Goal: Communication & Community: Answer question/provide support

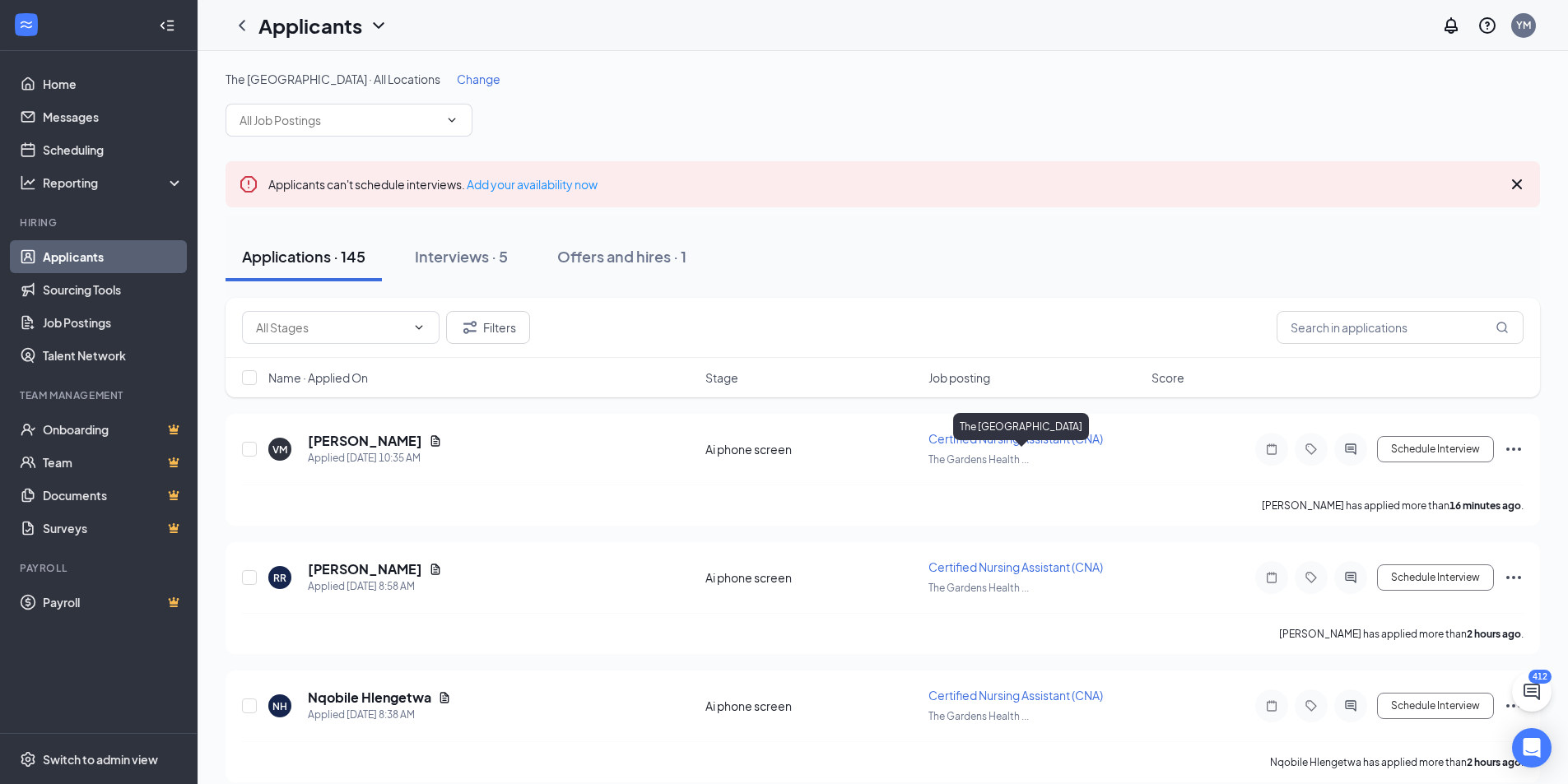
click at [1003, 441] on div "The [GEOGRAPHIC_DATA]" at bounding box center [1021, 430] width 136 height 34
click at [934, 442] on span "Certified Nursing Assistant (CNA)" at bounding box center [1015, 439] width 174 height 15
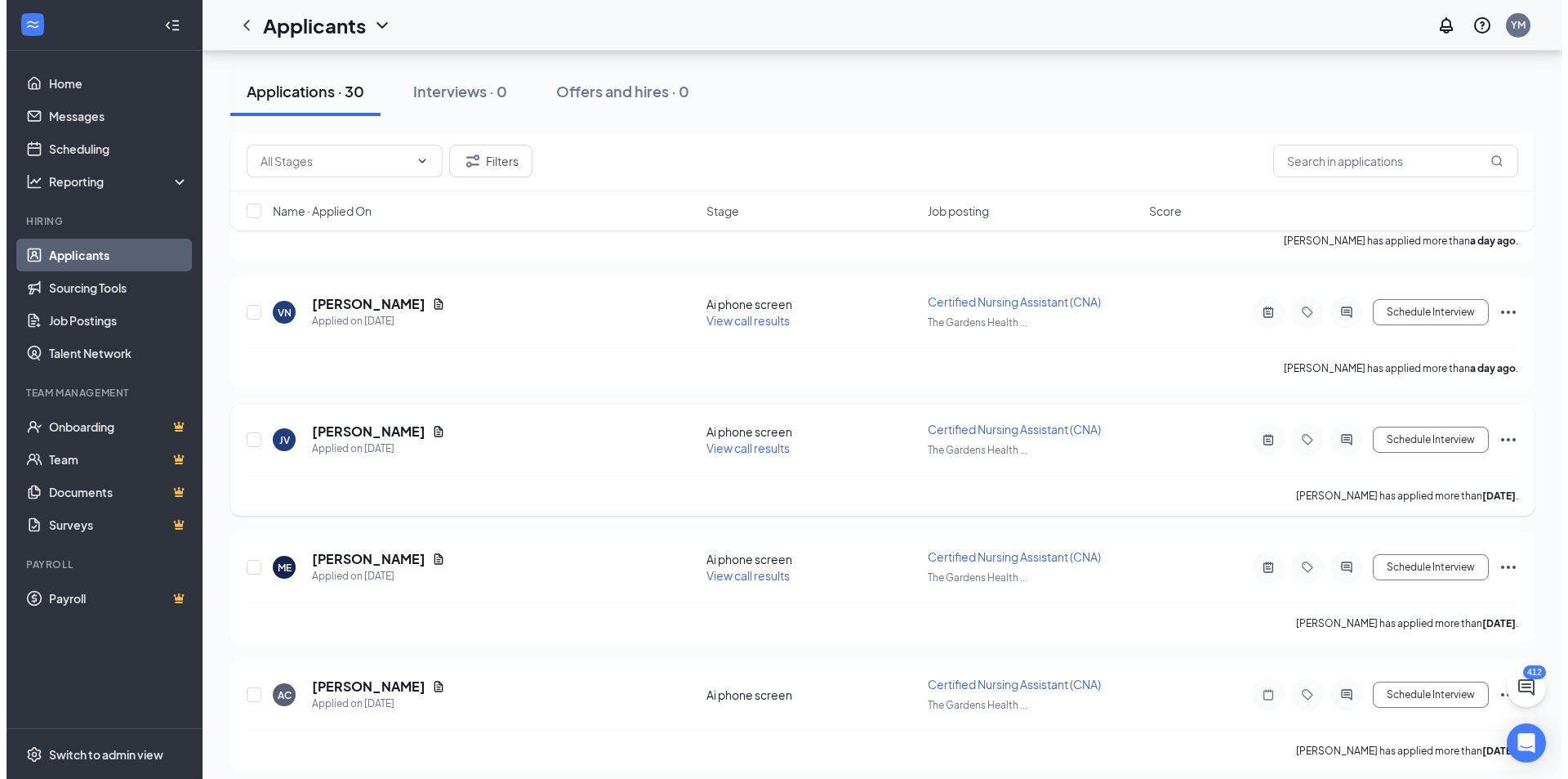
scroll to position [817, 0]
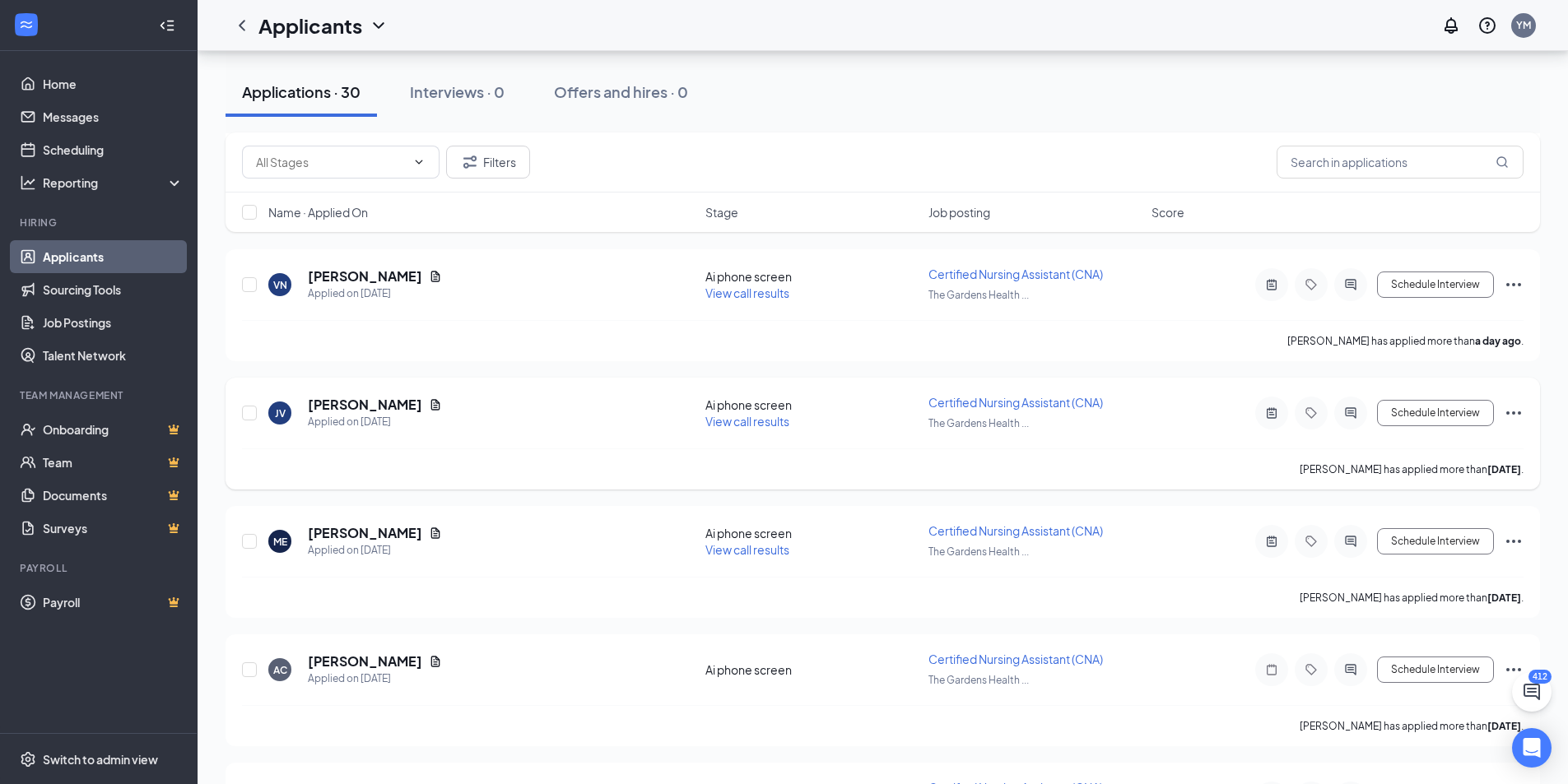
click at [1345, 423] on div at bounding box center [1351, 413] width 33 height 33
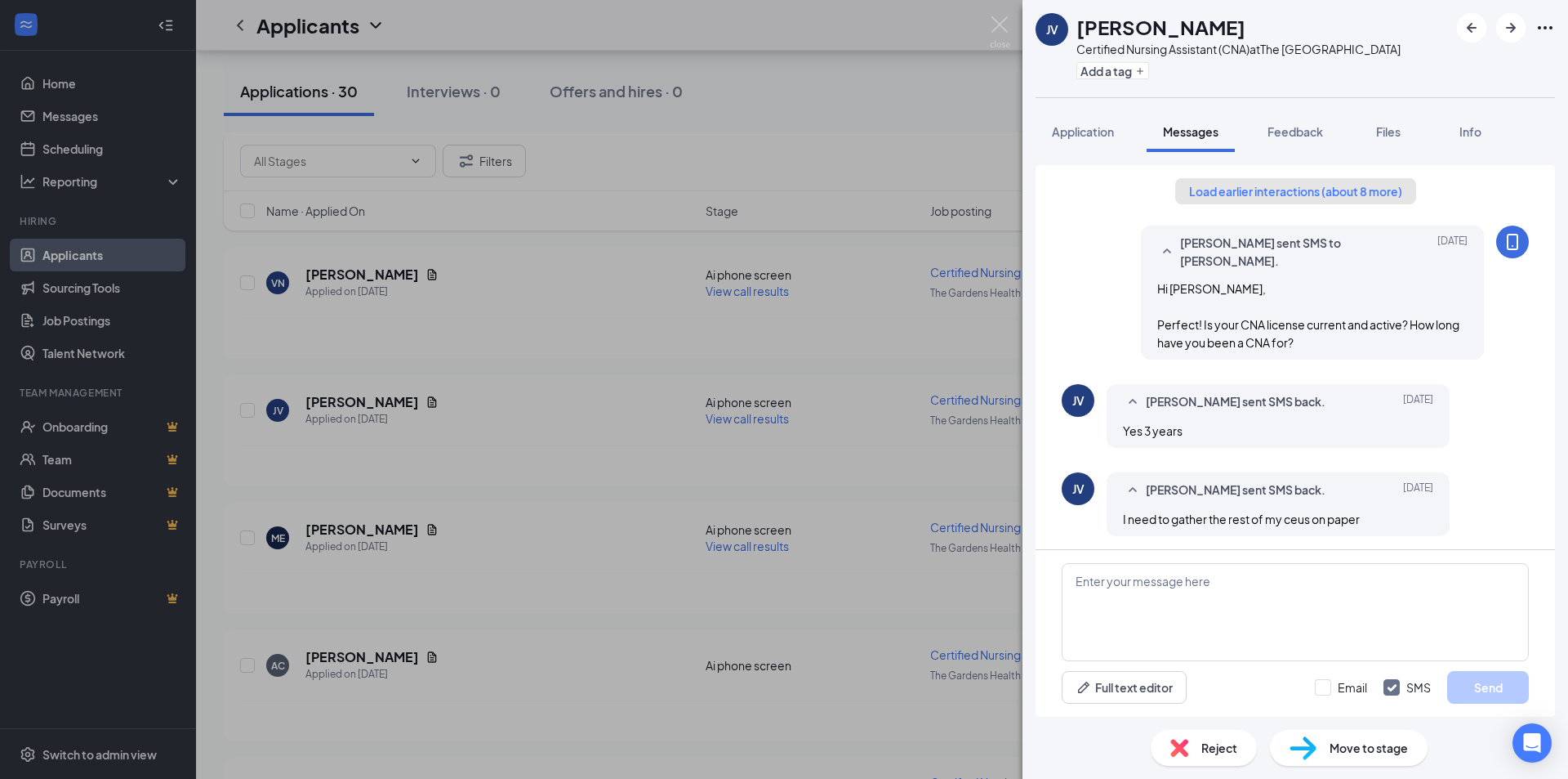
click at [1201, 202] on button "Load earlier interactions (about 8 more)" at bounding box center [1295, 191] width 241 height 26
click at [1201, 196] on div "Yuliana Maldonado sent SMS to Joshua Vick. Aug 25 Hi Joshua, Perfect! Is your C…" at bounding box center [1295, 701] width 467 height 1072
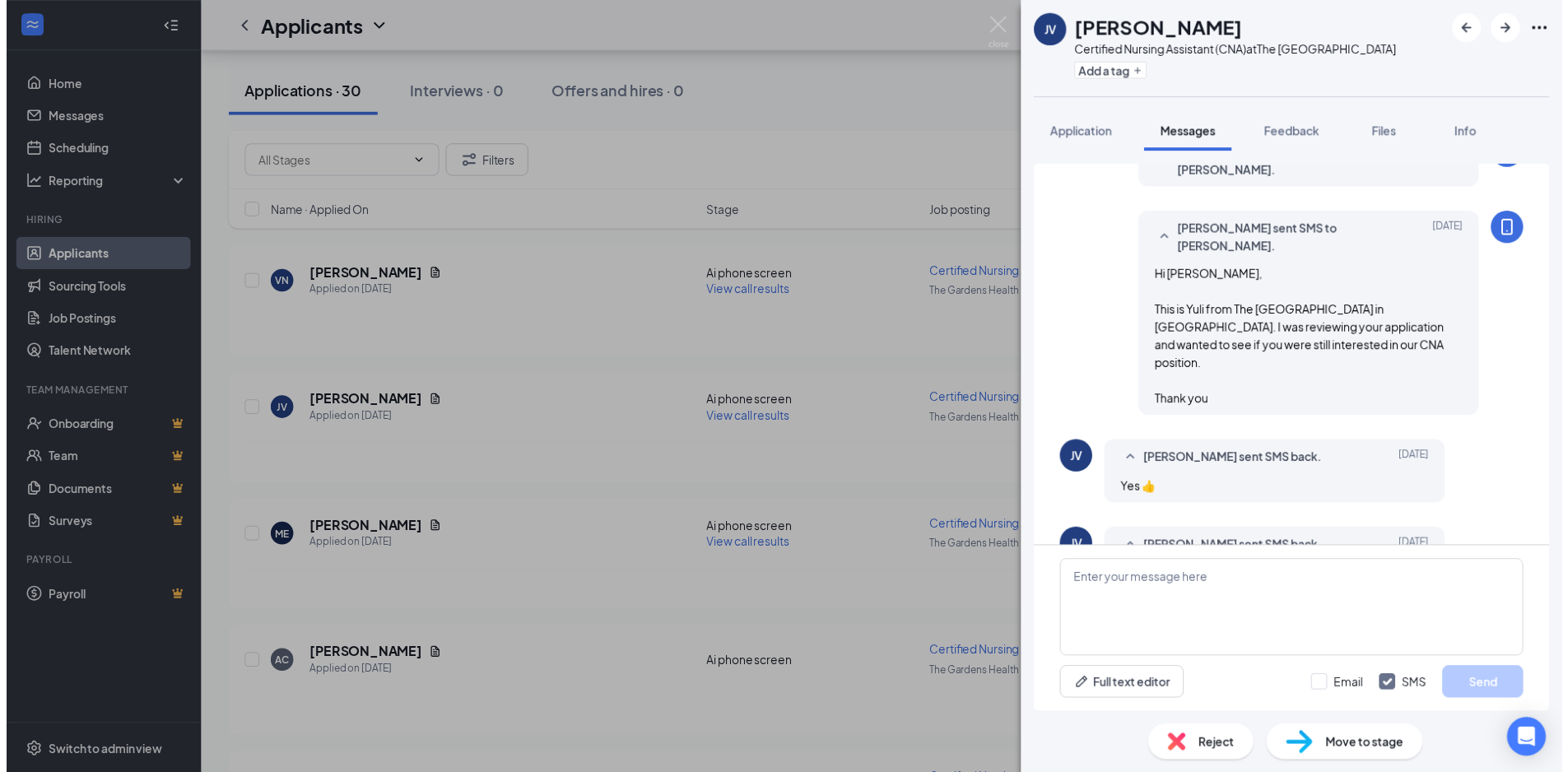
scroll to position [247, 0]
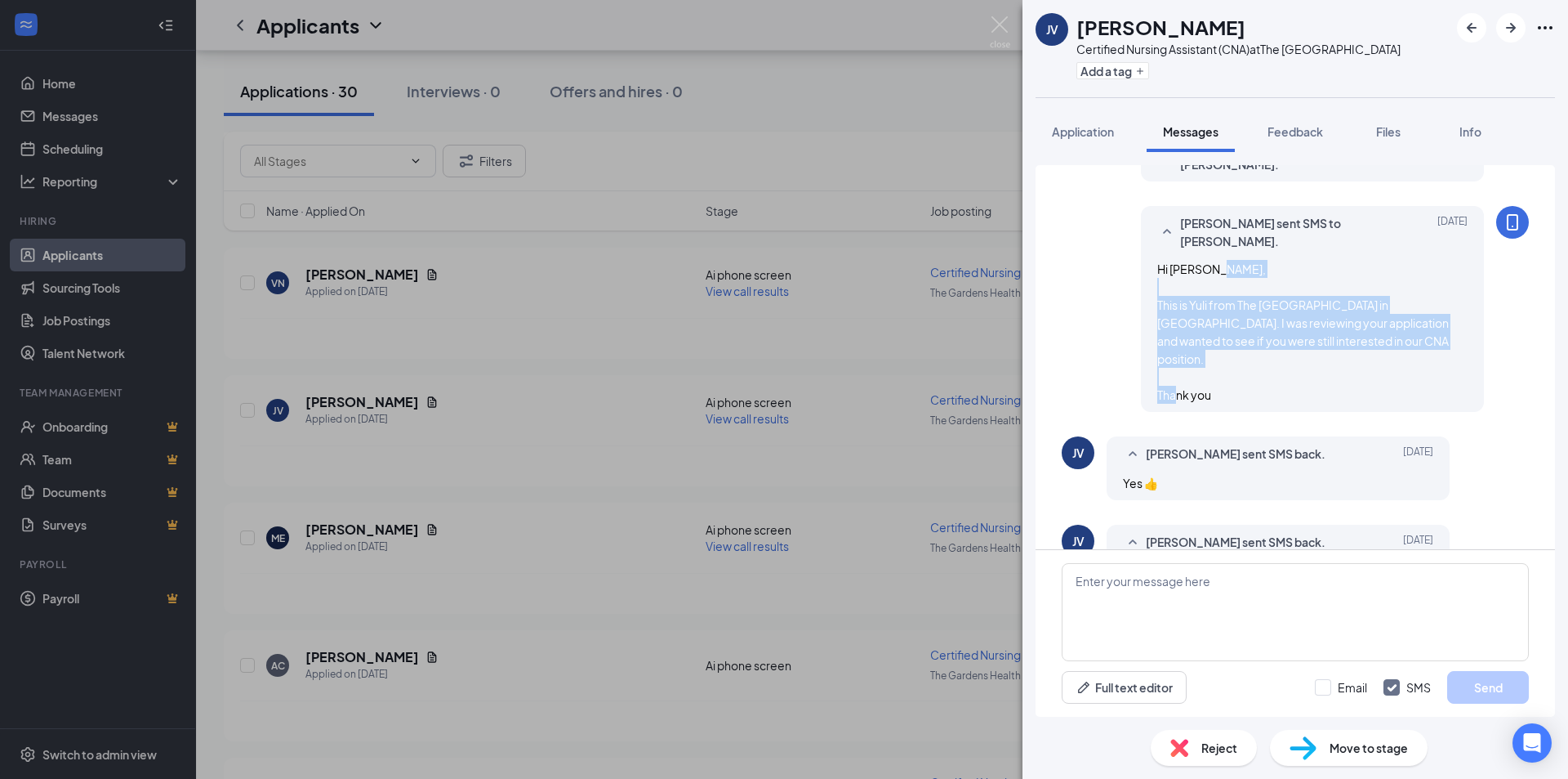
drag, startPoint x: 1151, startPoint y: 296, endPoint x: 1228, endPoint y: 378, distance: 112.5
click at [1228, 378] on div "Hi Joshua, This is Yuli from The Gardens Healthcare Center in Northridge. I was…" at bounding box center [1312, 332] width 310 height 144
copy span "This is Yuli from The Gardens Healthcare Center in Northridge. I was reviewing …"
click at [856, 356] on div "JV Joshua Vick Certified Nursing Assistant (CNA) at The Gardens Health Care Cen…" at bounding box center [784, 390] width 1568 height 779
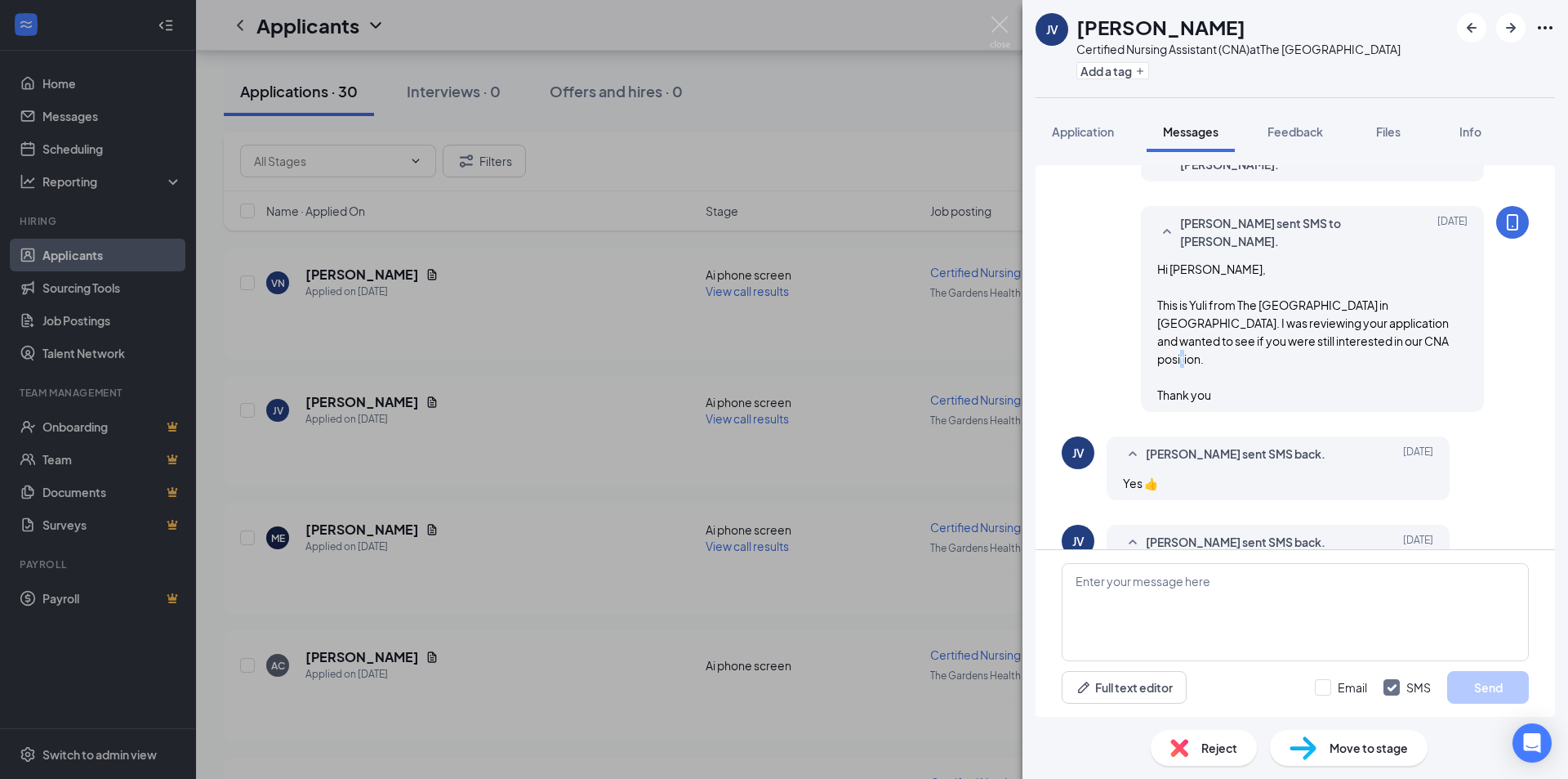
click at [856, 357] on div "JV Joshua Vick Certified Nursing Assistant (CNA) at The Gardens Health Care Cen…" at bounding box center [784, 390] width 1568 height 779
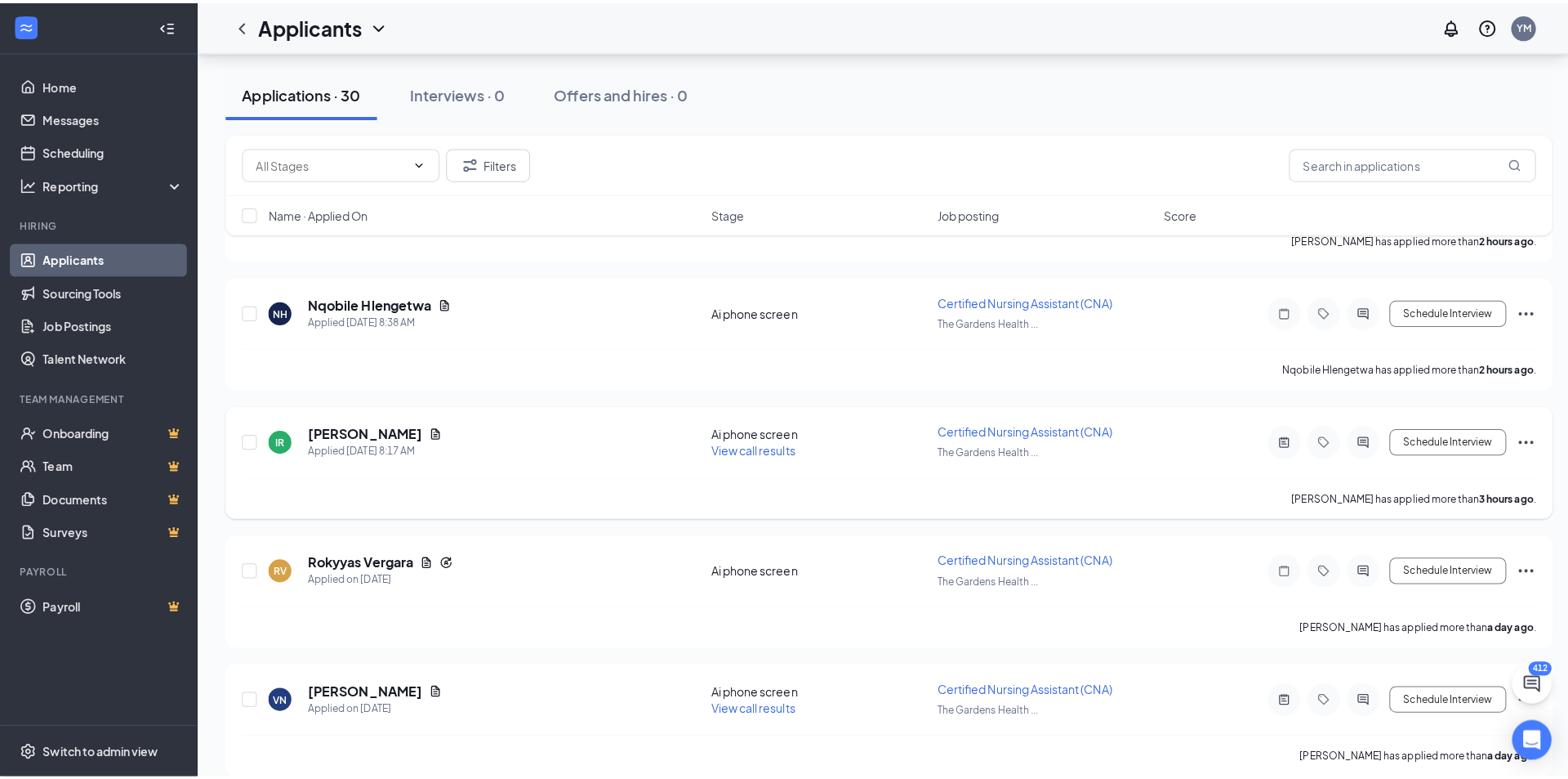
scroll to position [327, 0]
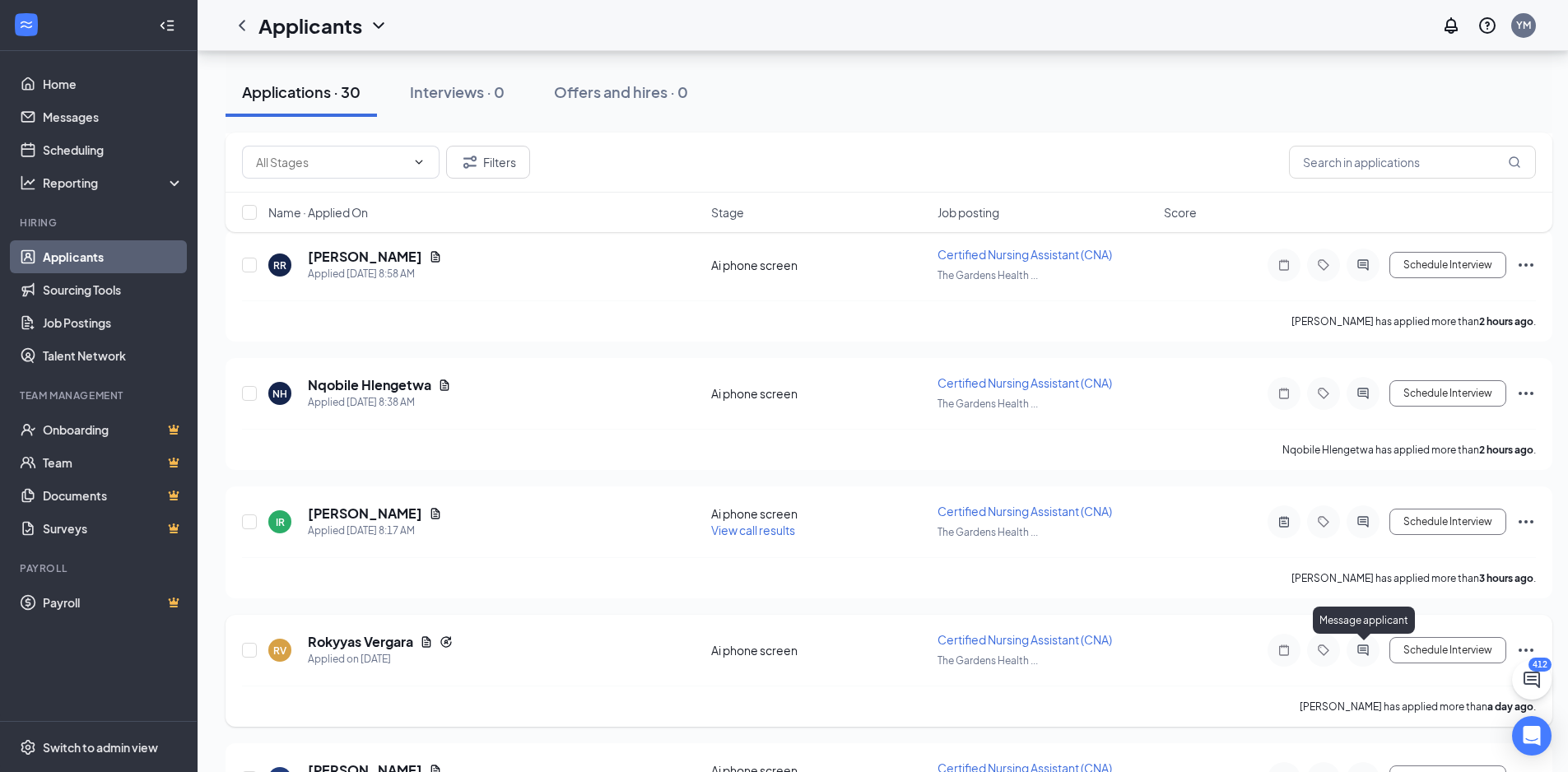
click at [1358, 649] on icon "ActiveChat" at bounding box center [1363, 650] width 20 height 13
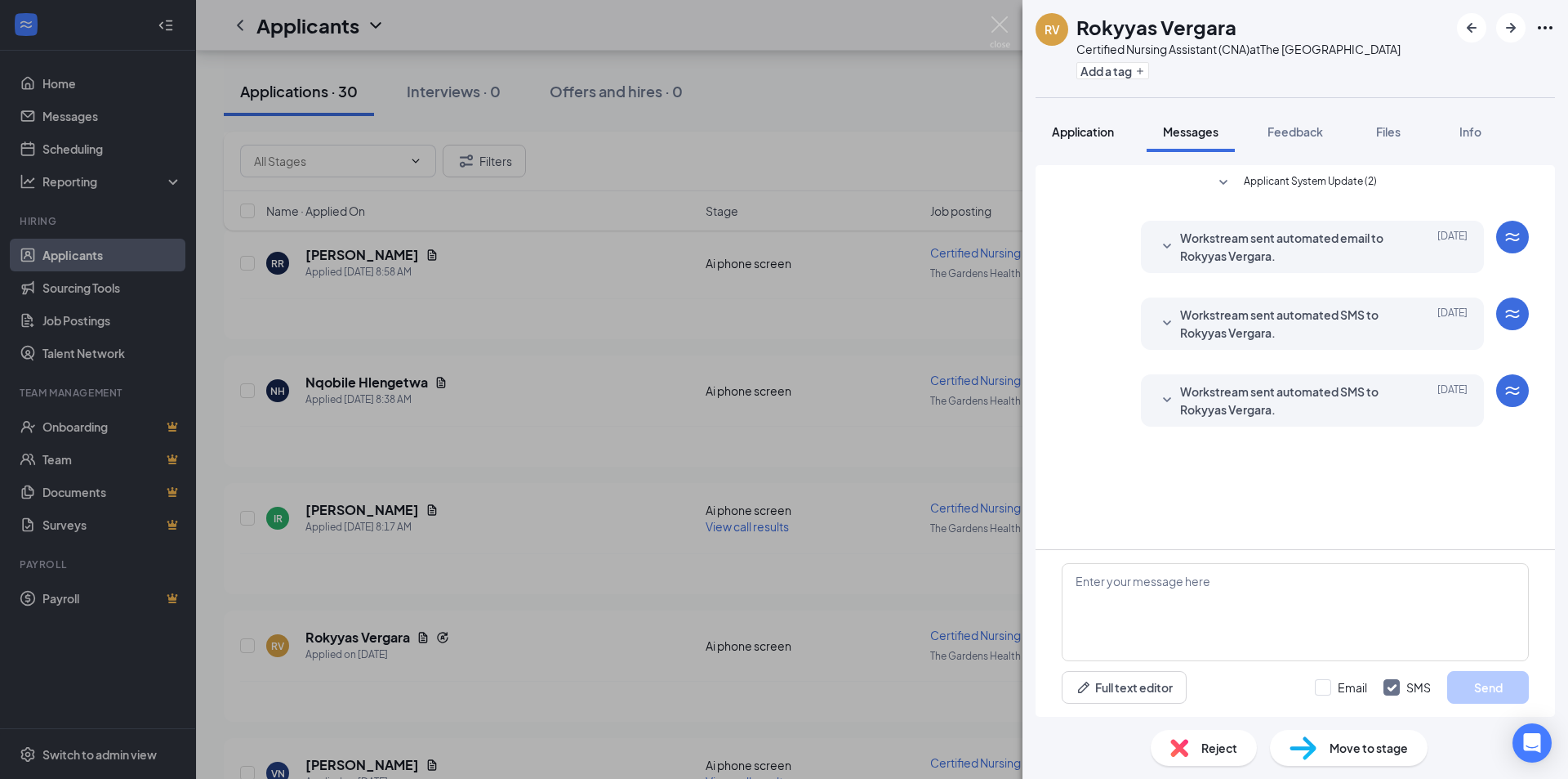
click at [1108, 126] on span "Application" at bounding box center [1083, 131] width 62 height 15
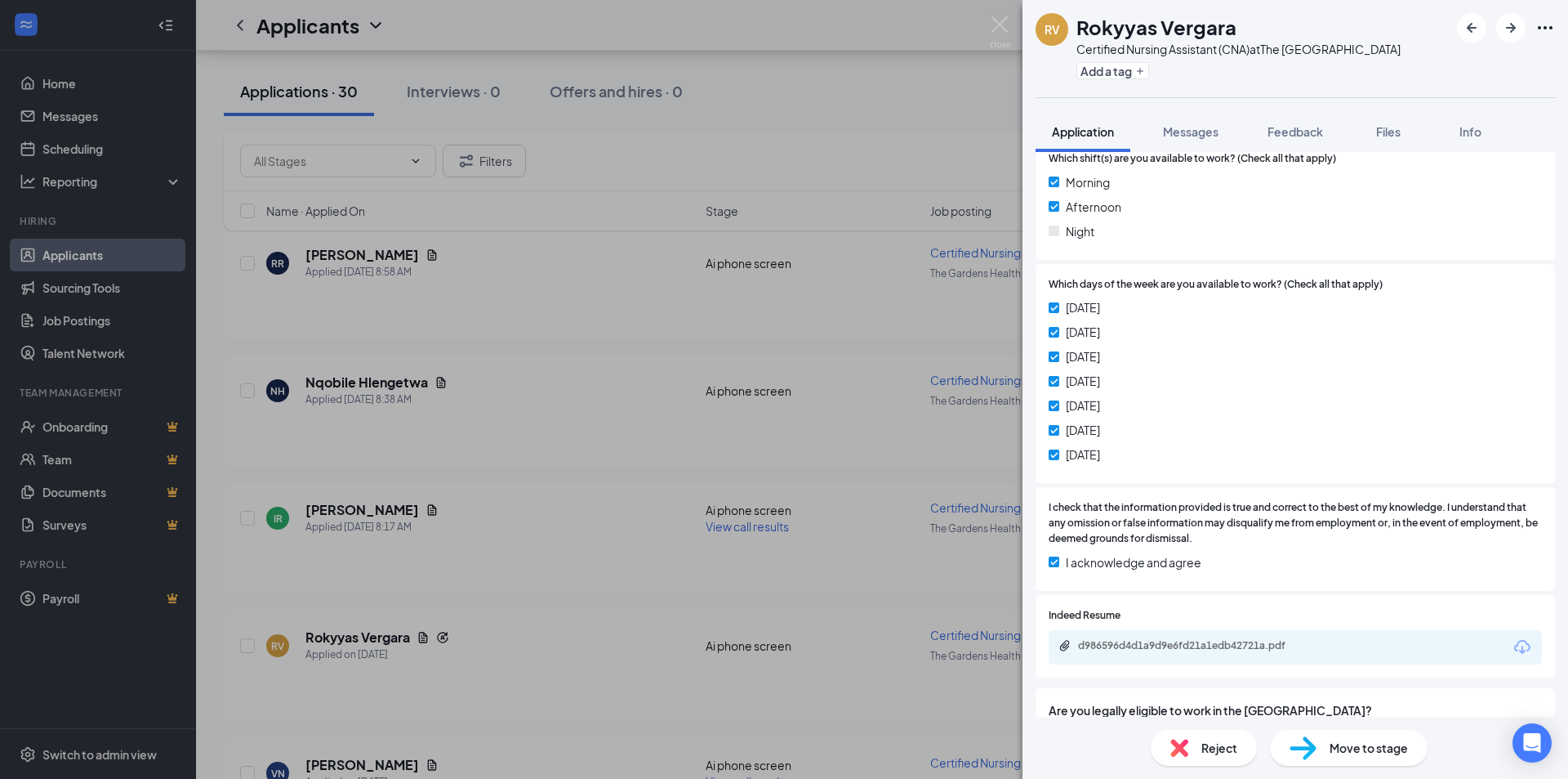
scroll to position [653, 0]
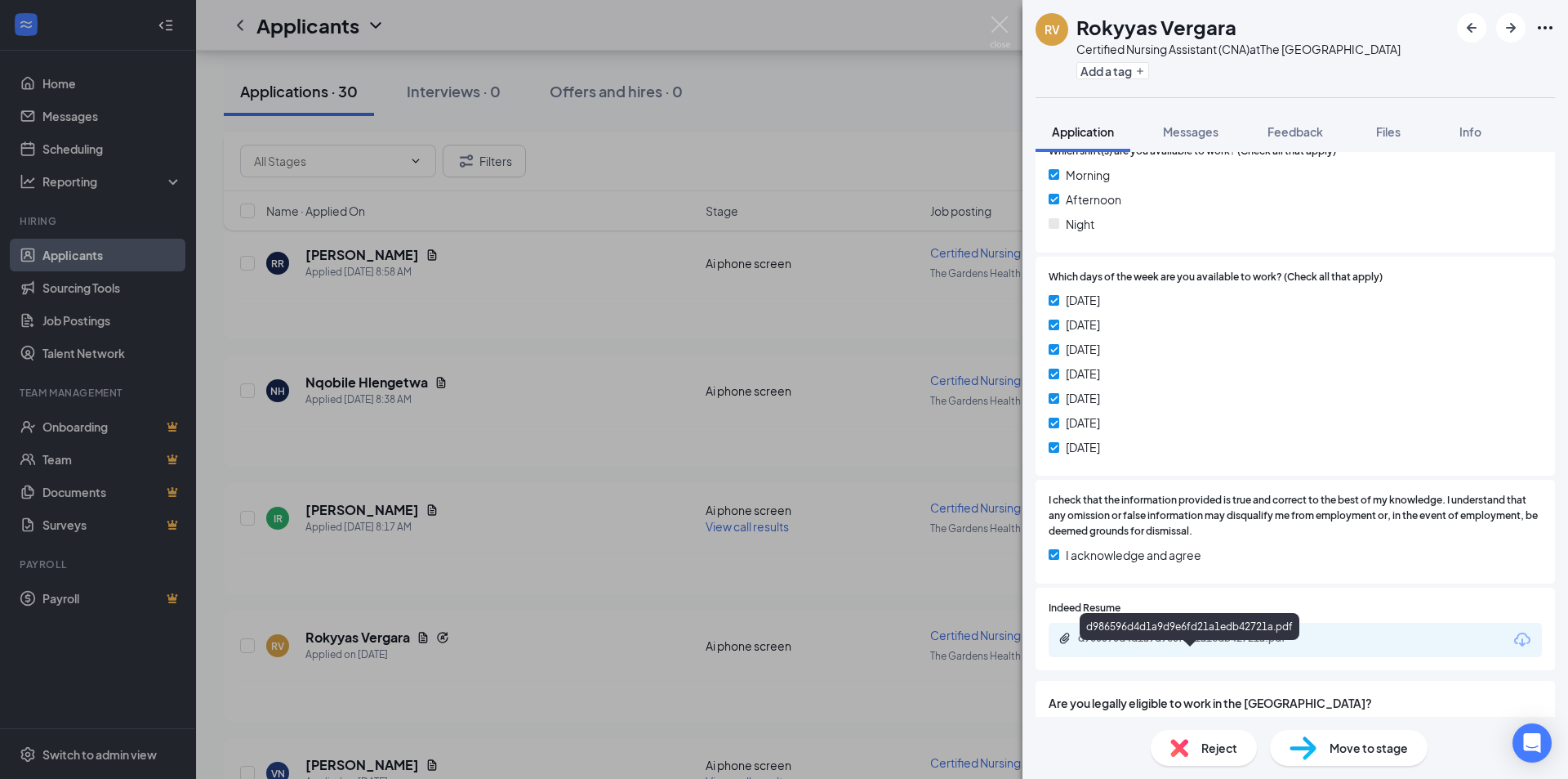
click at [1232, 644] on div "d986596d4d1a9d9e6fd21a1edb42721a.pdf" at bounding box center [1191, 638] width 228 height 13
click at [1211, 132] on span "Messages" at bounding box center [1191, 131] width 55 height 15
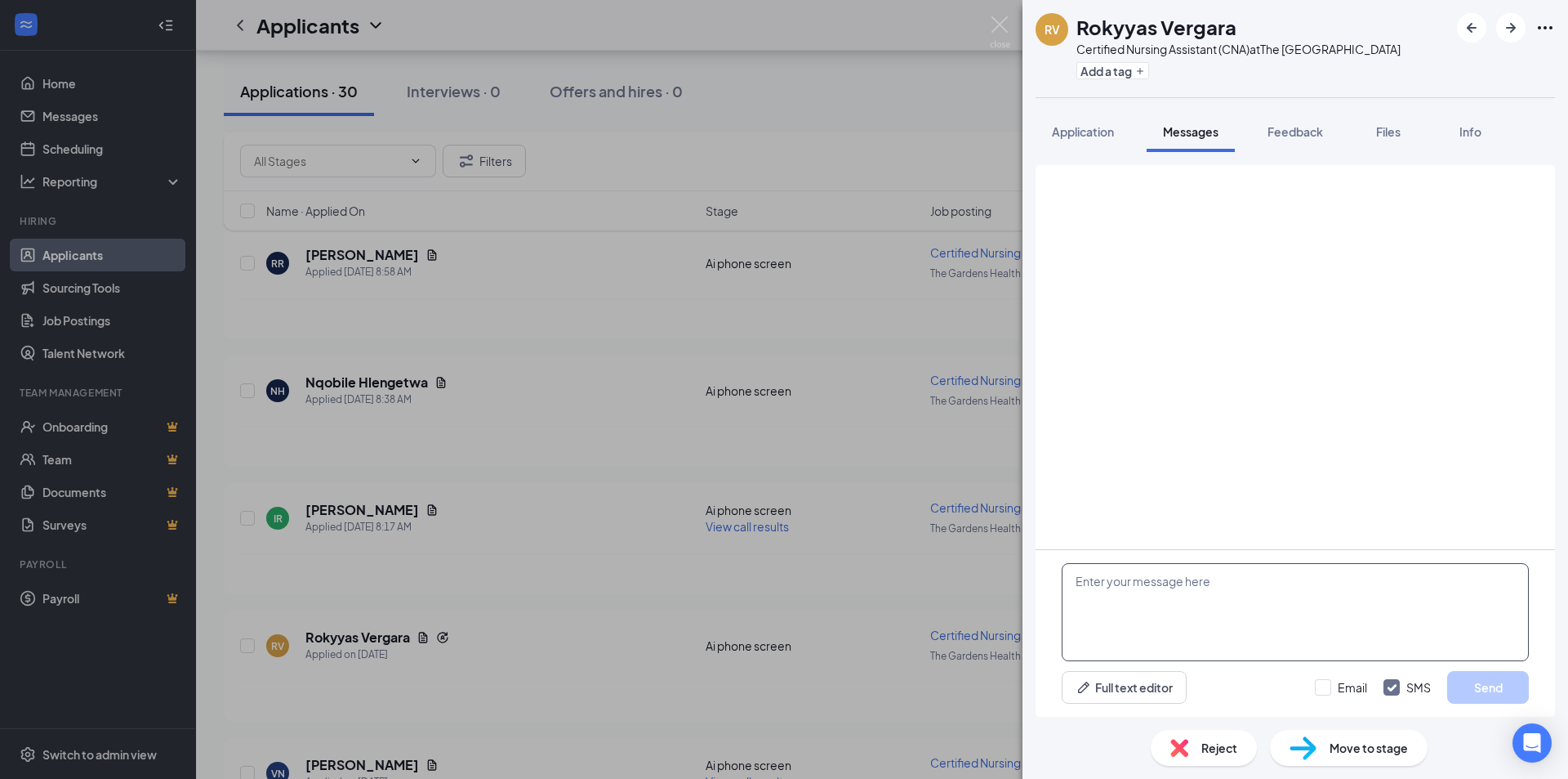
click at [1112, 584] on textarea at bounding box center [1295, 612] width 467 height 98
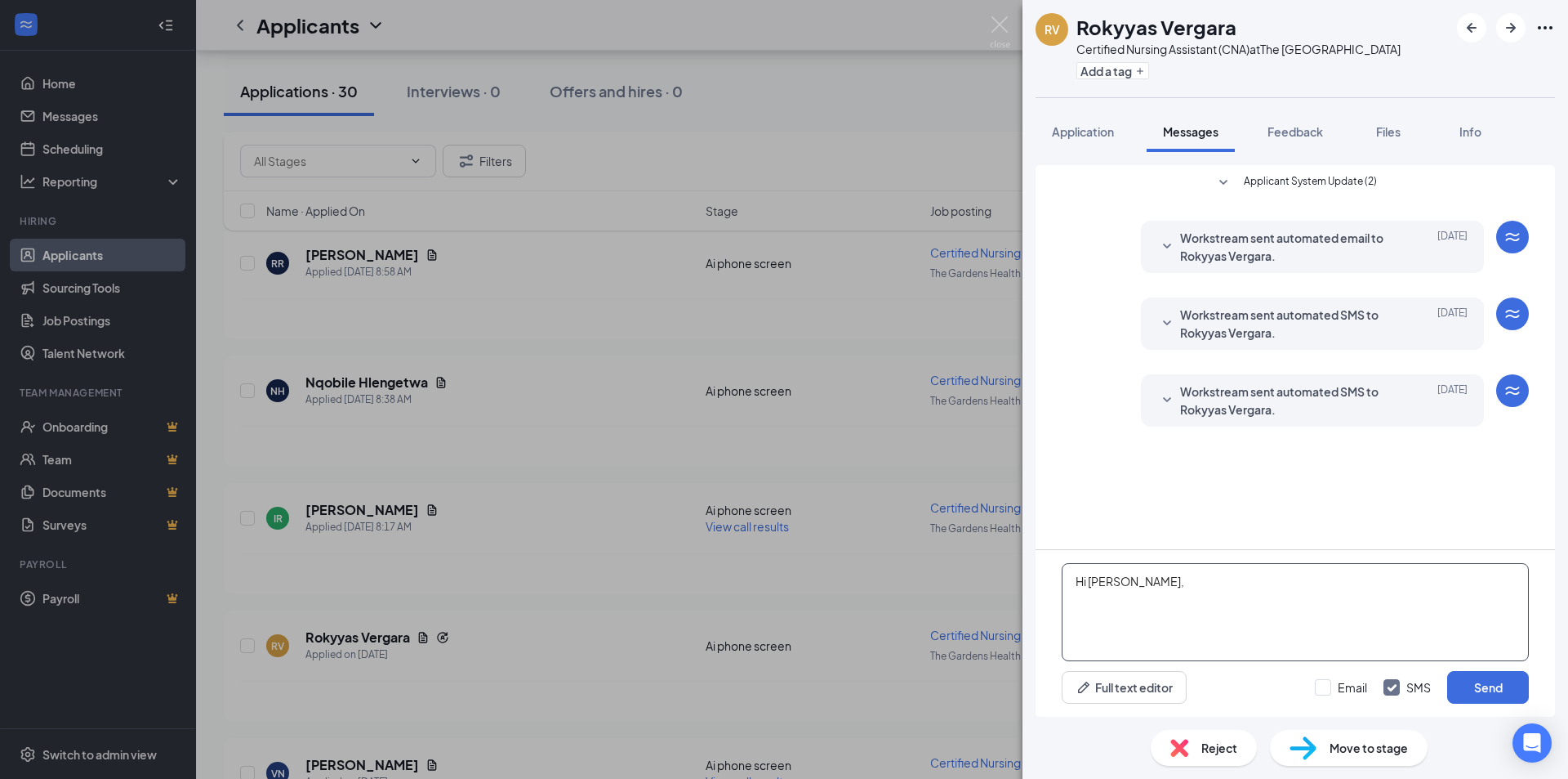
paste textarea "This is Yuli from The Gardens Healthcare Center in Northridge. I was reviewing …"
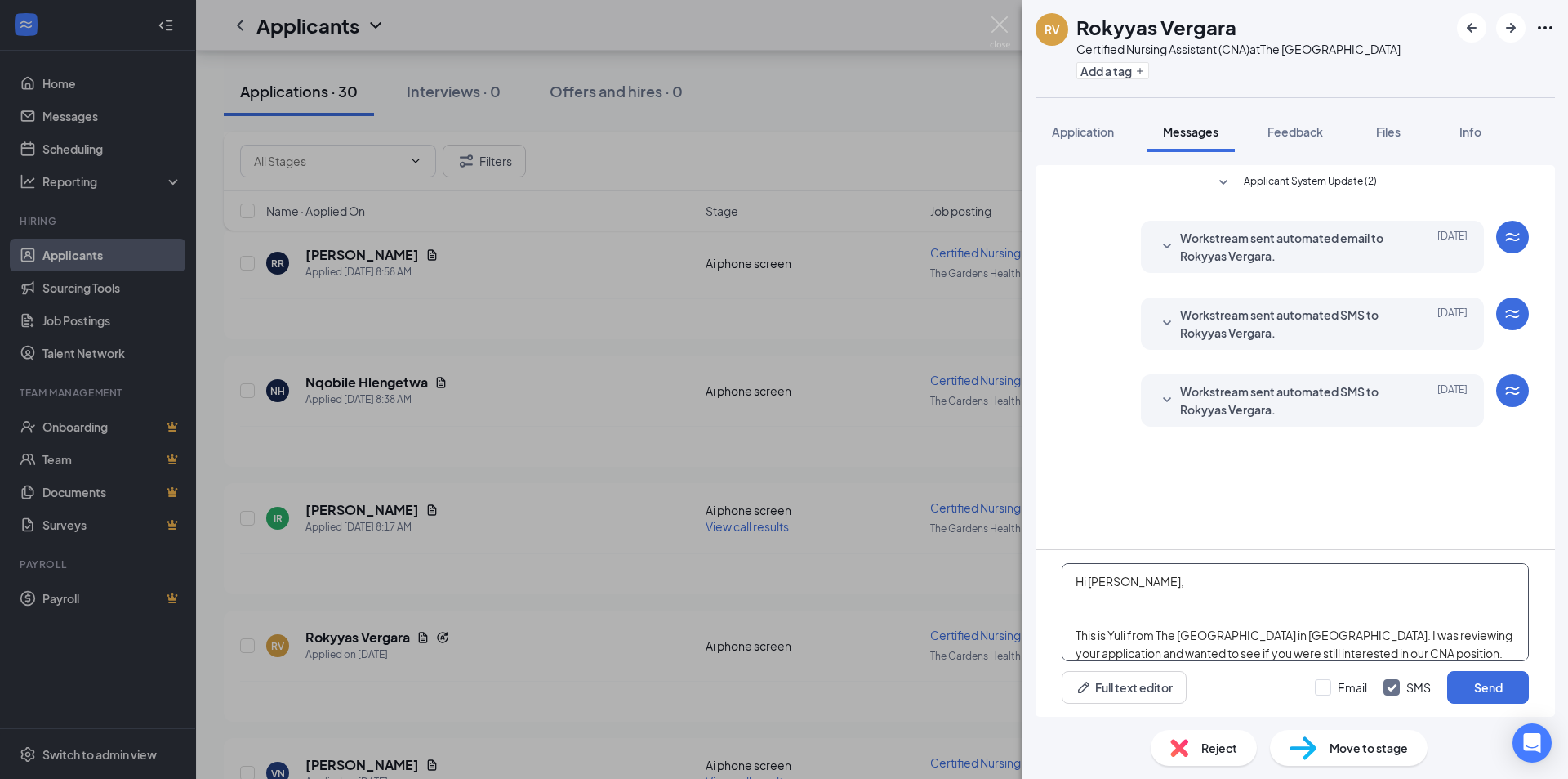
click at [1074, 636] on textarea "Hi Rokyyas, This is Yuli from The Gardens Healthcare Center in Northridge. I wa…" at bounding box center [1295, 612] width 467 height 98
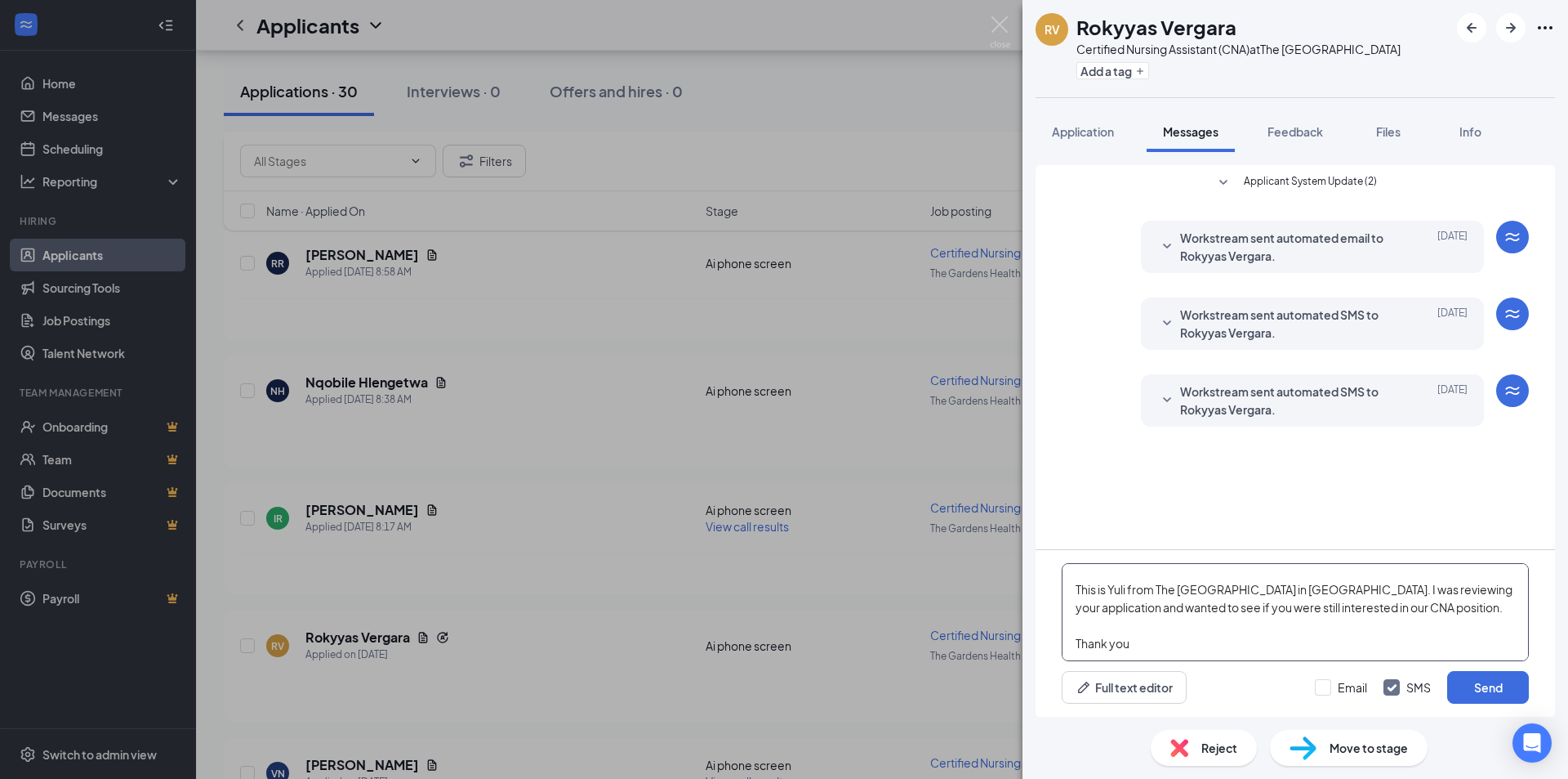
scroll to position [46, 0]
type textarea "Hi Rokyyas, This is Yuli from The Gardens Healthcare Center in Northridge. I wa…"
click at [1483, 685] on button "Send" at bounding box center [1488, 687] width 82 height 33
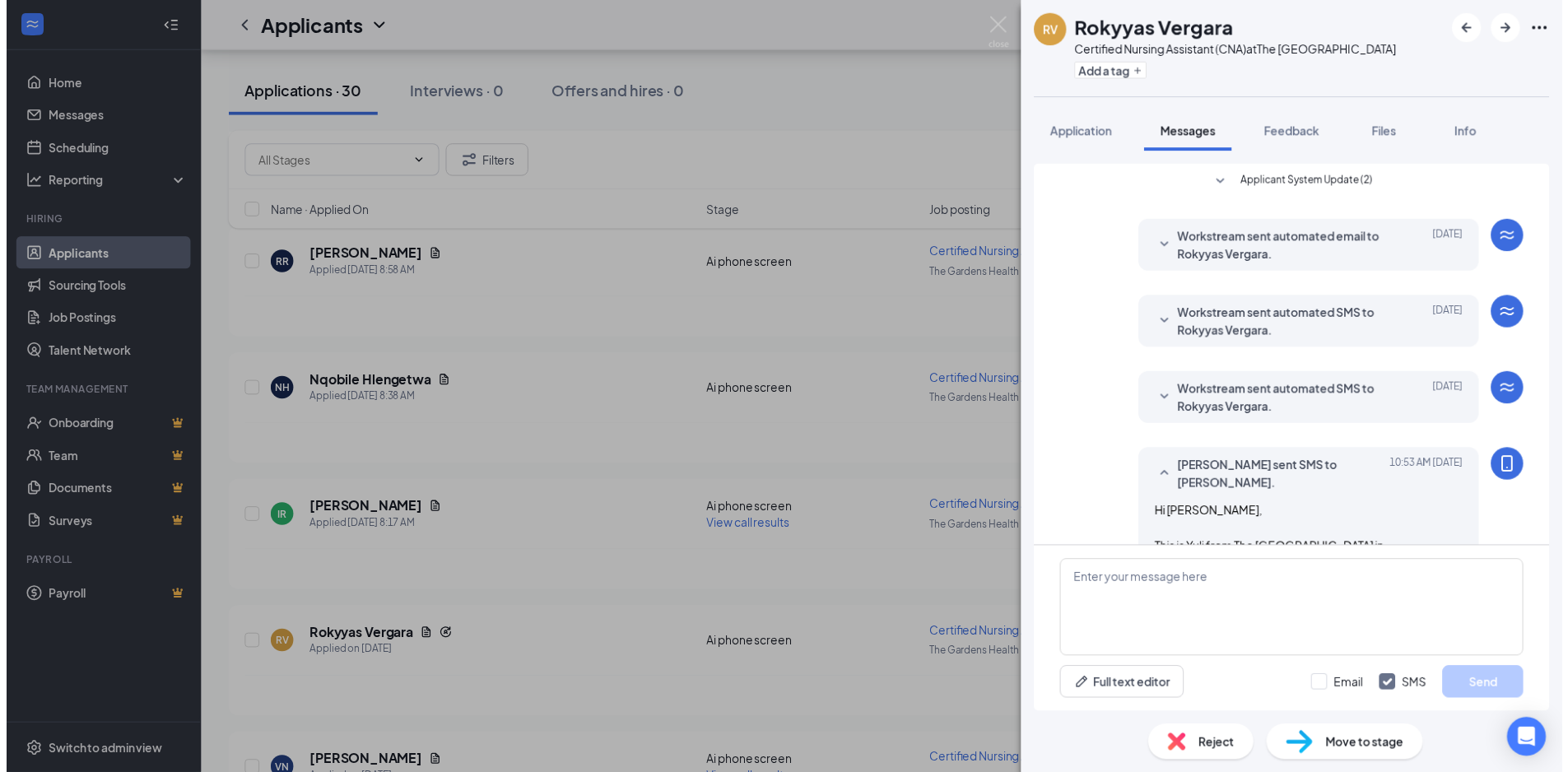
scroll to position [107, 0]
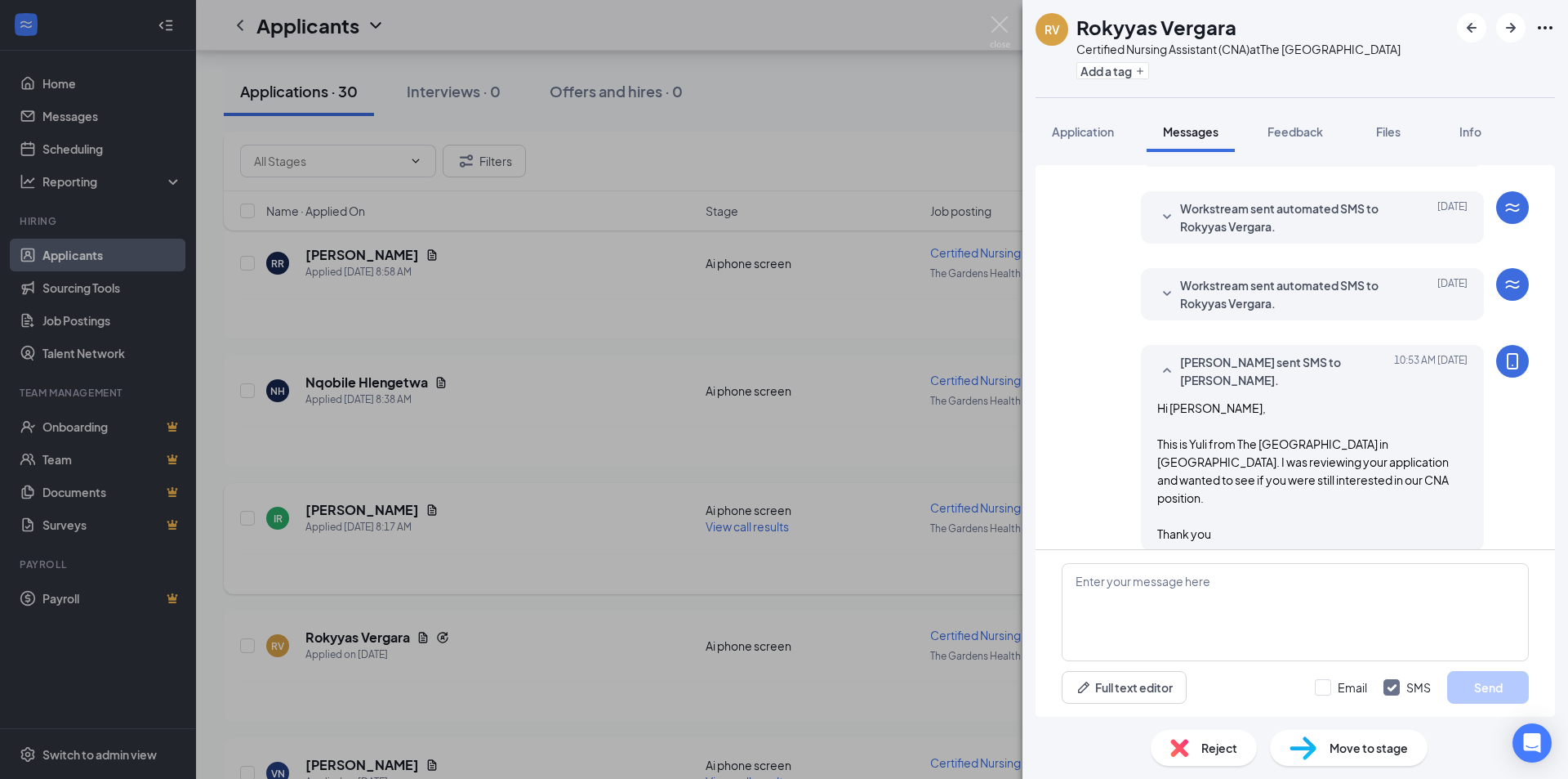
click at [933, 572] on div "RV Rokyyas Vergara Certified Nursing Assistant (CNA) at The Gardens Health Care…" at bounding box center [784, 390] width 1568 height 779
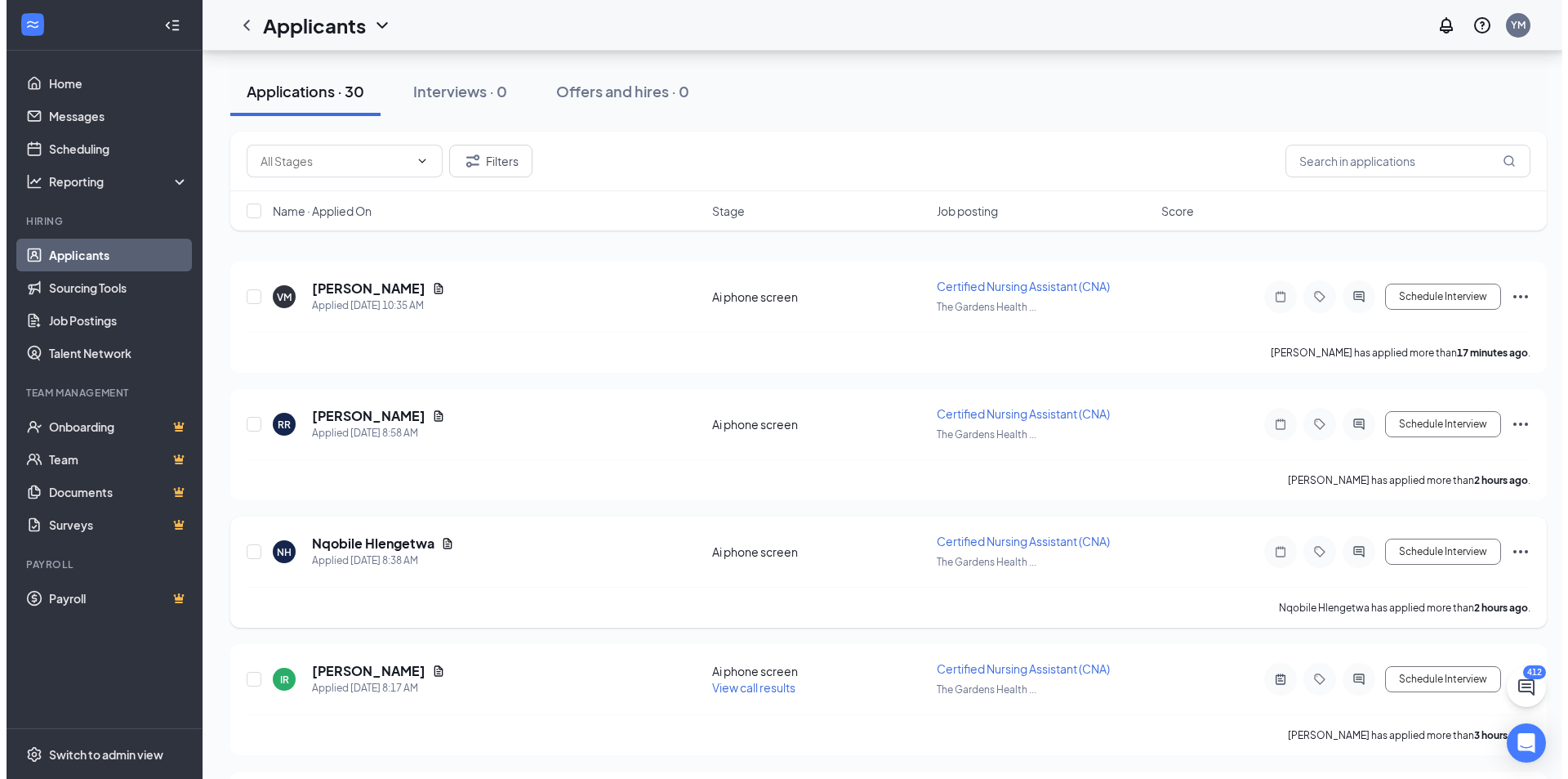
scroll to position [164, 0]
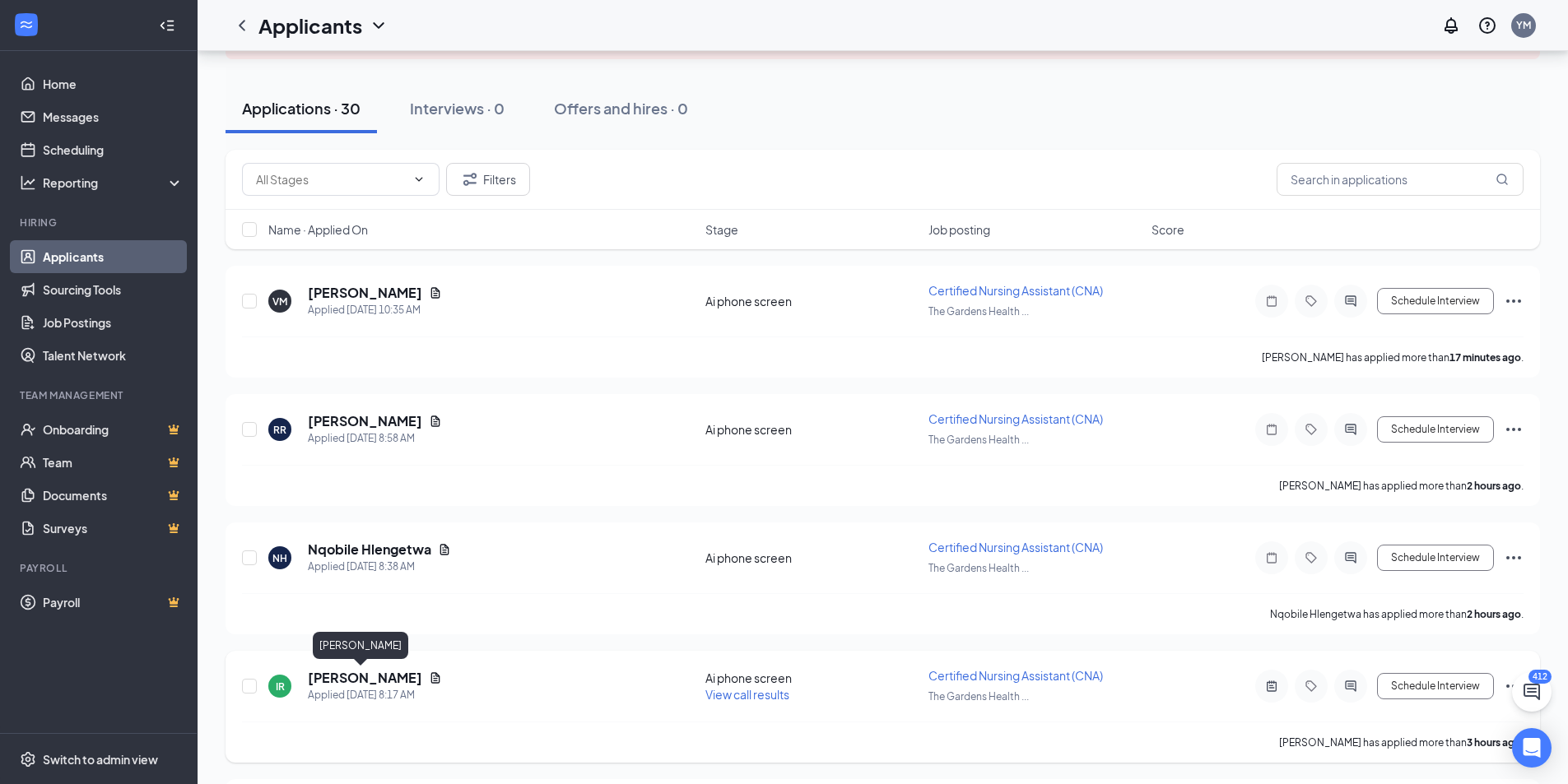
click at [346, 681] on h5 "[PERSON_NAME]" at bounding box center [365, 678] width 115 height 18
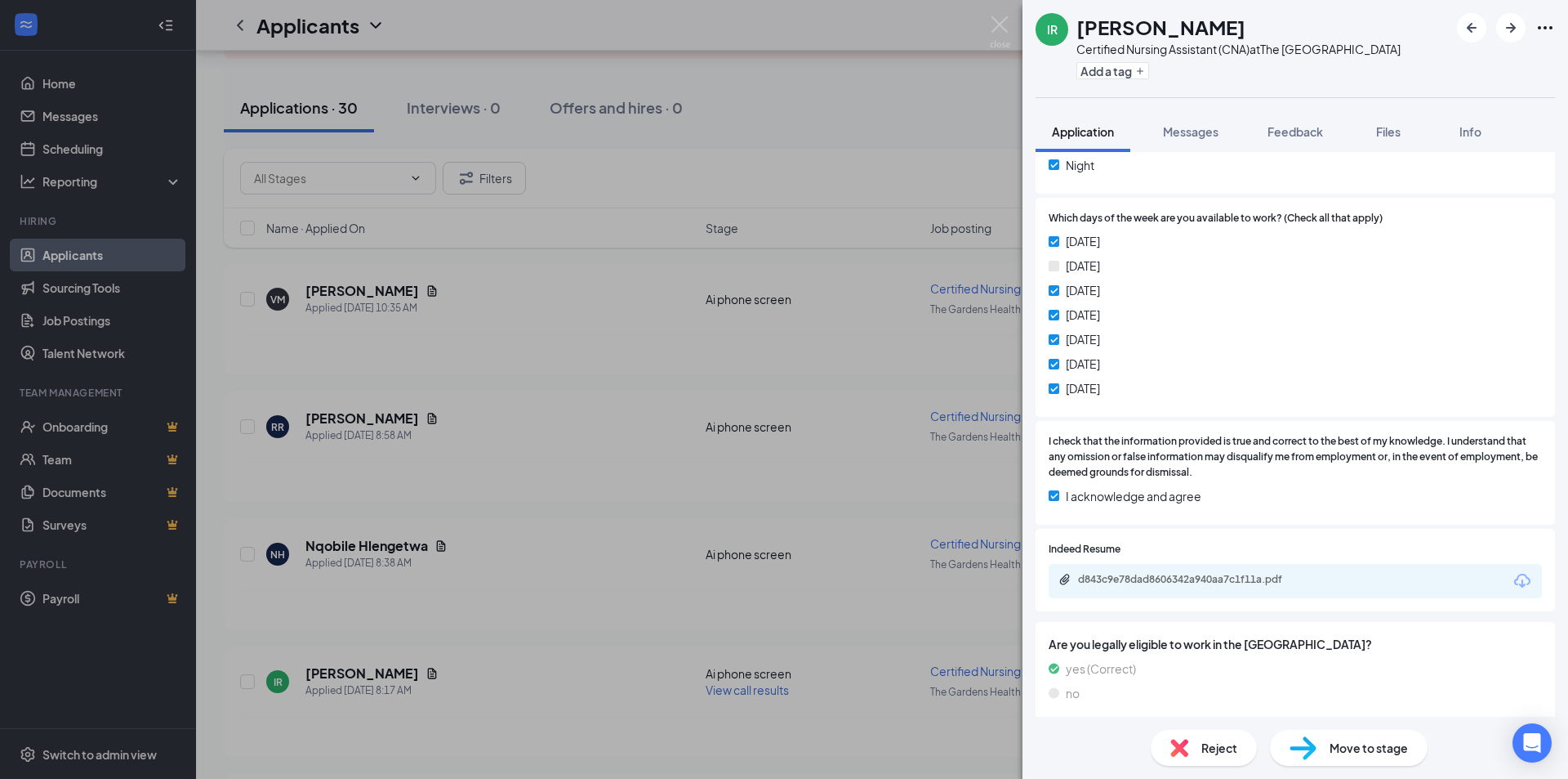
scroll to position [735, 0]
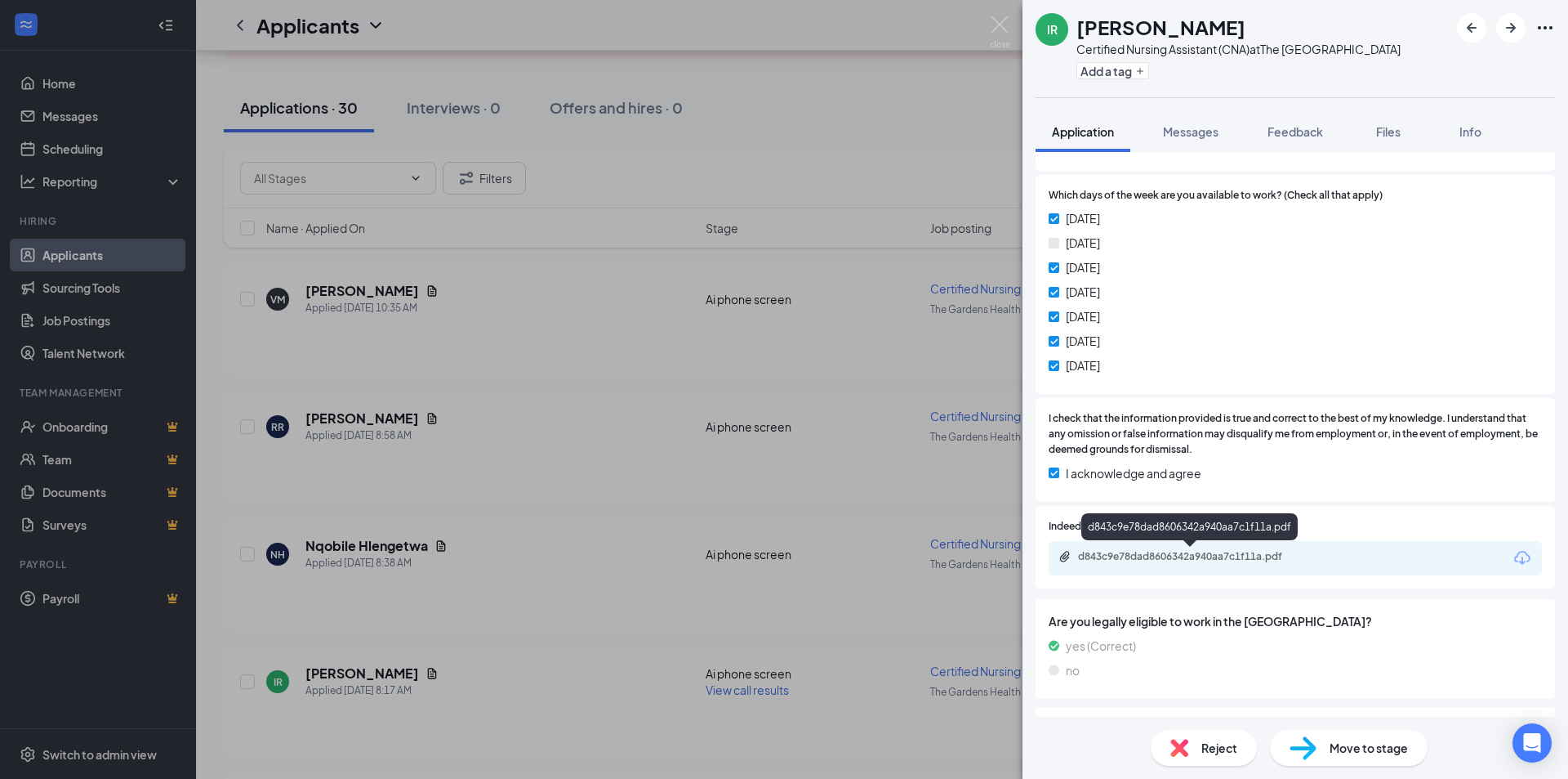
click at [1242, 554] on div "d843c9e78dad8606342a940aa7c1f11a.pdf" at bounding box center [1191, 556] width 228 height 13
click at [1187, 130] on span "Messages" at bounding box center [1191, 131] width 55 height 15
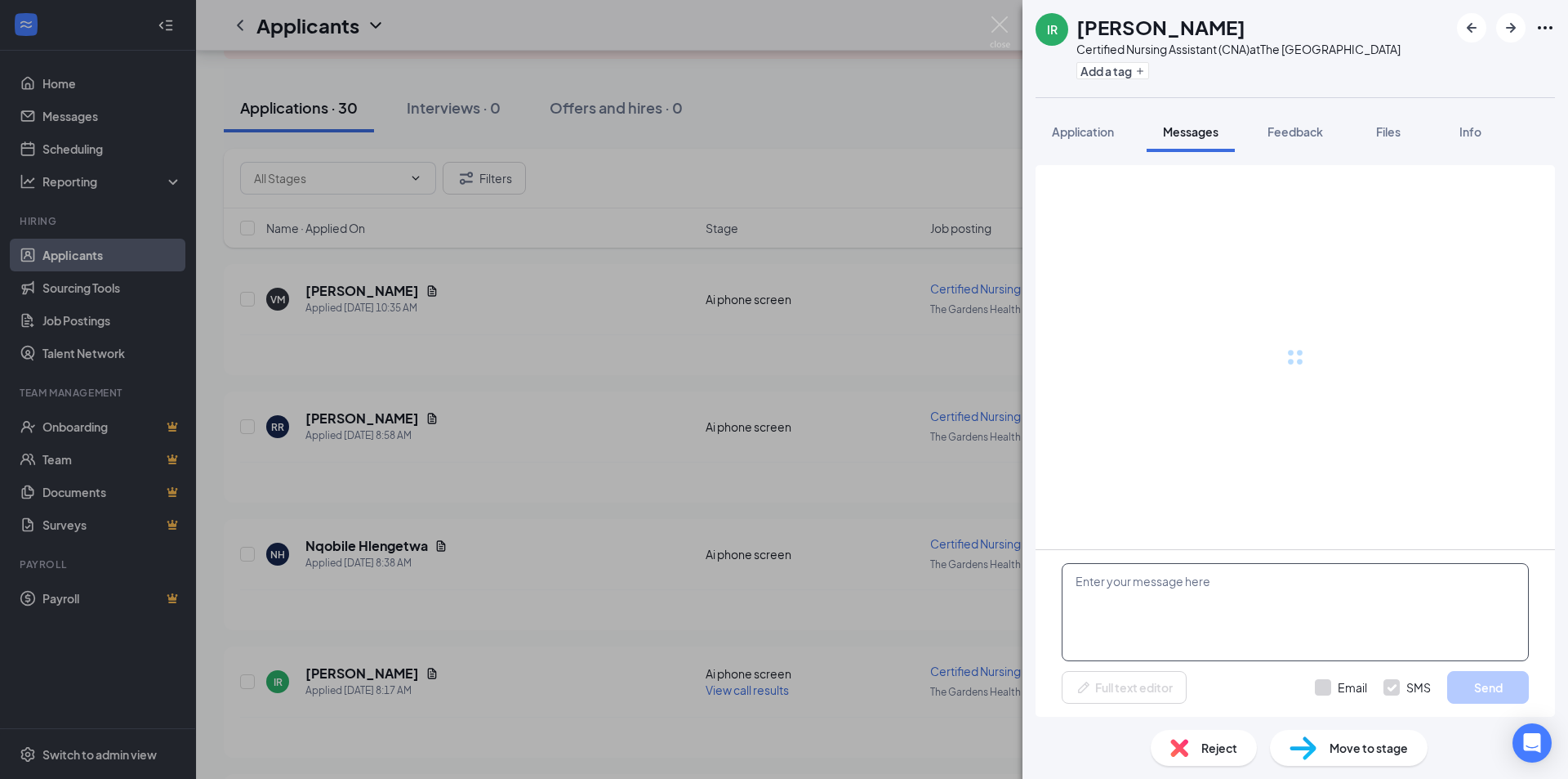
click at [1121, 622] on textarea at bounding box center [1295, 612] width 467 height 98
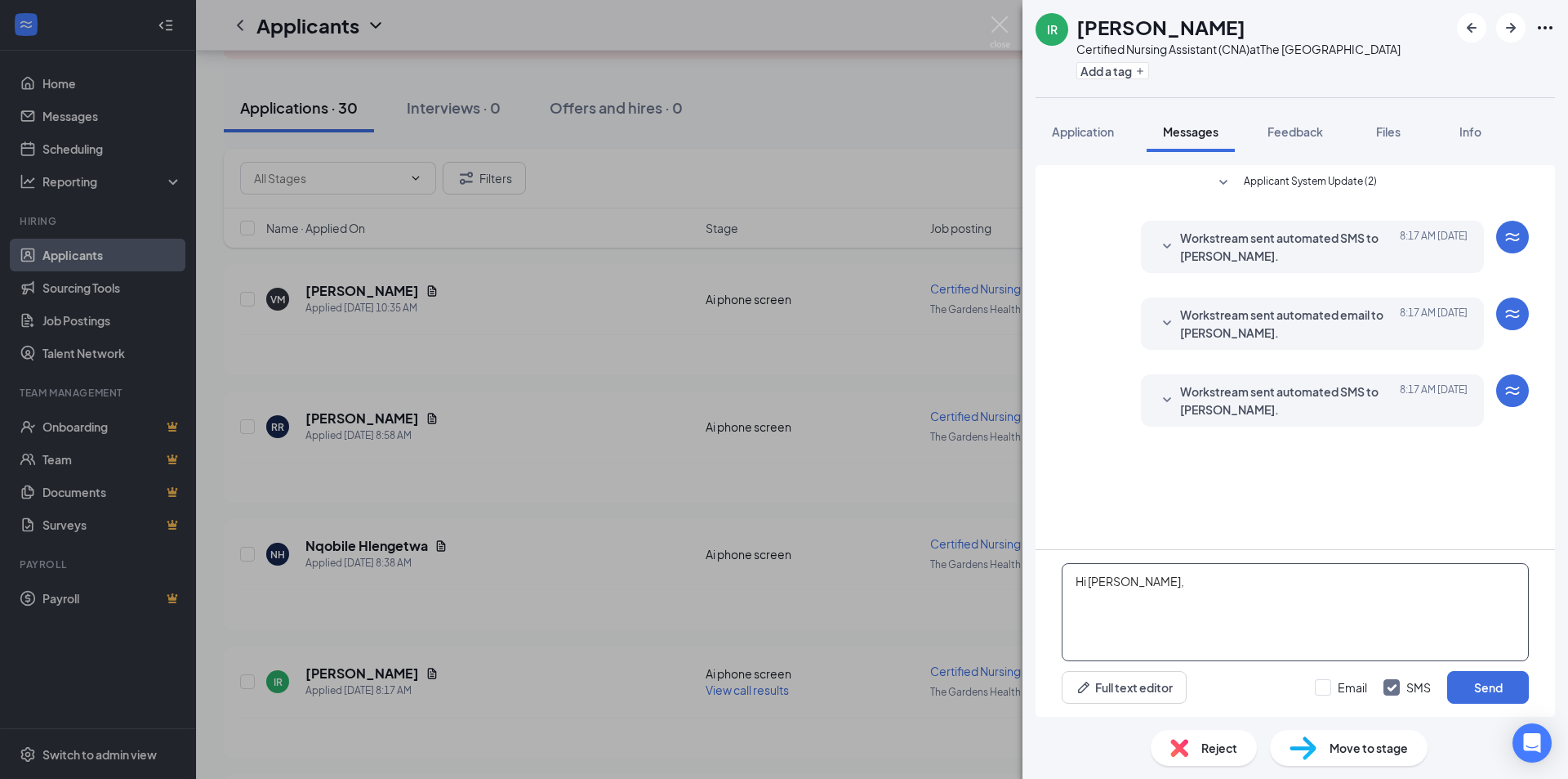
paste textarea "This is Yuli from The Gardens Healthcare Center in Northridge. I was reviewing …"
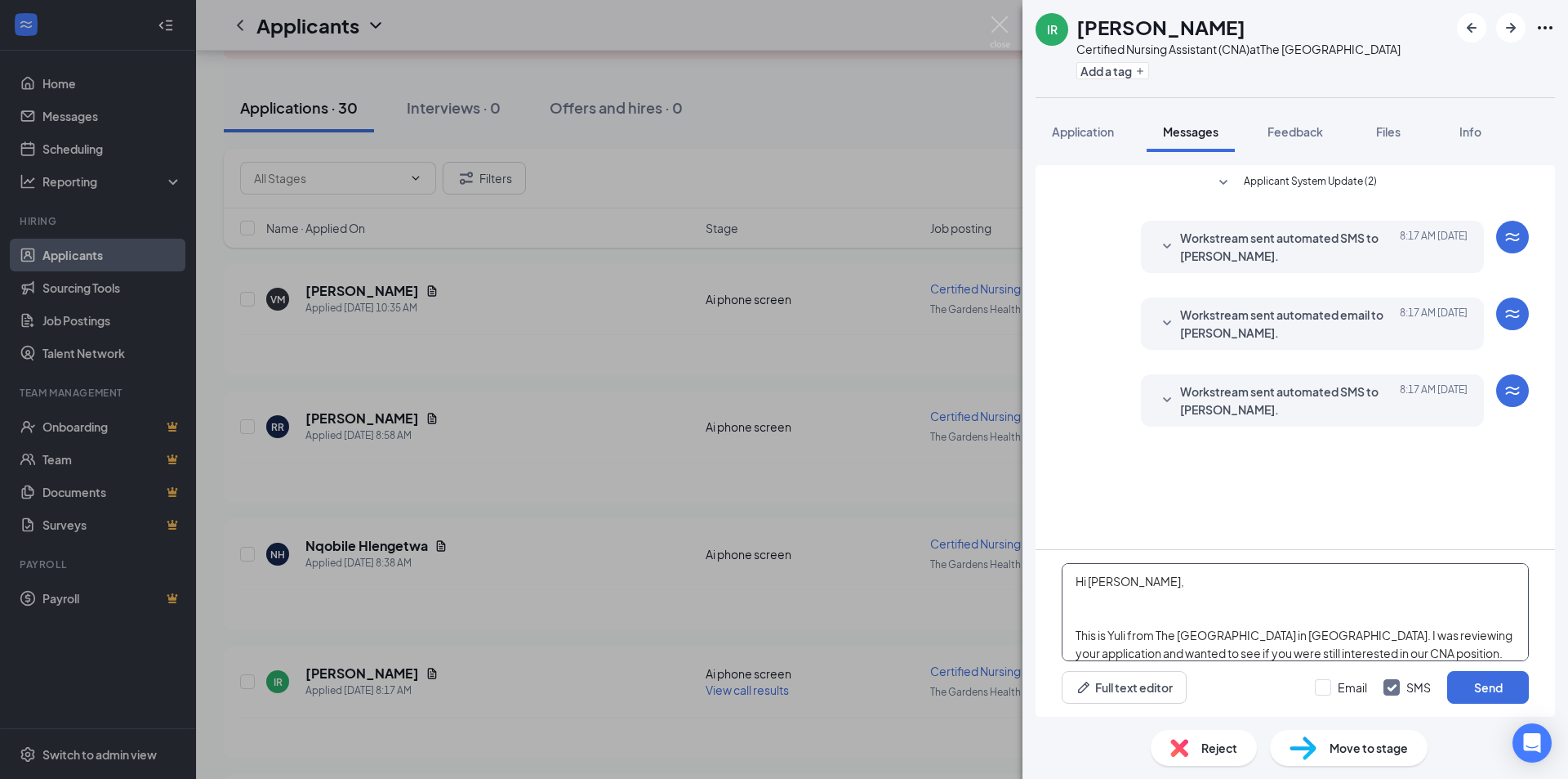
drag, startPoint x: 1072, startPoint y: 630, endPoint x: 1059, endPoint y: 628, distance: 13.2
click at [1069, 632] on textarea "Hi Irais, This is Yuli from The Gardens Healthcare Center in Northridge. I was …" at bounding box center [1295, 612] width 467 height 98
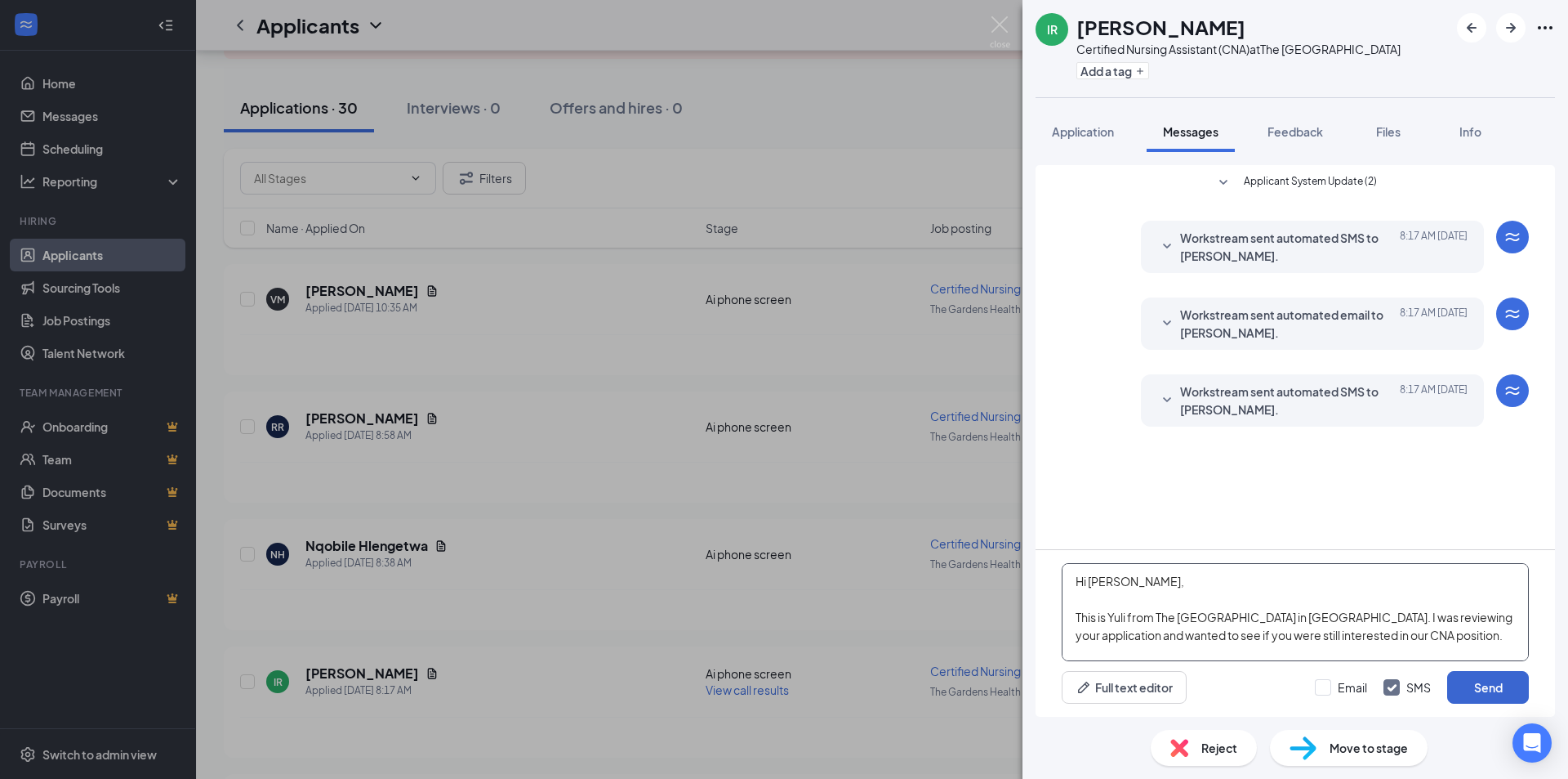
type textarea "Hi Irais, This is Yuli from The Gardens Healthcare Center in Northridge. I was …"
drag, startPoint x: 1467, startPoint y: 691, endPoint x: 1455, endPoint y: 690, distance: 12.0
click at [1468, 691] on button "Send" at bounding box center [1488, 687] width 82 height 33
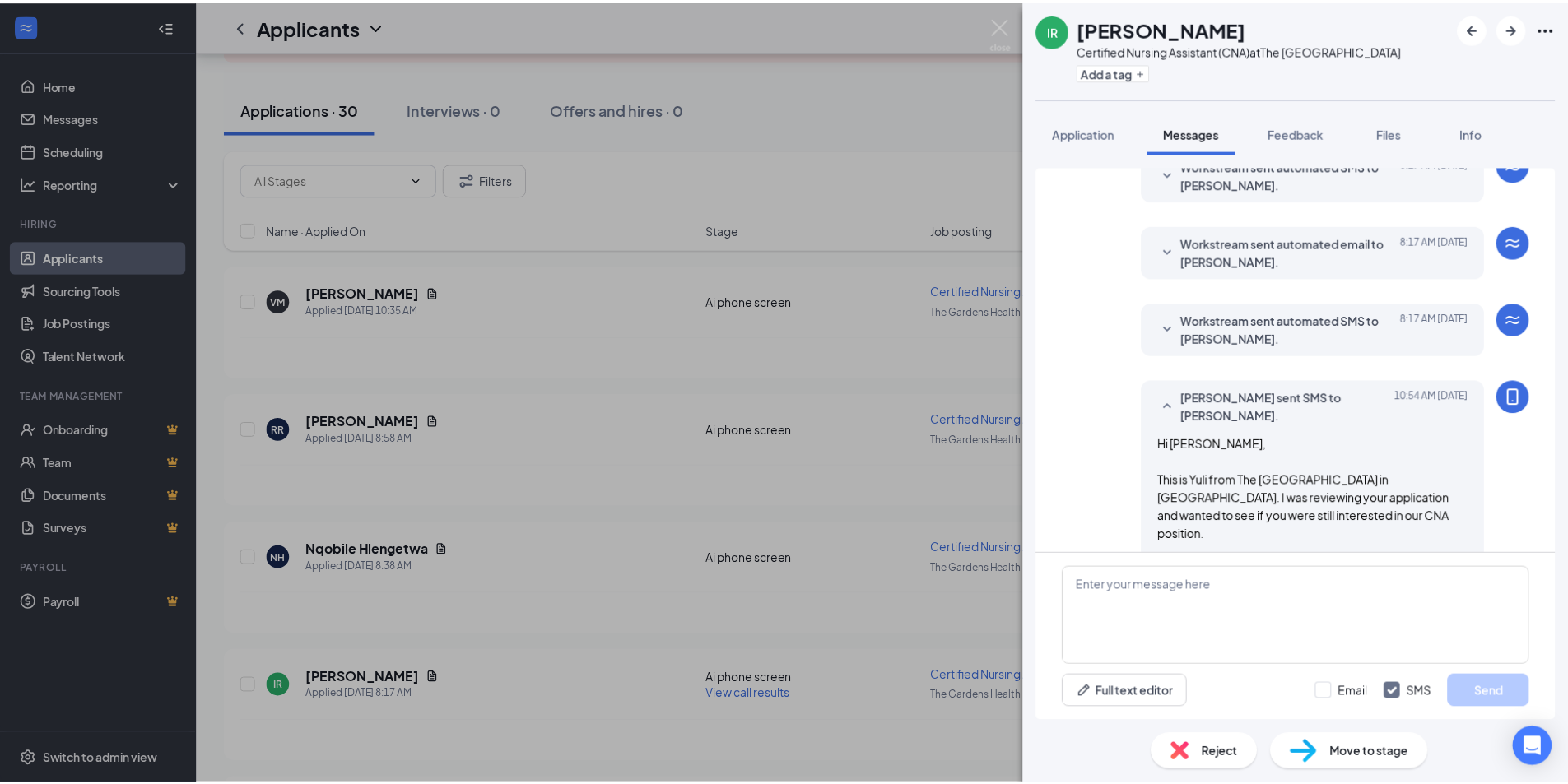
scroll to position [107, 0]
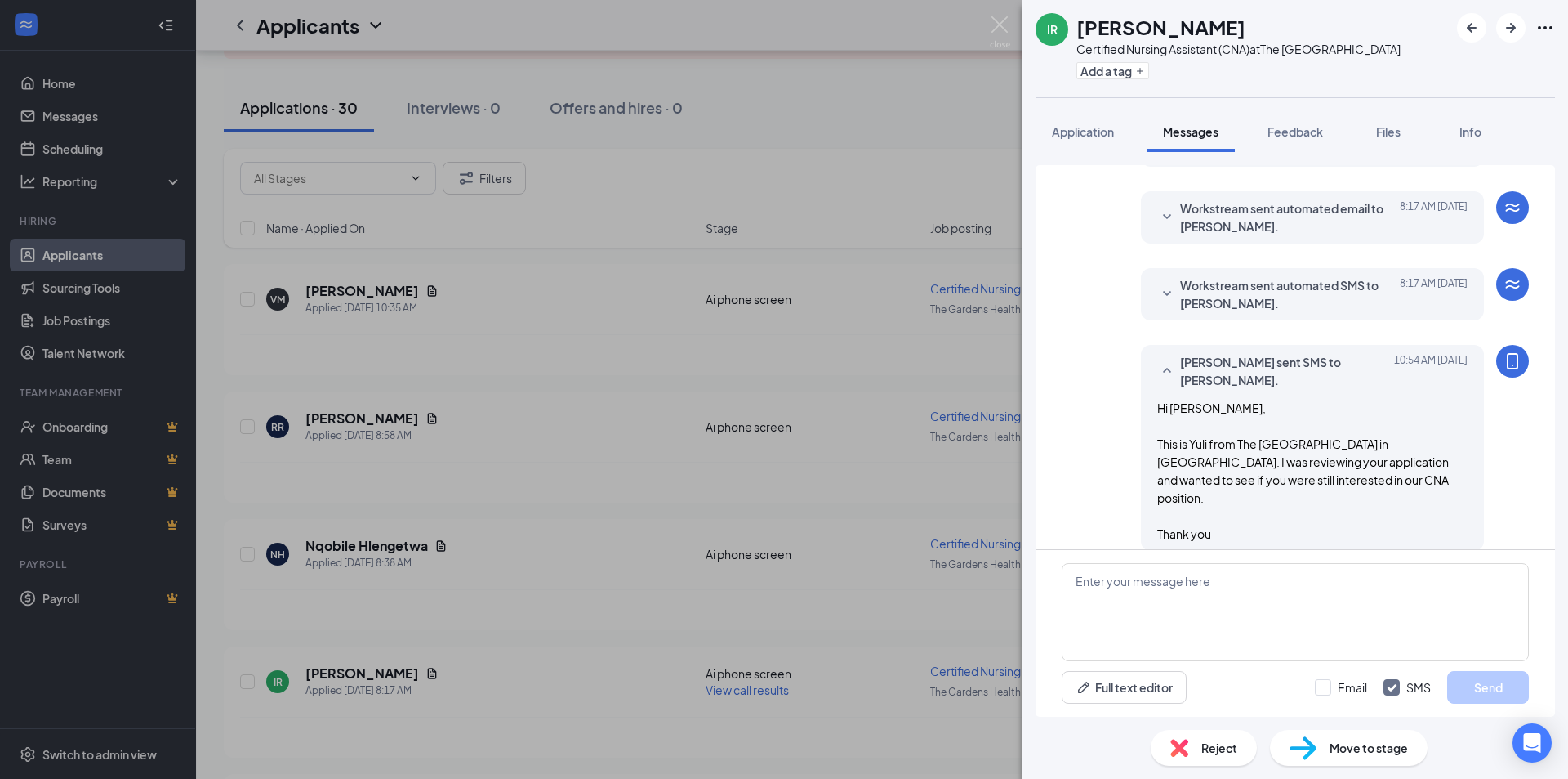
click at [852, 603] on div "IR Irais Ramirez Certified Nursing Assistant (CNA) at The Gardens Health Care C…" at bounding box center [784, 390] width 1568 height 779
click at [852, 603] on div "Nqobile Hlengetwa has applied more than 2 hours ago ." at bounding box center [882, 609] width 1284 height 41
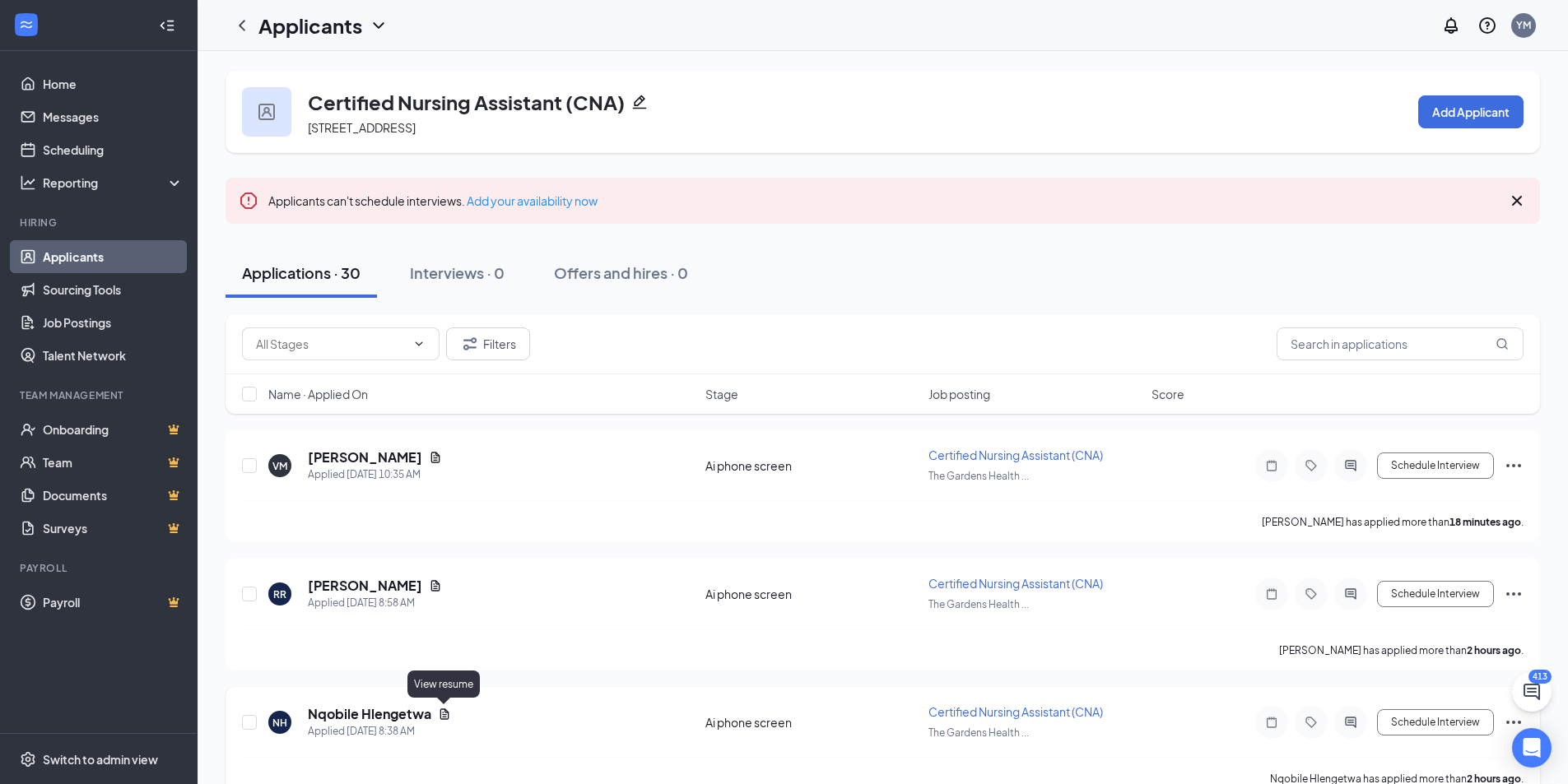
click at [443, 718] on icon "Document" at bounding box center [444, 713] width 13 height 13
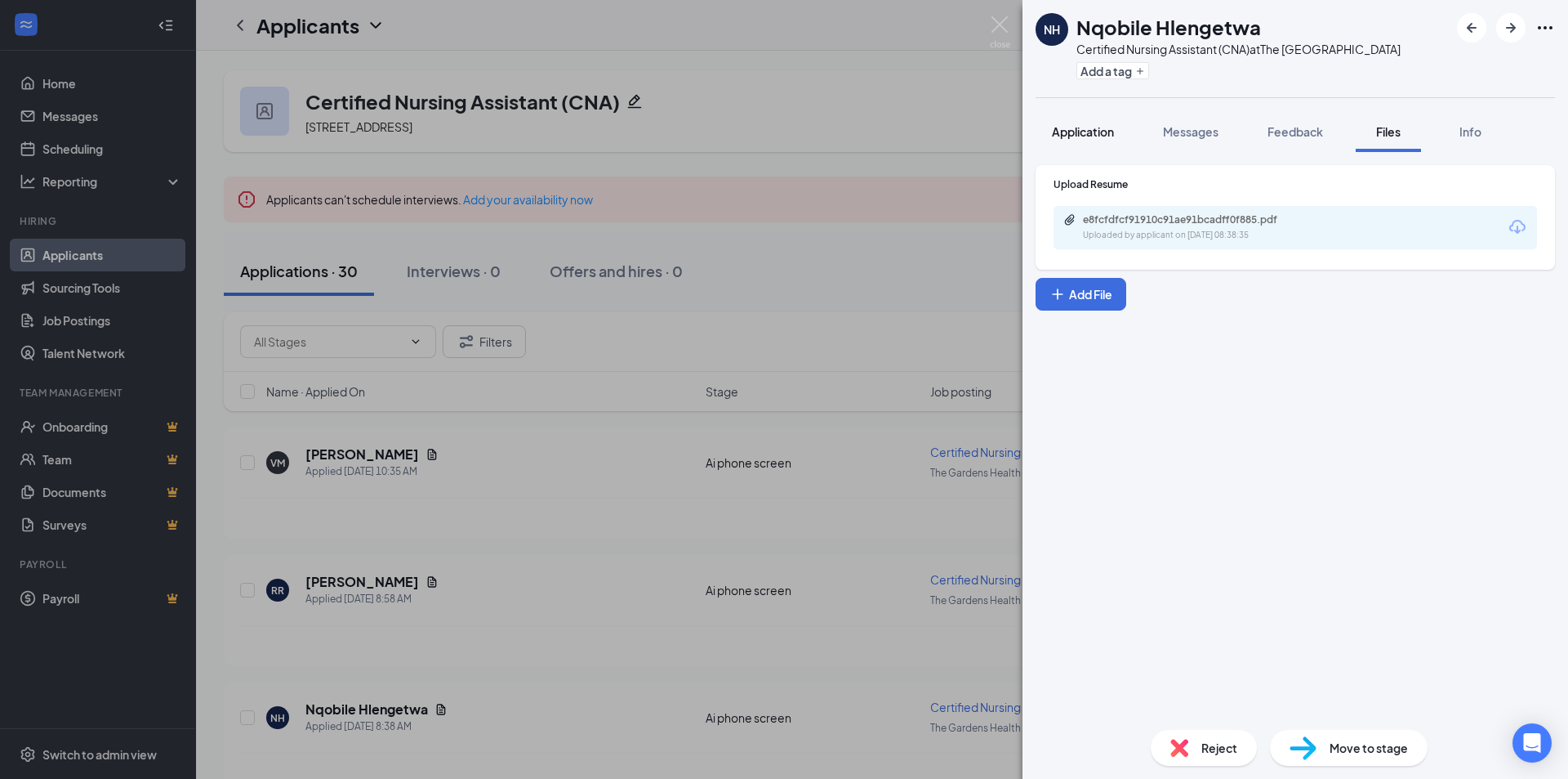
click at [1110, 136] on span "Application" at bounding box center [1083, 131] width 62 height 15
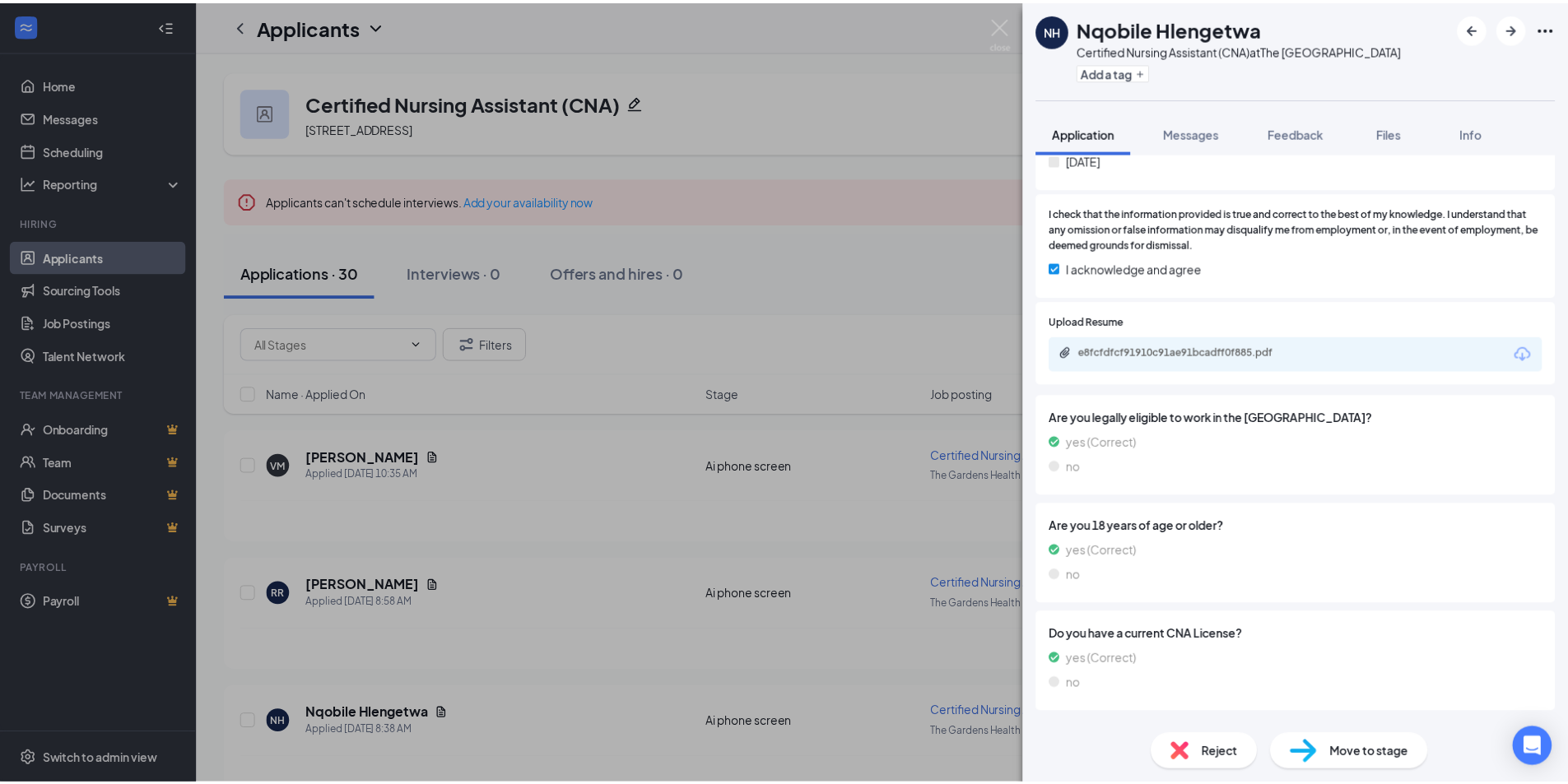
scroll to position [905, 0]
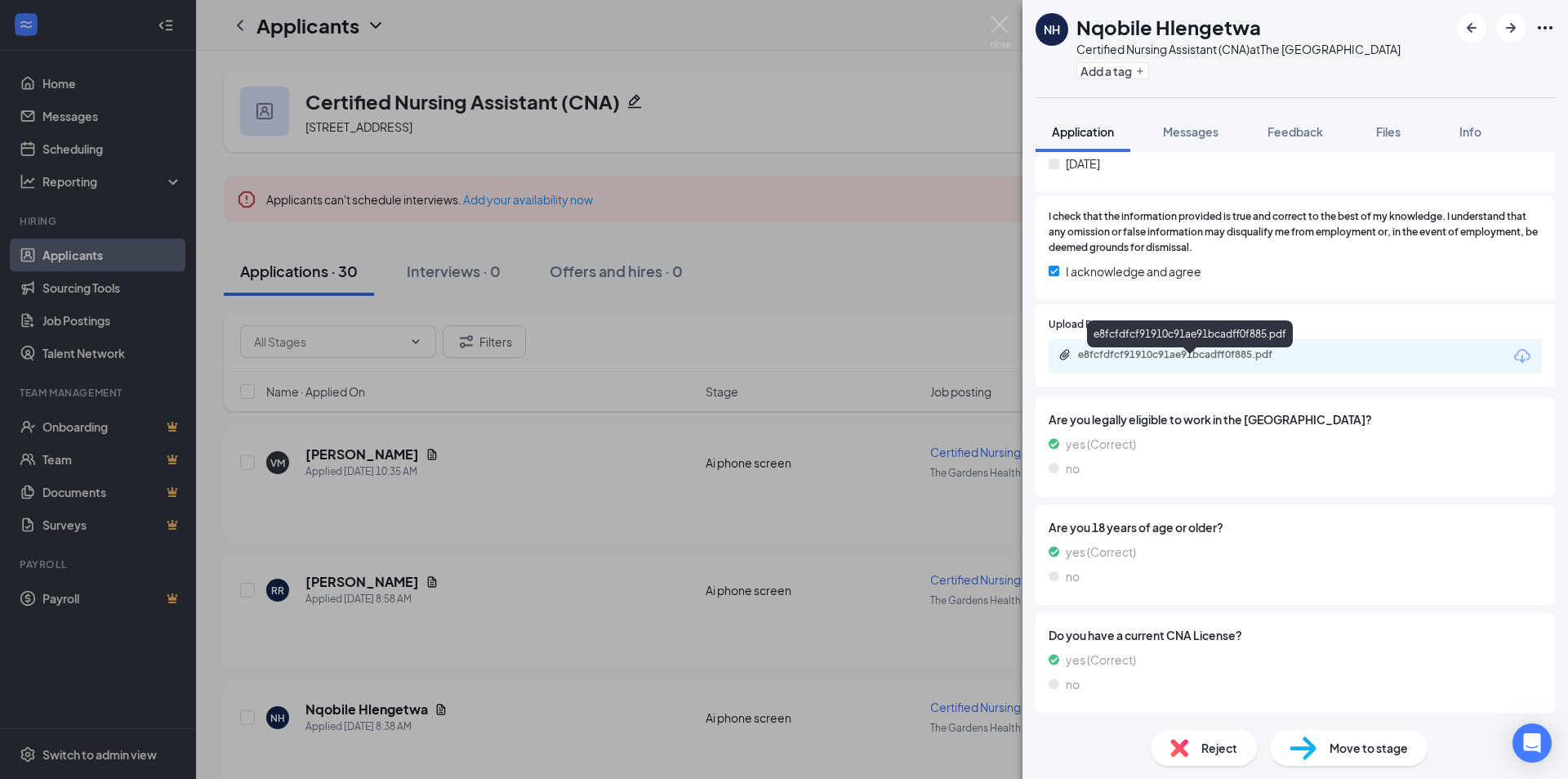
click at [1173, 361] on div "e8fcfdfcf91910c91ae91bcadff0f885.pdf" at bounding box center [1191, 355] width 228 height 13
click at [564, 373] on div "NH Nqobile Hlengetwa Certified Nursing Assistant (CNA) at The Gardens Health Ca…" at bounding box center [784, 390] width 1568 height 779
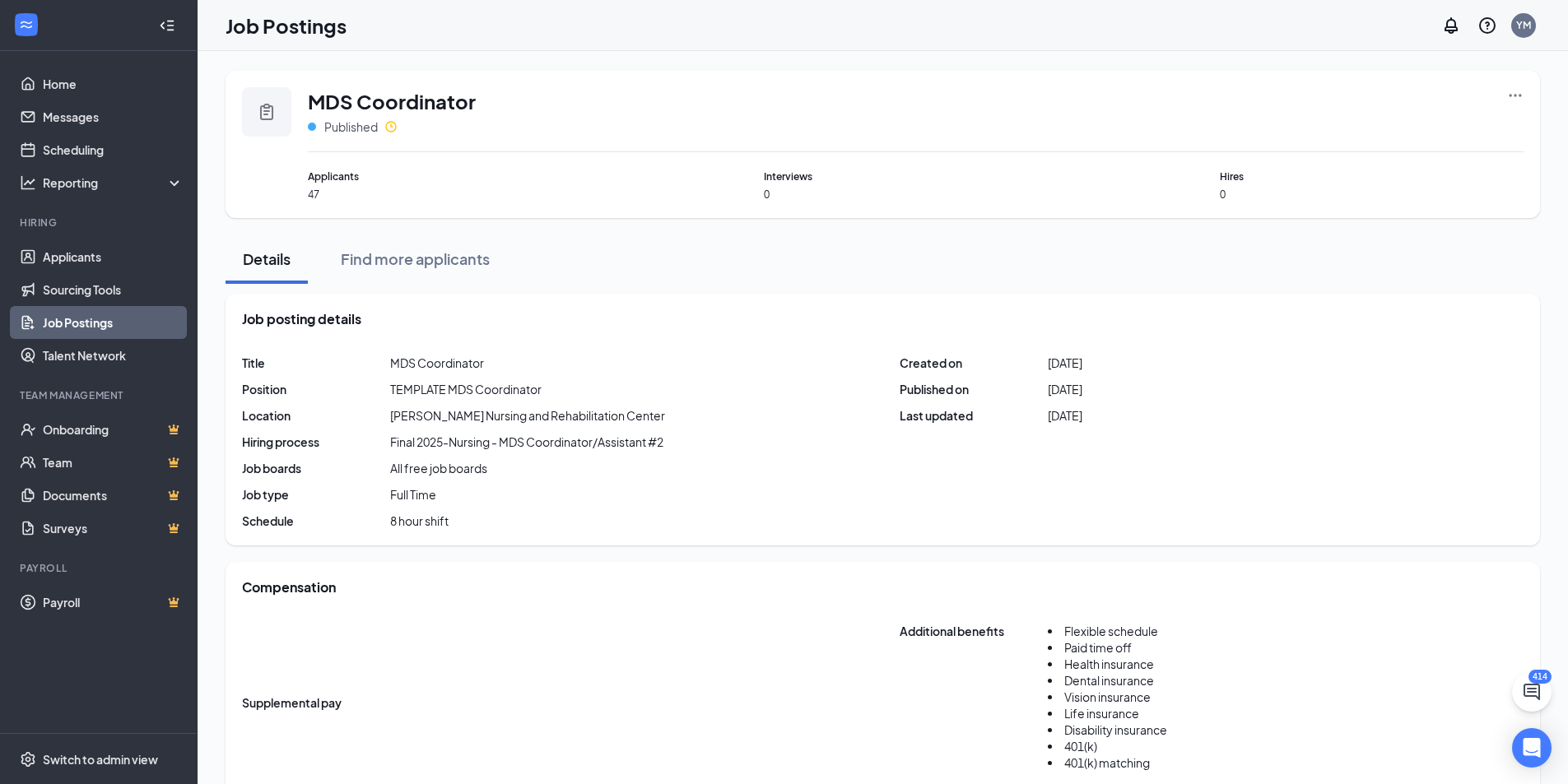
click at [1511, 97] on icon "Ellipses" at bounding box center [1515, 95] width 16 height 16
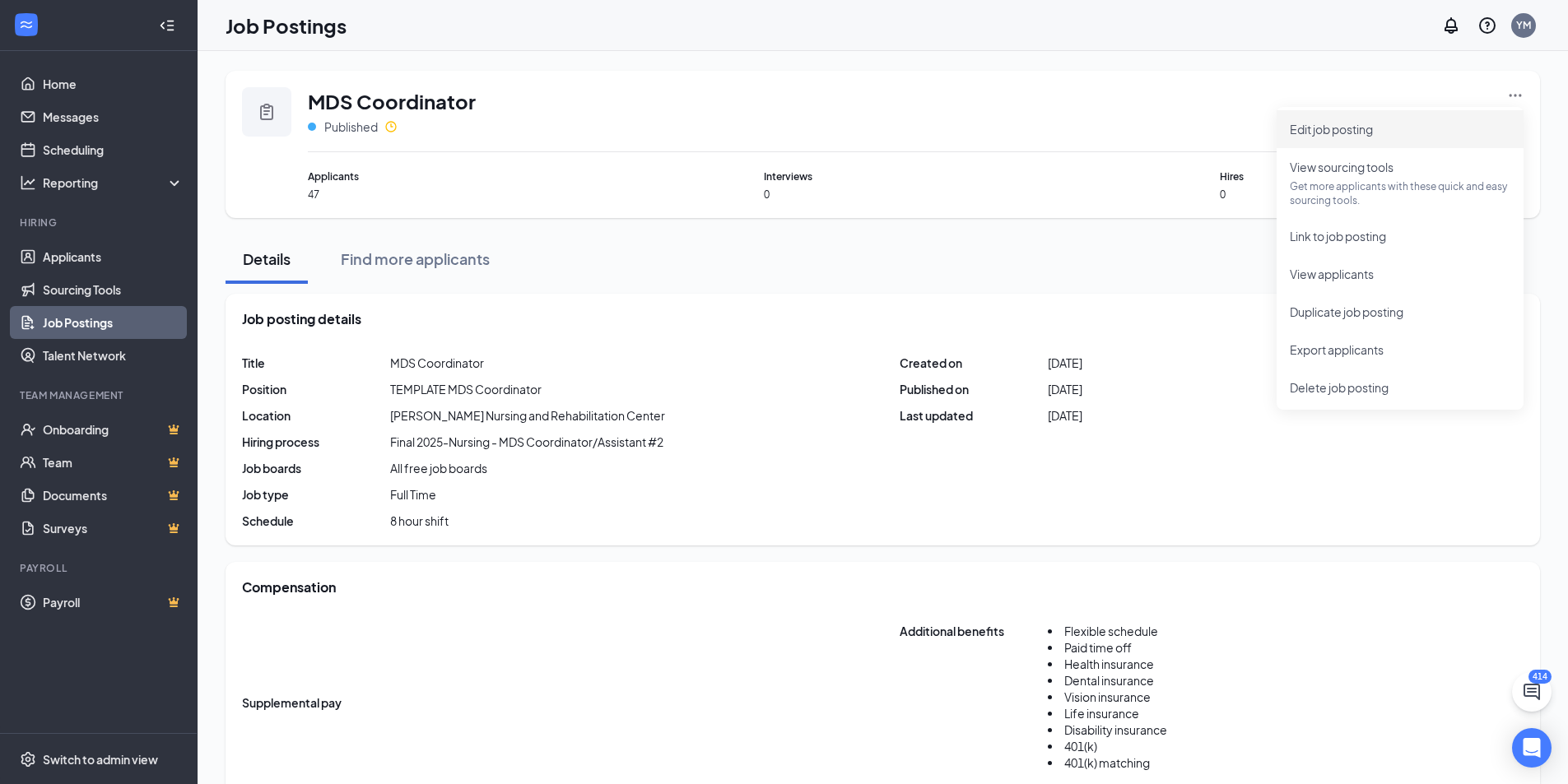
drag, startPoint x: 1350, startPoint y: 134, endPoint x: 1131, endPoint y: 160, distance: 220.5
click at [1302, 136] on span "Edit job posting" at bounding box center [1399, 129] width 221 height 18
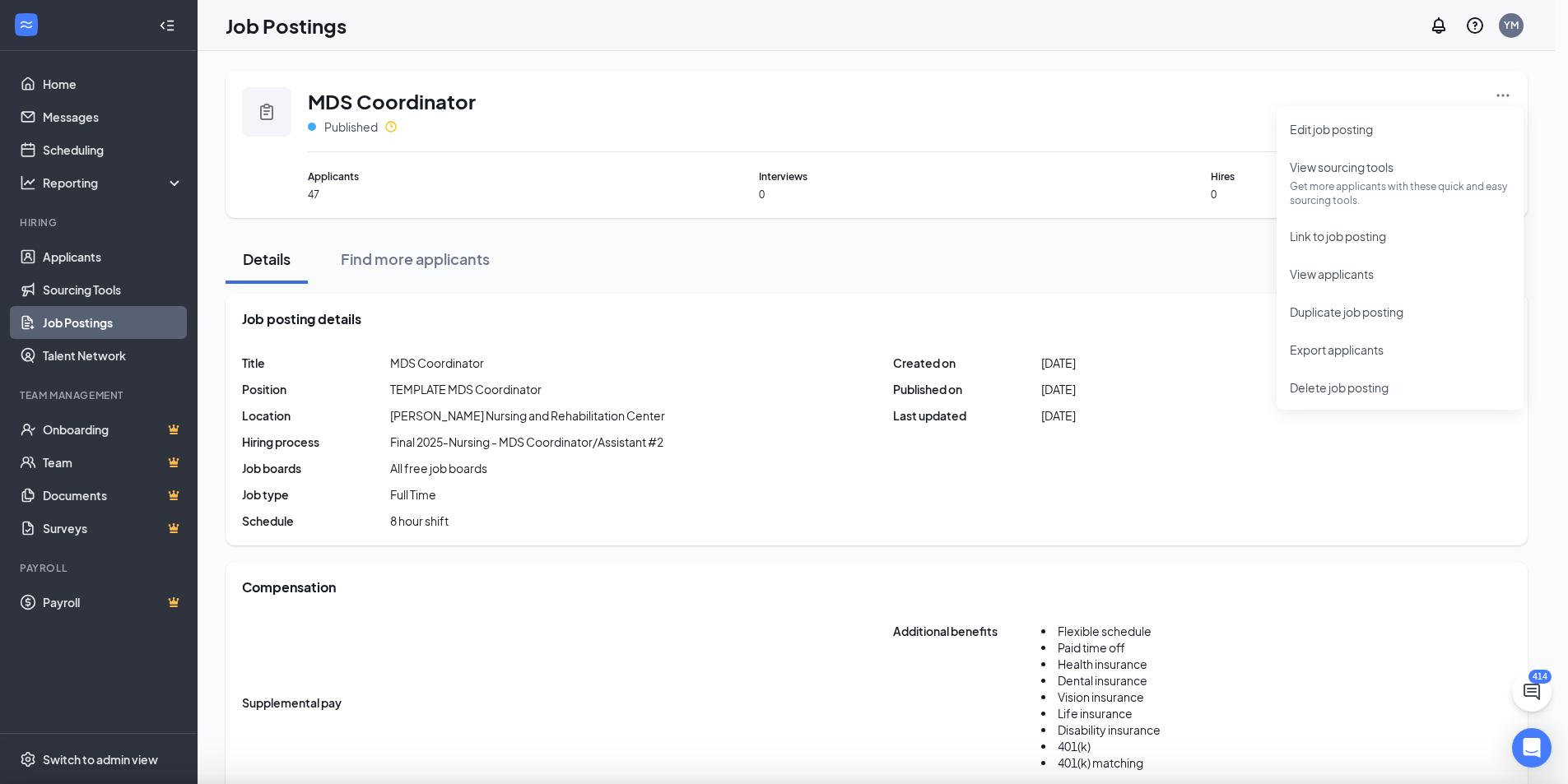
type input "MDS Coordinator"
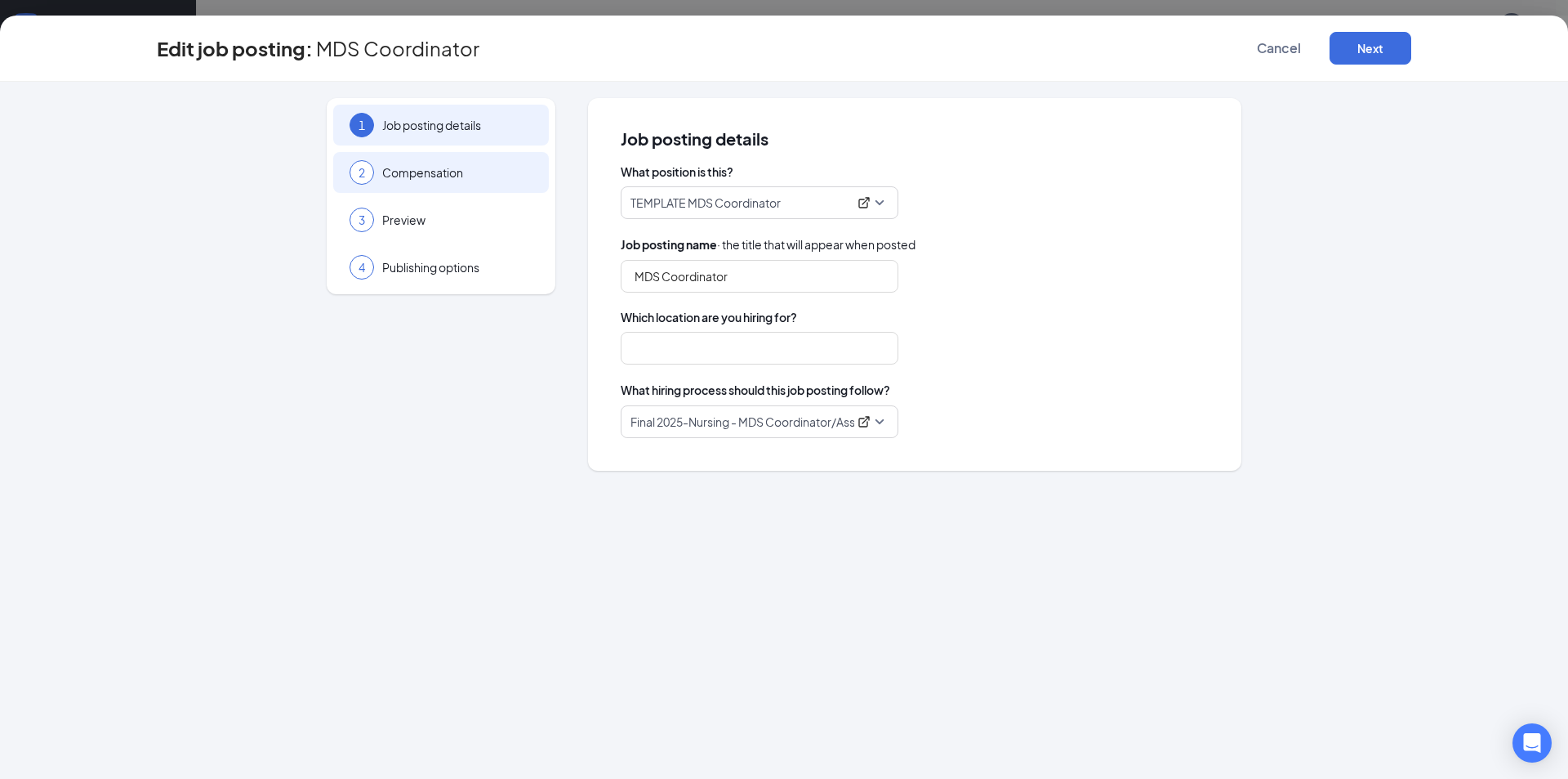
type input "Tracy Nursing and Rehabilitation Center"
click at [636, 284] on input "MDS Coordinator" at bounding box center [759, 277] width 277 height 33
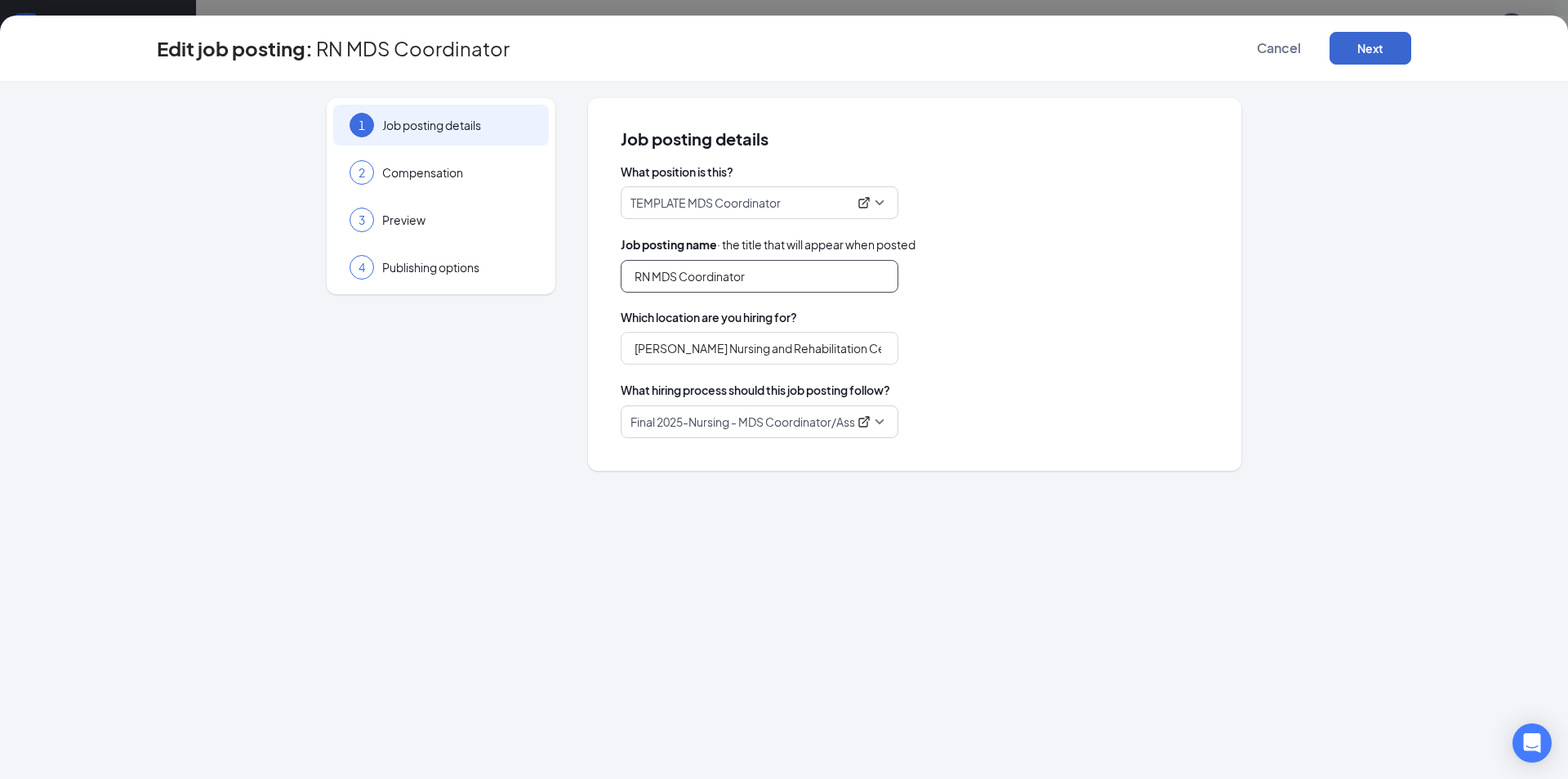
type input "RN MDS Coordinator"
click at [1382, 38] on button "Next" at bounding box center [1371, 48] width 82 height 33
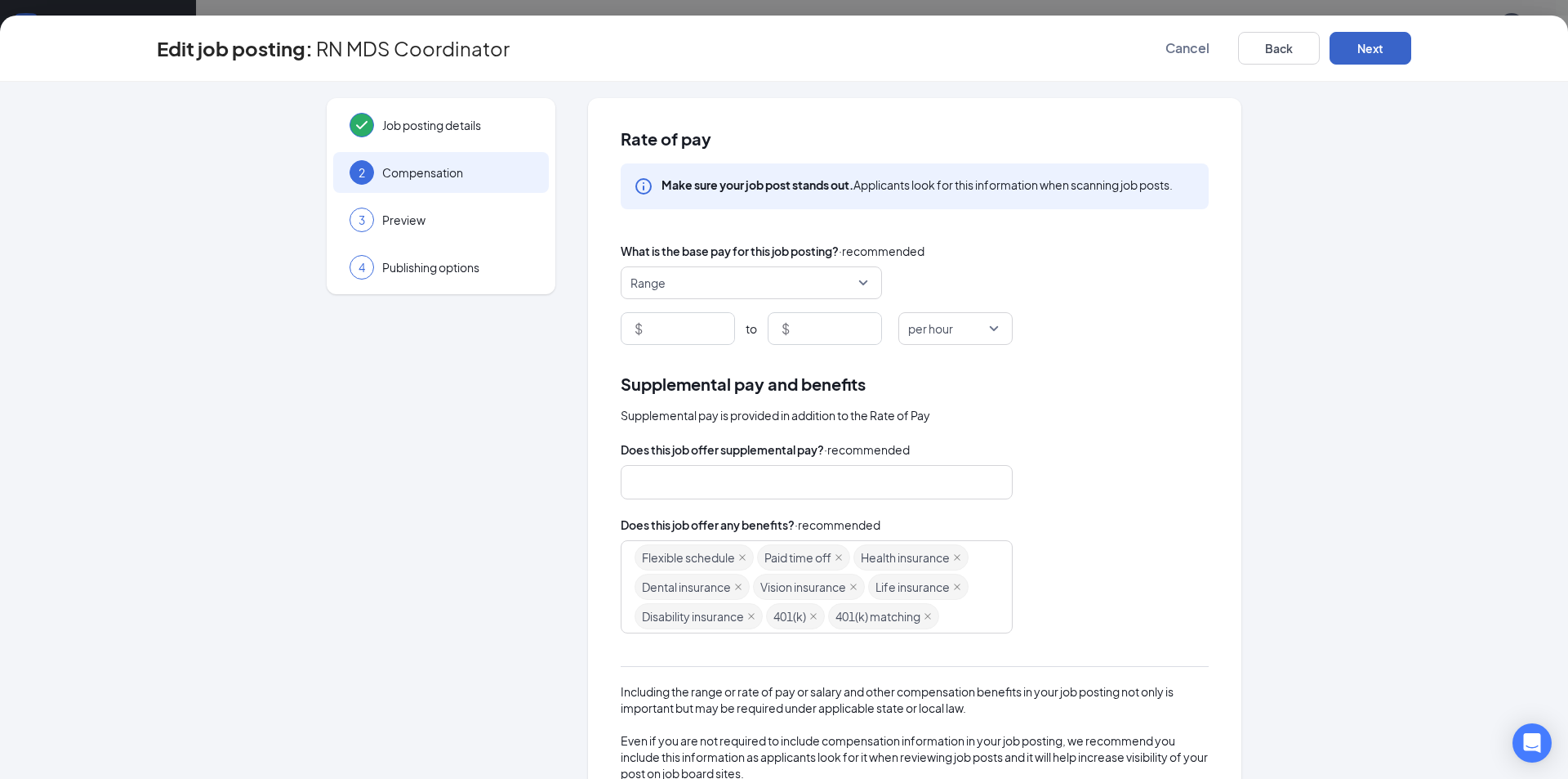
click at [1382, 38] on button "Next" at bounding box center [1371, 48] width 82 height 33
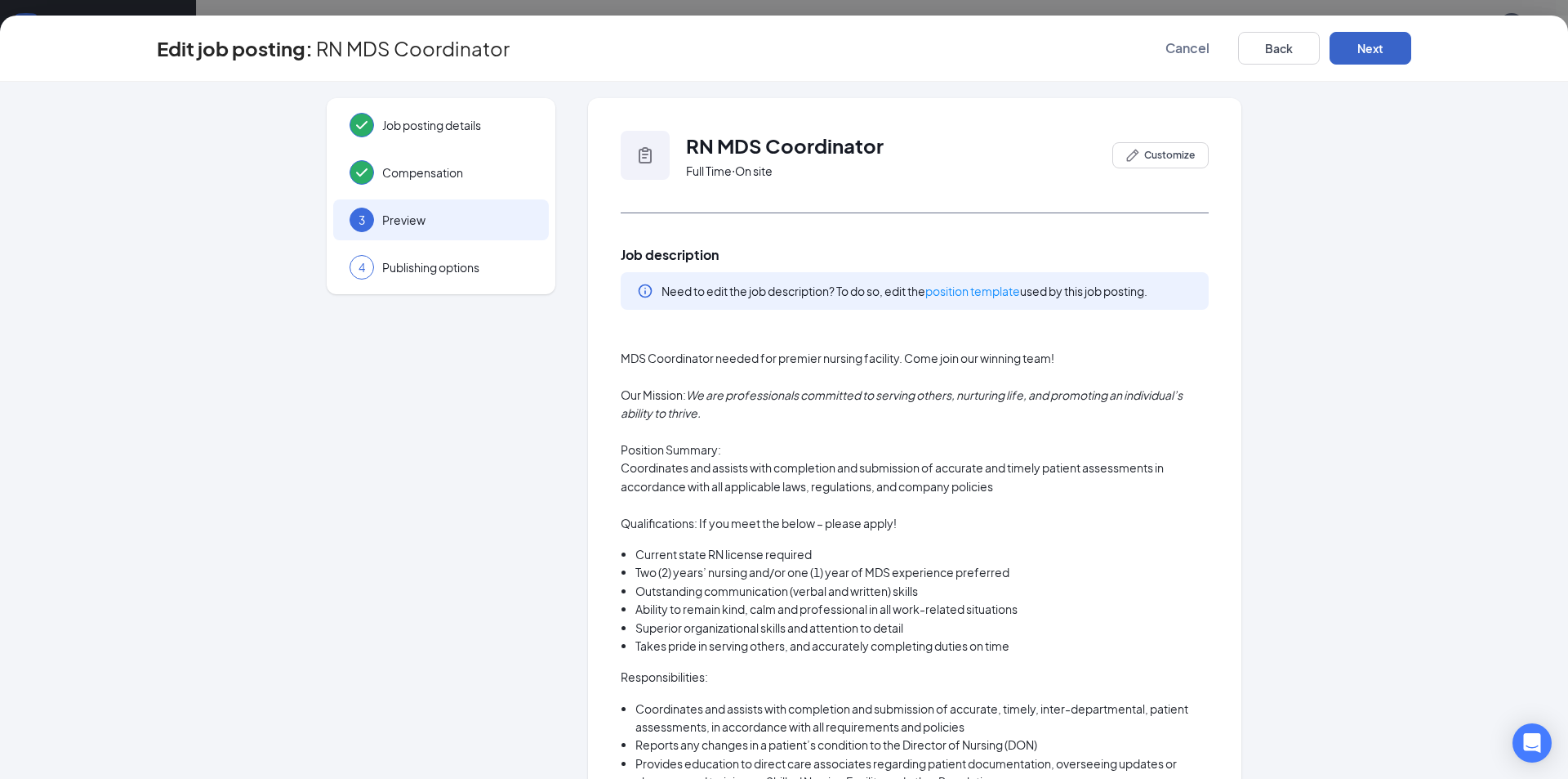
click at [1381, 39] on button "Next" at bounding box center [1371, 48] width 82 height 33
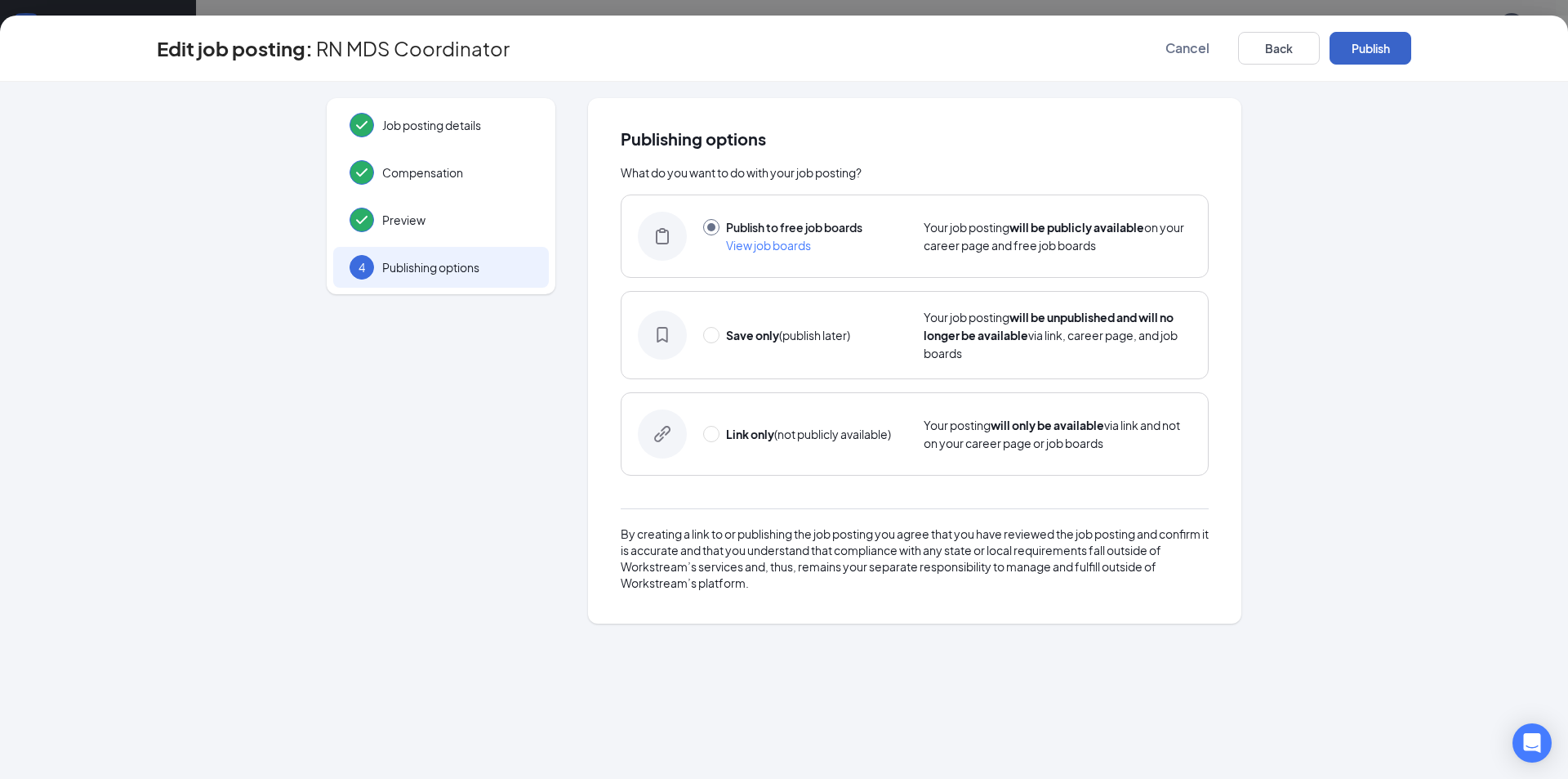
click at [1381, 39] on button "Publish" at bounding box center [1371, 48] width 82 height 33
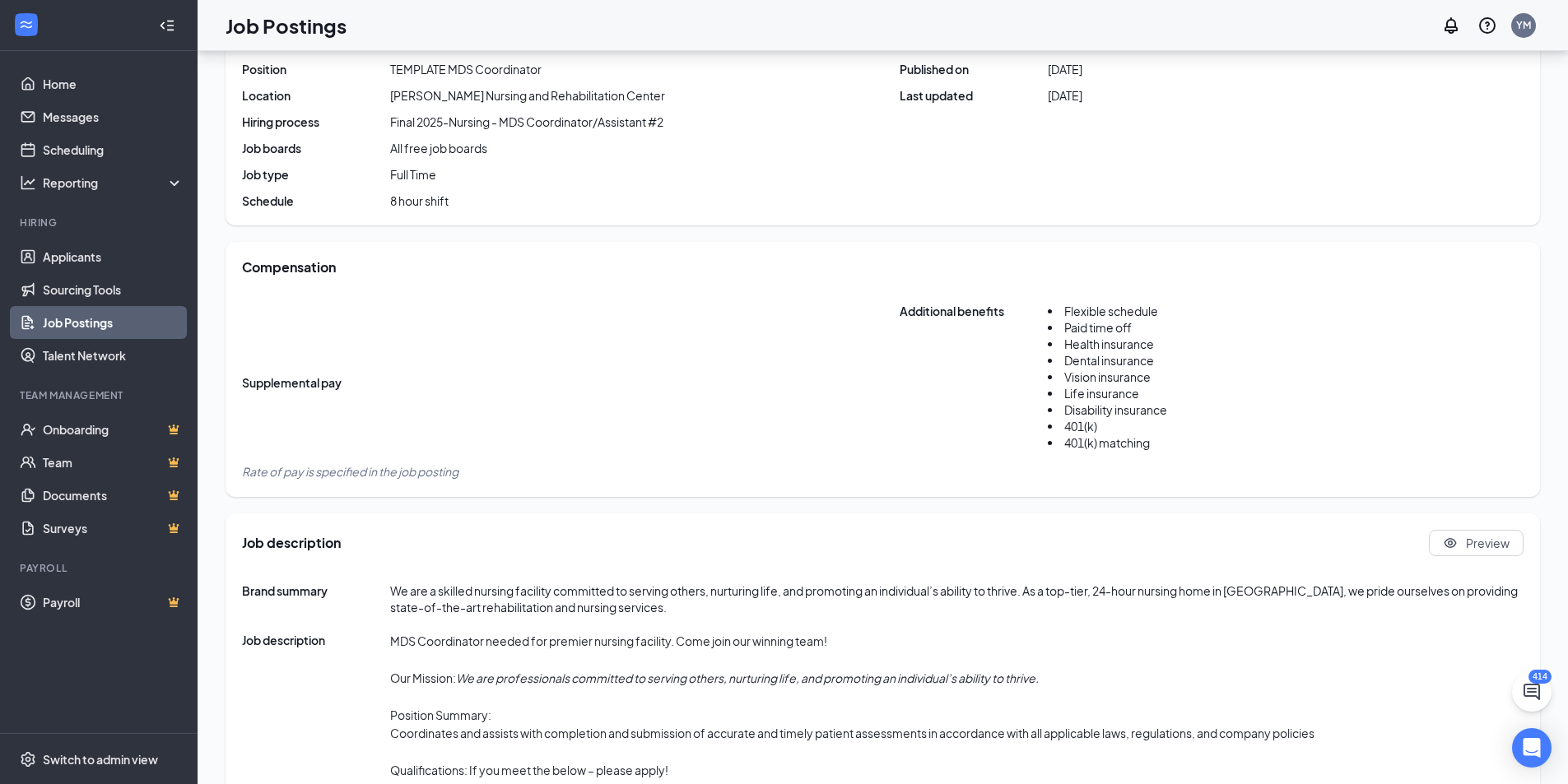
scroll to position [329, 0]
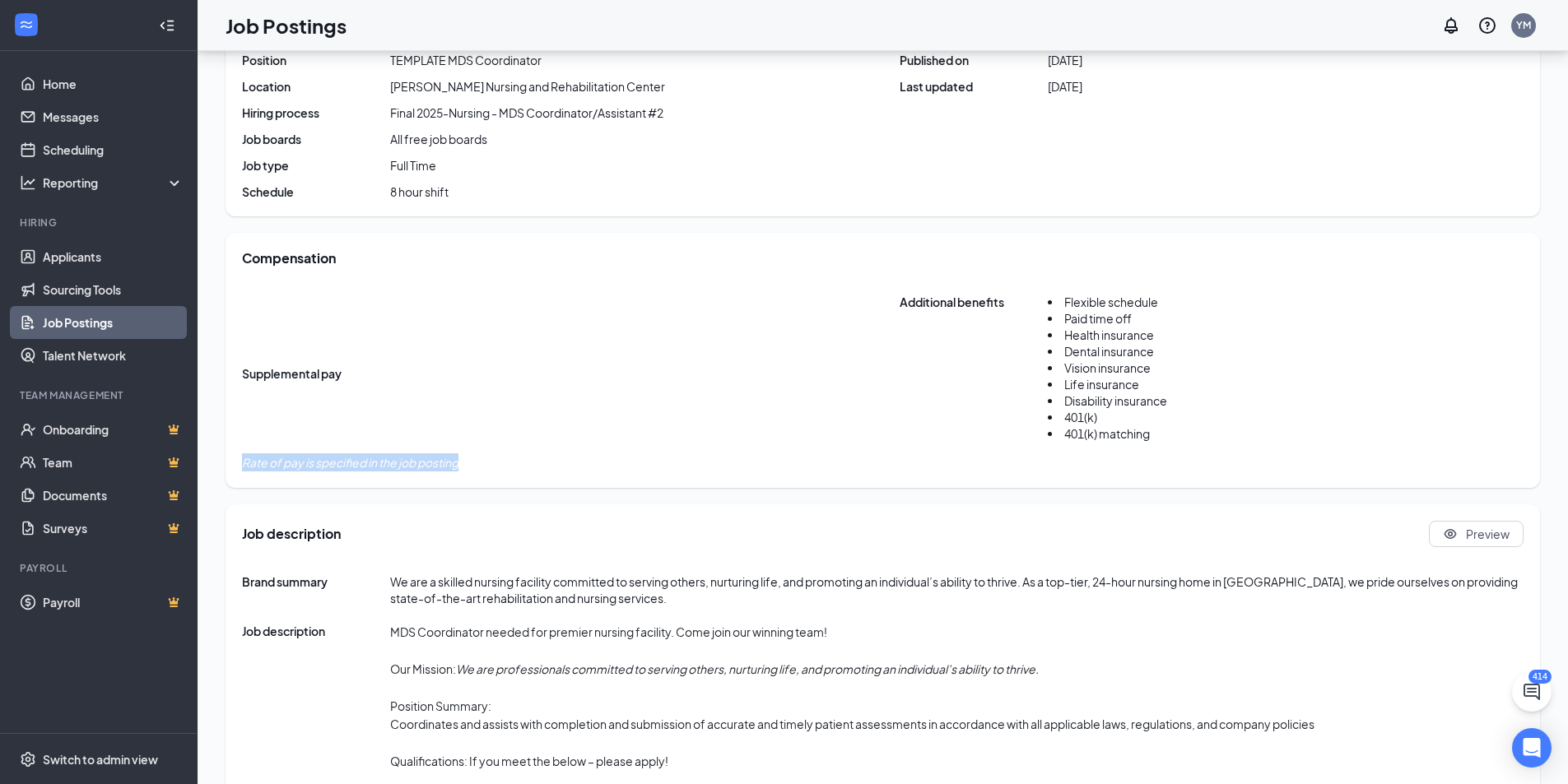
drag, startPoint x: 246, startPoint y: 462, endPoint x: 497, endPoint y: 474, distance: 251.3
click at [497, 474] on div "Compensation Supplemental pay Additional benefits Flexible schedule Paid time o…" at bounding box center [883, 360] width 1314 height 255
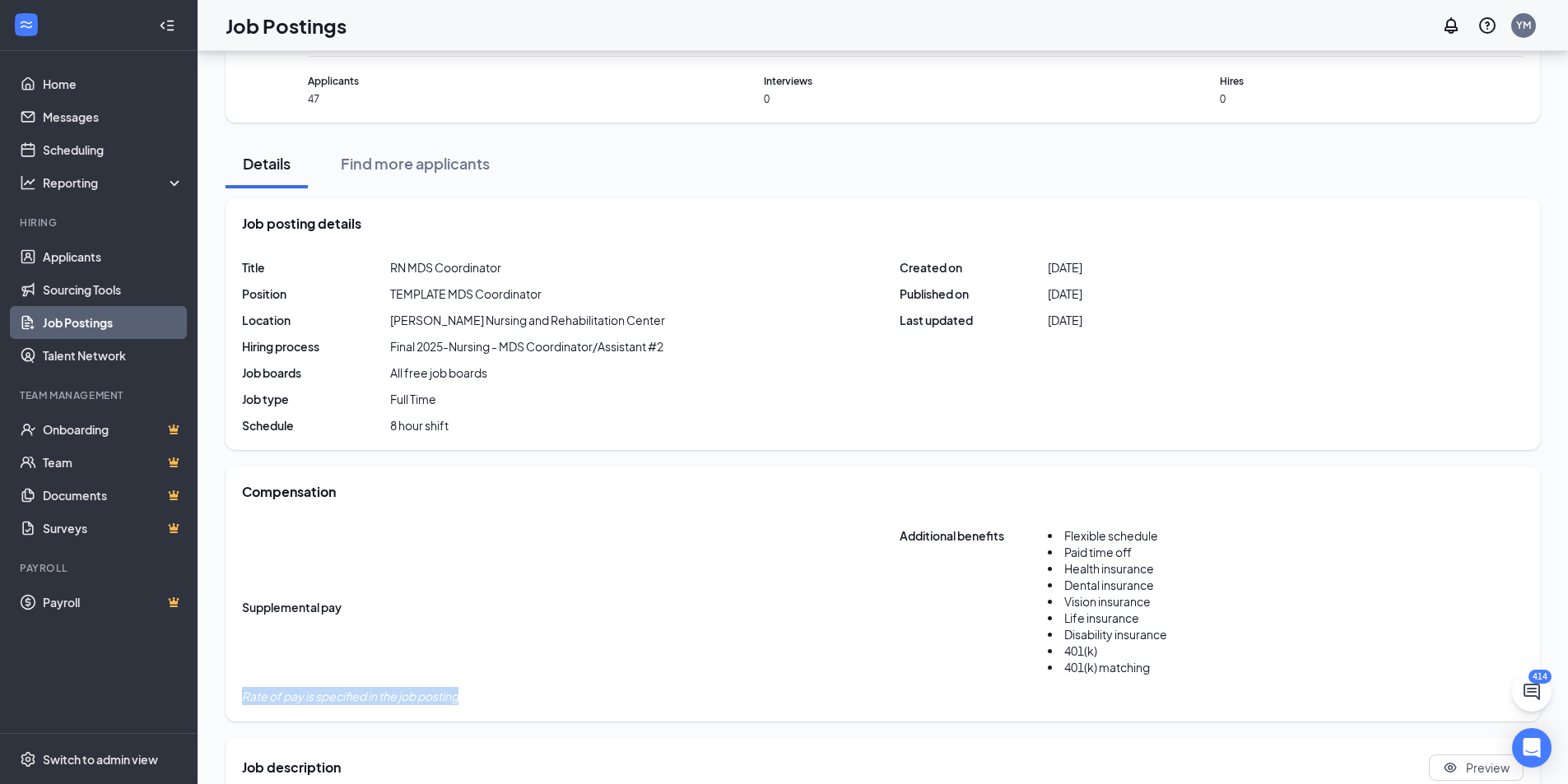
scroll to position [0, 0]
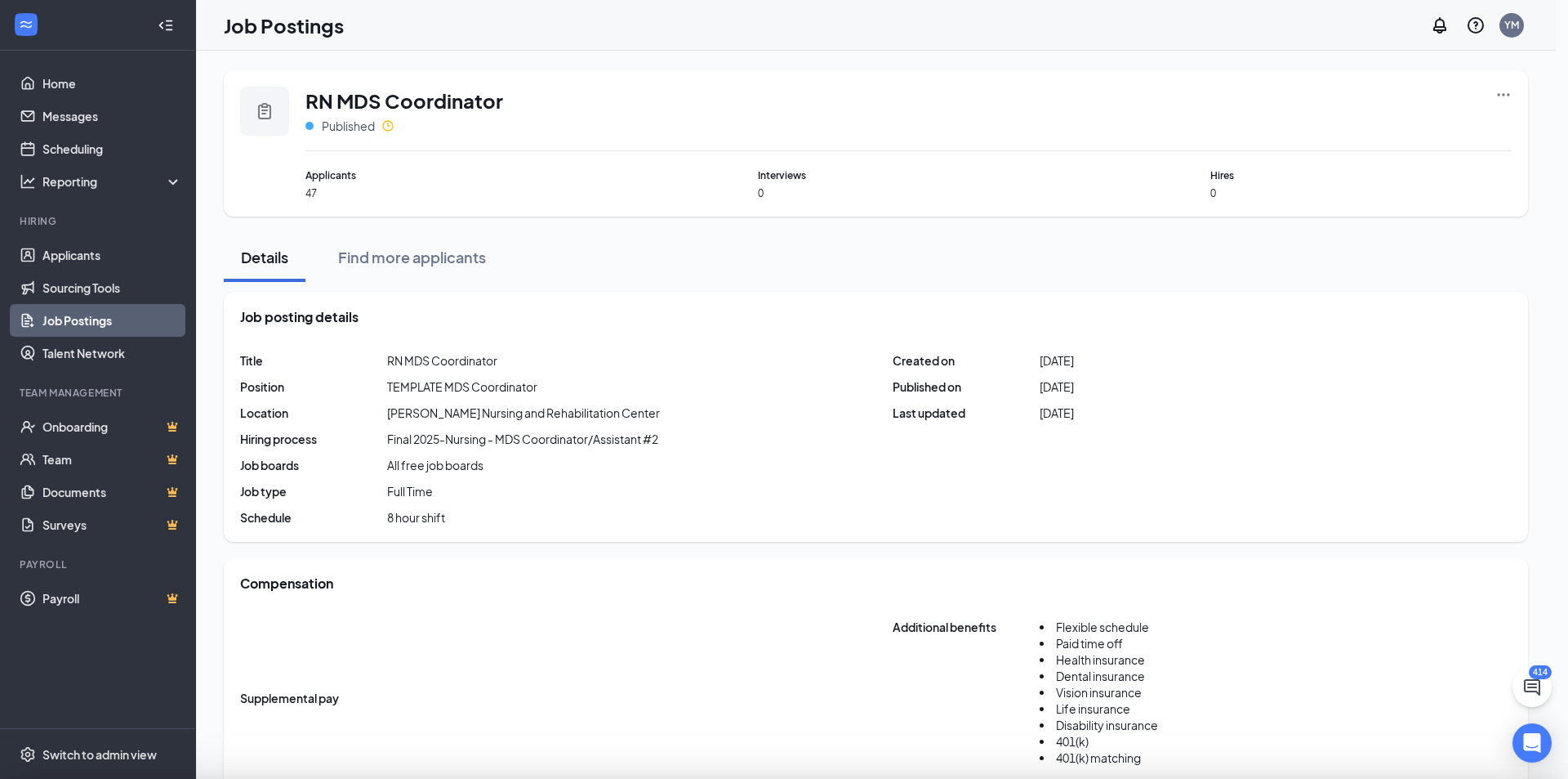
type input "RN MDS Coordinator"
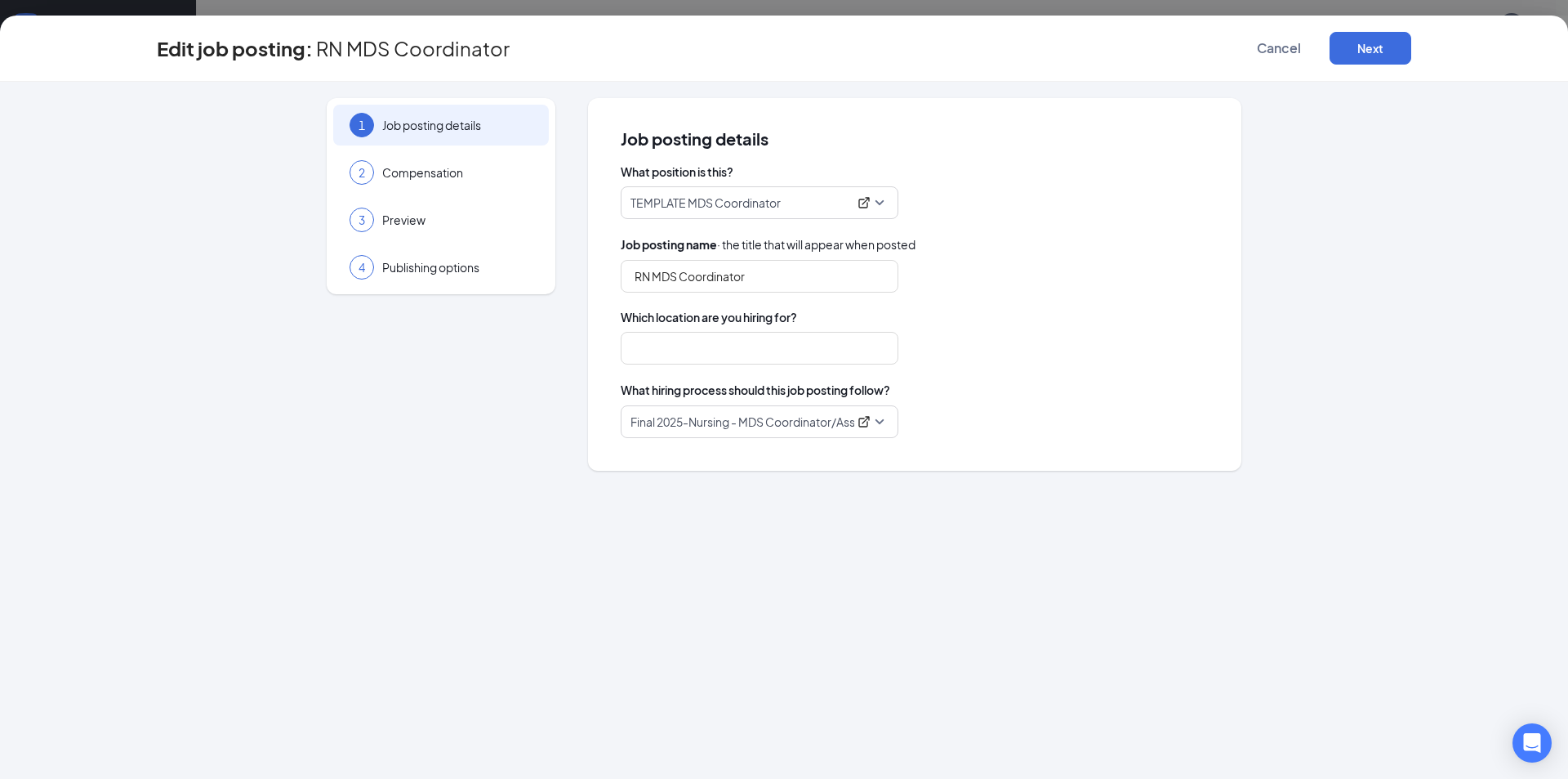
type input "Tracy Nursing and Rehabilitation Center"
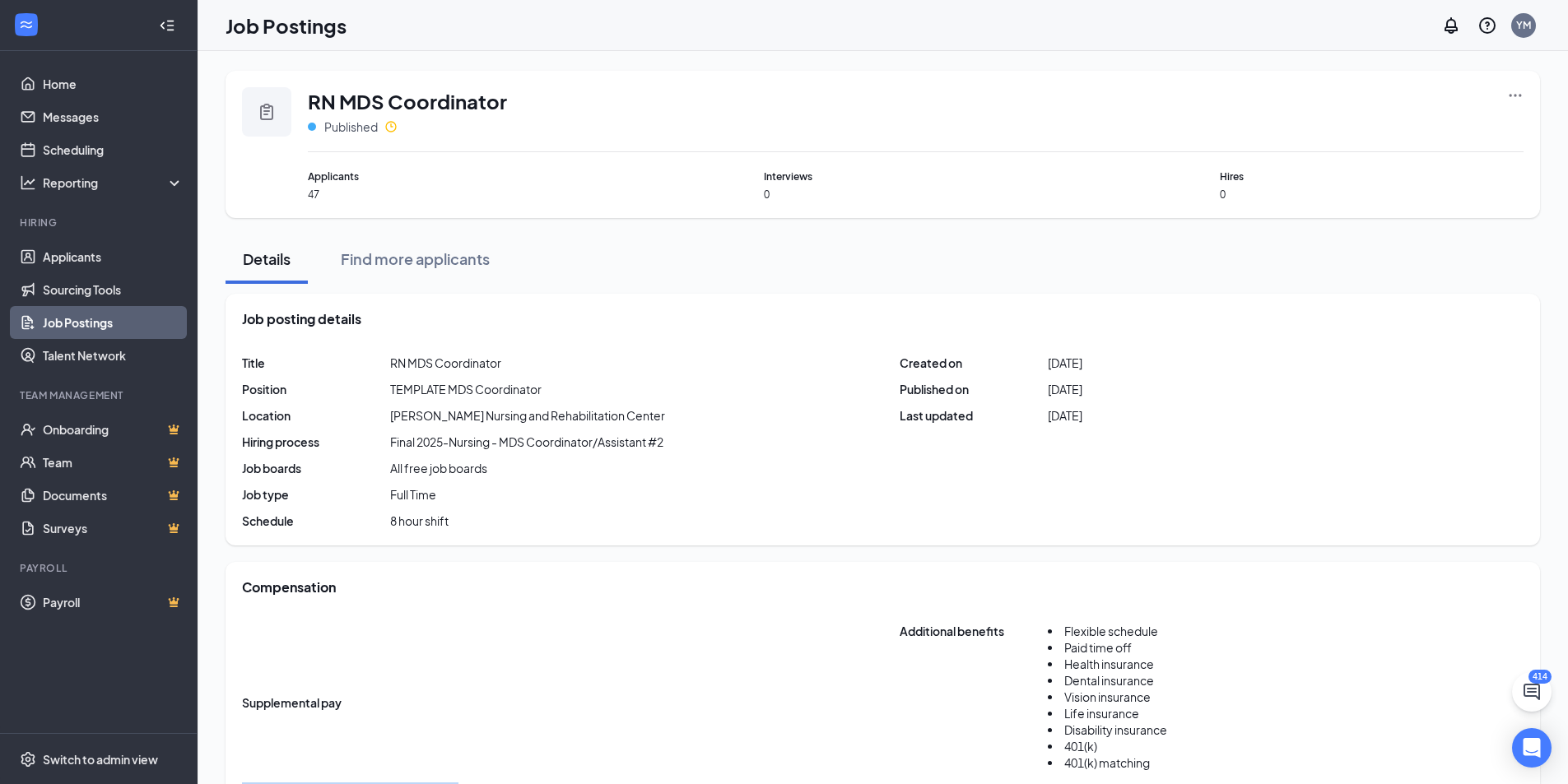
scroll to position [946, 0]
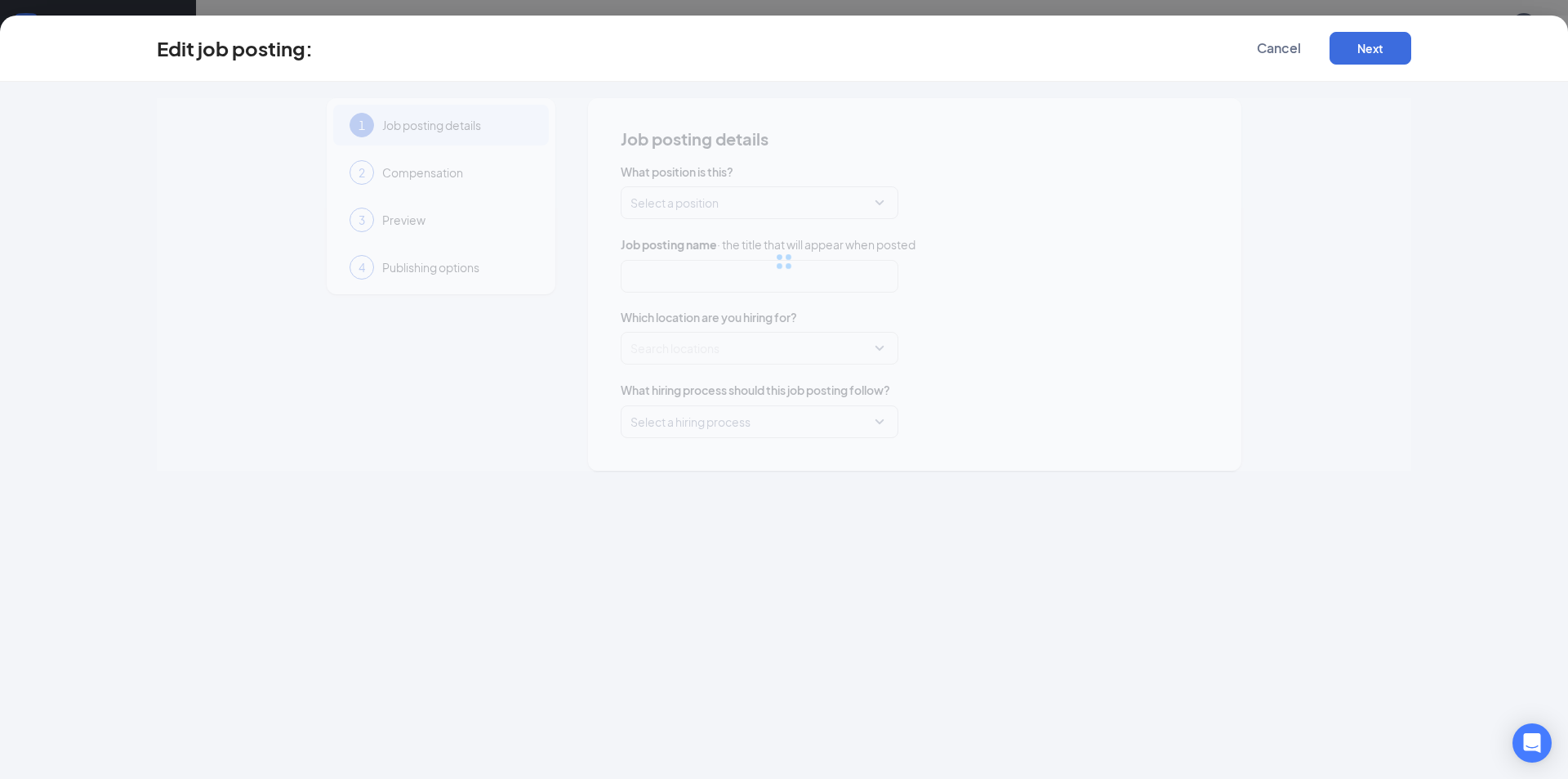
type input "Occupational Therapist (OT)"
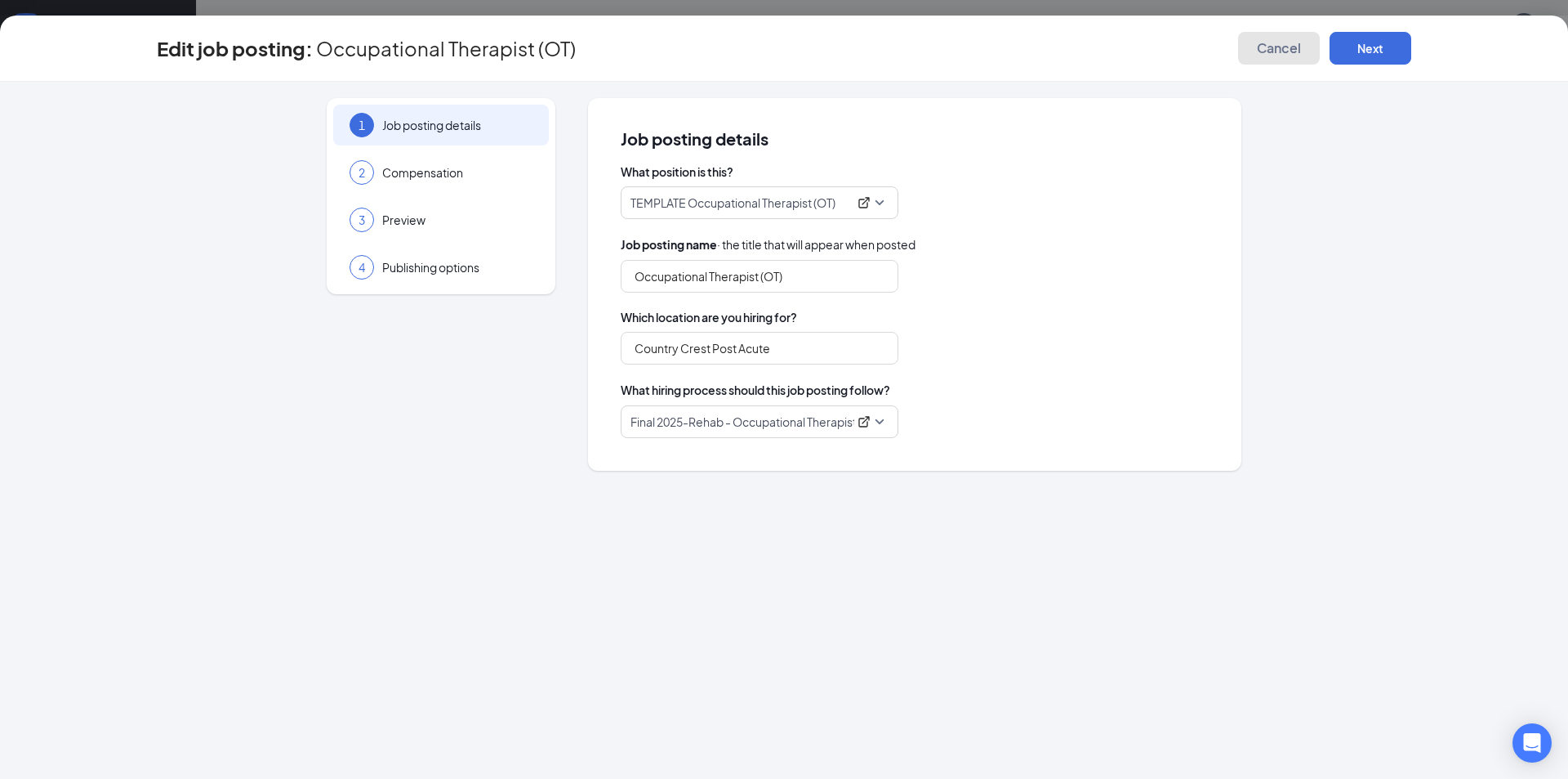
click at [1285, 38] on button "Cancel" at bounding box center [1279, 48] width 82 height 33
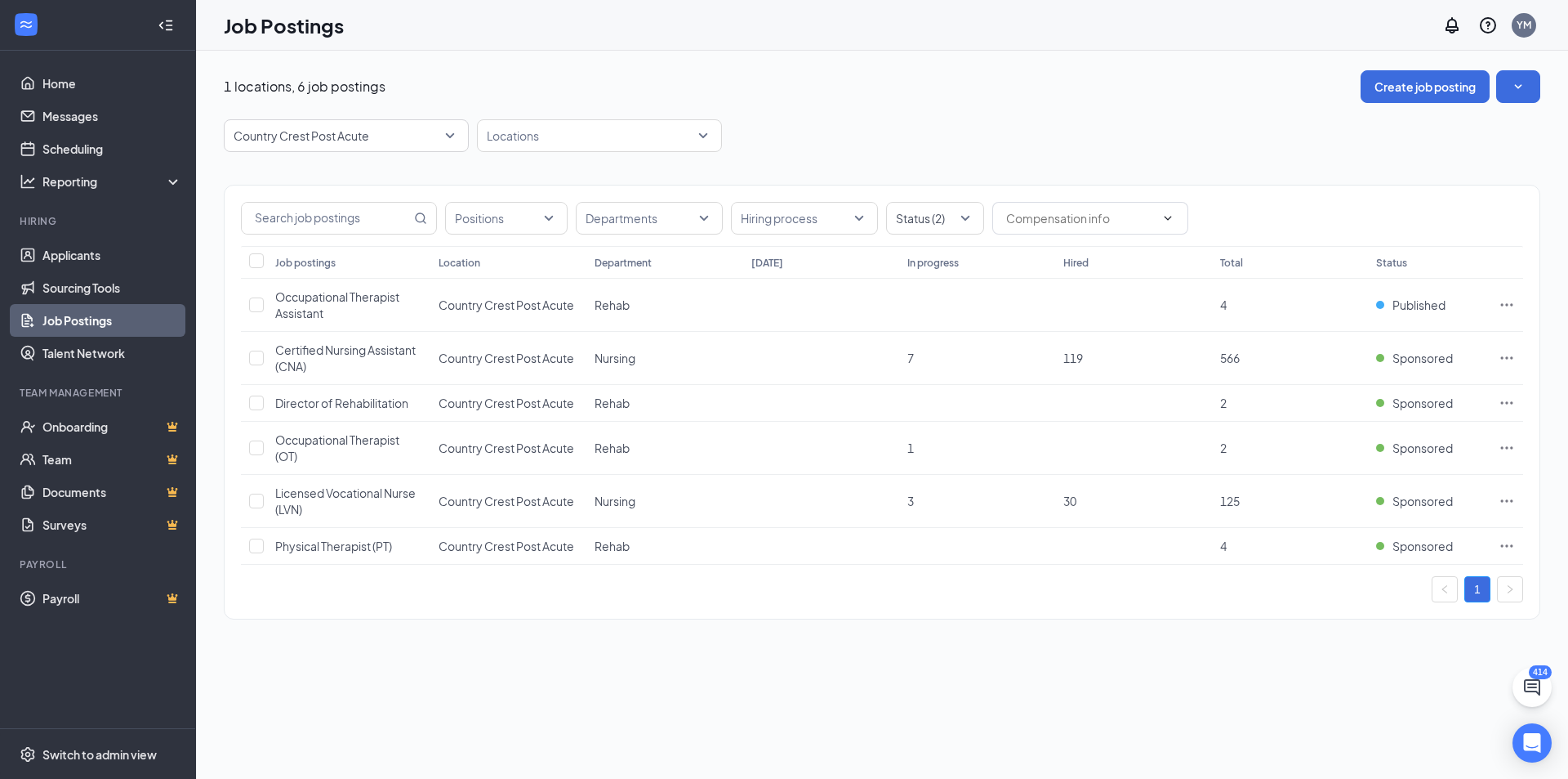
click at [908, 136] on div "Country Crest Post Acute Locations" at bounding box center [881, 136] width 1316 height 33
click at [379, 142] on span "Country Crest Post Acute" at bounding box center [339, 136] width 211 height 16
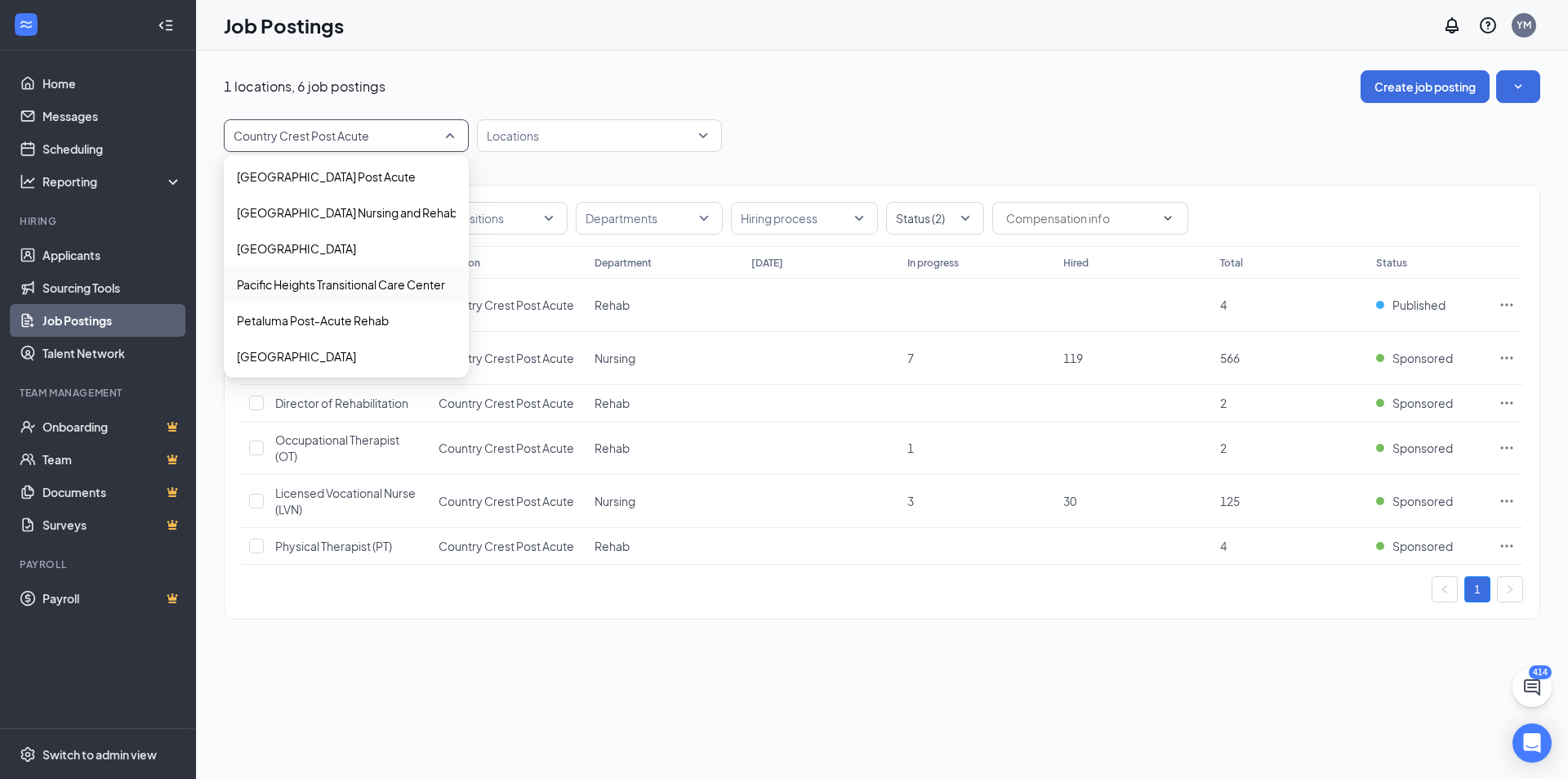
scroll to position [797, 0]
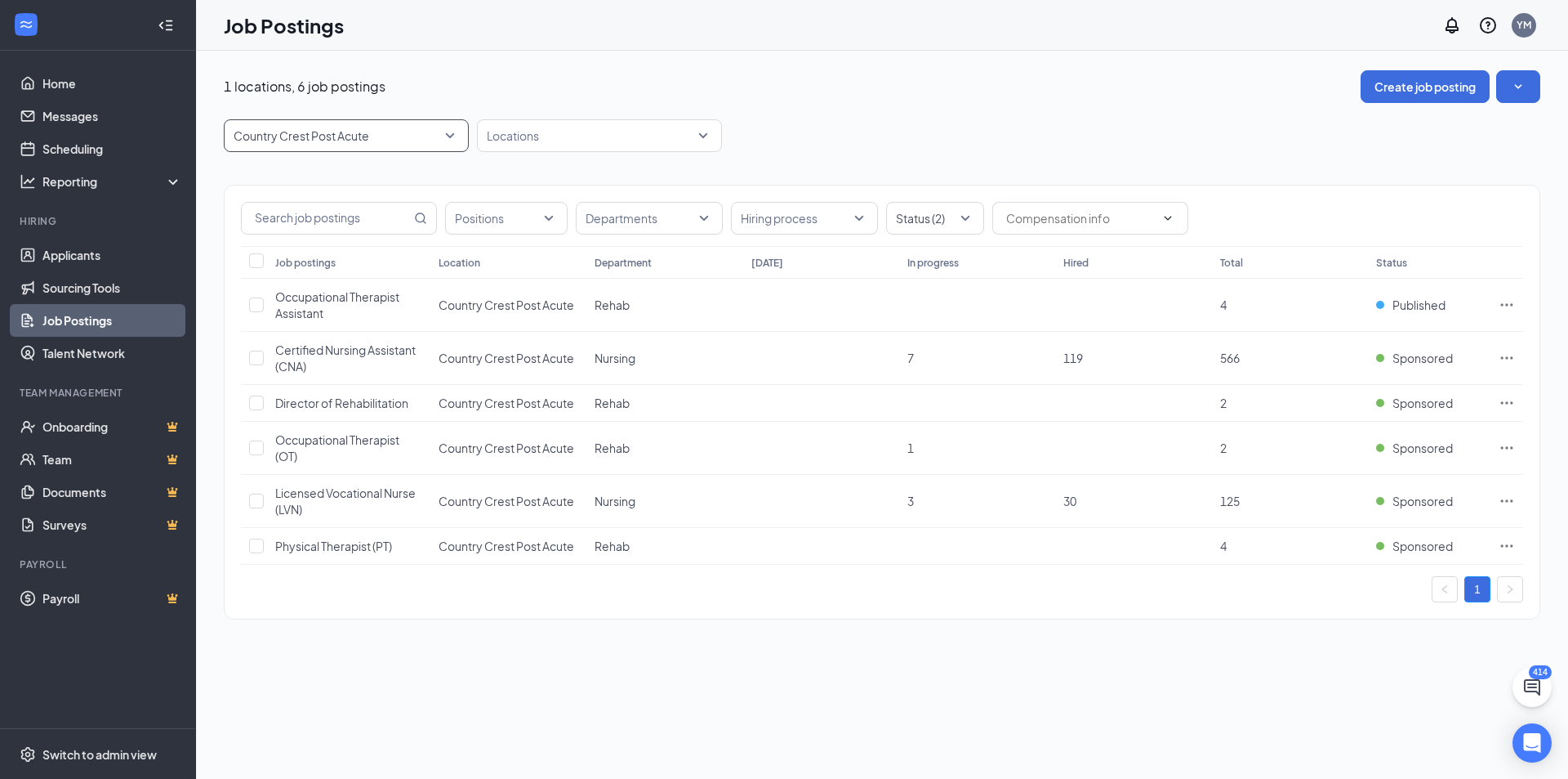
click at [394, 136] on span "Country Crest Post Acute" at bounding box center [339, 136] width 211 height 16
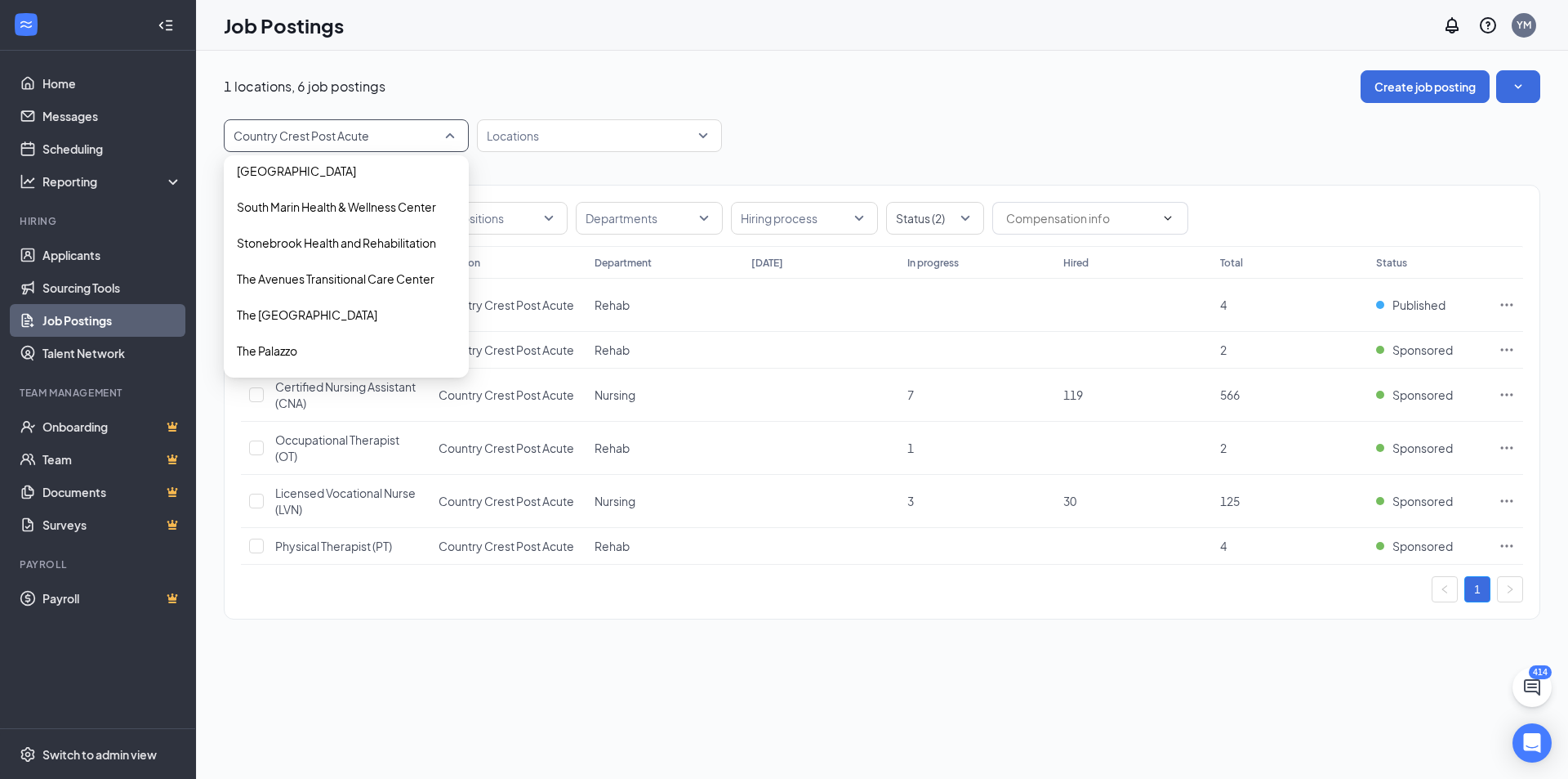
scroll to position [1115, 0]
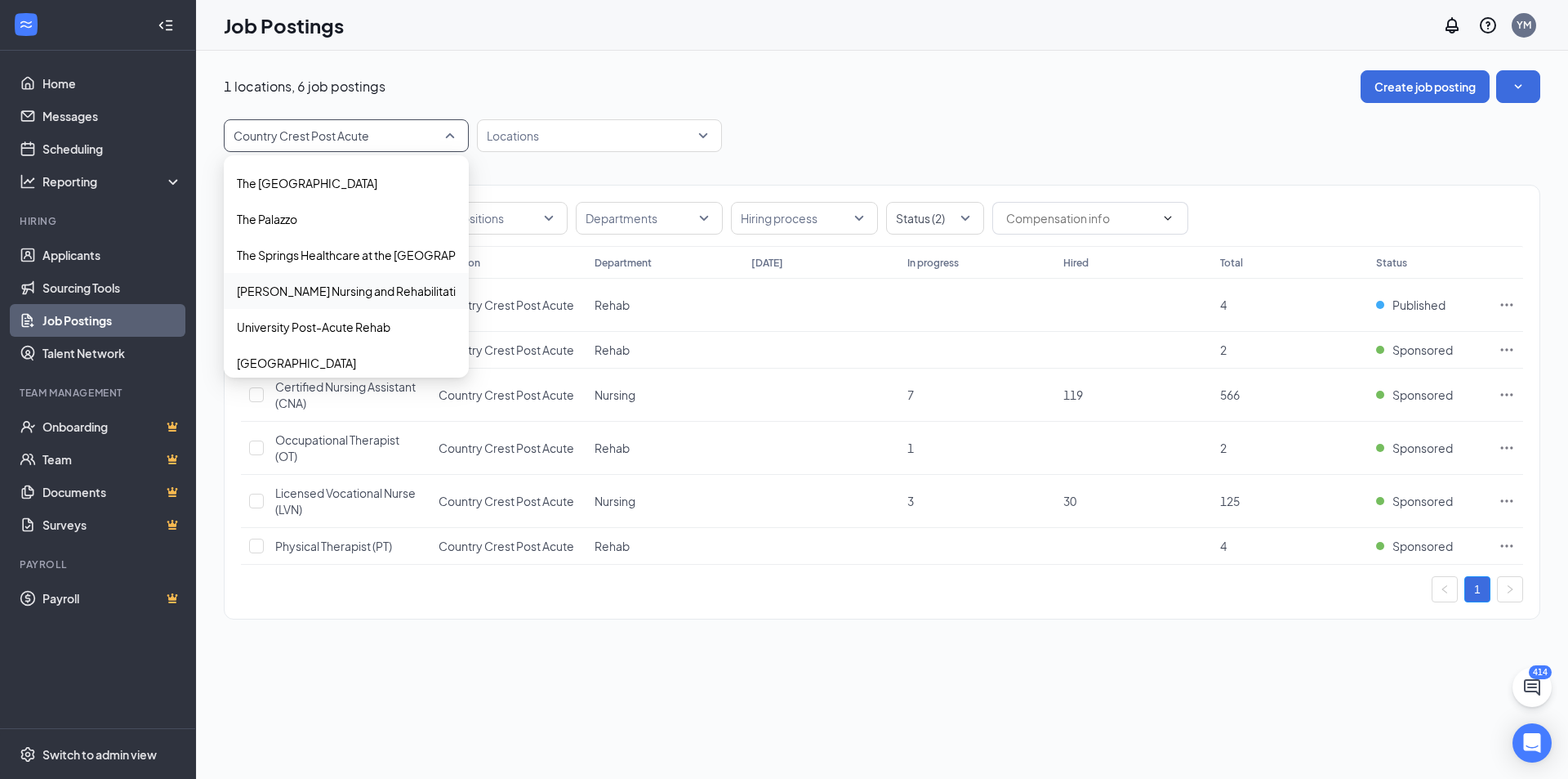
click at [324, 295] on p "Tracy Nursing and Rehabilitation Center" at bounding box center [373, 291] width 273 height 16
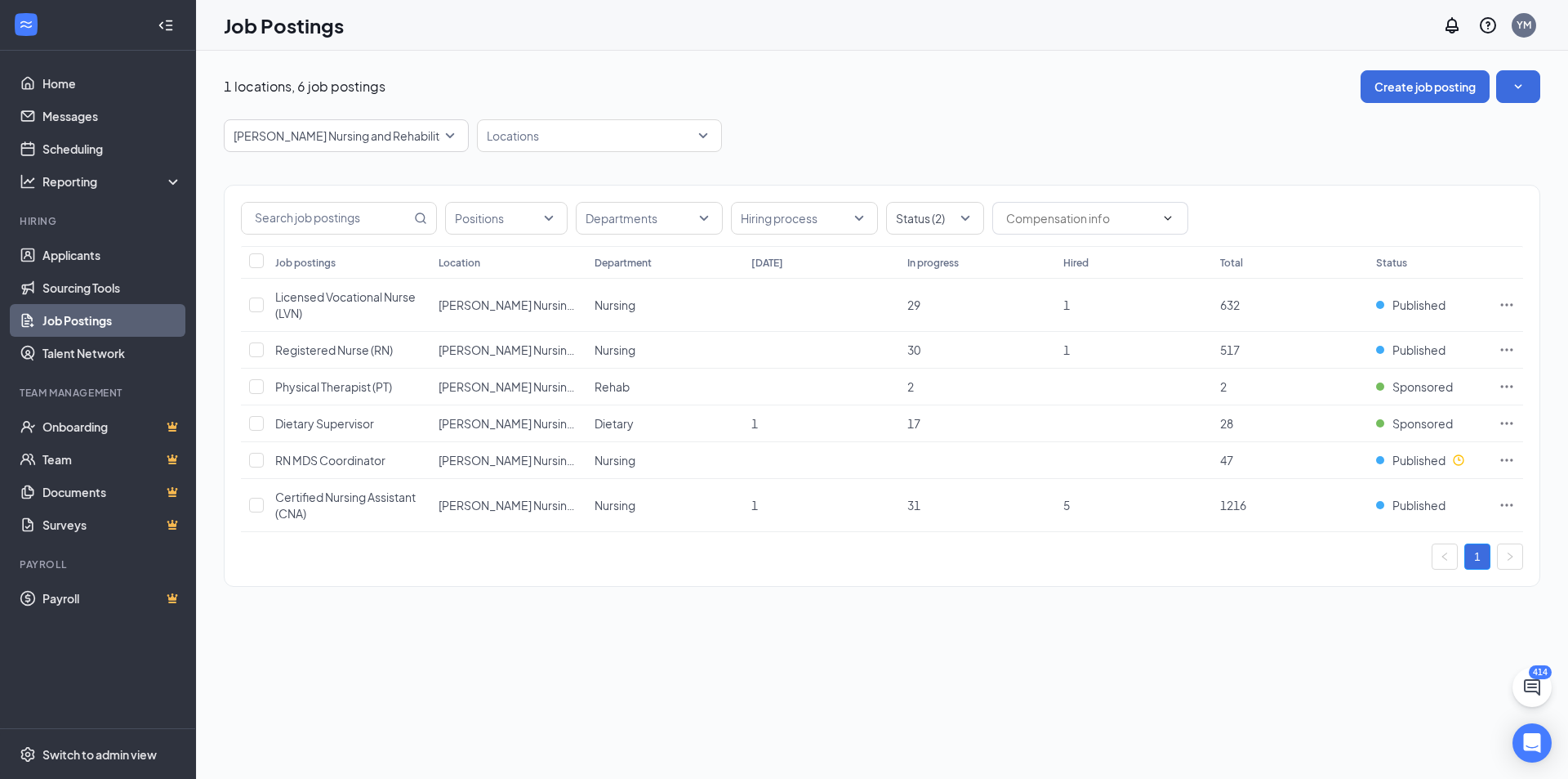
drag, startPoint x: 905, startPoint y: 155, endPoint x: 949, endPoint y: 162, distance: 44.6
click at [905, 154] on div "Positions Departments Hiring process Status (2) Job postings Location Departmen…" at bounding box center [881, 378] width 1316 height 451
click at [281, 460] on span "RN MDS Coordinator" at bounding box center [330, 460] width 110 height 15
drag, startPoint x: 822, startPoint y: 284, endPoint x: 804, endPoint y: 116, distance: 169.0
click at [804, 115] on div "1 locations, 6 job postings Create job posting Tracy Nursing and Rehabilitation…" at bounding box center [881, 336] width 1316 height 532
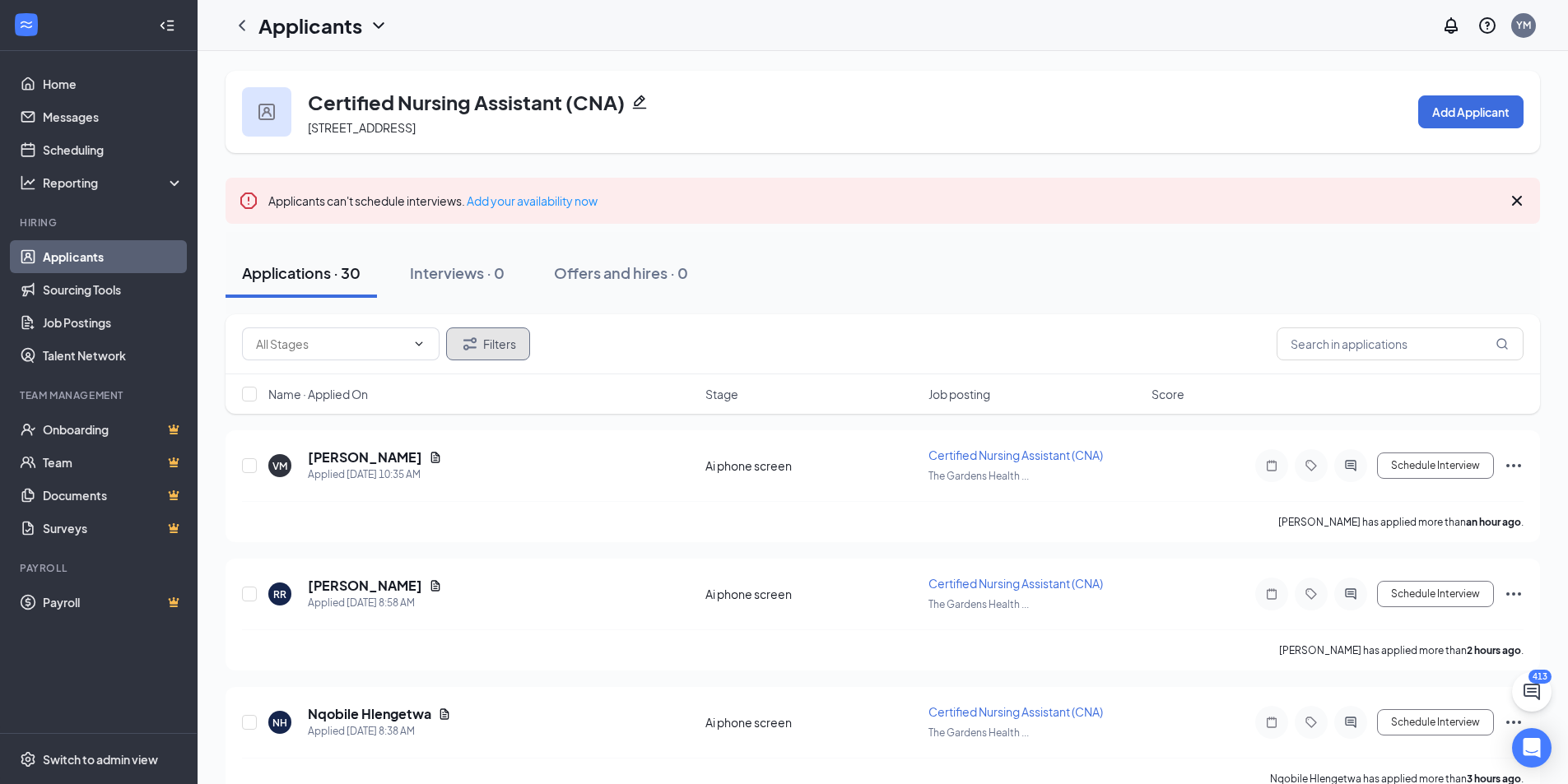
click at [485, 343] on button "Filters" at bounding box center [488, 343] width 84 height 33
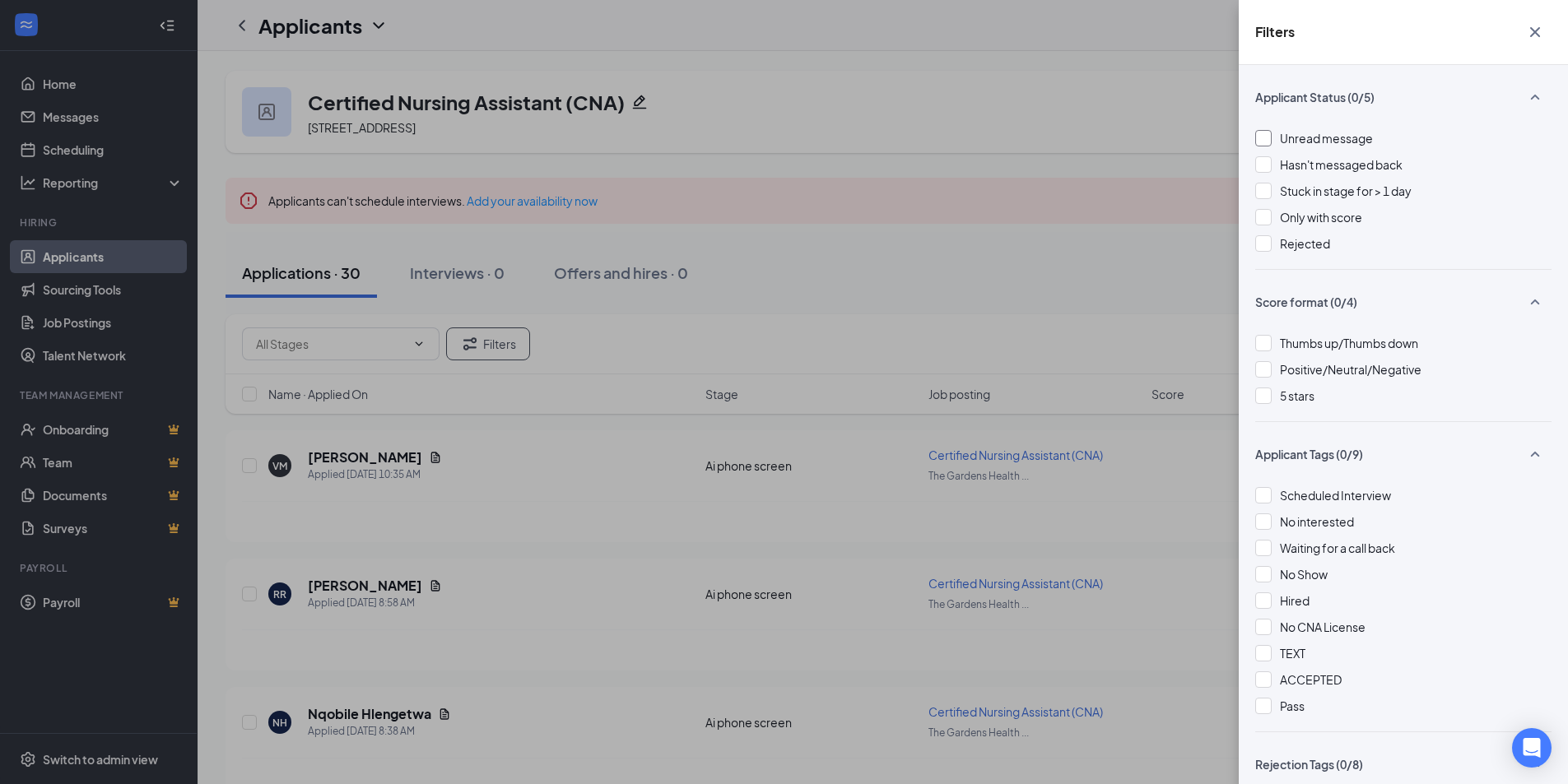
click at [1288, 134] on span "Unread message" at bounding box center [1325, 138] width 93 height 15
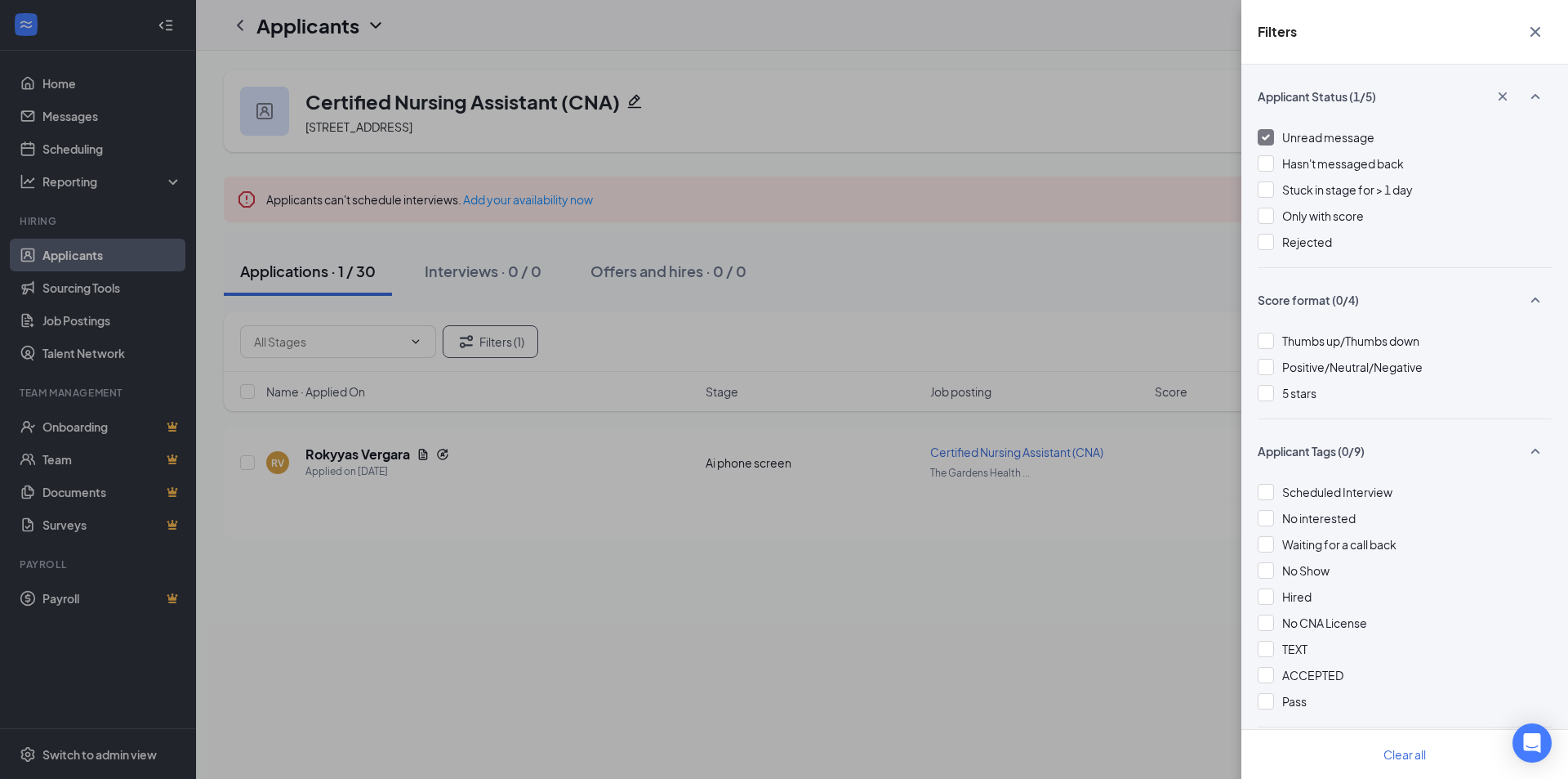
click at [1020, 195] on div "Filters Applicant Status (1/5) Unread message Hasn't messaged back Stuck in sta…" at bounding box center [784, 390] width 1568 height 779
click at [1020, 196] on div "Filters Applicant Status (1/5) Unread message Hasn't messaged back Stuck in sta…" at bounding box center [784, 390] width 1568 height 779
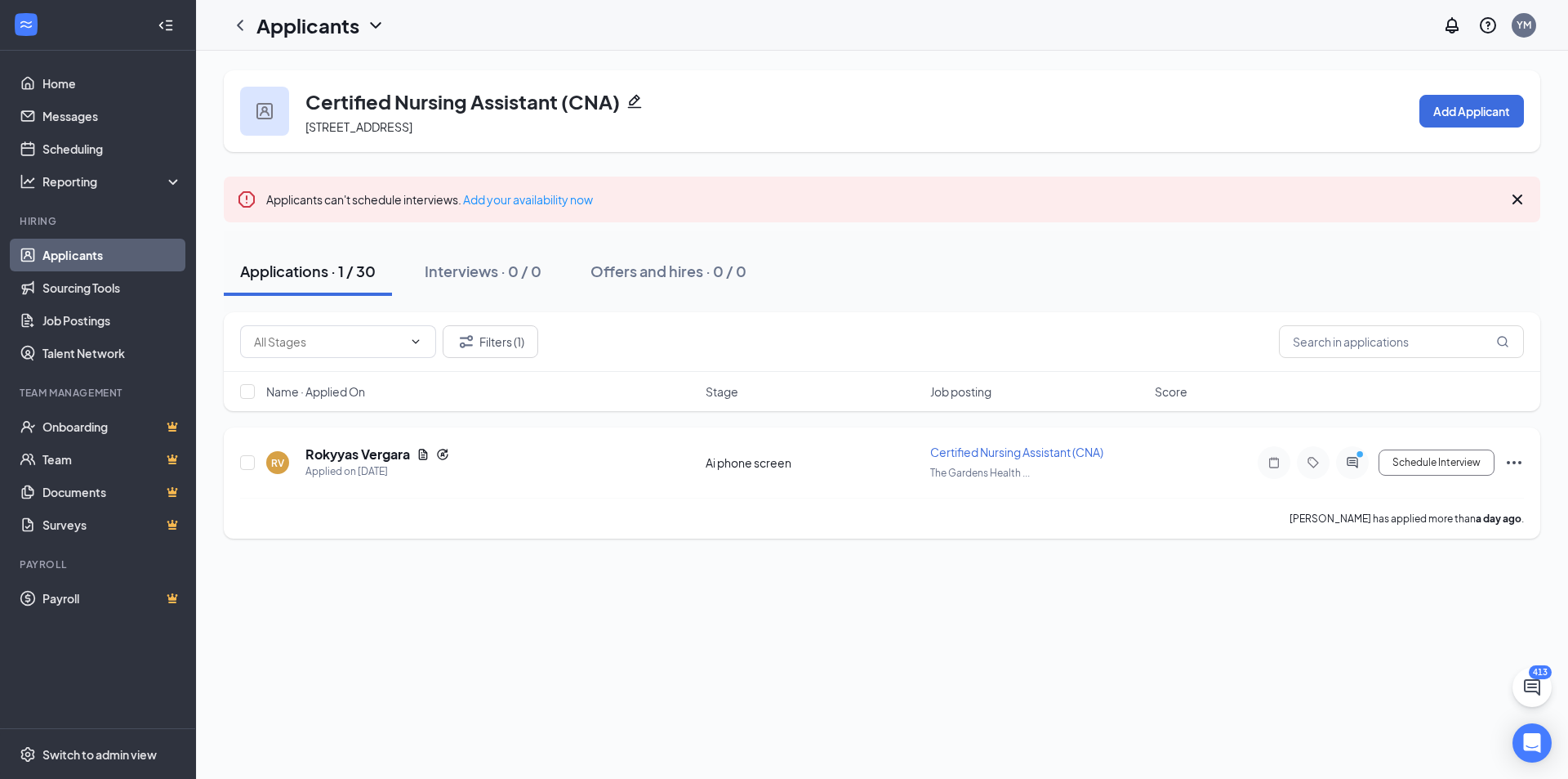
drag, startPoint x: 1362, startPoint y: 469, endPoint x: 1358, endPoint y: 461, distance: 8.9
click at [1359, 463] on div at bounding box center [1352, 462] width 33 height 33
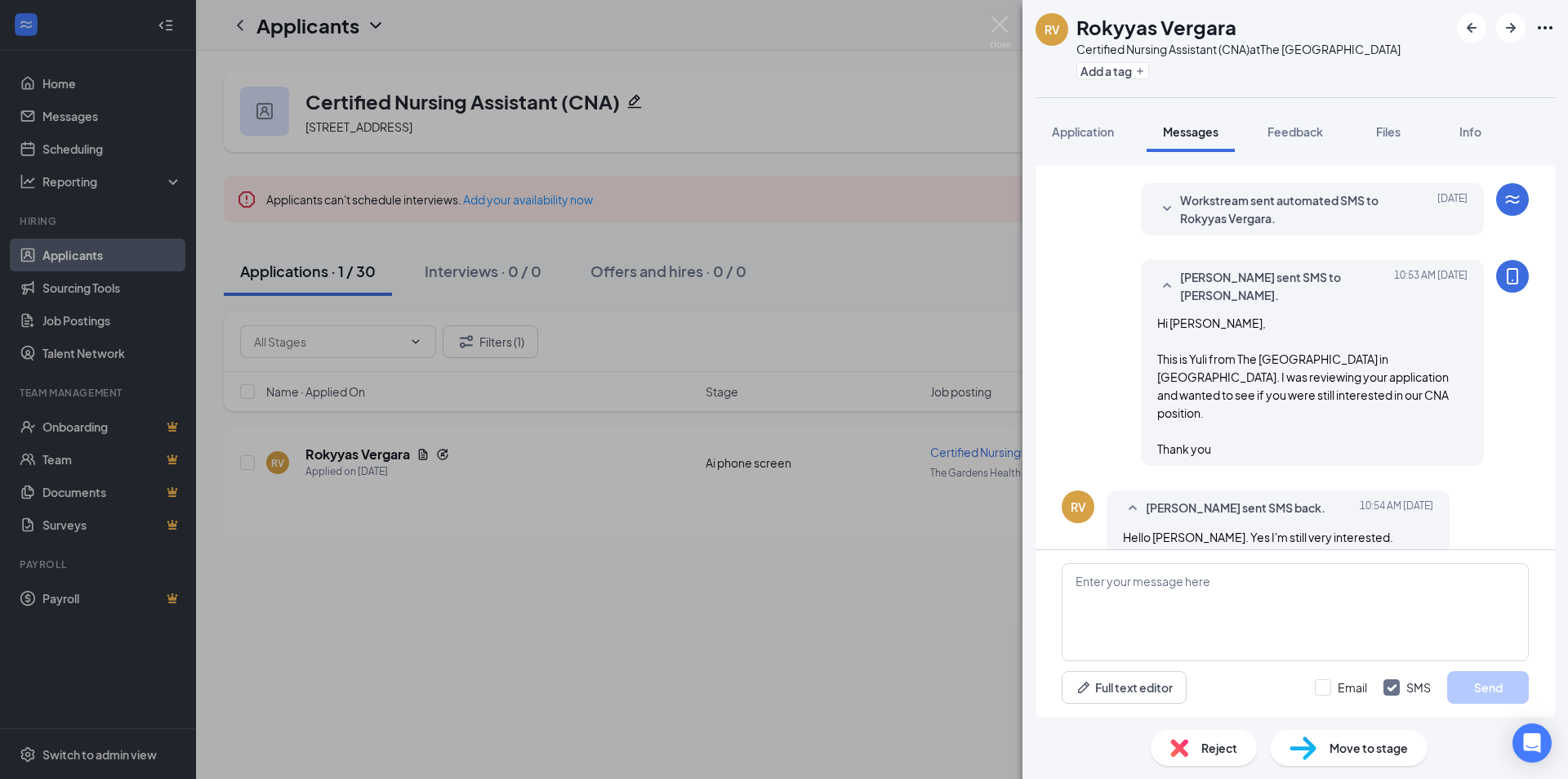
scroll to position [195, 0]
drag, startPoint x: 1221, startPoint y: 585, endPoint x: 1223, endPoint y: 569, distance: 16.1
click at [1223, 570] on textarea at bounding box center [1295, 612] width 467 height 98
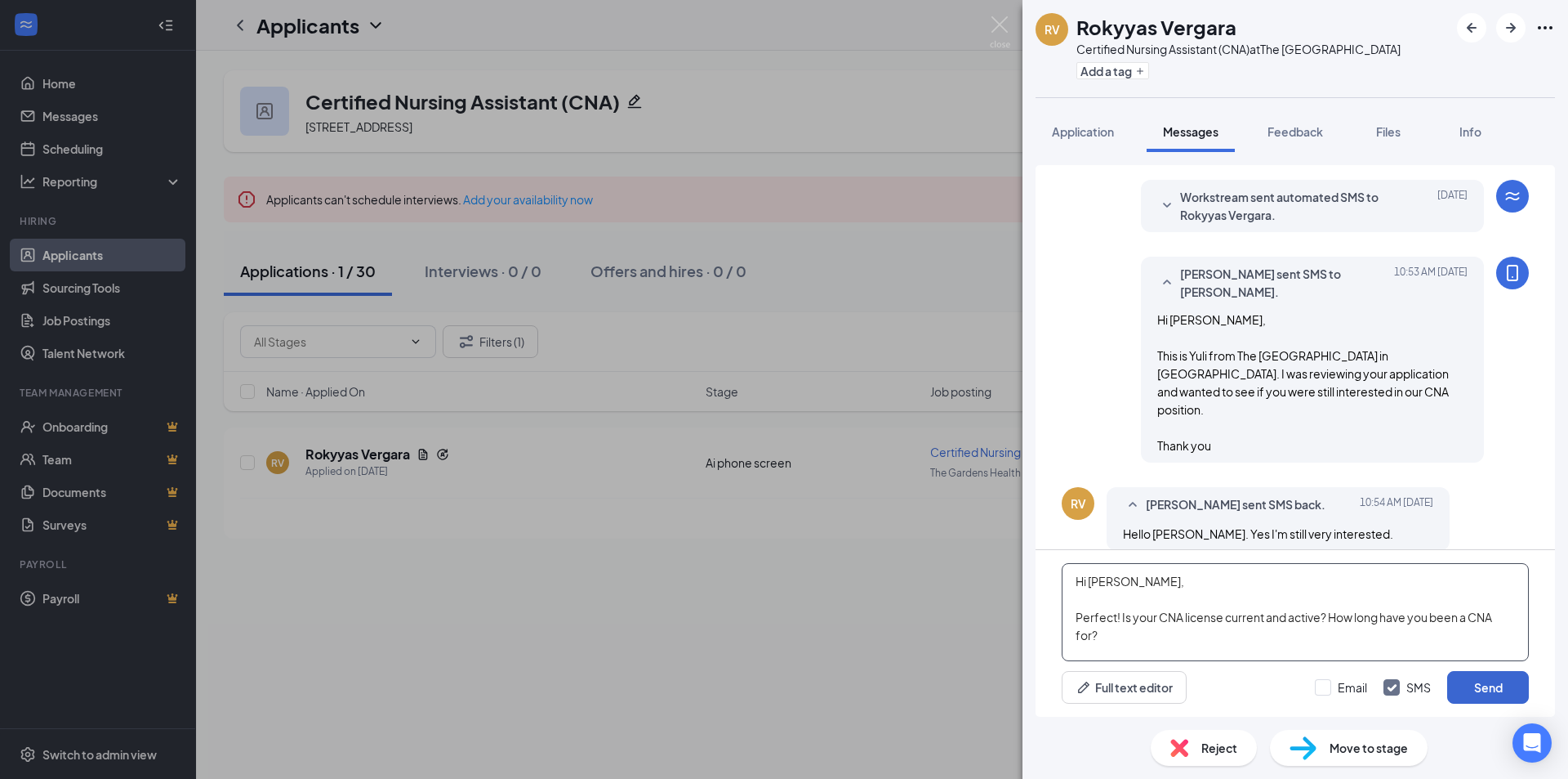
type textarea "Hi Rokyyas, Perfect! Is your CNA license current and active? How long have you …"
click at [1454, 682] on button "Send" at bounding box center [1488, 687] width 82 height 33
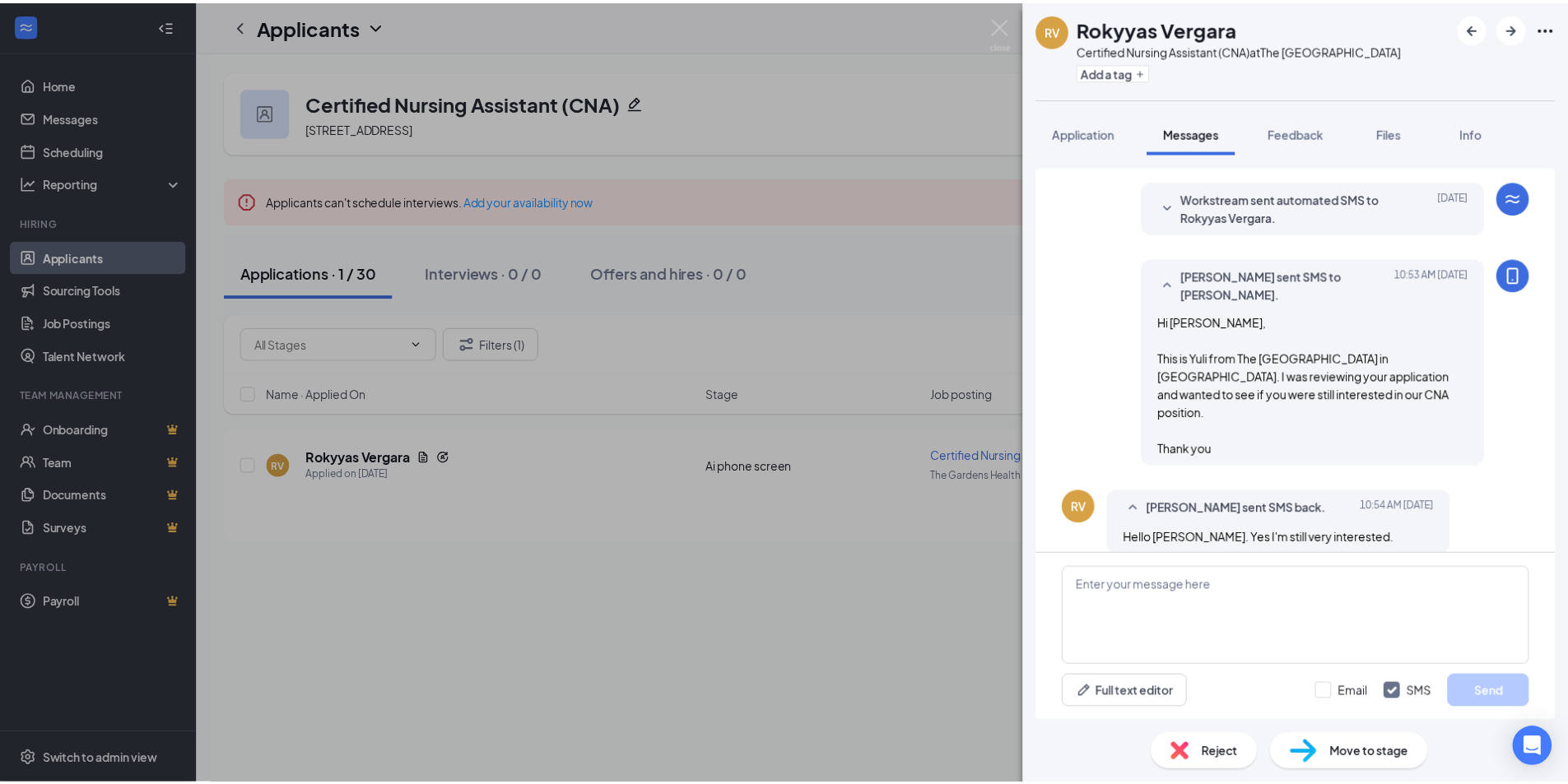
scroll to position [355, 0]
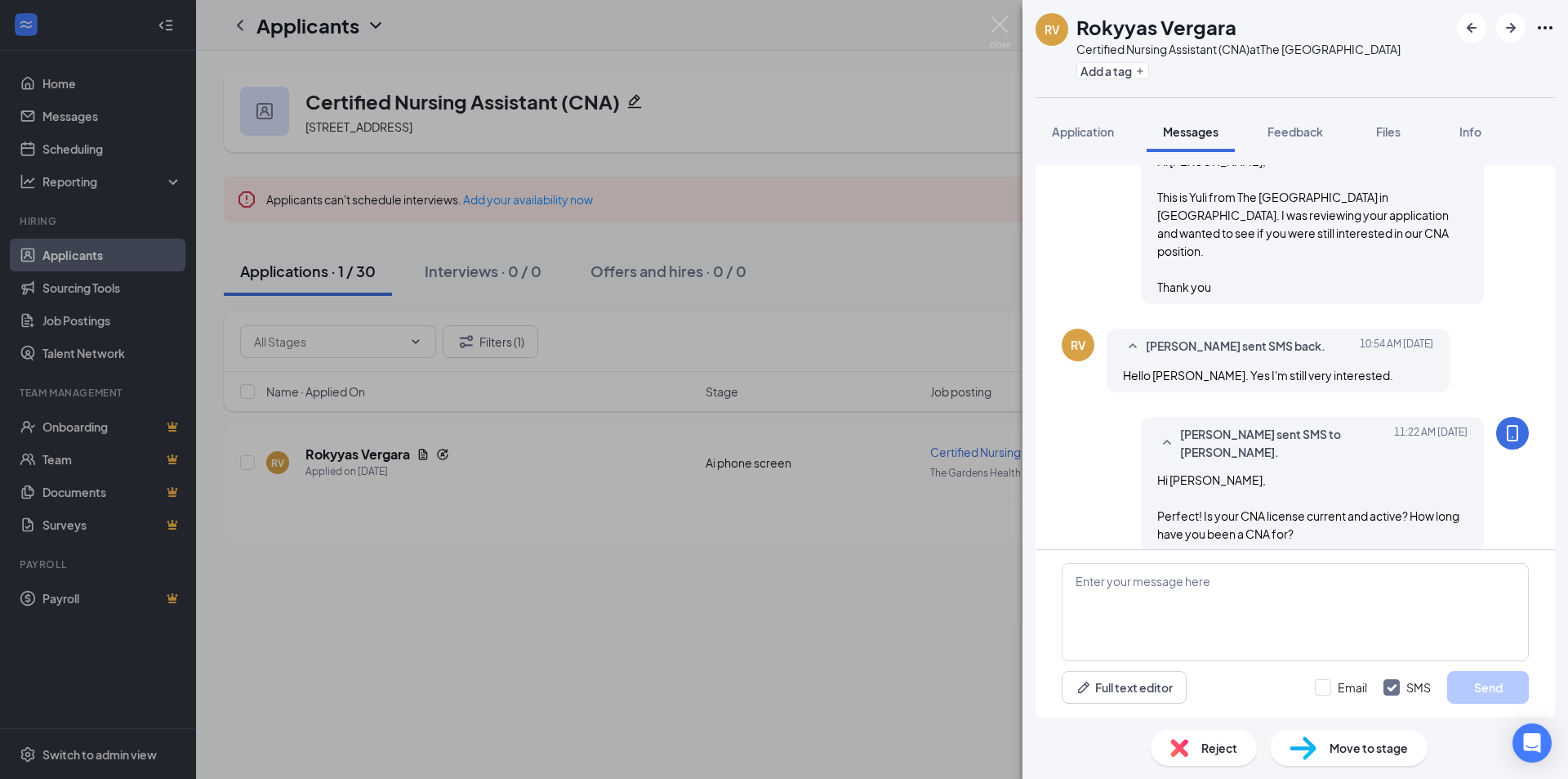
click at [984, 36] on div "RV Rokyyas Vergara Certified Nursing Assistant (CNA) at The Gardens Health Care…" at bounding box center [784, 390] width 1568 height 779
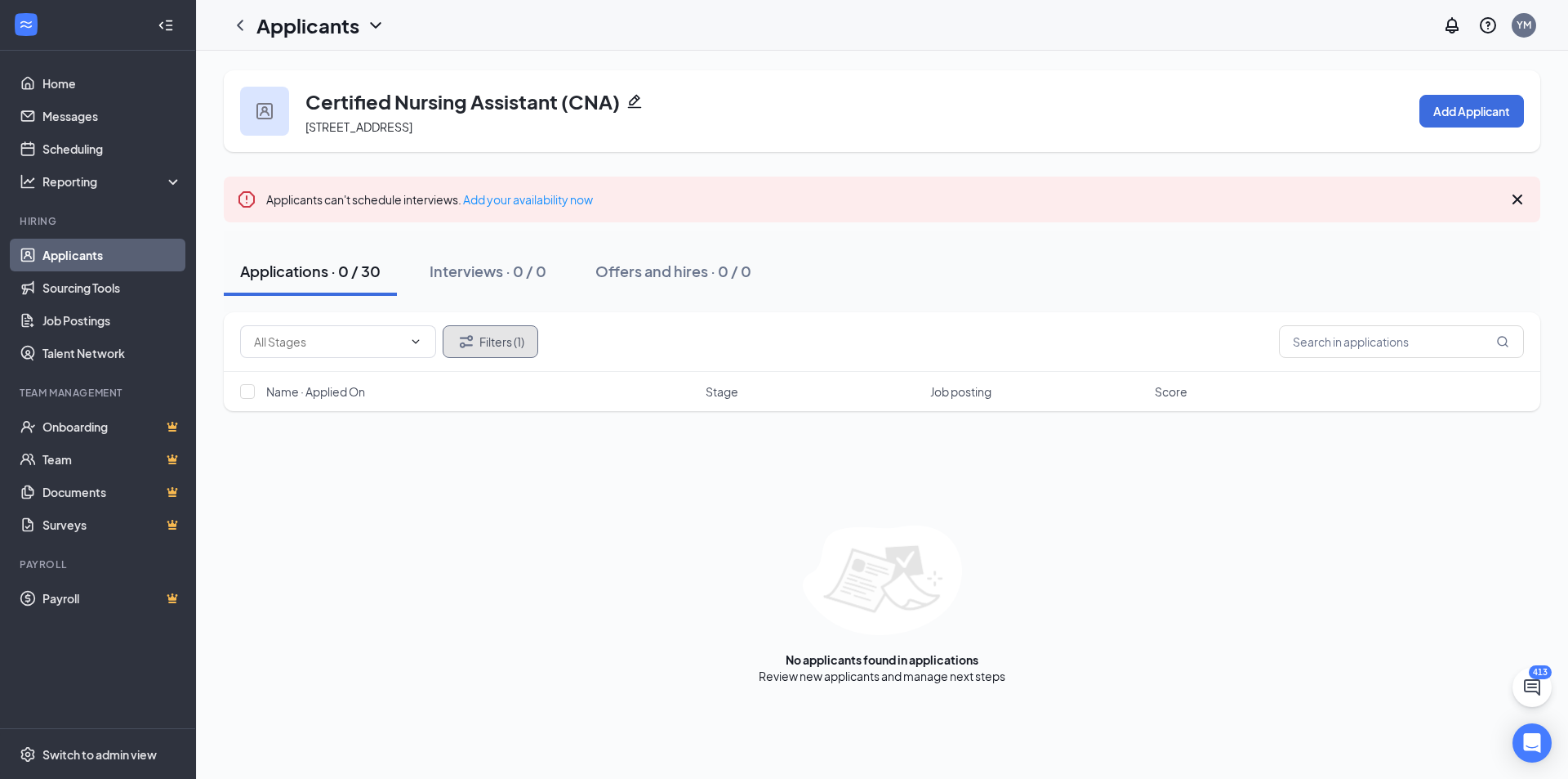
click at [514, 352] on button "Filters (1)" at bounding box center [490, 341] width 95 height 33
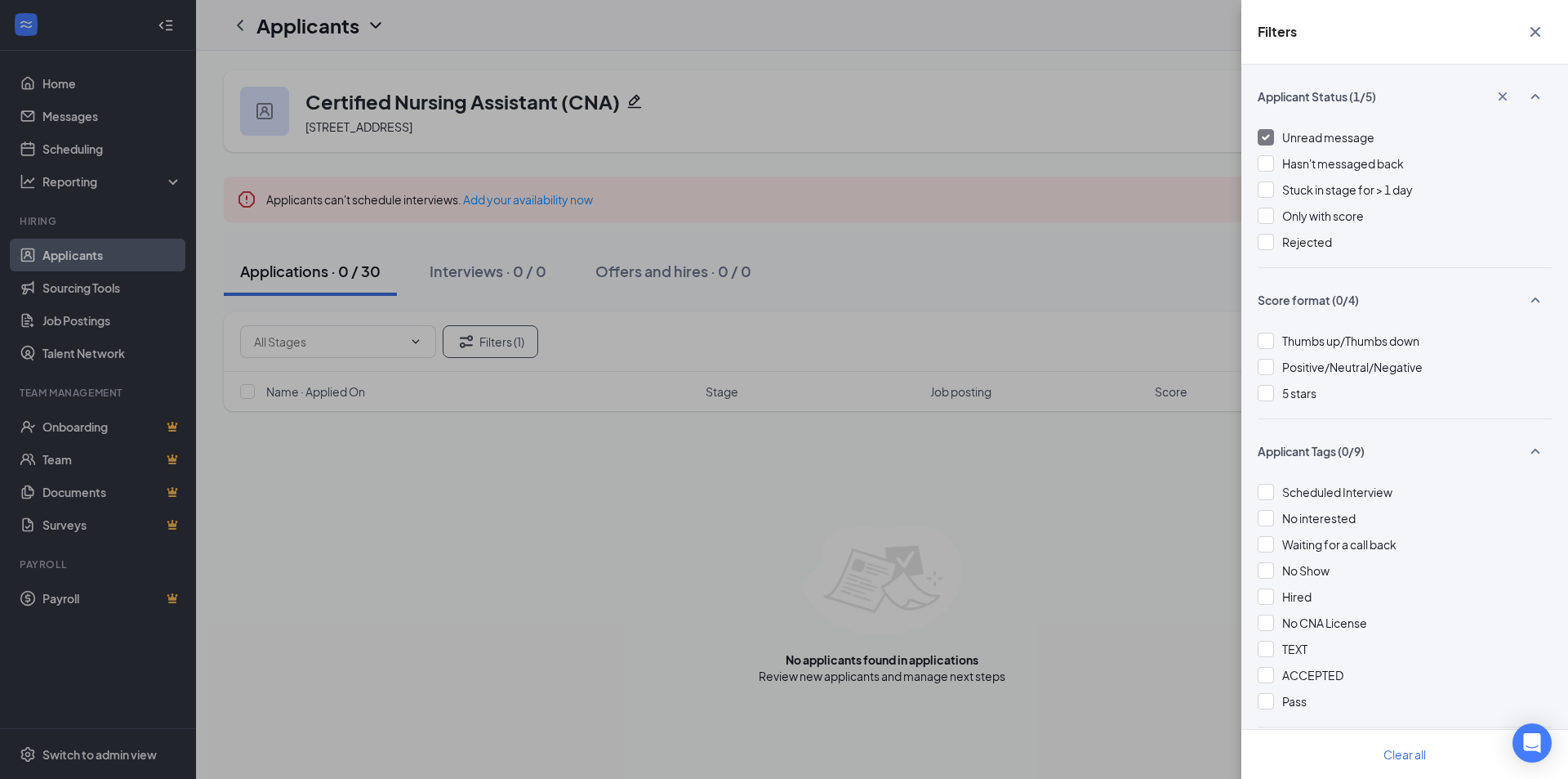
click at [1285, 135] on span "Unread message" at bounding box center [1328, 137] width 92 height 15
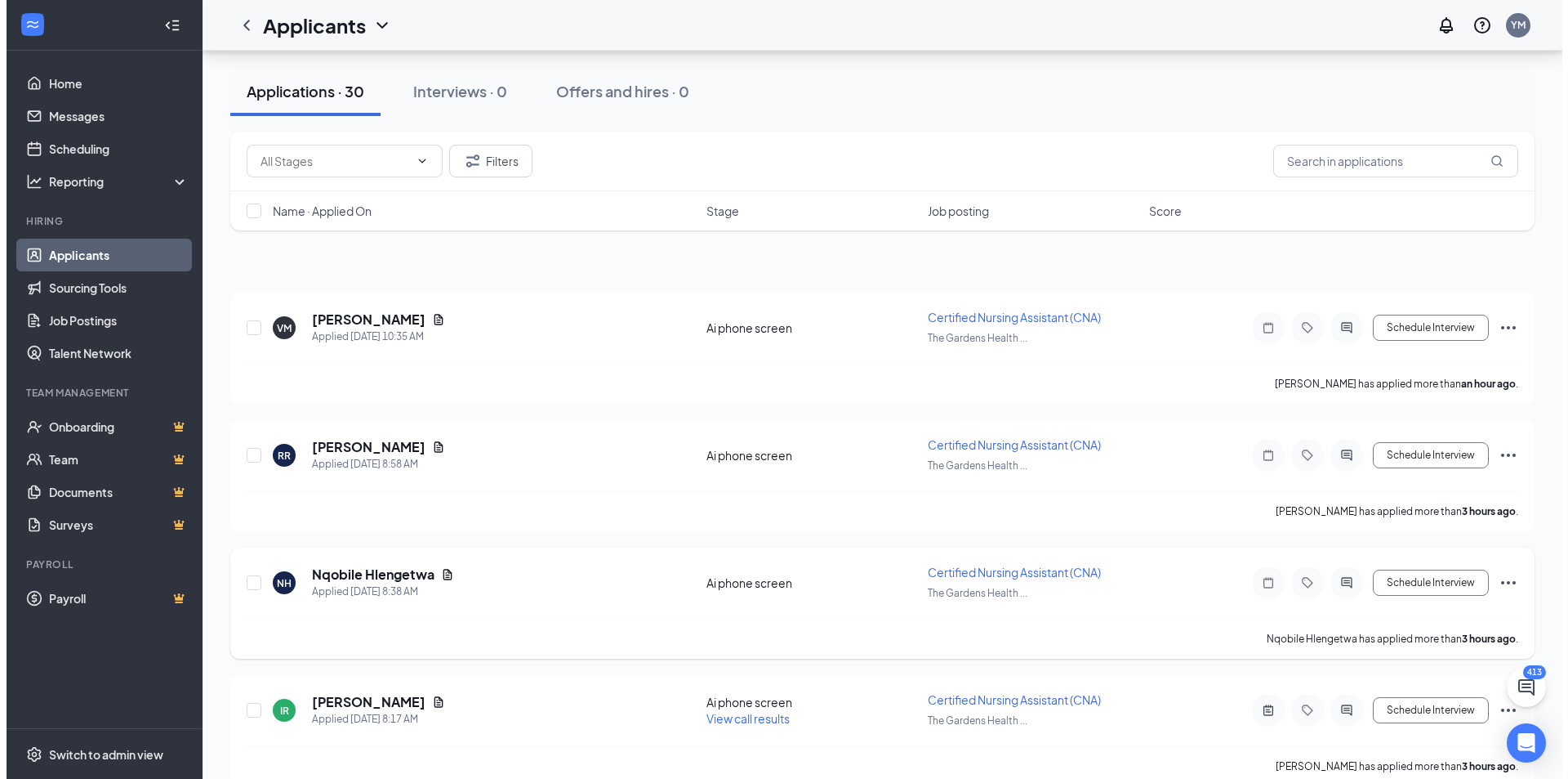
scroll to position [491, 0]
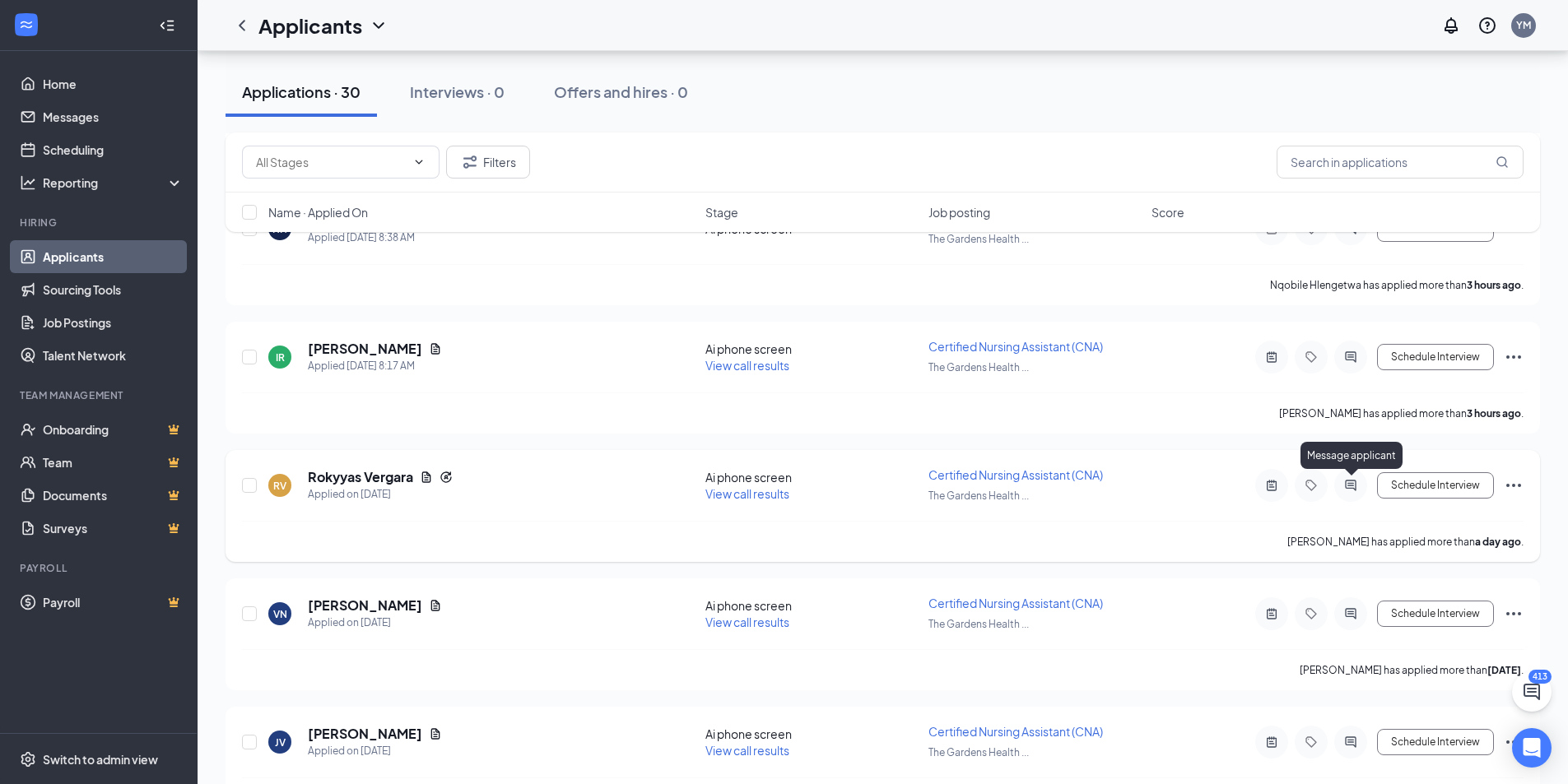
click at [1352, 485] on icon "ActiveChat" at bounding box center [1350, 485] width 11 height 11
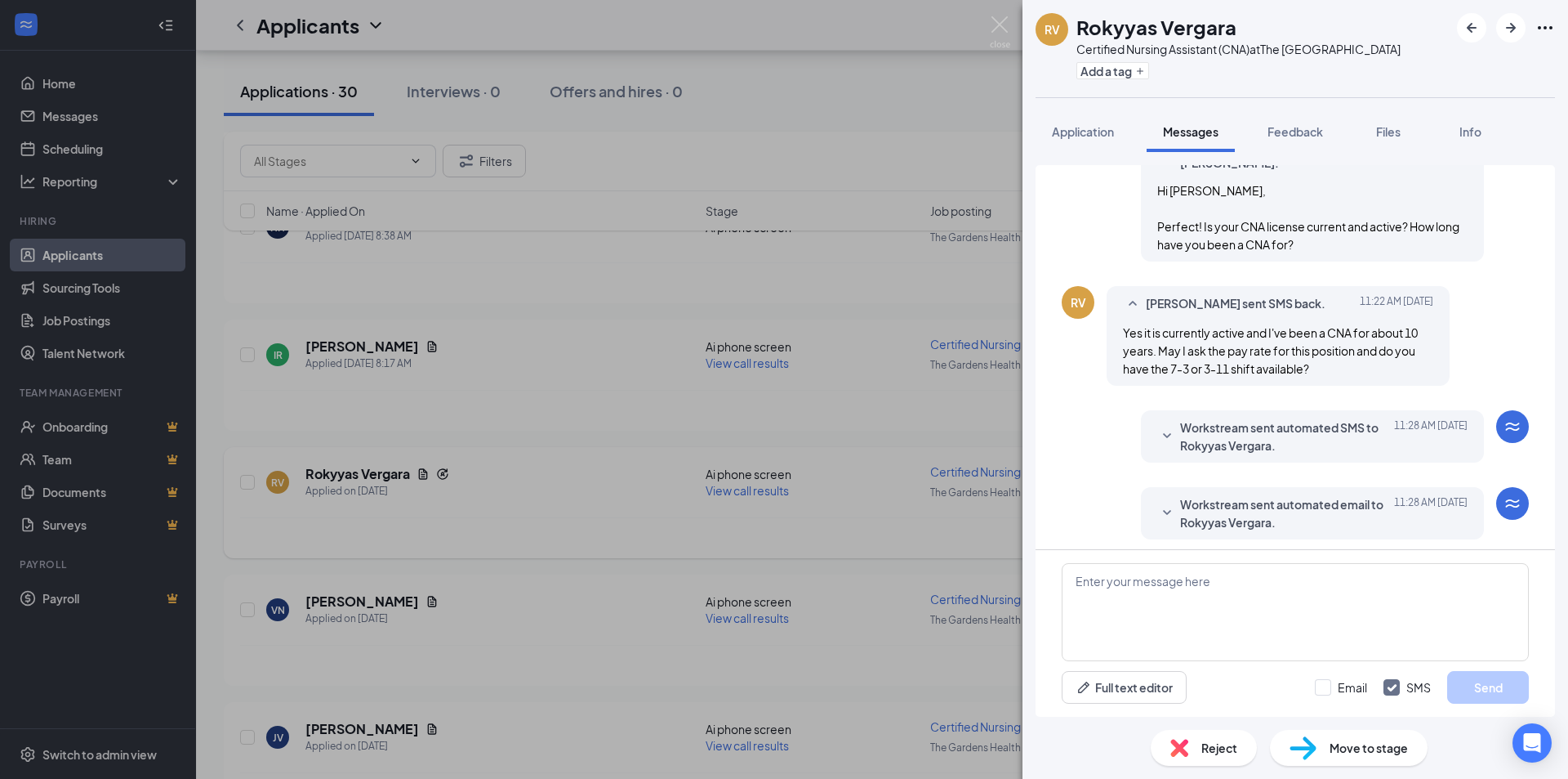
scroll to position [724, 0]
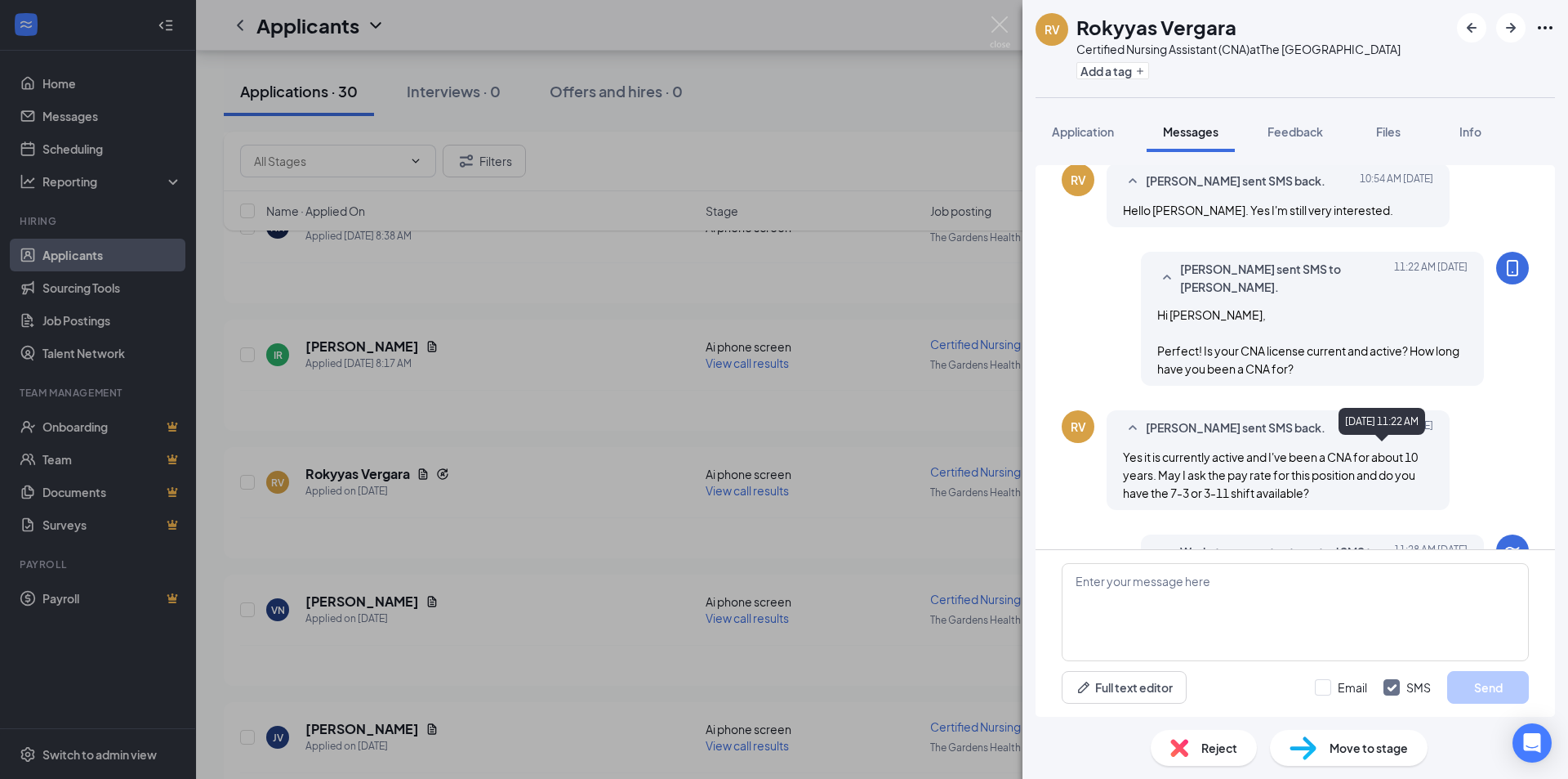
scroll to position [561, 0]
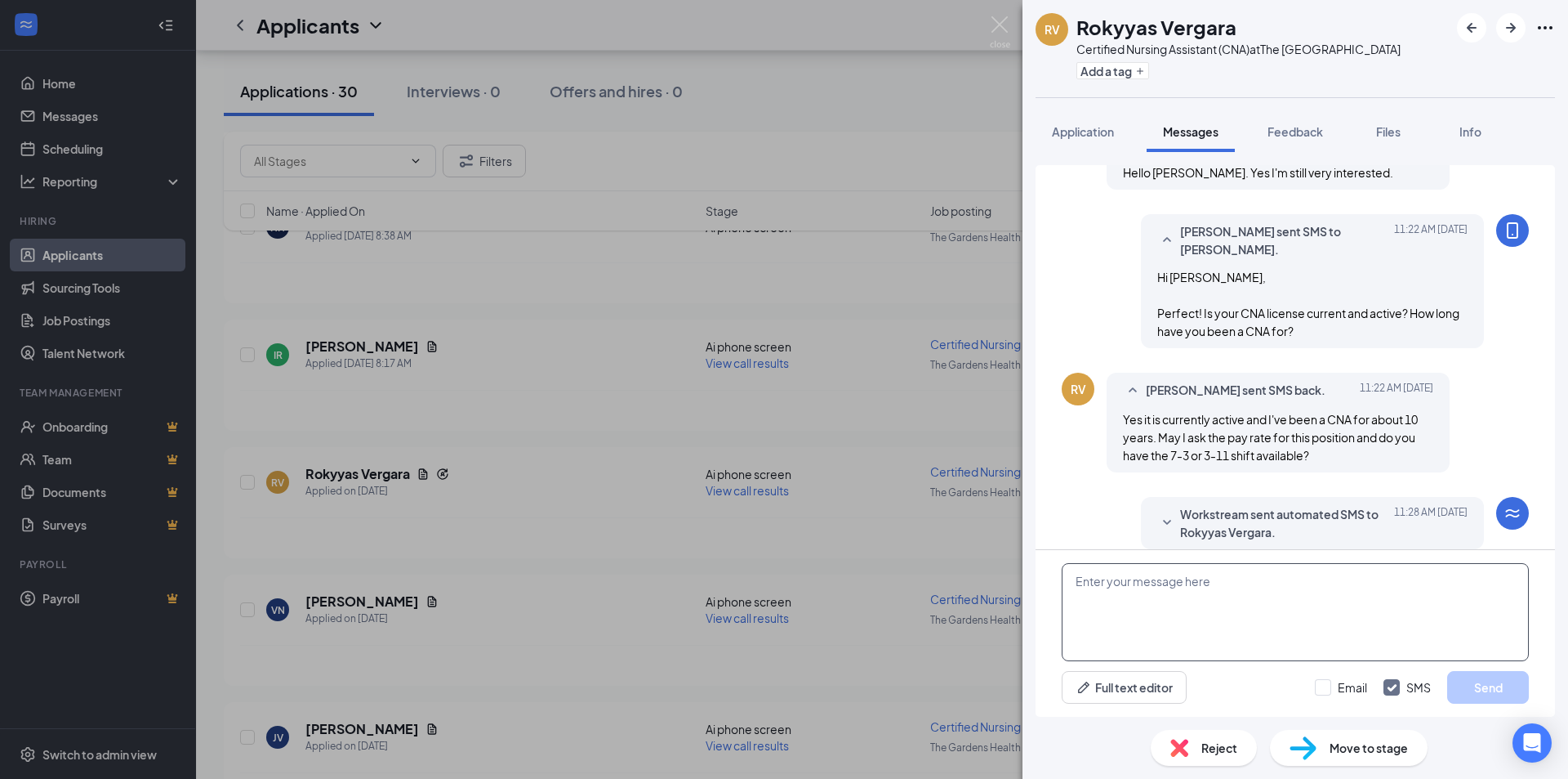
click at [1186, 582] on textarea at bounding box center [1295, 612] width 467 height 98
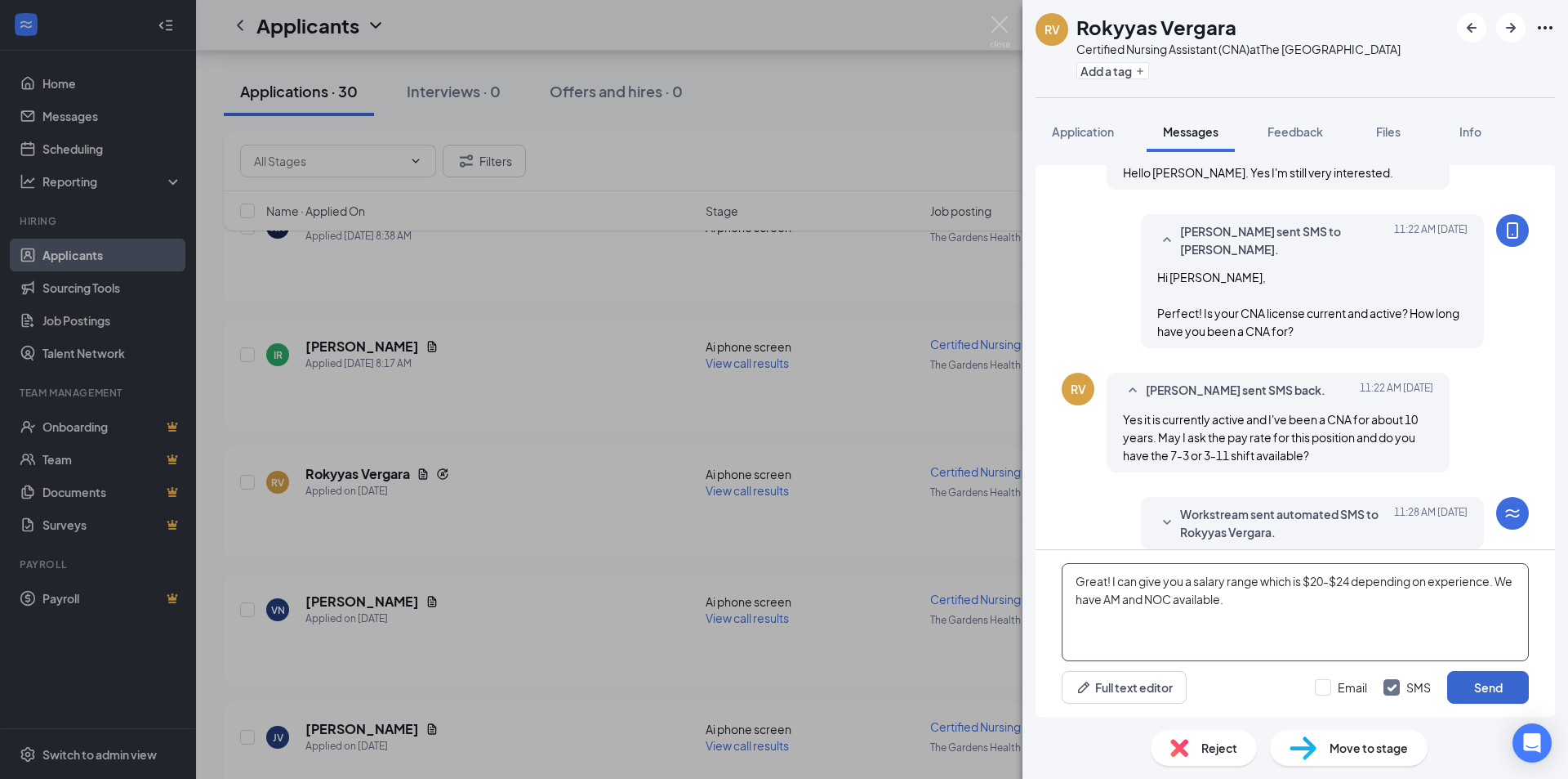
type textarea "Great! I can give you a salary range which is $20-$24 depending on experience. …"
click at [1494, 682] on button "Send" at bounding box center [1488, 687] width 82 height 33
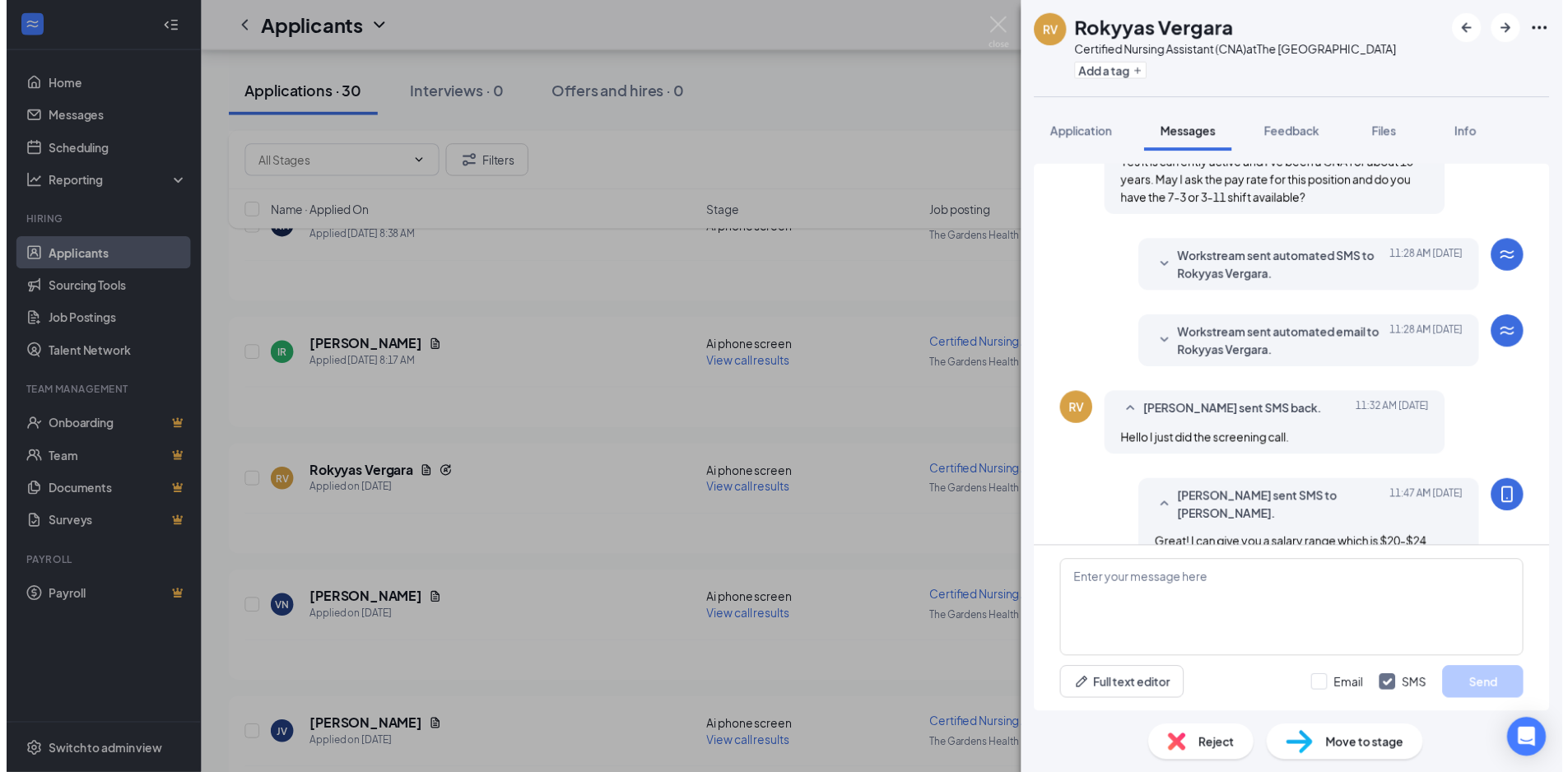
scroll to position [871, 0]
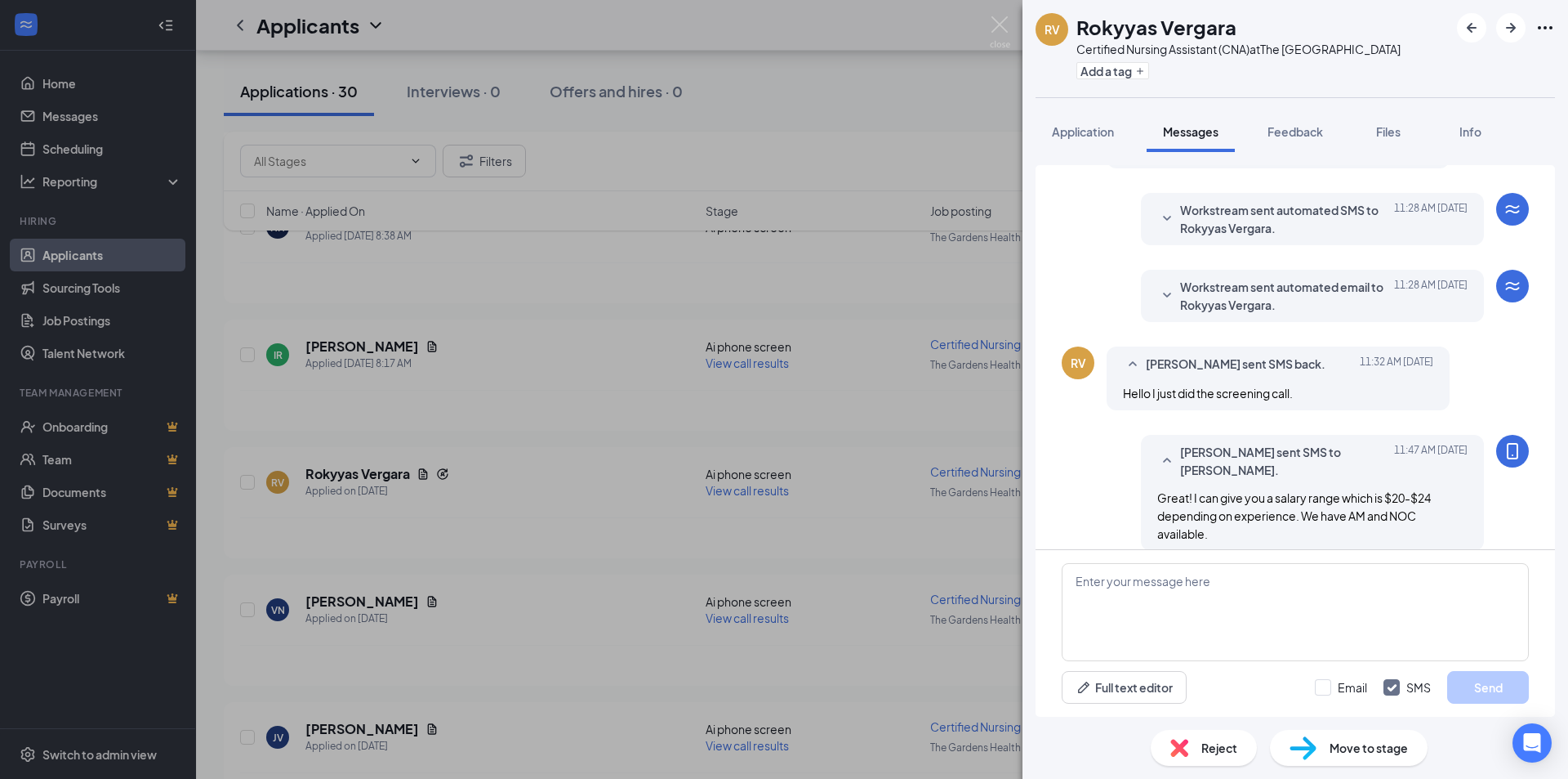
click at [972, 551] on div "RV Rokyyas Vergara Certified Nursing Assistant (CNA) at The Gardens Health Care…" at bounding box center [784, 390] width 1568 height 779
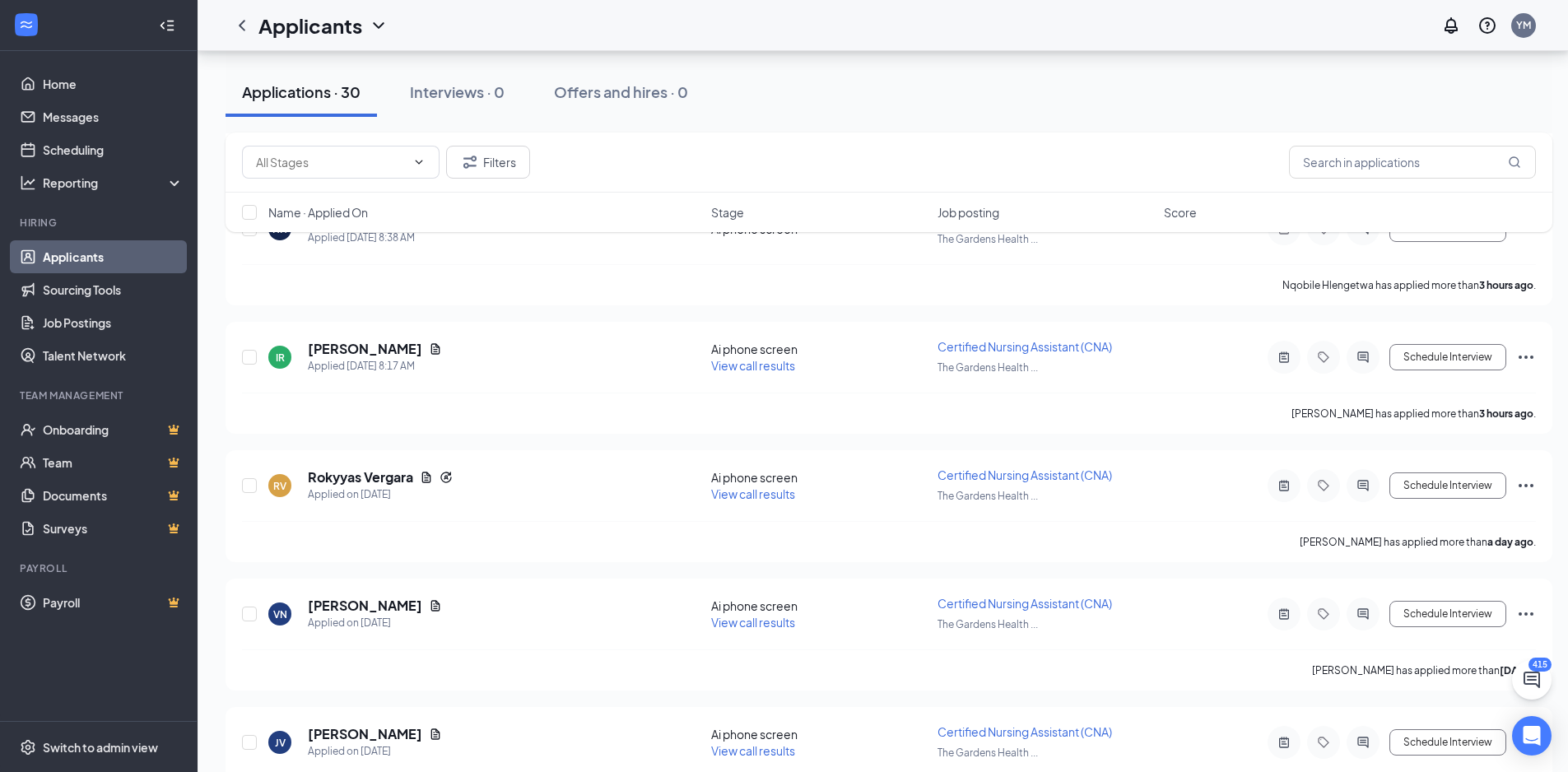
click at [933, 147] on div "Filters" at bounding box center [889, 162] width 1294 height 33
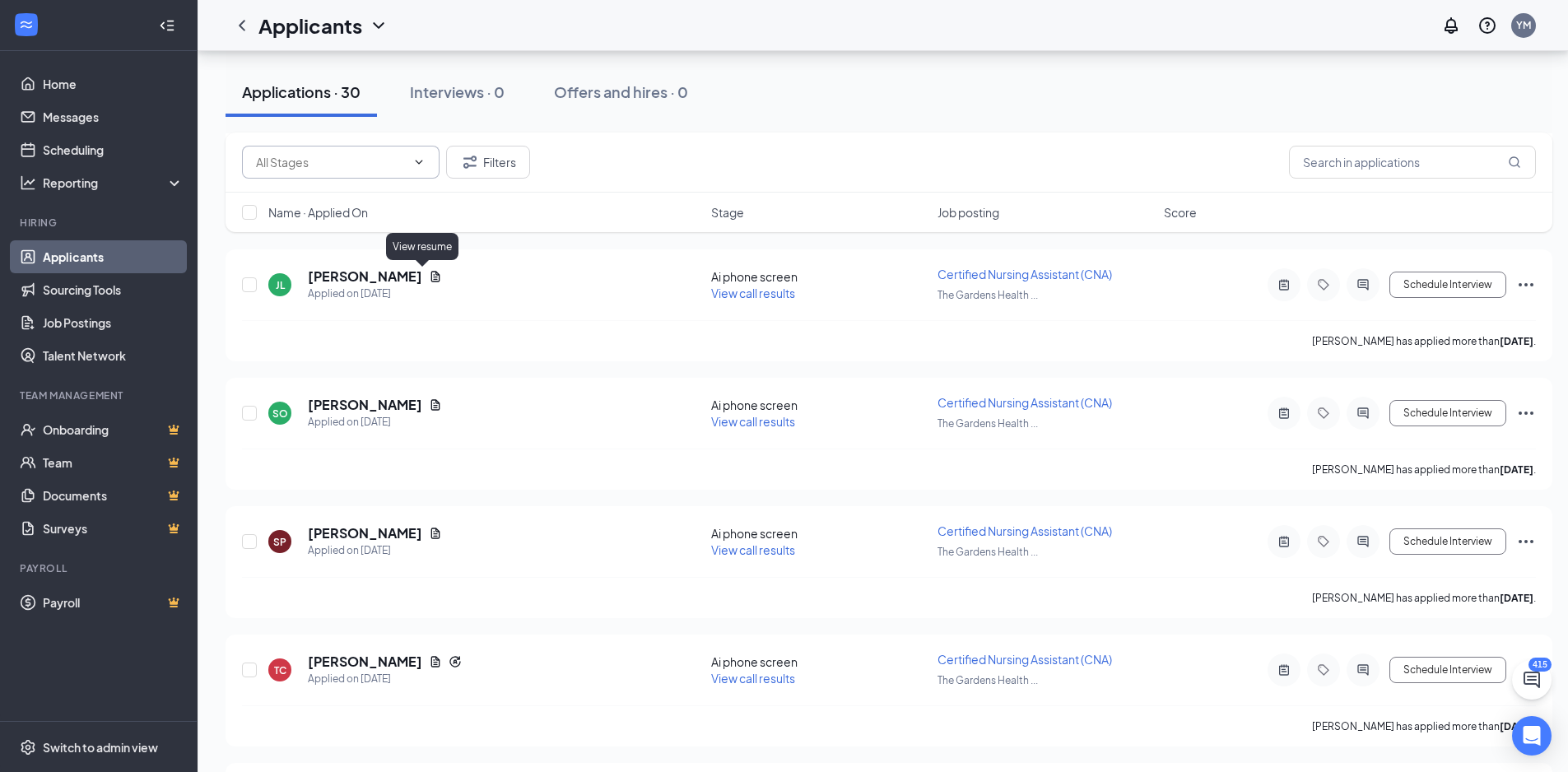
scroll to position [1614, 0]
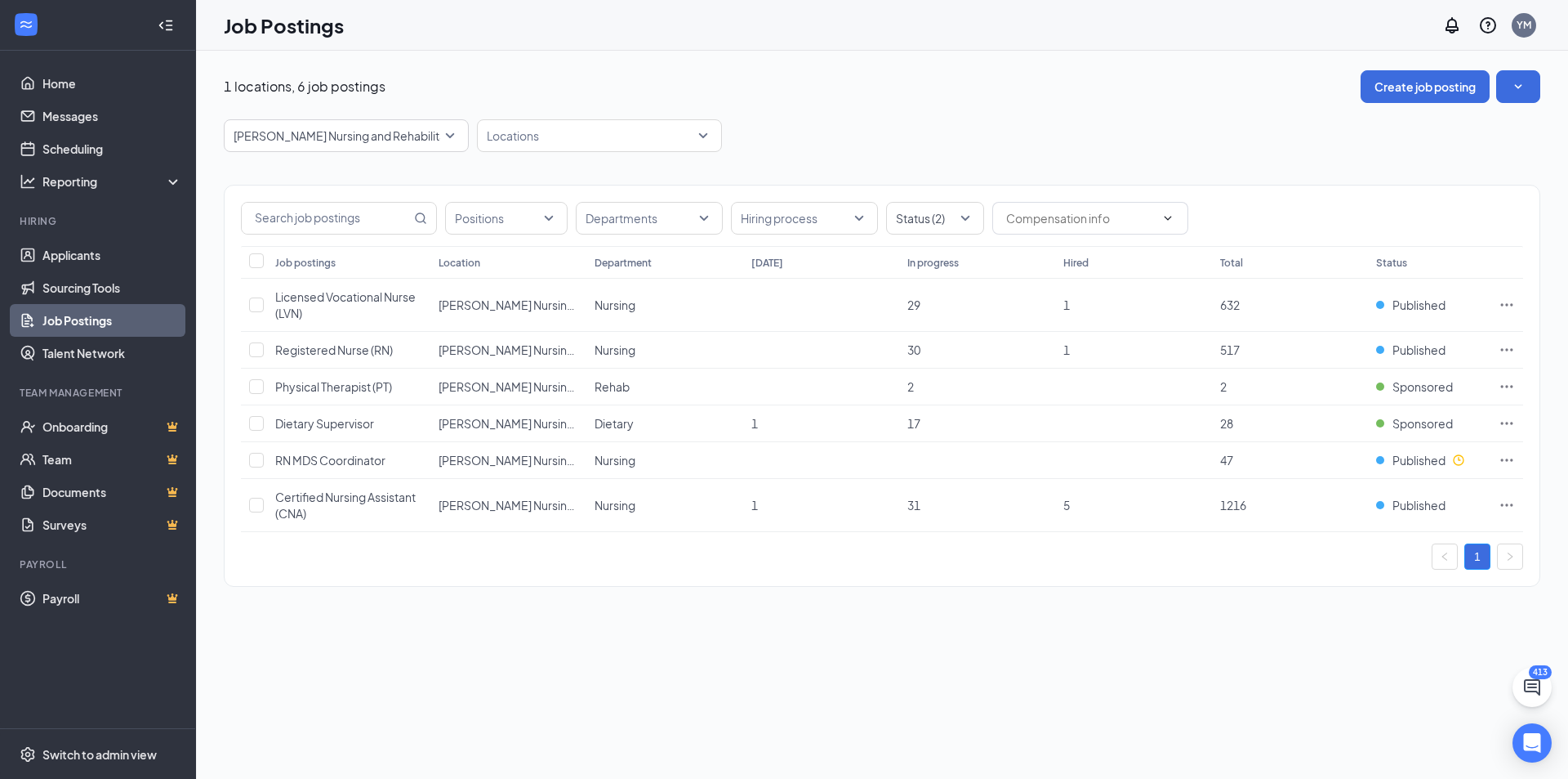
click at [324, 137] on p "[PERSON_NAME] Nursing and Rehabilitation Center" at bounding box center [370, 136] width 273 height 16
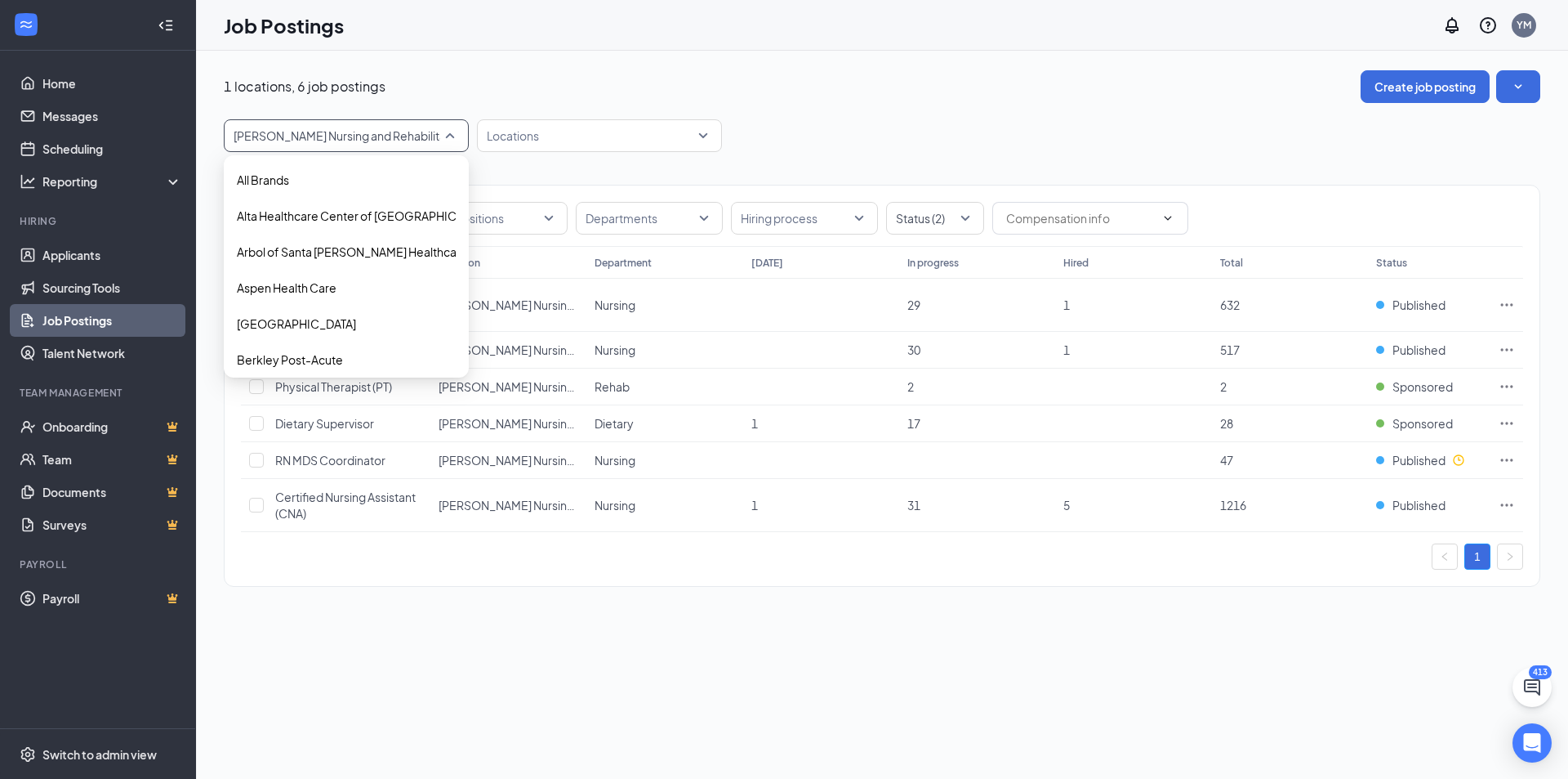
scroll to position [1053, 0]
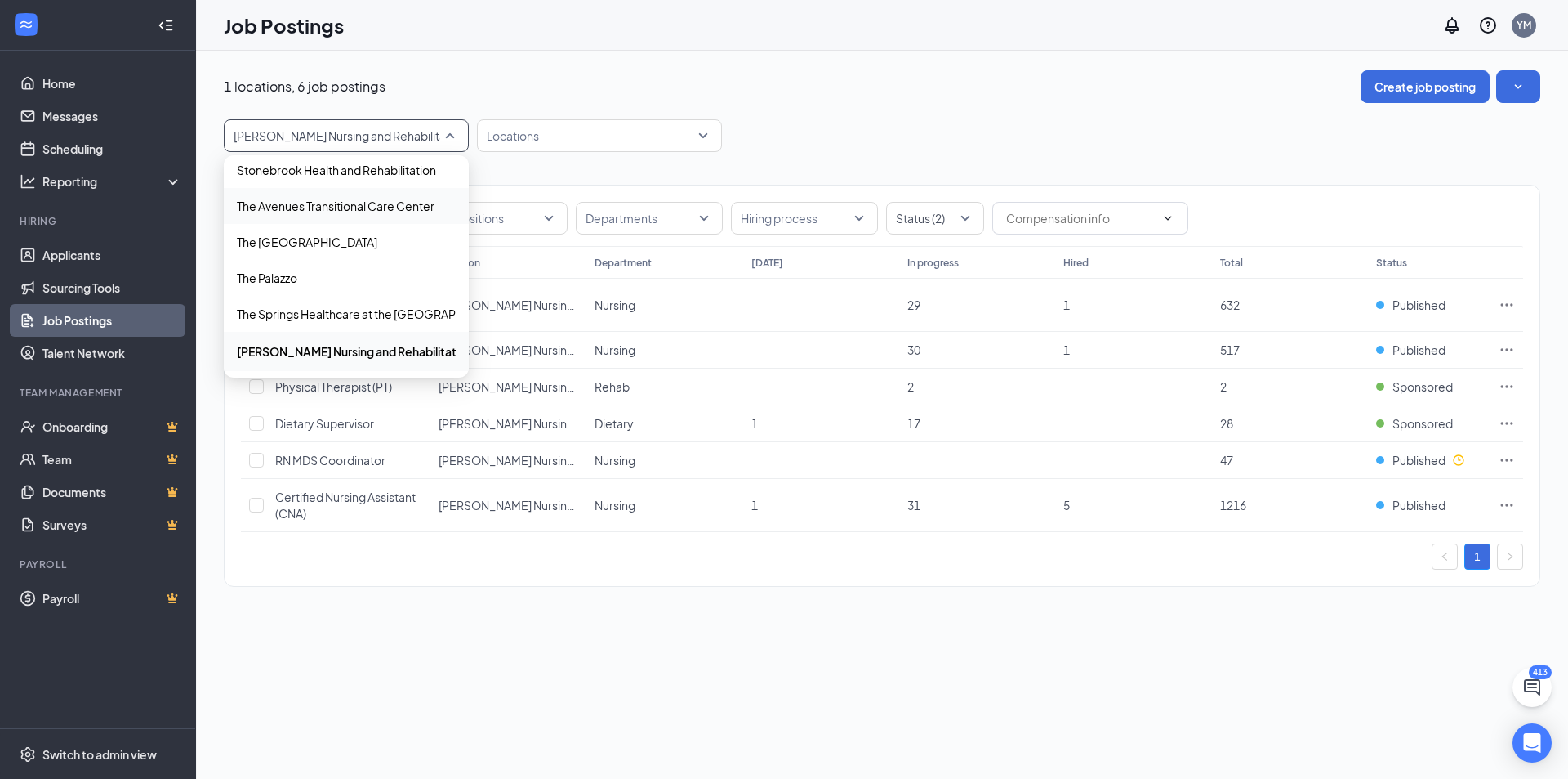
click at [328, 220] on div "The Avenues Transitional Care Center" at bounding box center [346, 207] width 245 height 36
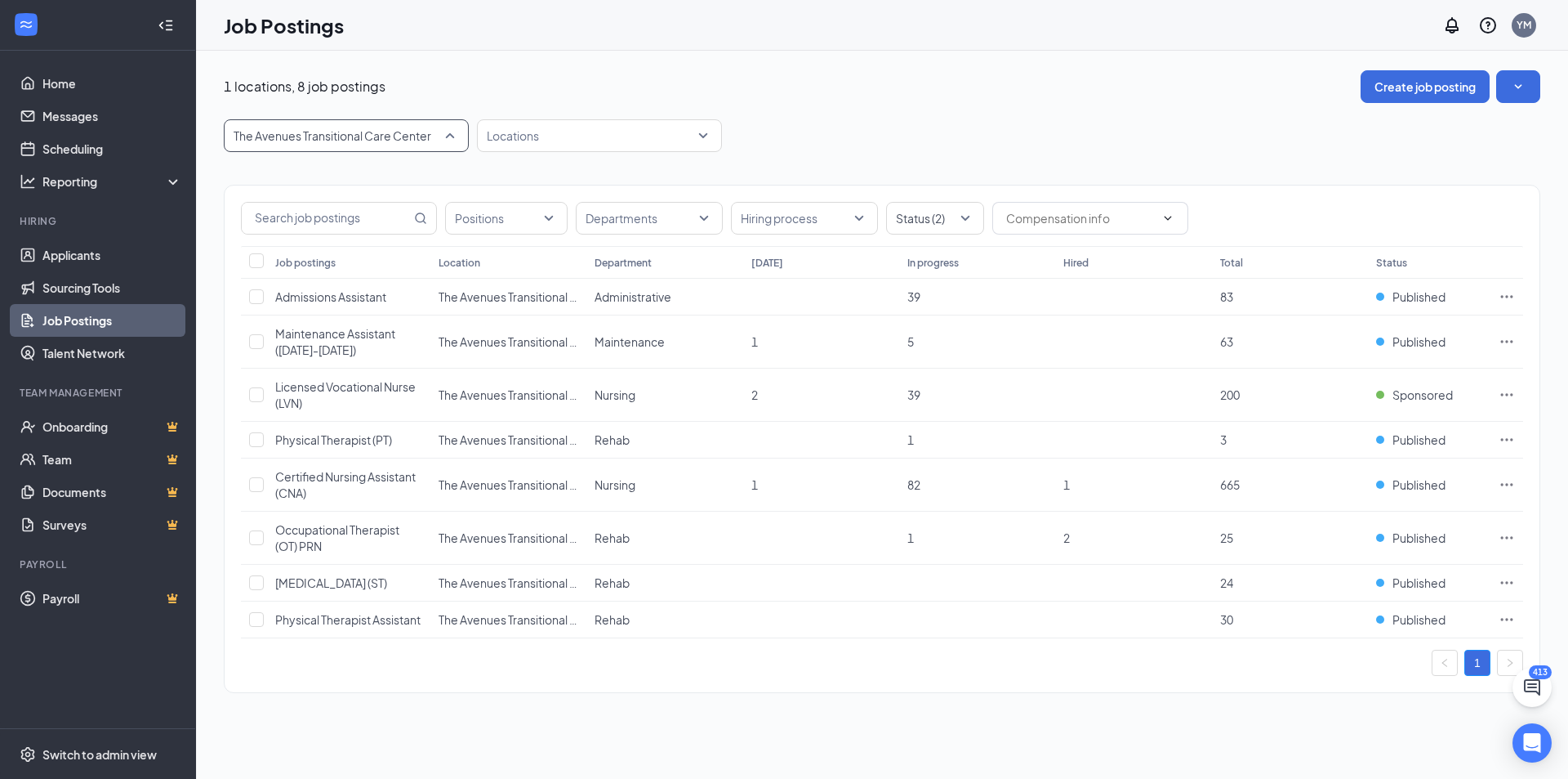
click at [352, 141] on p "The Avenues Transitional Care Center" at bounding box center [332, 136] width 197 height 16
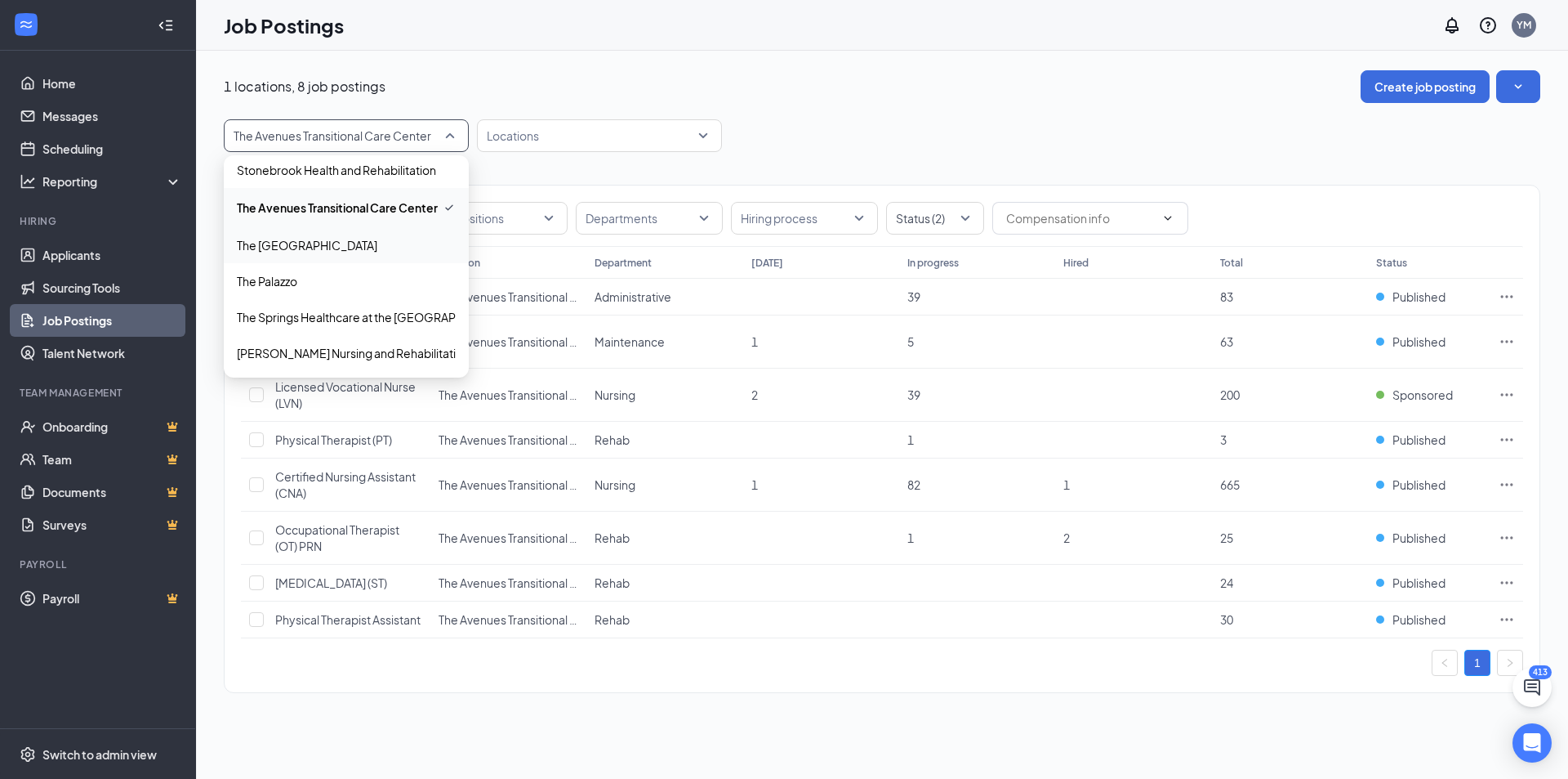
click at [350, 250] on p "The [GEOGRAPHIC_DATA]" at bounding box center [307, 245] width 140 height 16
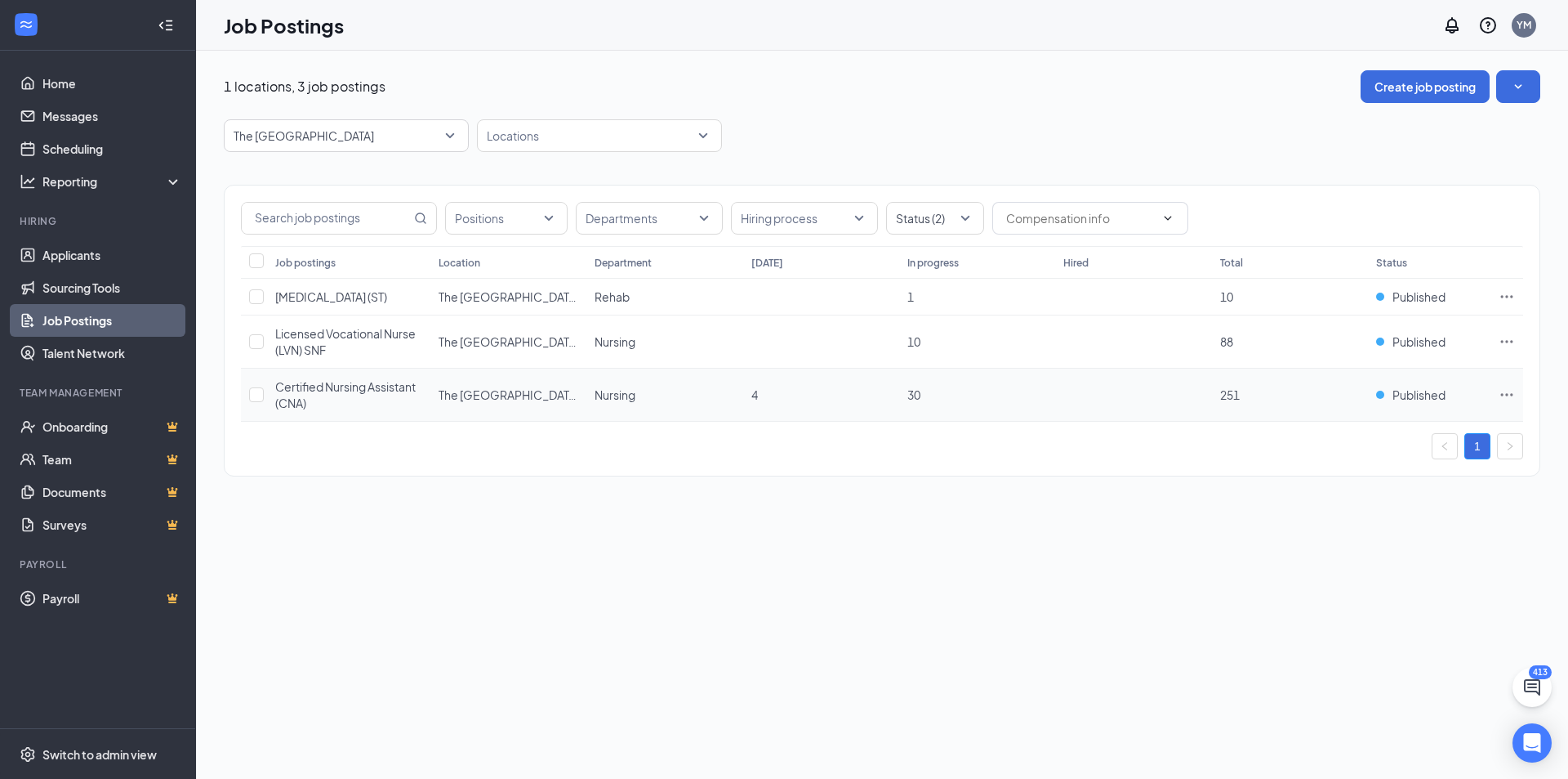
click at [1509, 397] on icon "Ellipses" at bounding box center [1507, 395] width 16 height 16
drag, startPoint x: 1427, startPoint y: 441, endPoint x: 1414, endPoint y: 436, distance: 13.9
click at [1425, 441] on li "Edit job posting" at bounding box center [1392, 428] width 245 height 37
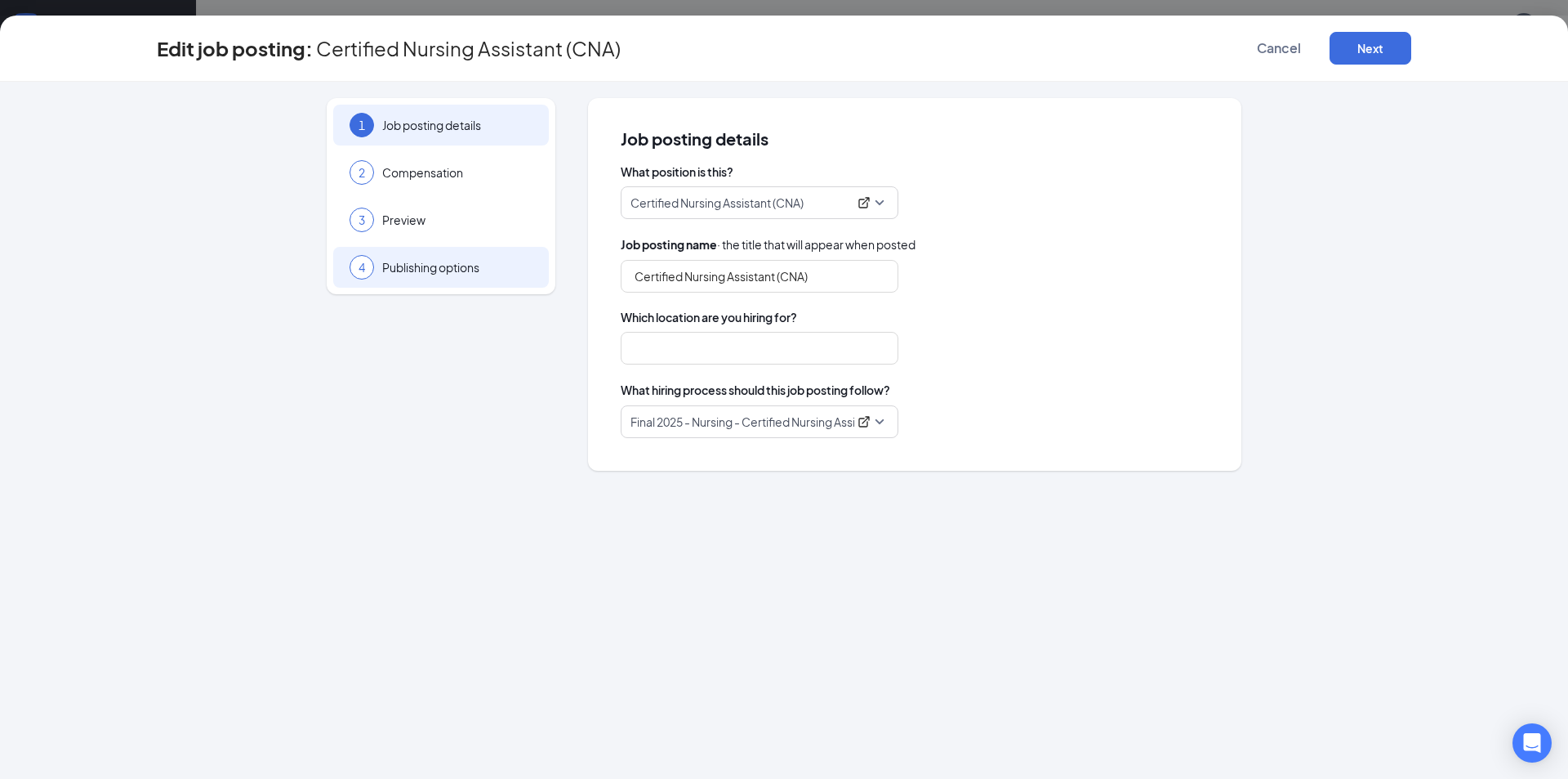
type input "Certified Nursing Assistant (CNA)"
type input "The [GEOGRAPHIC_DATA]"
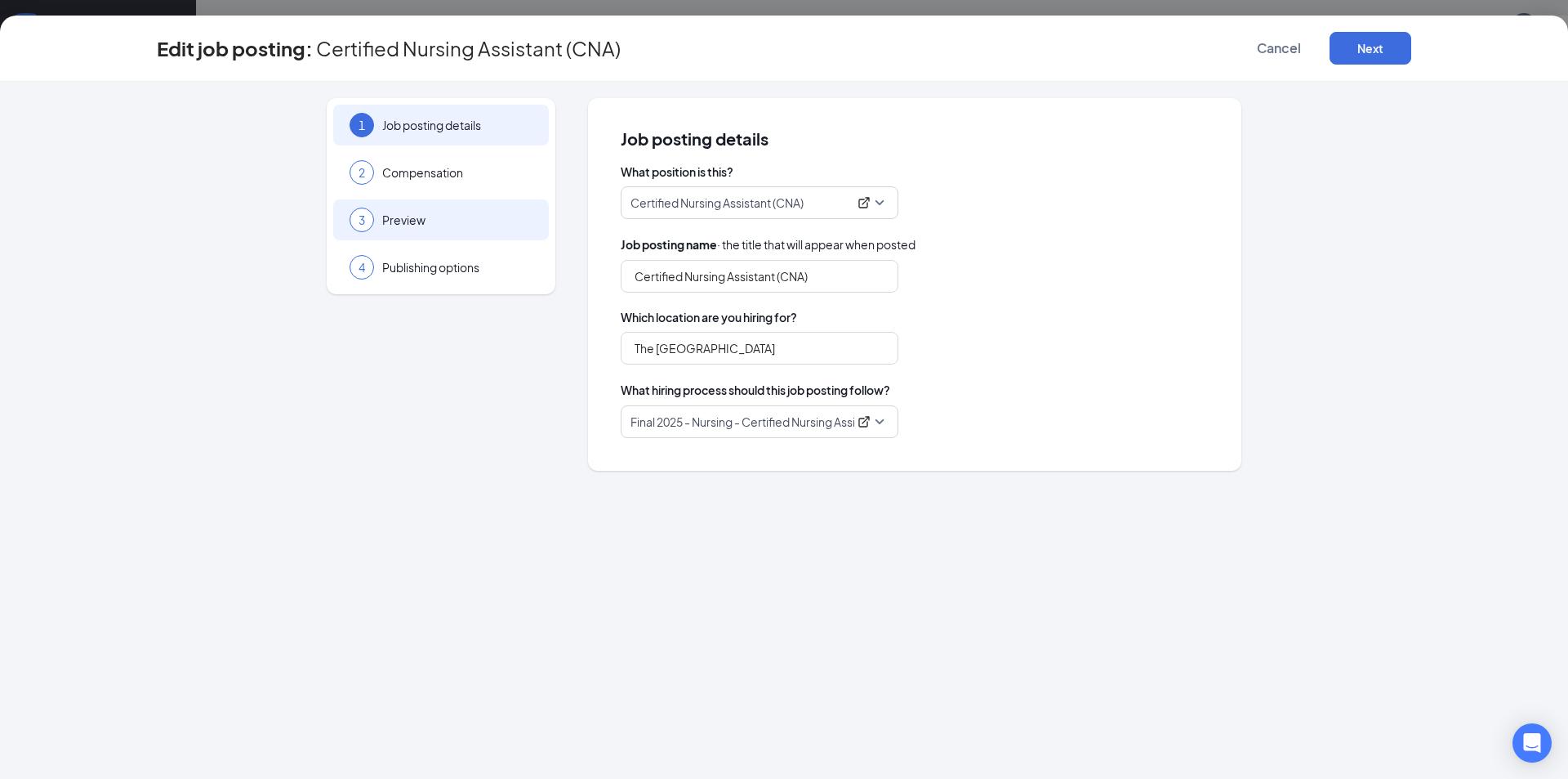
click at [414, 232] on div "3 Preview" at bounding box center [440, 219] width 216 height 41
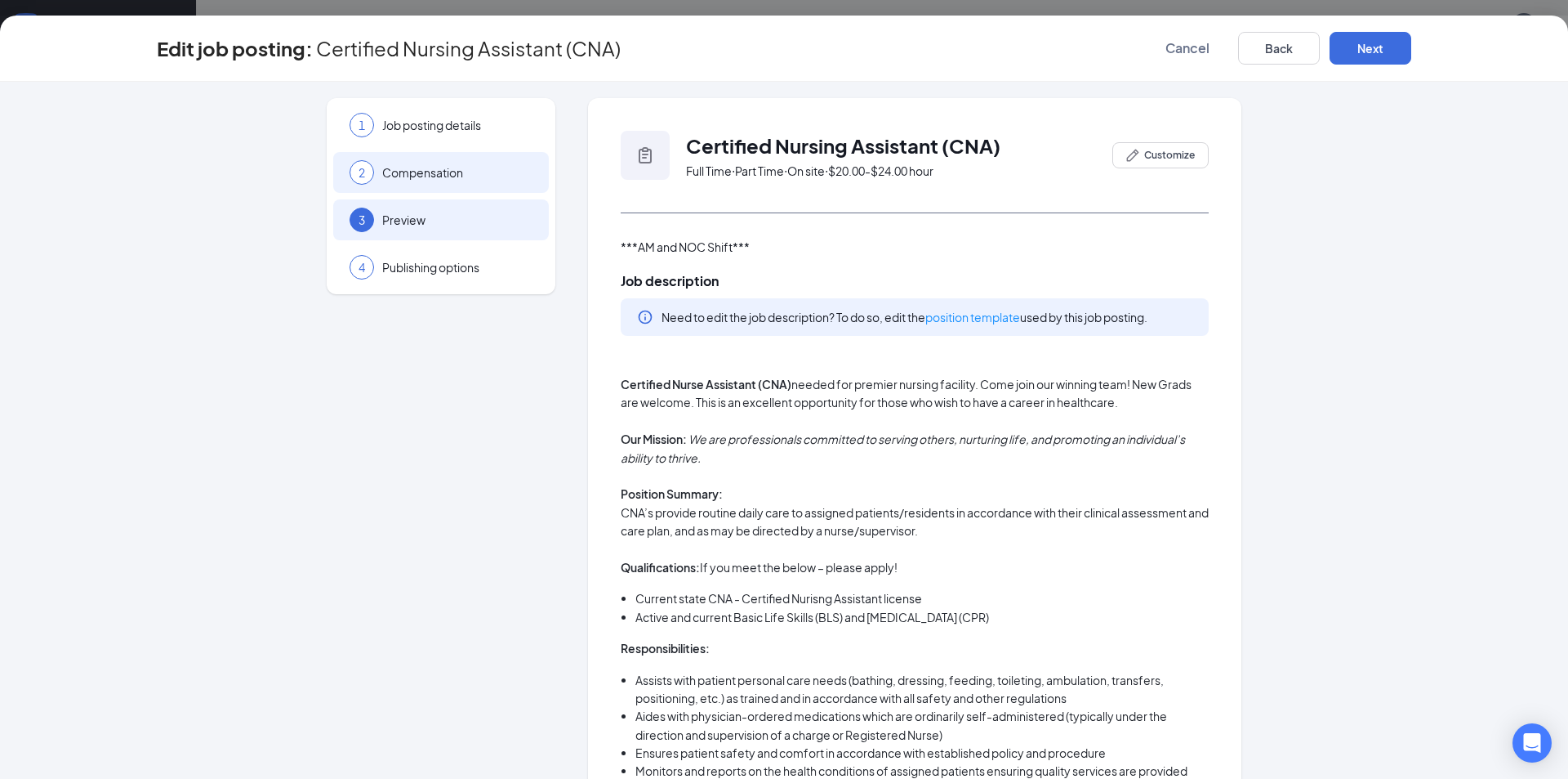
click at [433, 188] on div "2 Compensation" at bounding box center [440, 172] width 216 height 41
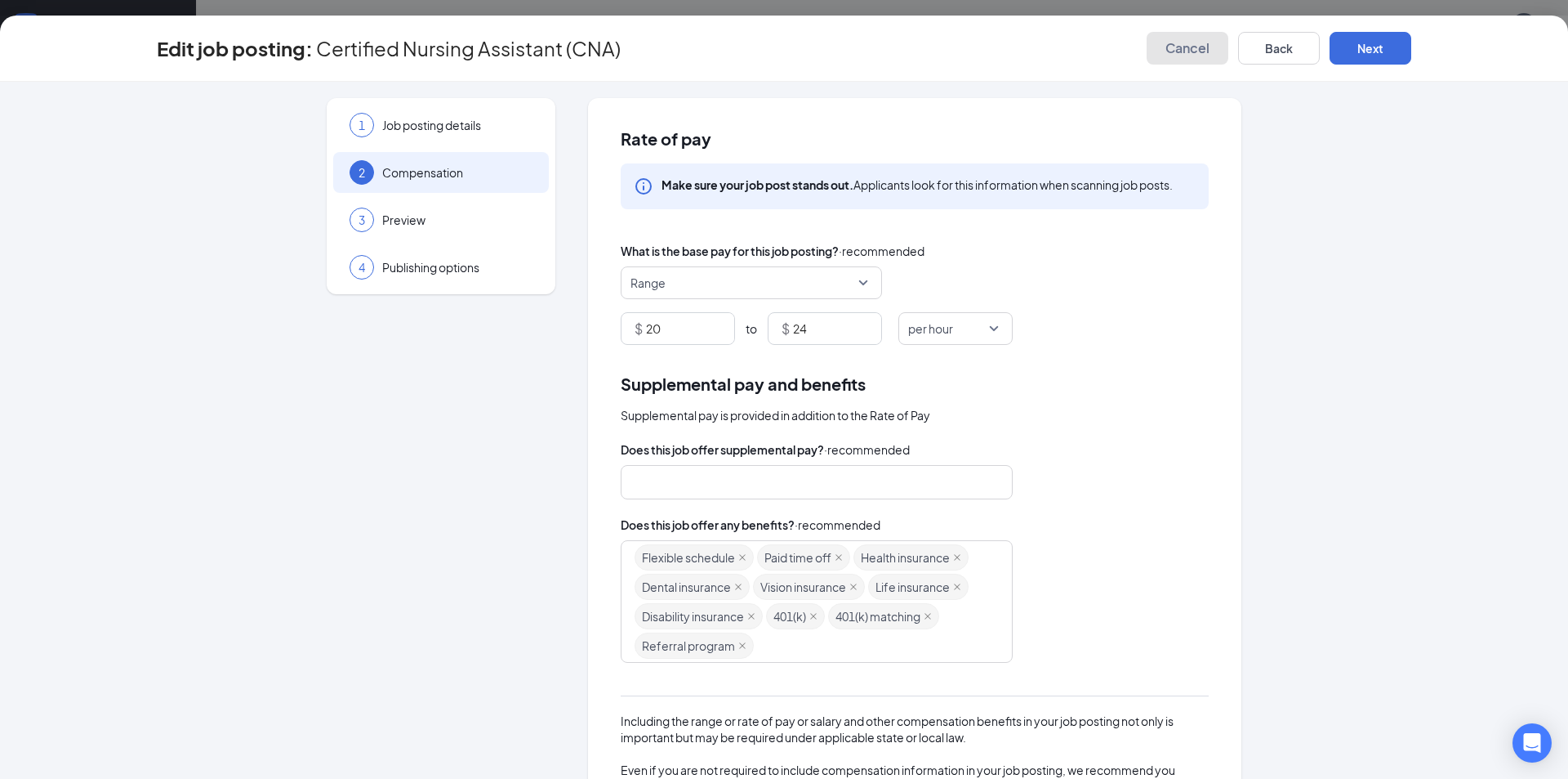
click at [1207, 52] on span "Cancel" at bounding box center [1187, 48] width 44 height 16
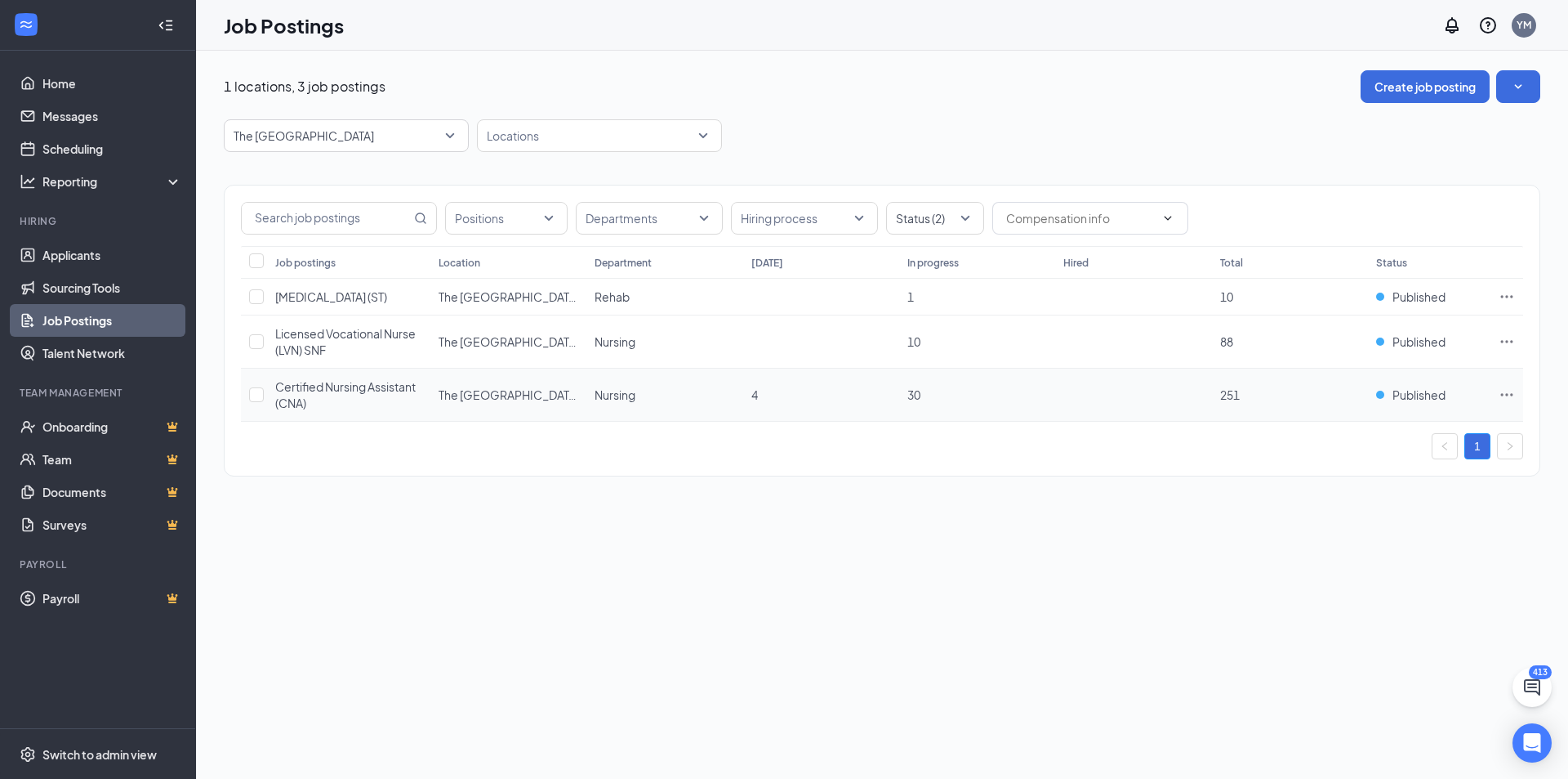
click at [1502, 396] on icon "Ellipses" at bounding box center [1506, 394] width 12 height 3
click at [1373, 436] on li "Edit job posting" at bounding box center [1392, 428] width 245 height 37
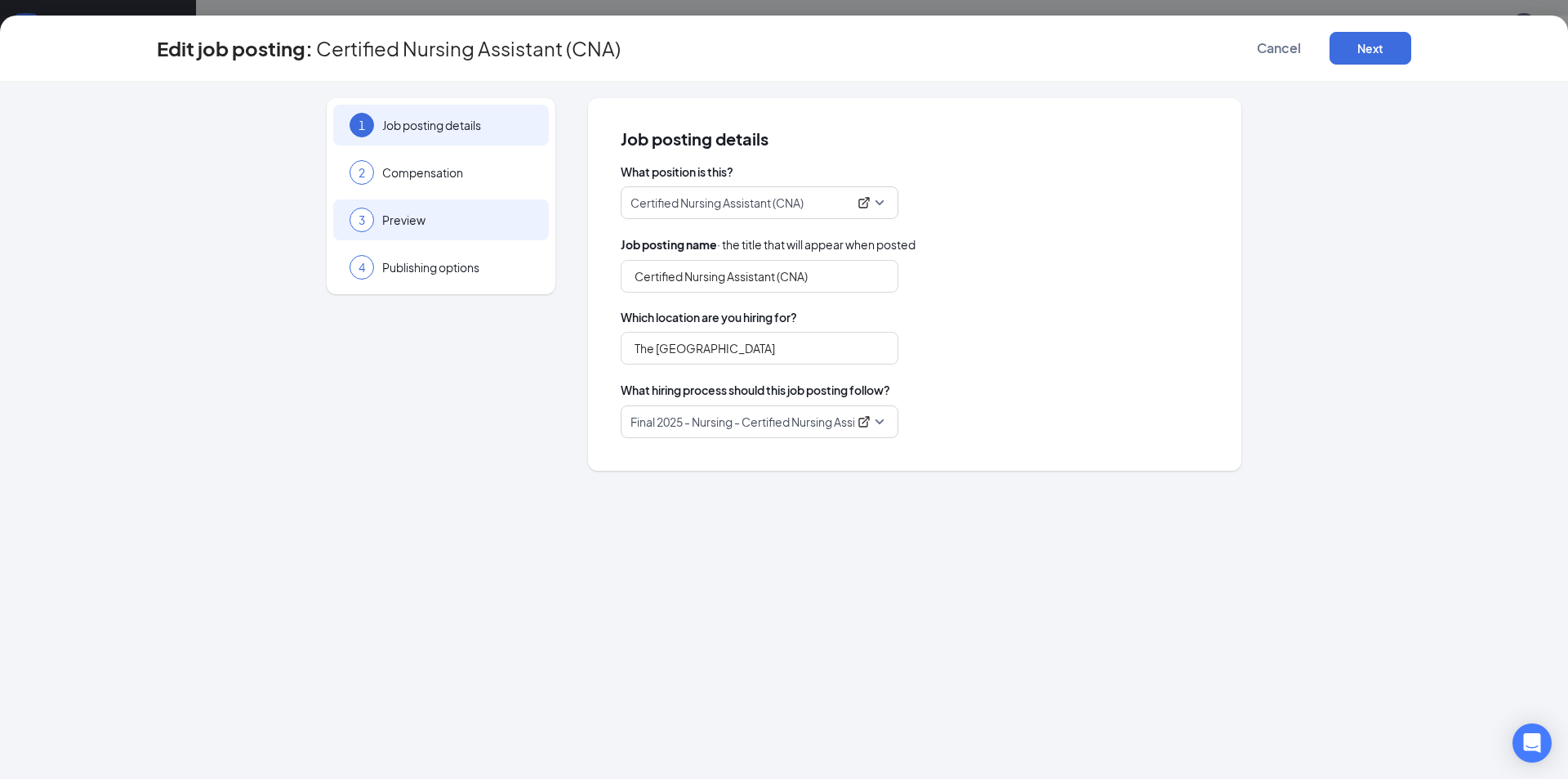
click at [417, 232] on div "3 Preview" at bounding box center [440, 219] width 216 height 41
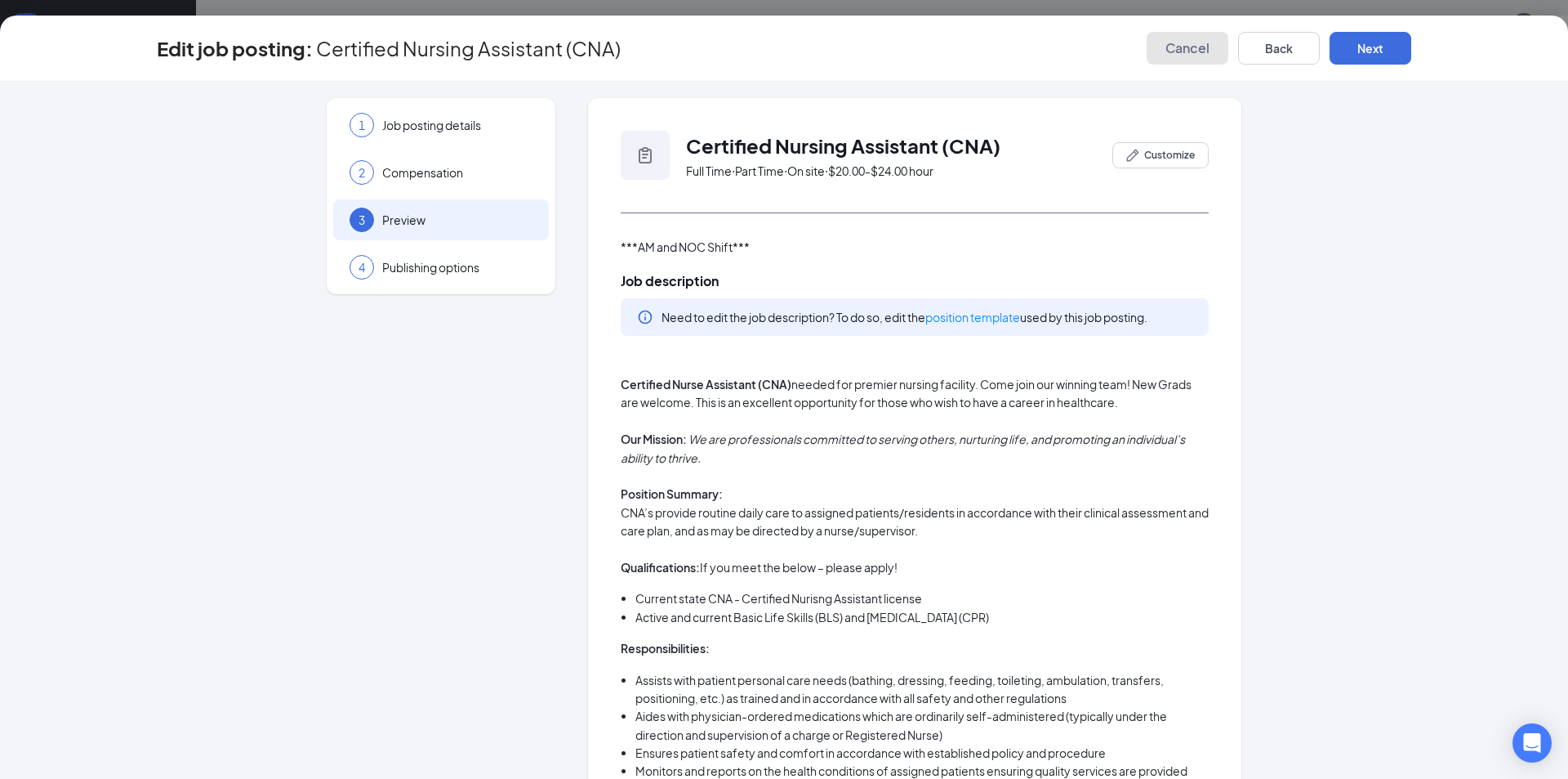
click at [1210, 53] on span "Cancel" at bounding box center [1187, 48] width 44 height 16
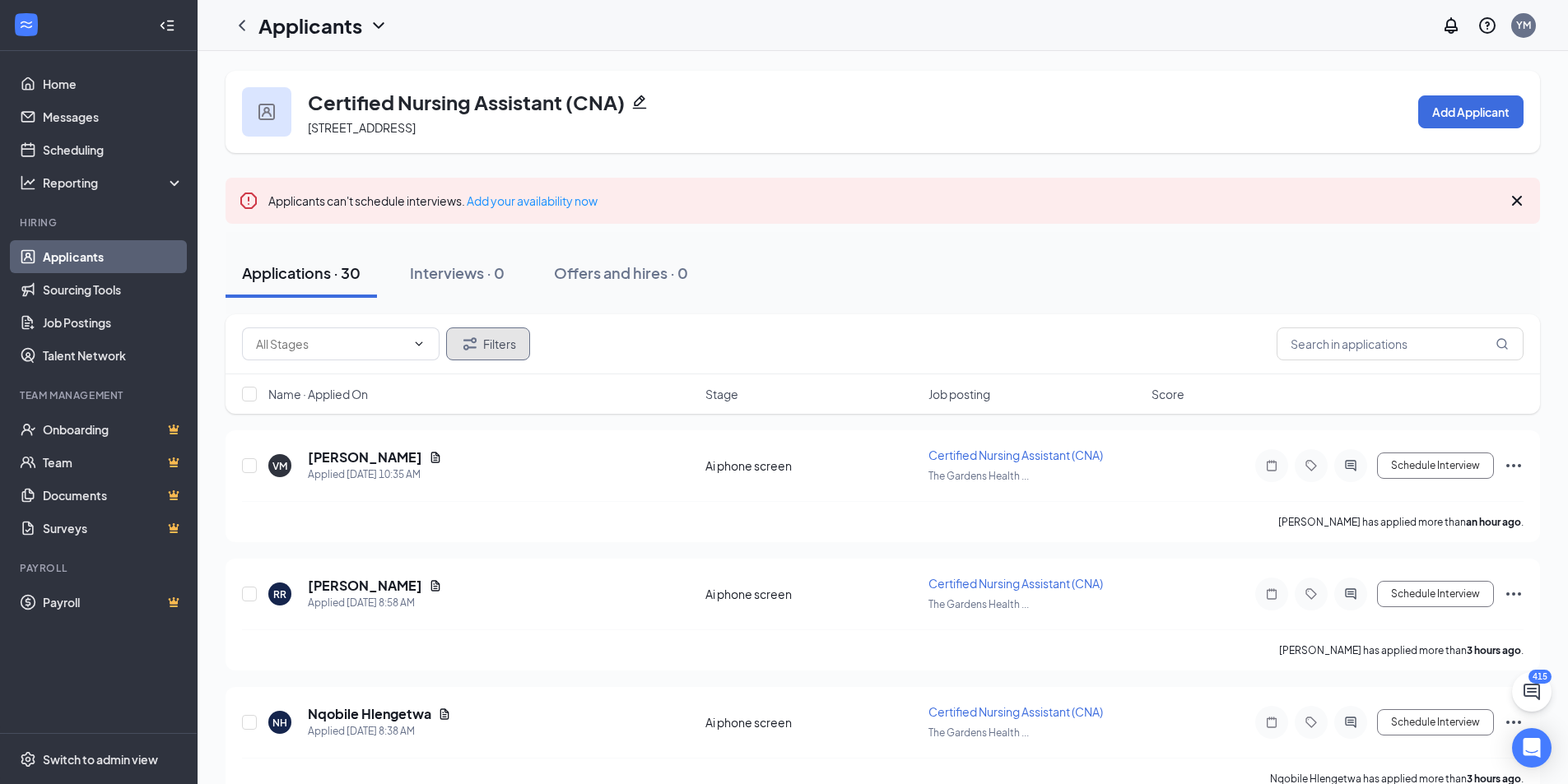
click at [485, 346] on button "Filters" at bounding box center [488, 343] width 84 height 33
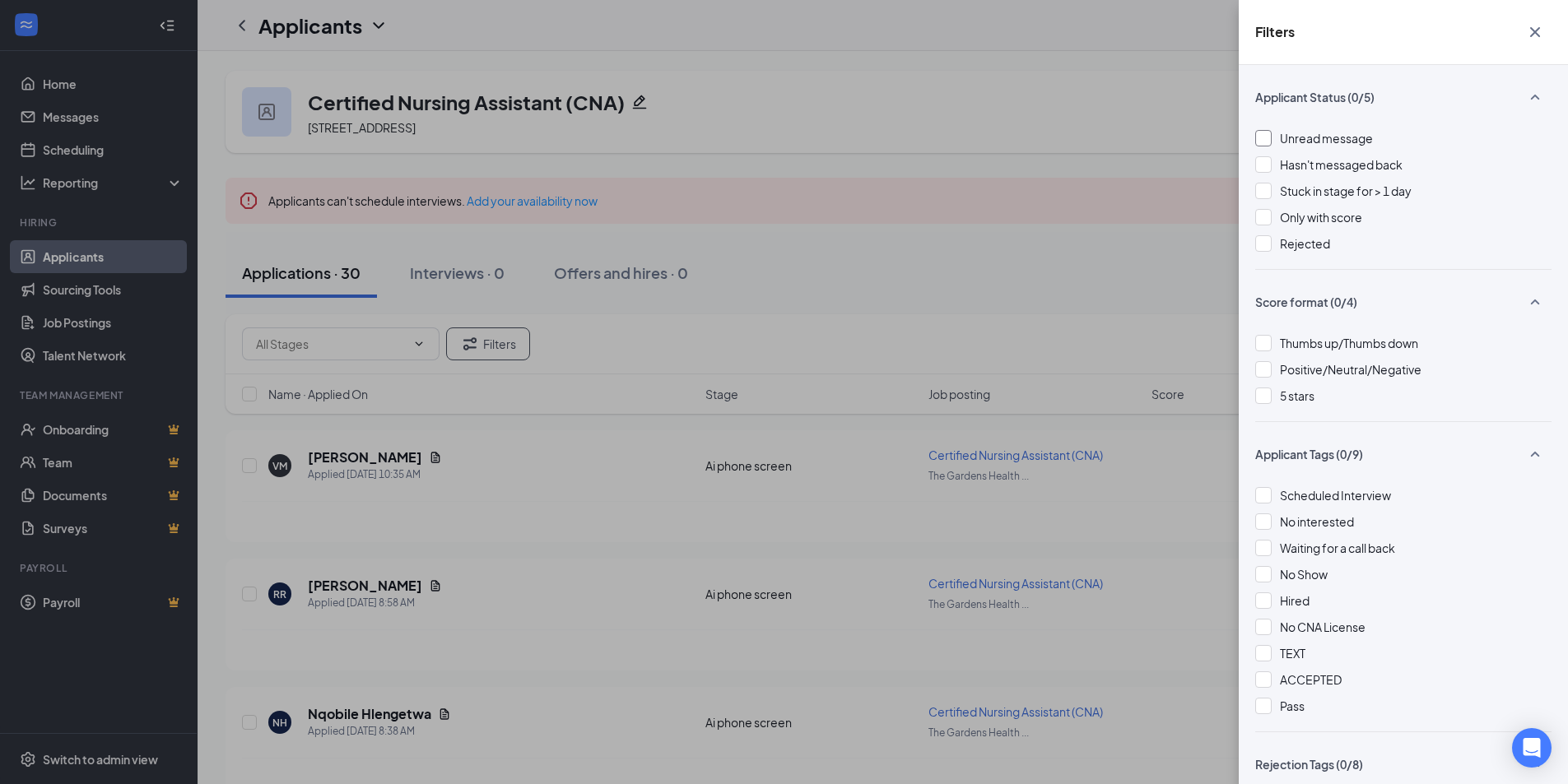
click at [1318, 130] on div "Unread message" at bounding box center [1325, 138] width 93 height 18
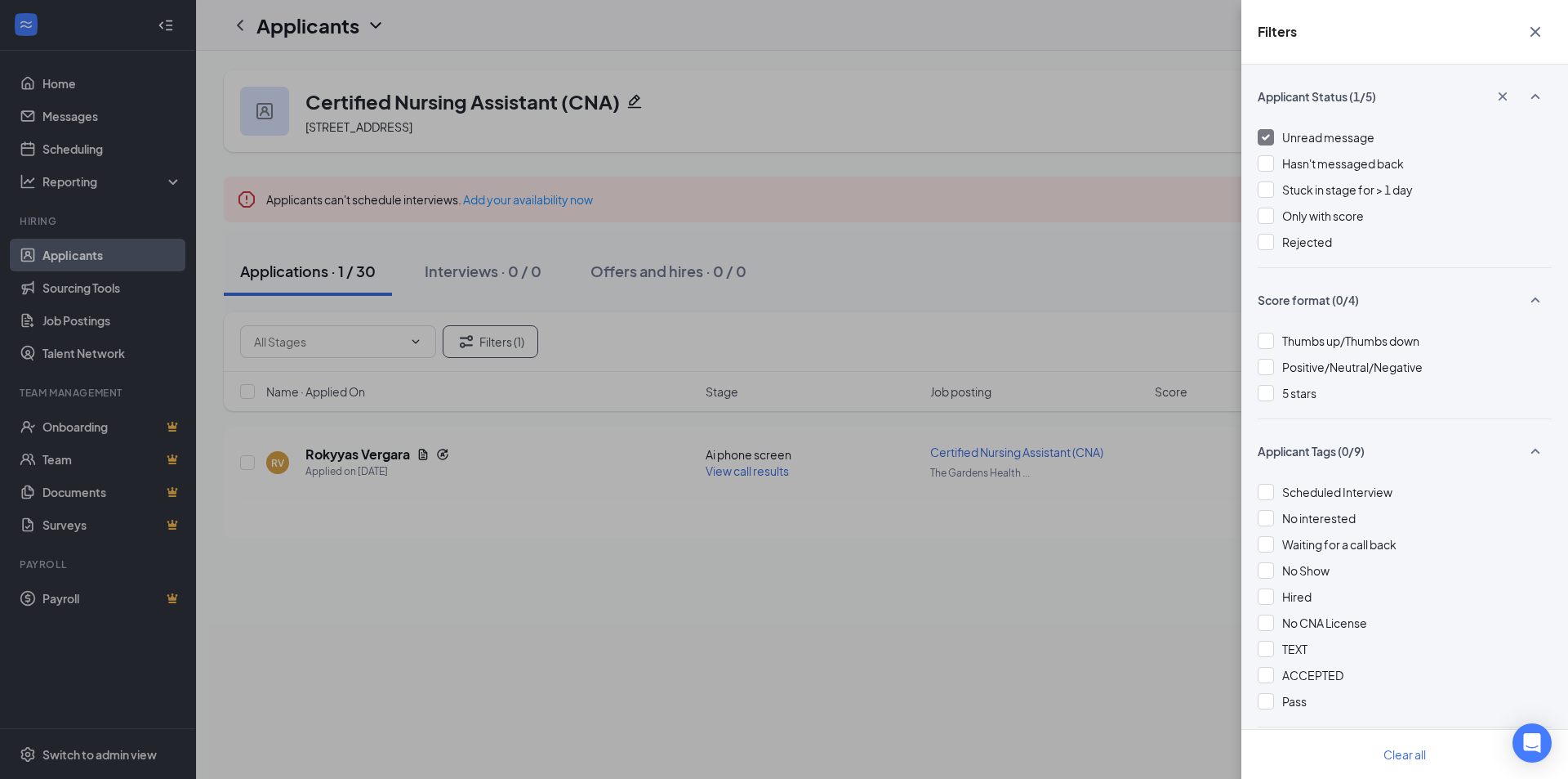
click at [1052, 162] on div "Filters Applicant Status (1/5) Unread message Hasn't messaged back Stuck in sta…" at bounding box center [784, 390] width 1568 height 779
click at [1051, 162] on div "Filters Applicant Status (1/5) Unread message Hasn't messaged back Stuck in sta…" at bounding box center [784, 390] width 1568 height 779
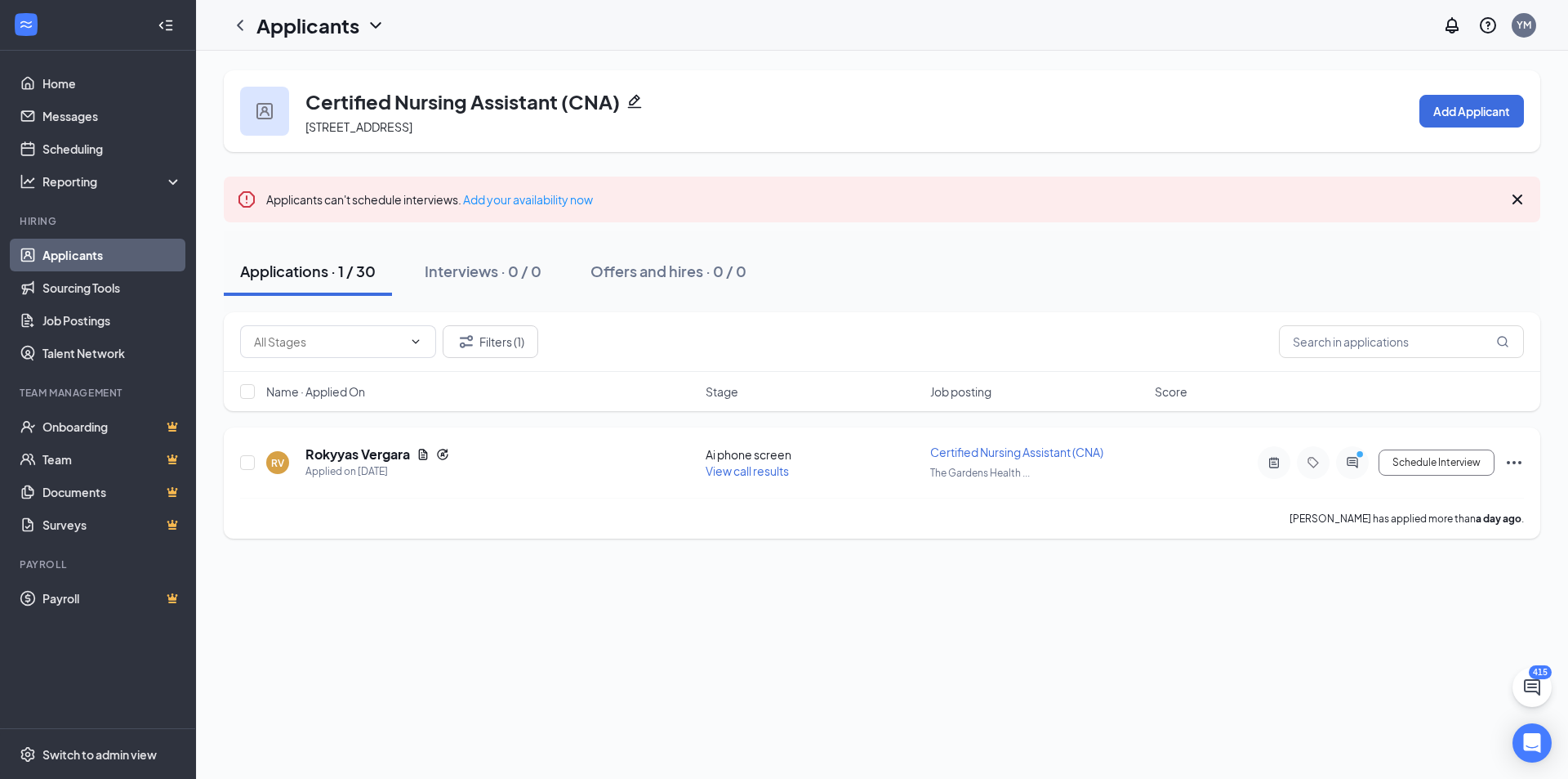
click at [1346, 467] on icon "ActiveChat" at bounding box center [1352, 462] width 20 height 13
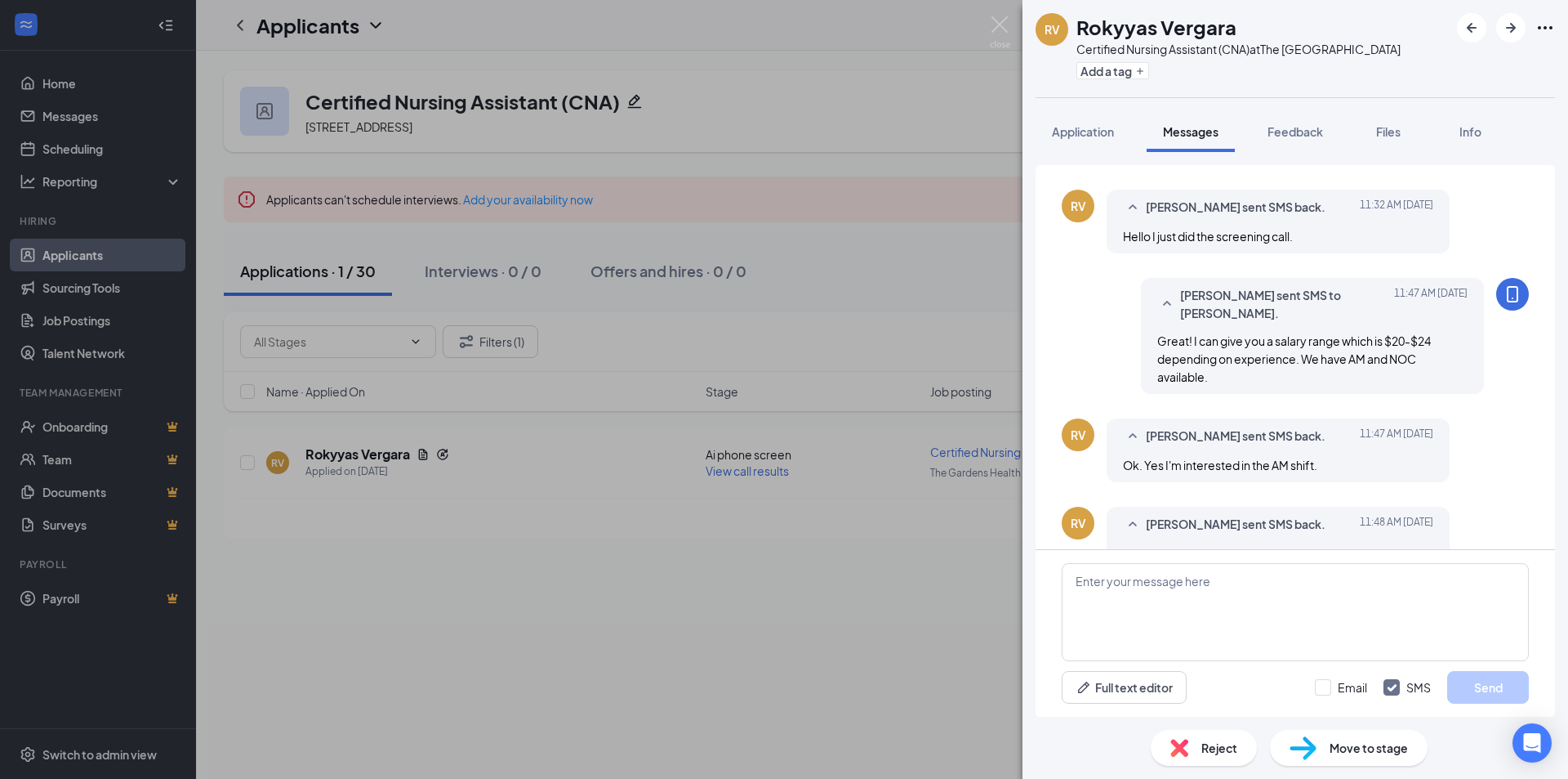
scroll to position [811, 0]
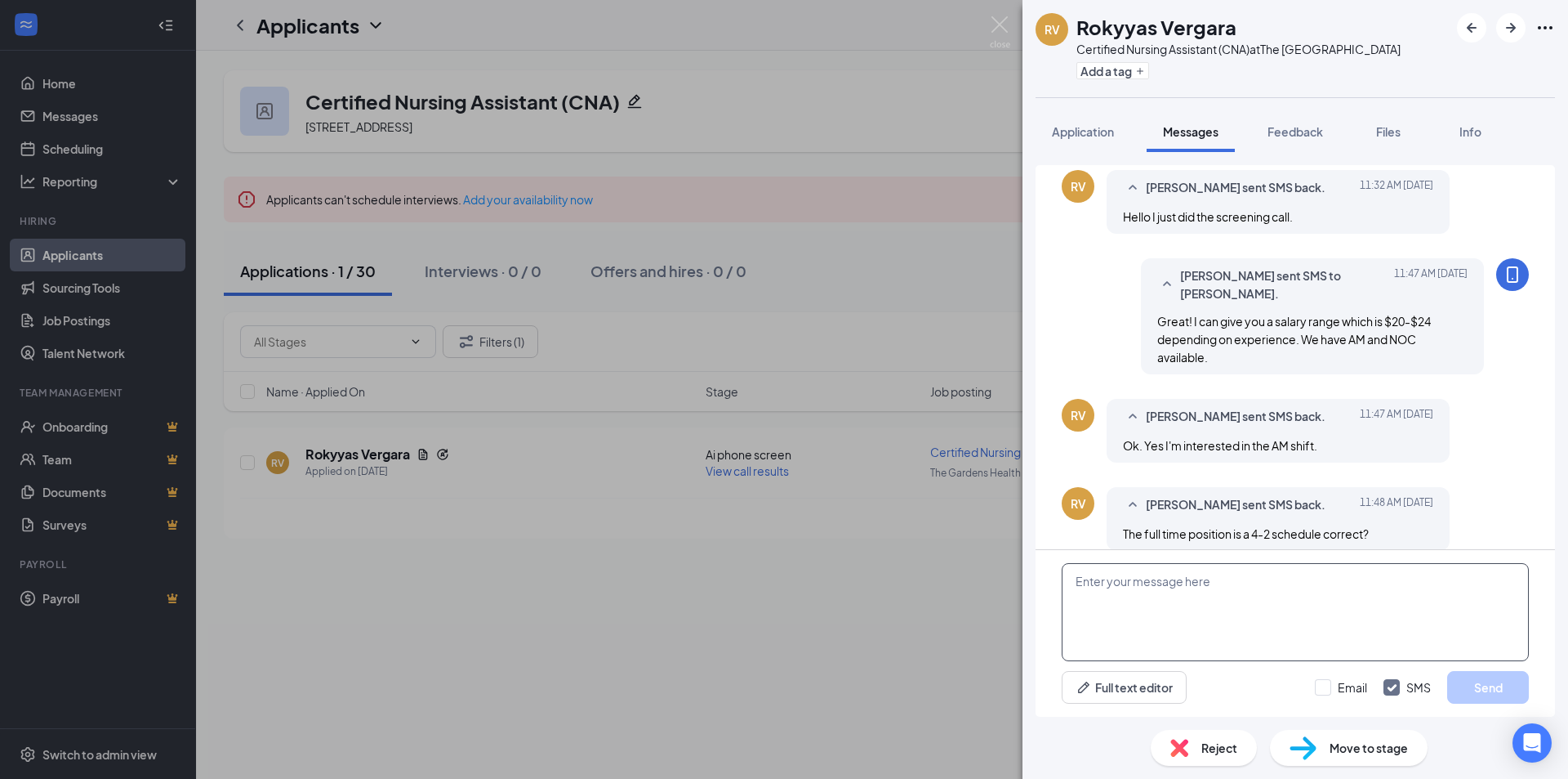
click at [1289, 592] on textarea at bounding box center [1295, 612] width 467 height 98
type textarea "Okay great! Are you looking for part-time or full-time?"
click at [1457, 685] on button "Send" at bounding box center [1488, 687] width 82 height 33
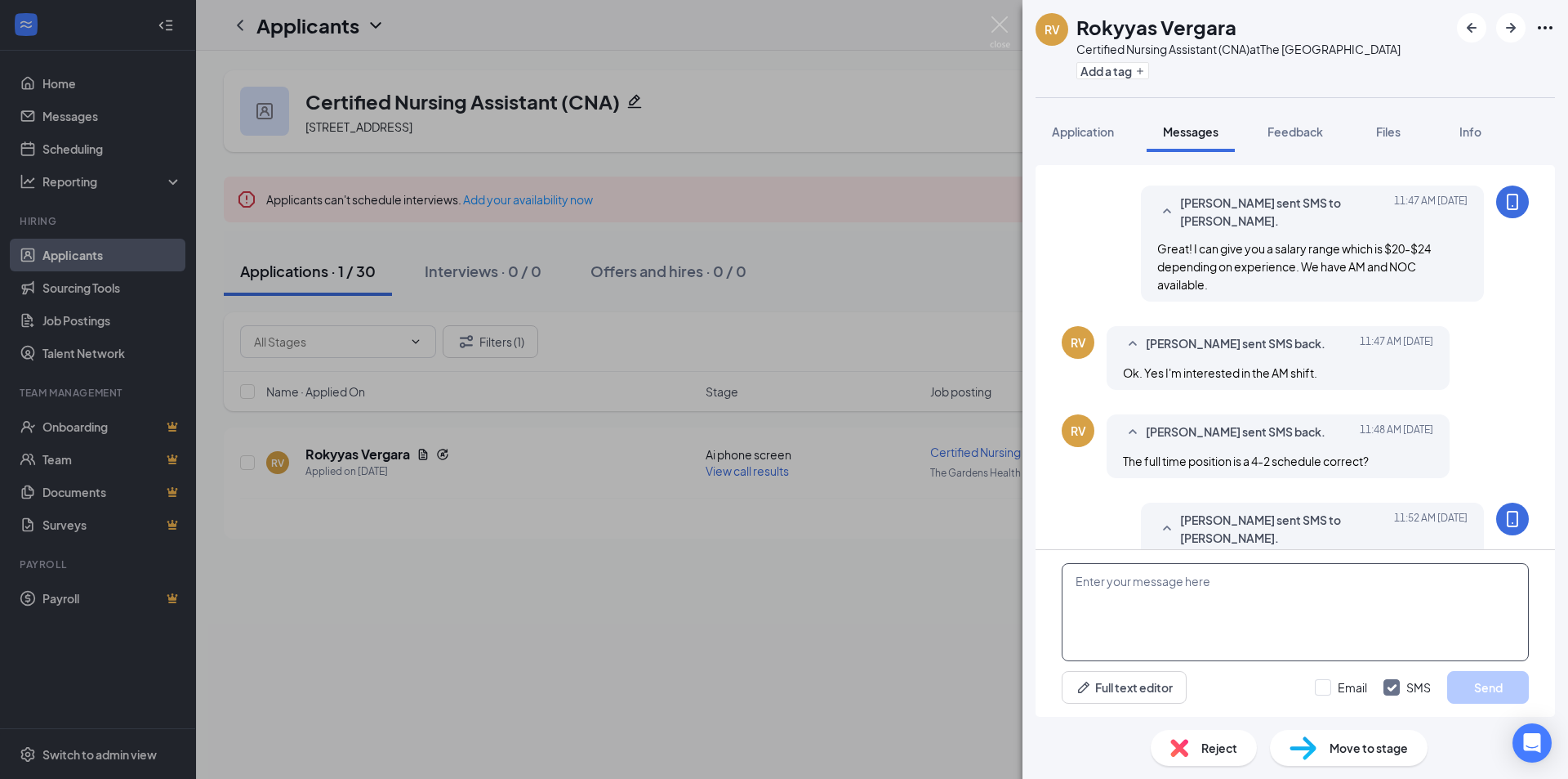
scroll to position [916, 0]
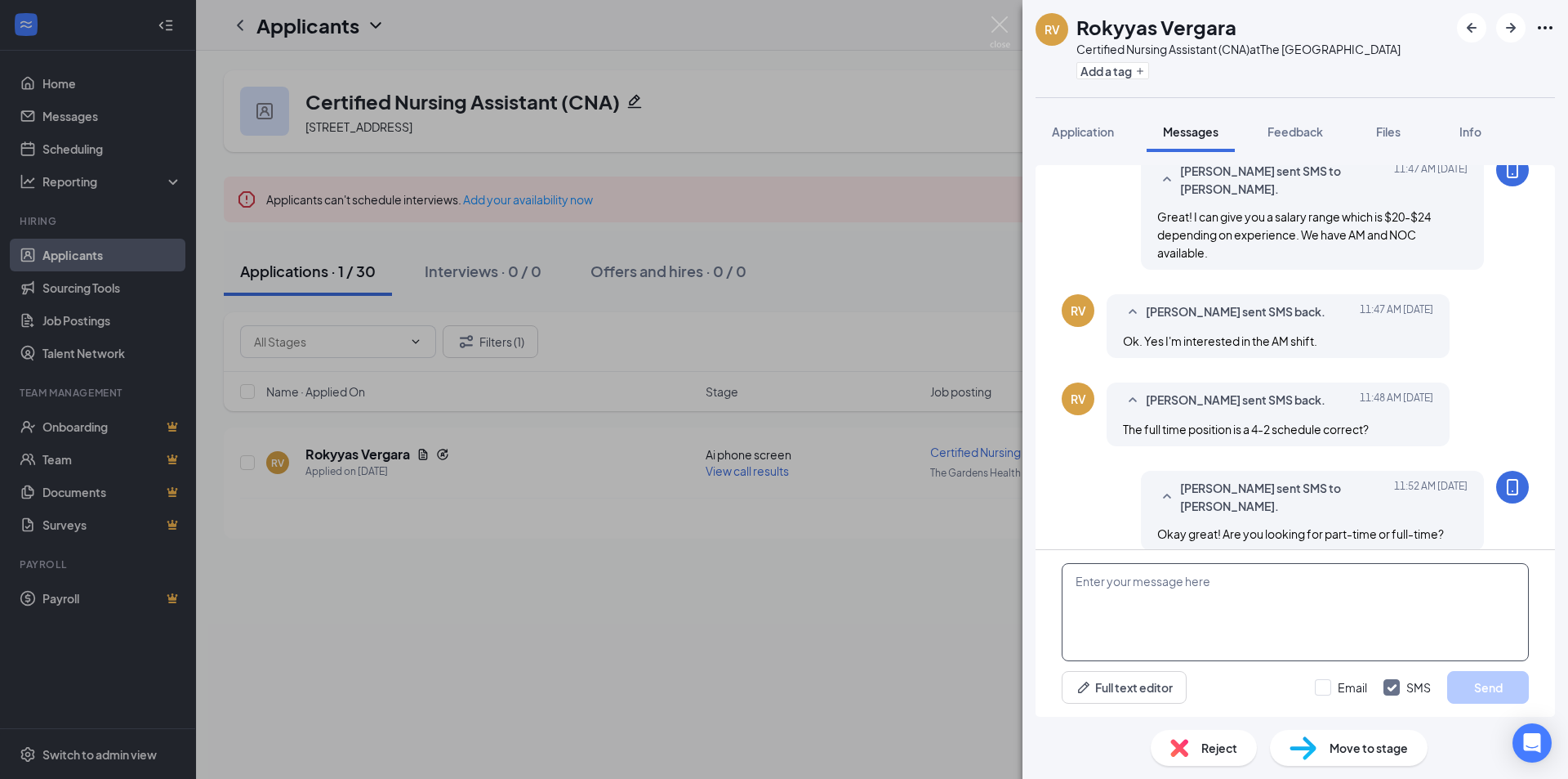
click at [1186, 612] on textarea at bounding box center [1295, 612] width 467 height 98
type textarea "We are not on a 4-2 schedule."
click at [1466, 700] on button "Send" at bounding box center [1488, 687] width 82 height 33
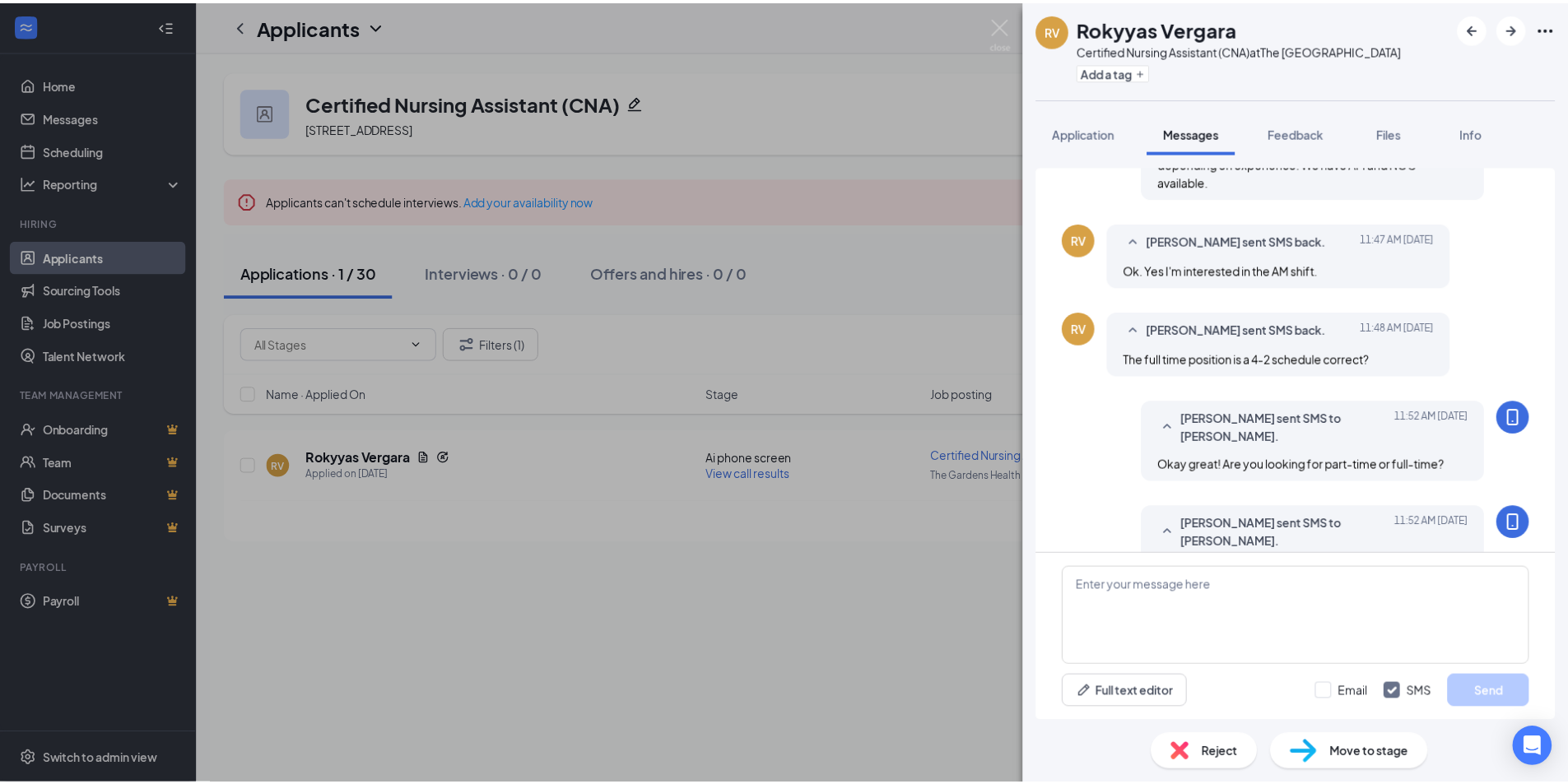
scroll to position [1027, 0]
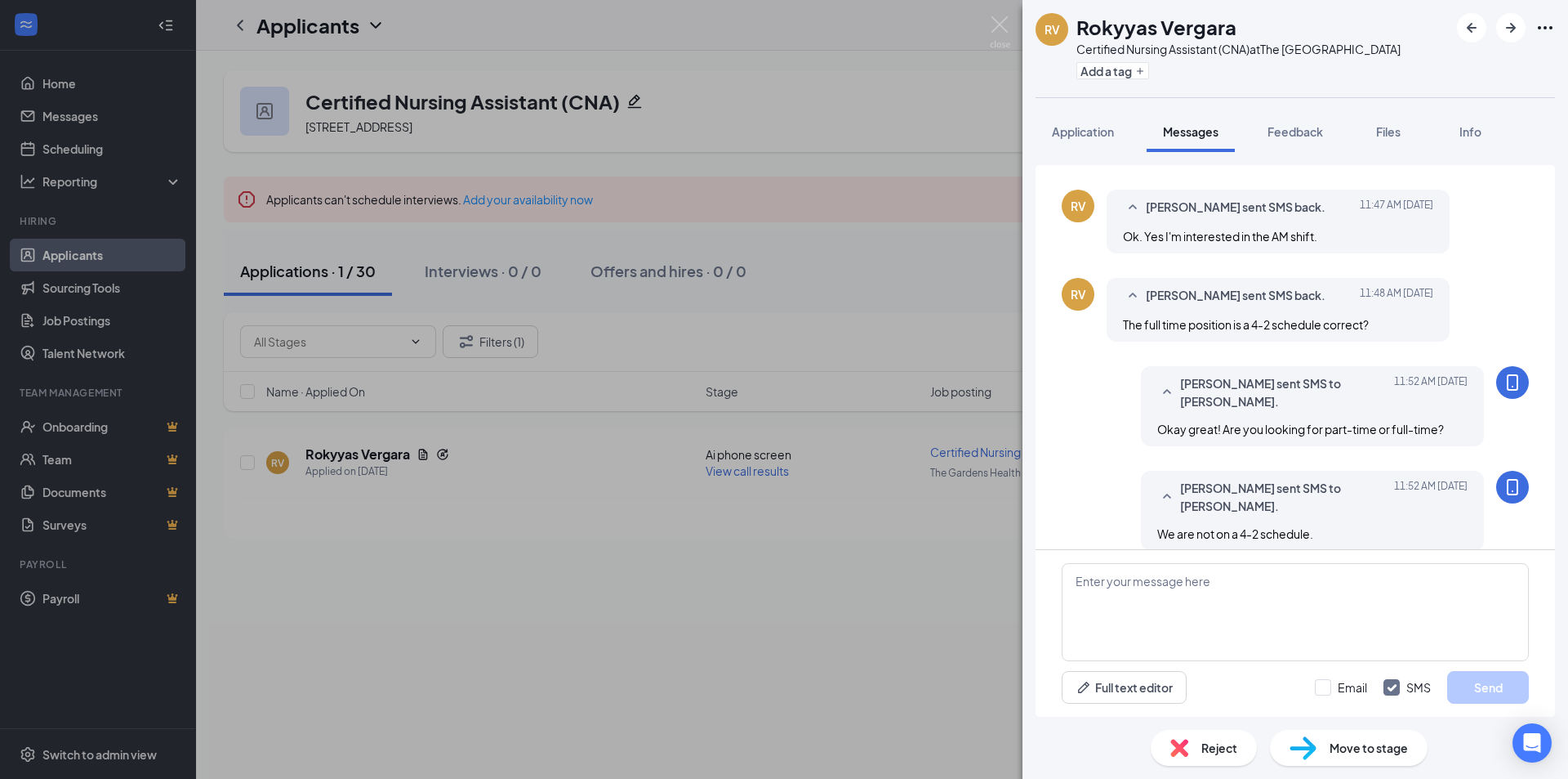
click at [742, 598] on div "RV Rokyyas Vergara Certified Nursing Assistant (CNA) at The Gardens Health Care…" at bounding box center [784, 390] width 1568 height 779
click at [743, 599] on div "RV Rokyyas Vergara Certified Nursing Assistant (CNA) at The Gardens Health Care…" at bounding box center [784, 390] width 1568 height 779
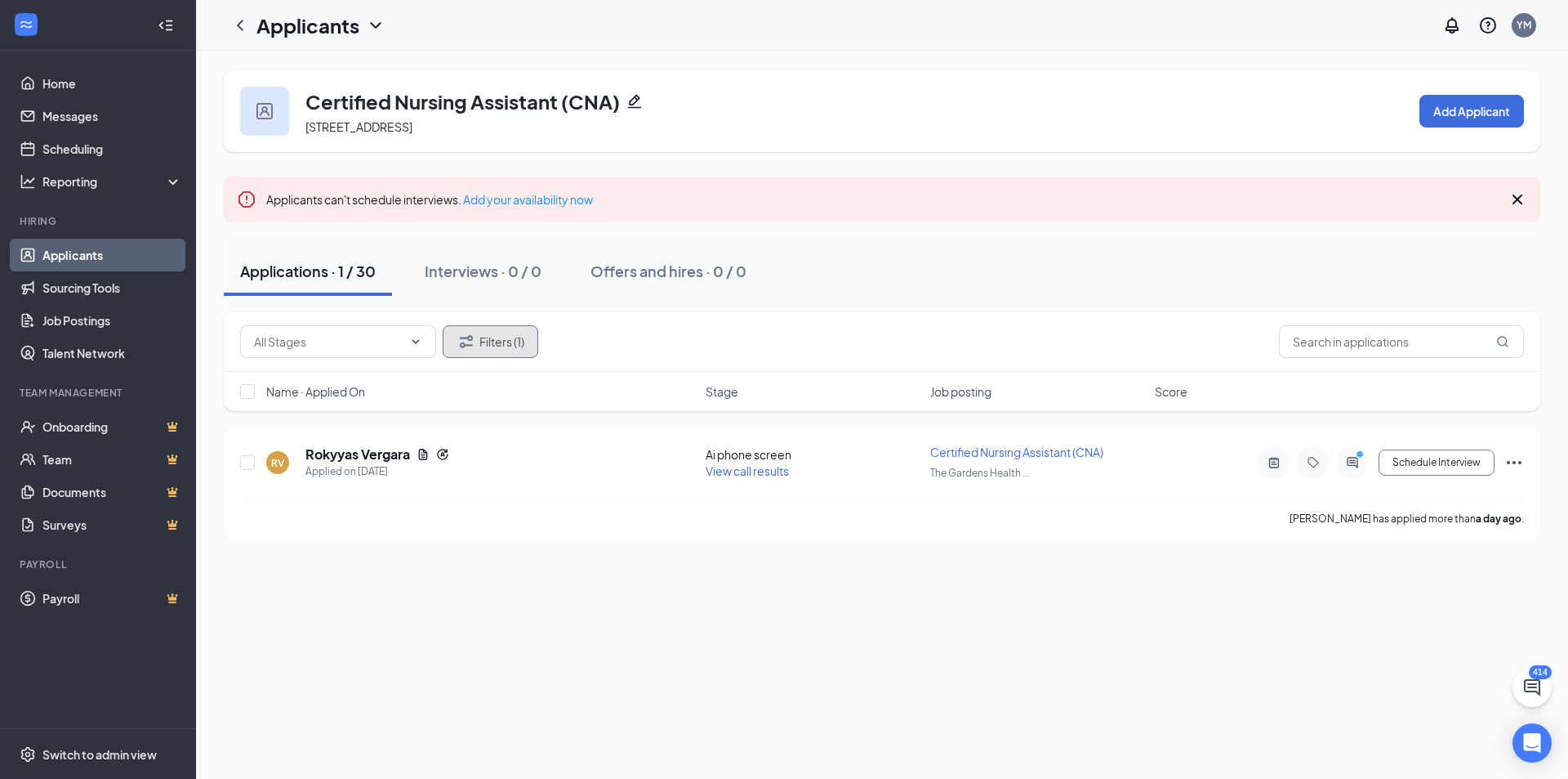
click at [466, 335] on icon "Filter" at bounding box center [467, 342] width 20 height 20
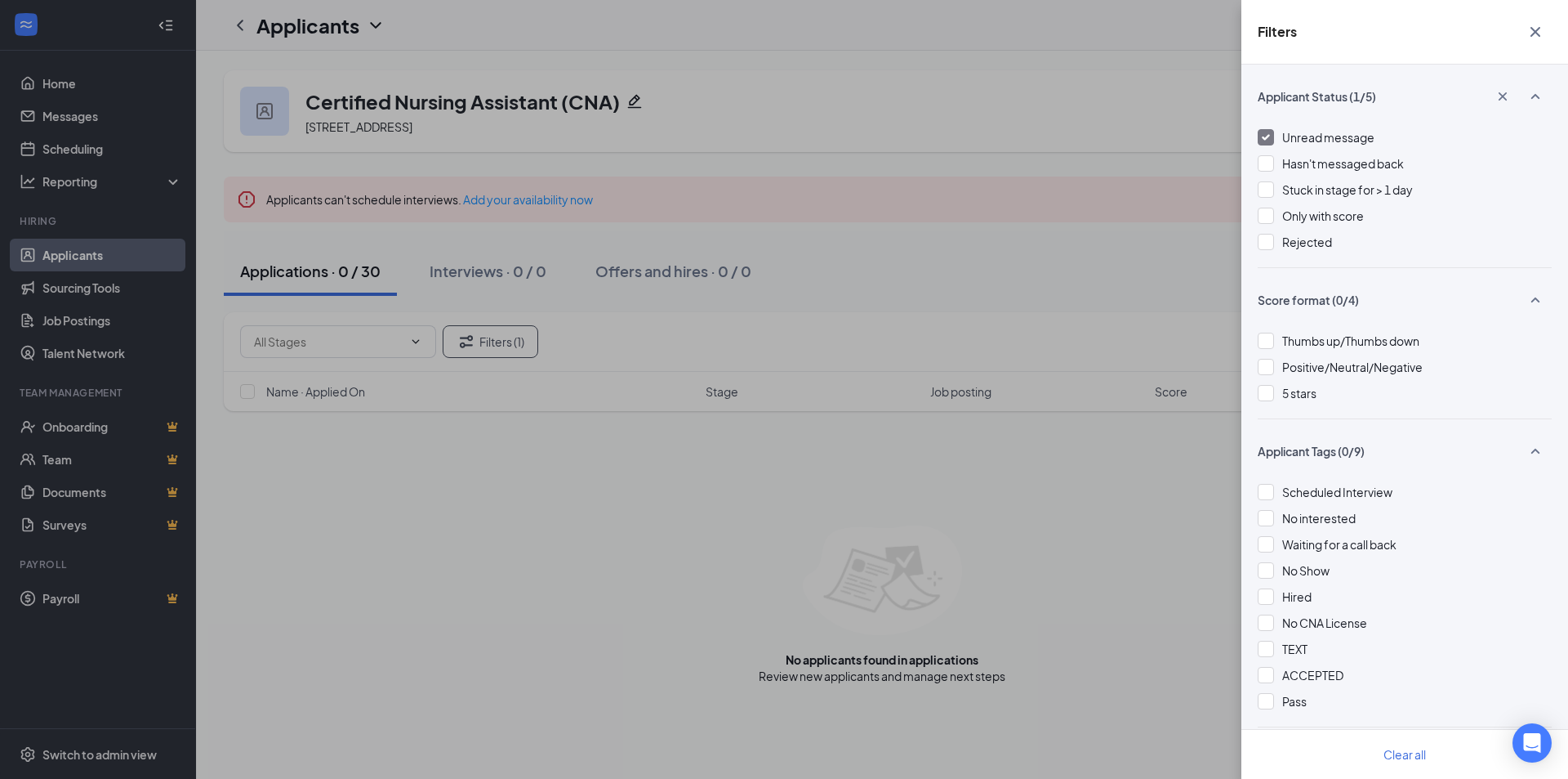
click at [1310, 144] on div "Unread message" at bounding box center [1328, 137] width 92 height 18
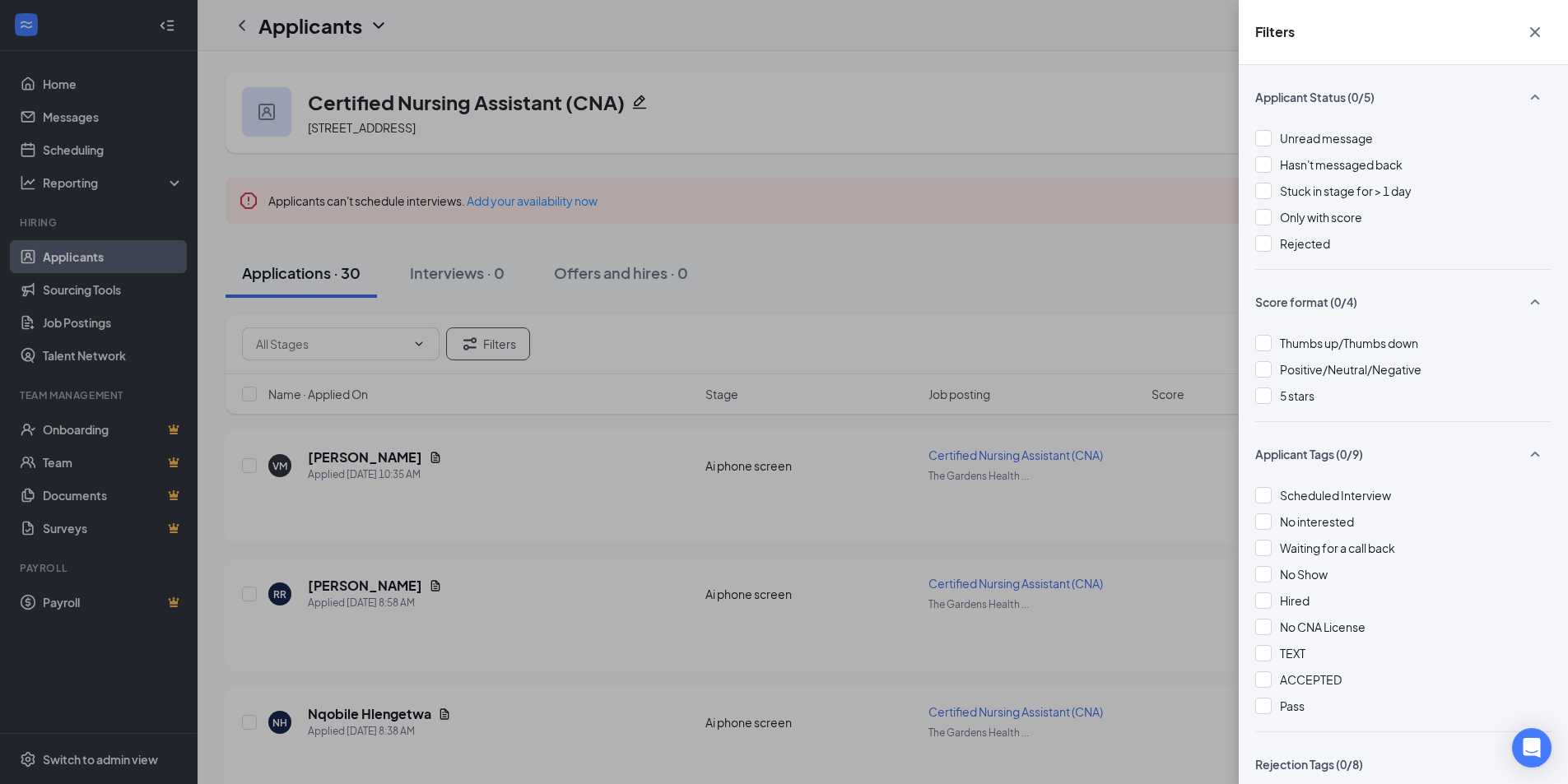
click at [925, 391] on div "Filters Applicant Status (0/5) Unread message Hasn't messaged back Stuck in sta…" at bounding box center [784, 392] width 1568 height 784
click at [833, 411] on div "Filters Applicant Status (0/5) Unread message Hasn't messaged back Stuck in sta…" at bounding box center [784, 392] width 1568 height 784
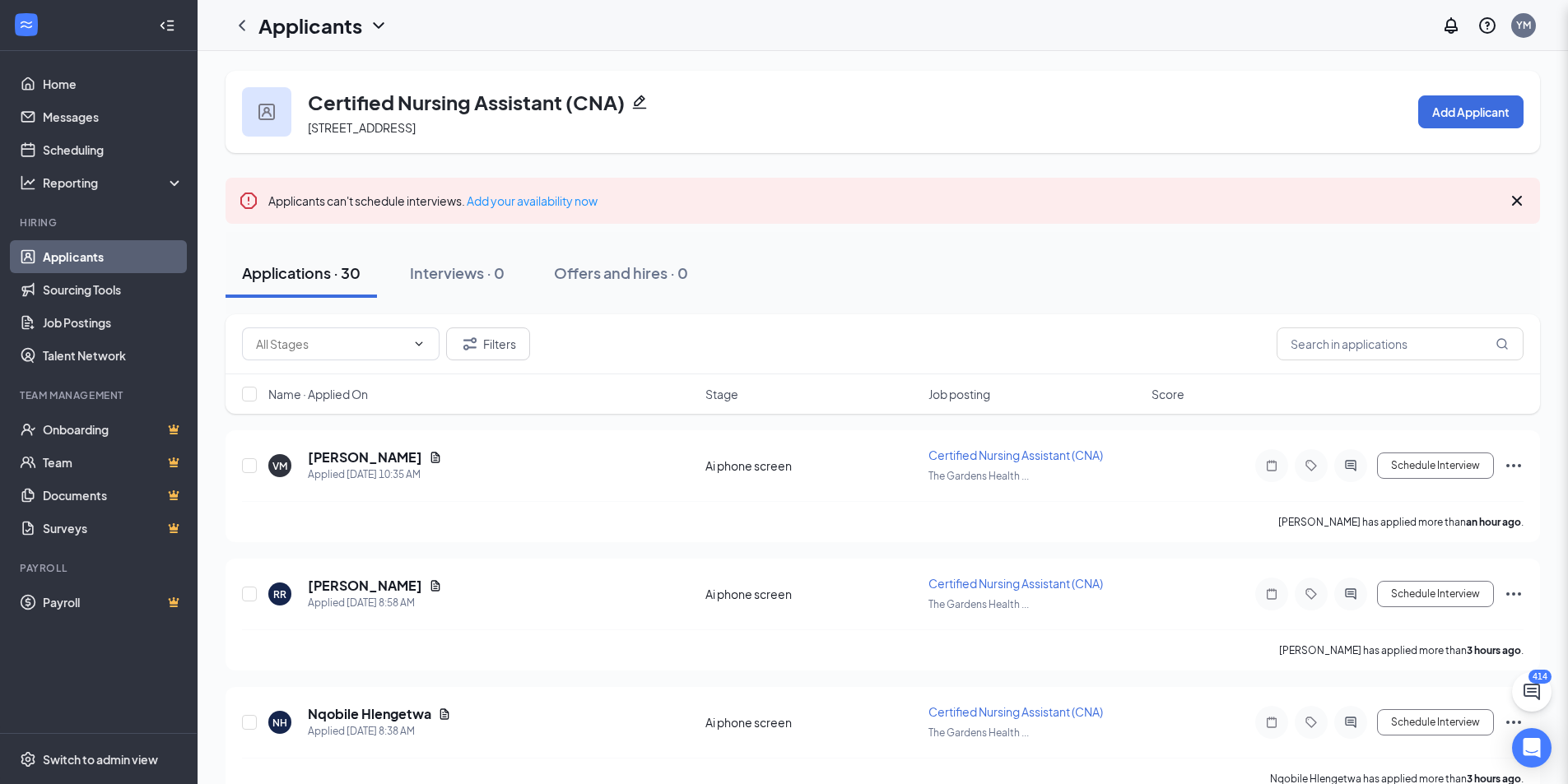
click at [833, 414] on div "Filters Applicant Status (0/5) Unread message Hasn't messaged back Stuck in sta…" at bounding box center [784, 392] width 1568 height 784
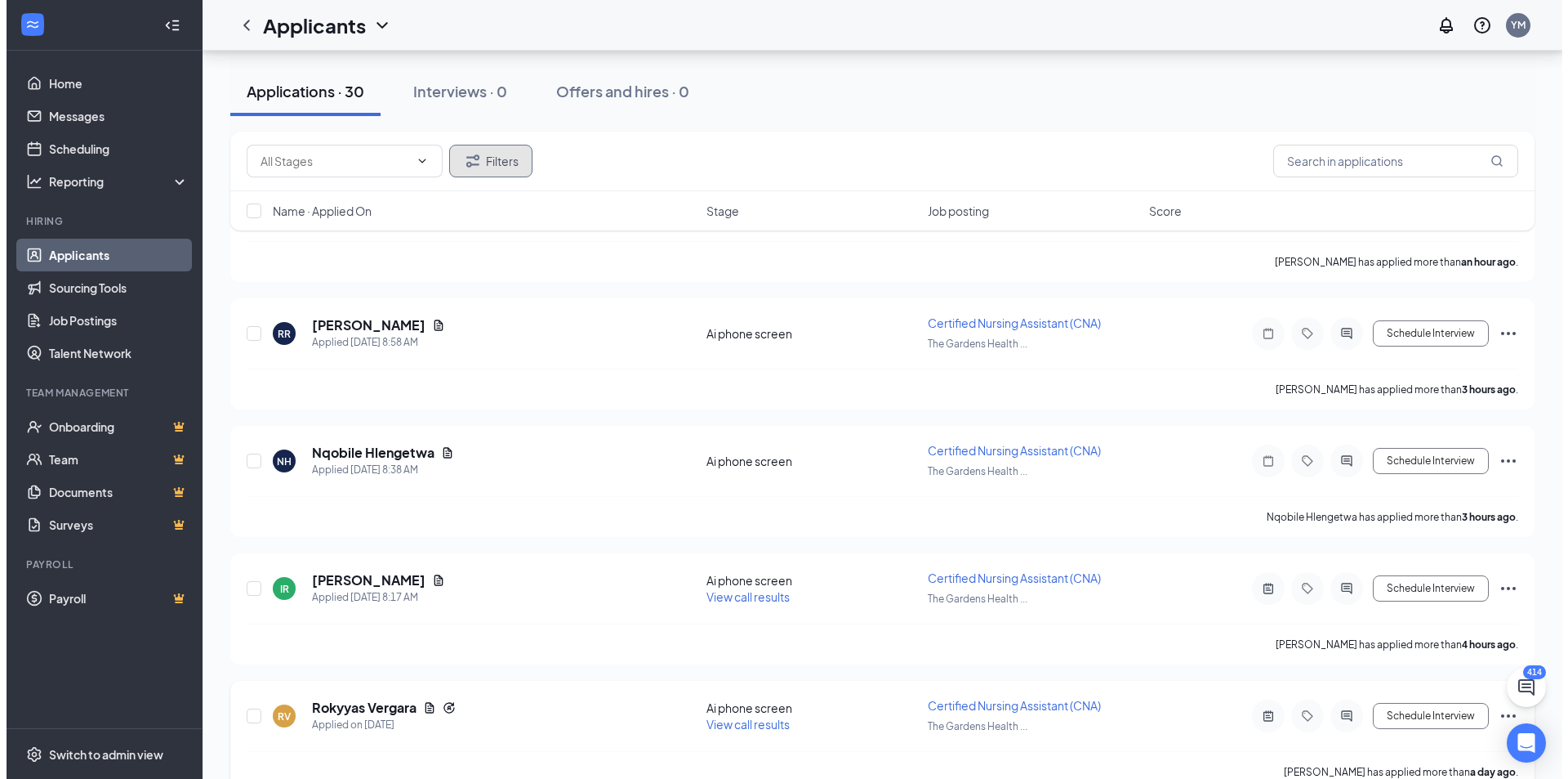
scroll to position [327, 0]
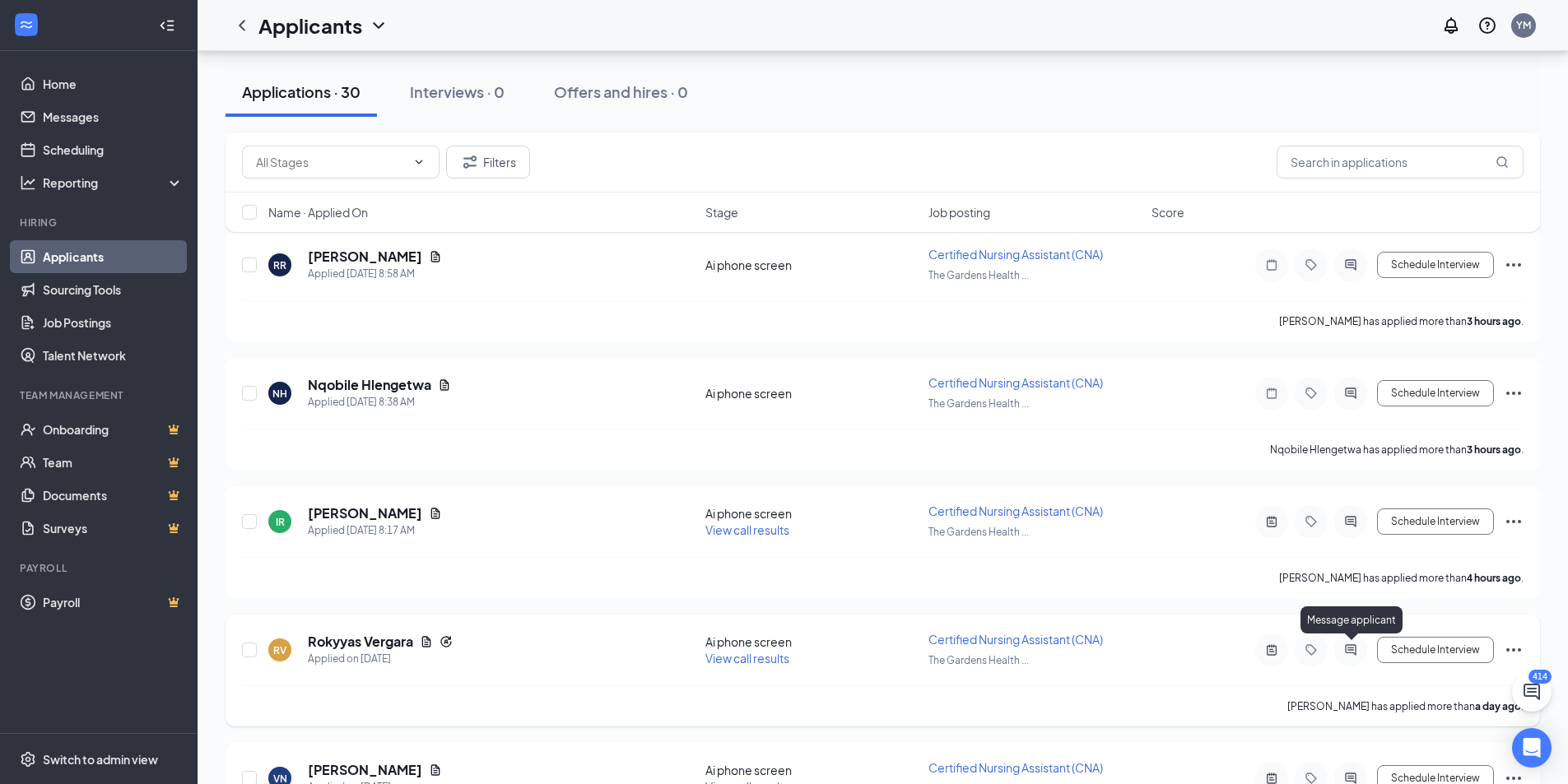
click at [1348, 647] on icon "ActiveChat" at bounding box center [1351, 649] width 20 height 13
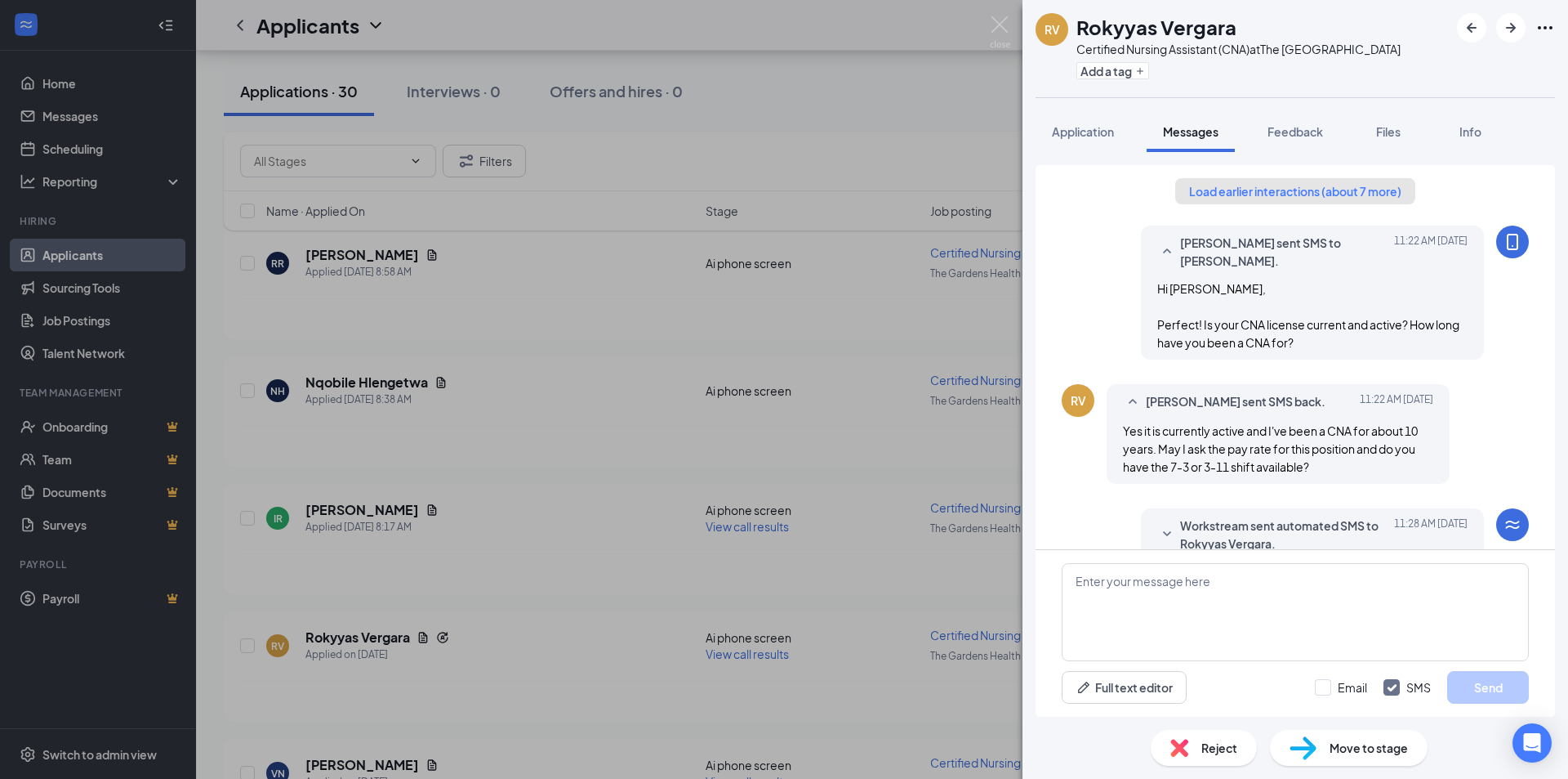
click at [1260, 185] on button "Load earlier interactions (about 7 more)" at bounding box center [1295, 191] width 240 height 26
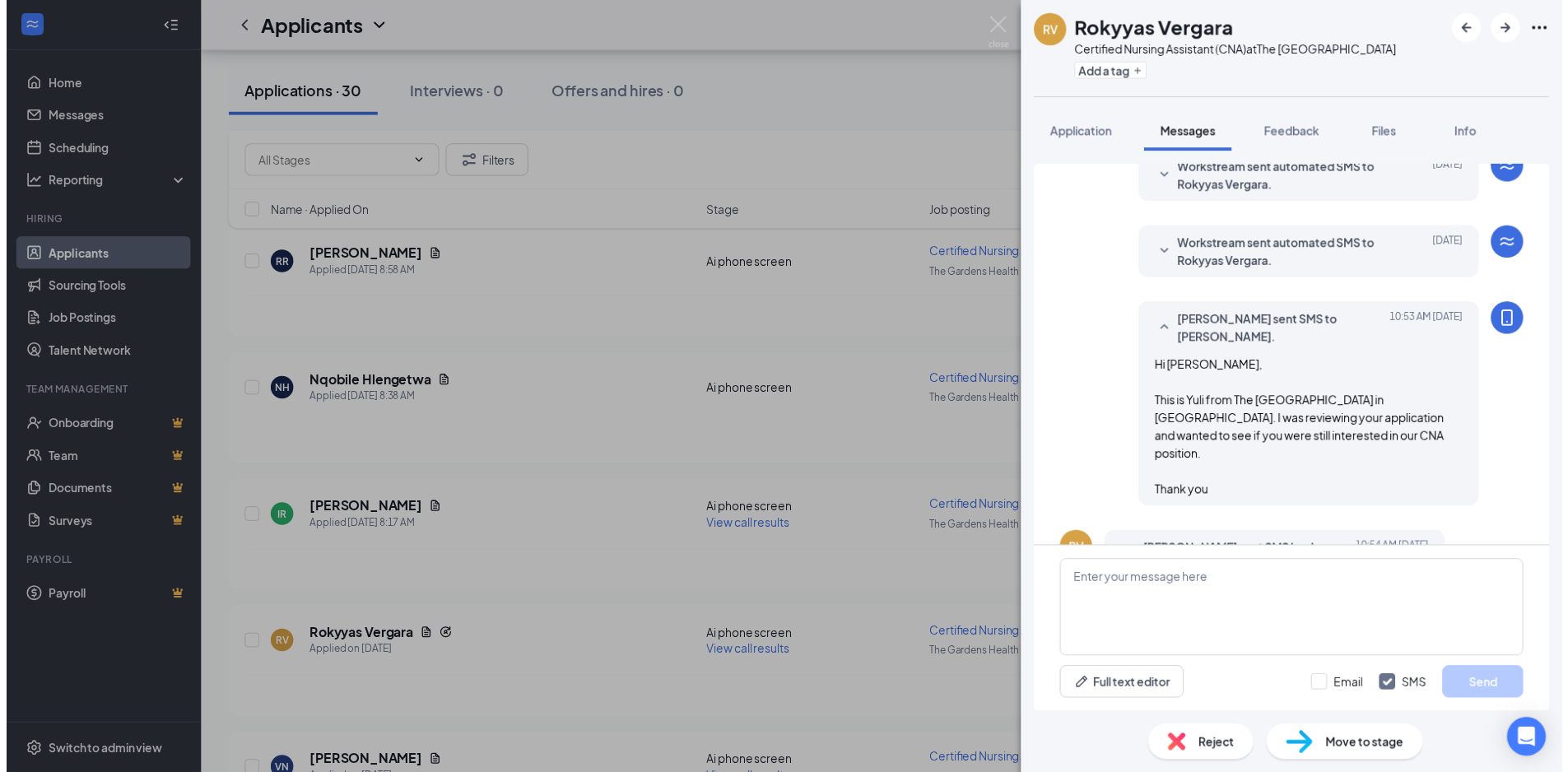
scroll to position [165, 0]
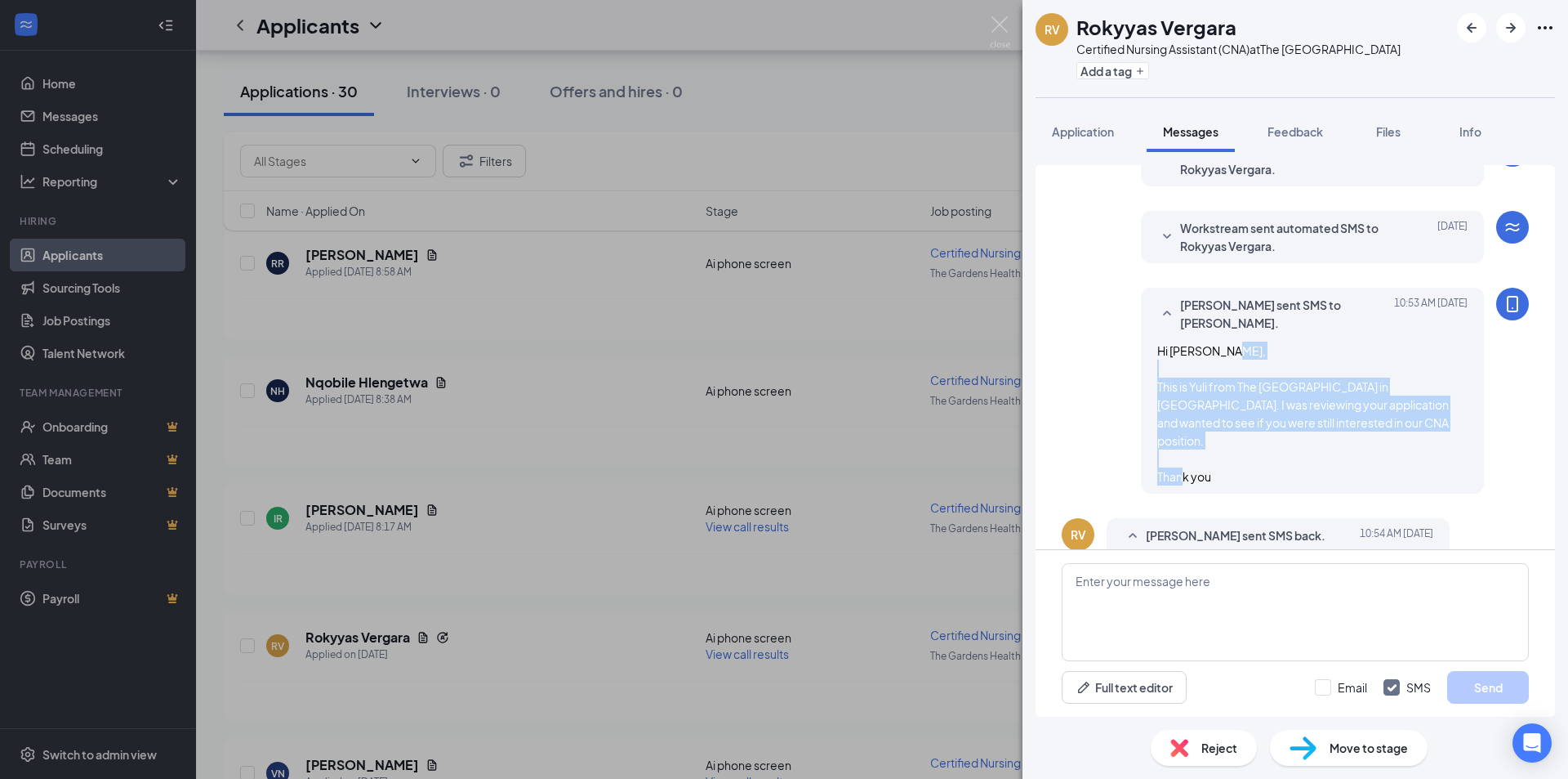
drag, startPoint x: 1140, startPoint y: 380, endPoint x: 1211, endPoint y: 460, distance: 107.0
click at [1211, 460] on div "Yuliana Maldonado sent SMS to Rokyyas Vergara. Today 10:53 AM Hi Rokyyas, This …" at bounding box center [1312, 390] width 343 height 206
copy span "This is Yuli from The Gardens Healthcare Center in Northridge. I was reviewing …"
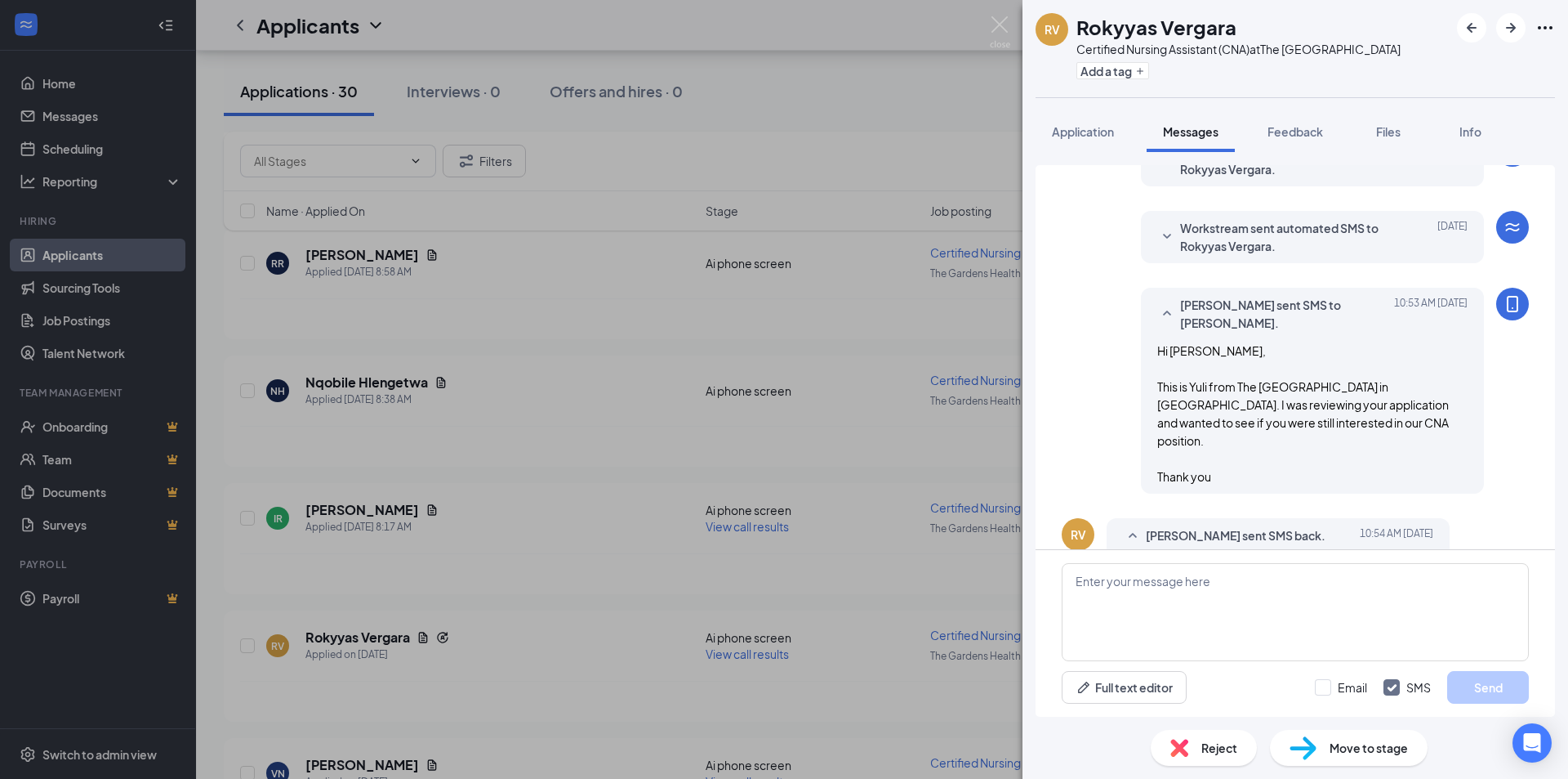
click at [770, 354] on div "RV Rokyyas Vergara Certified Nursing Assistant (CNA) at The Gardens Health Care…" at bounding box center [784, 390] width 1568 height 779
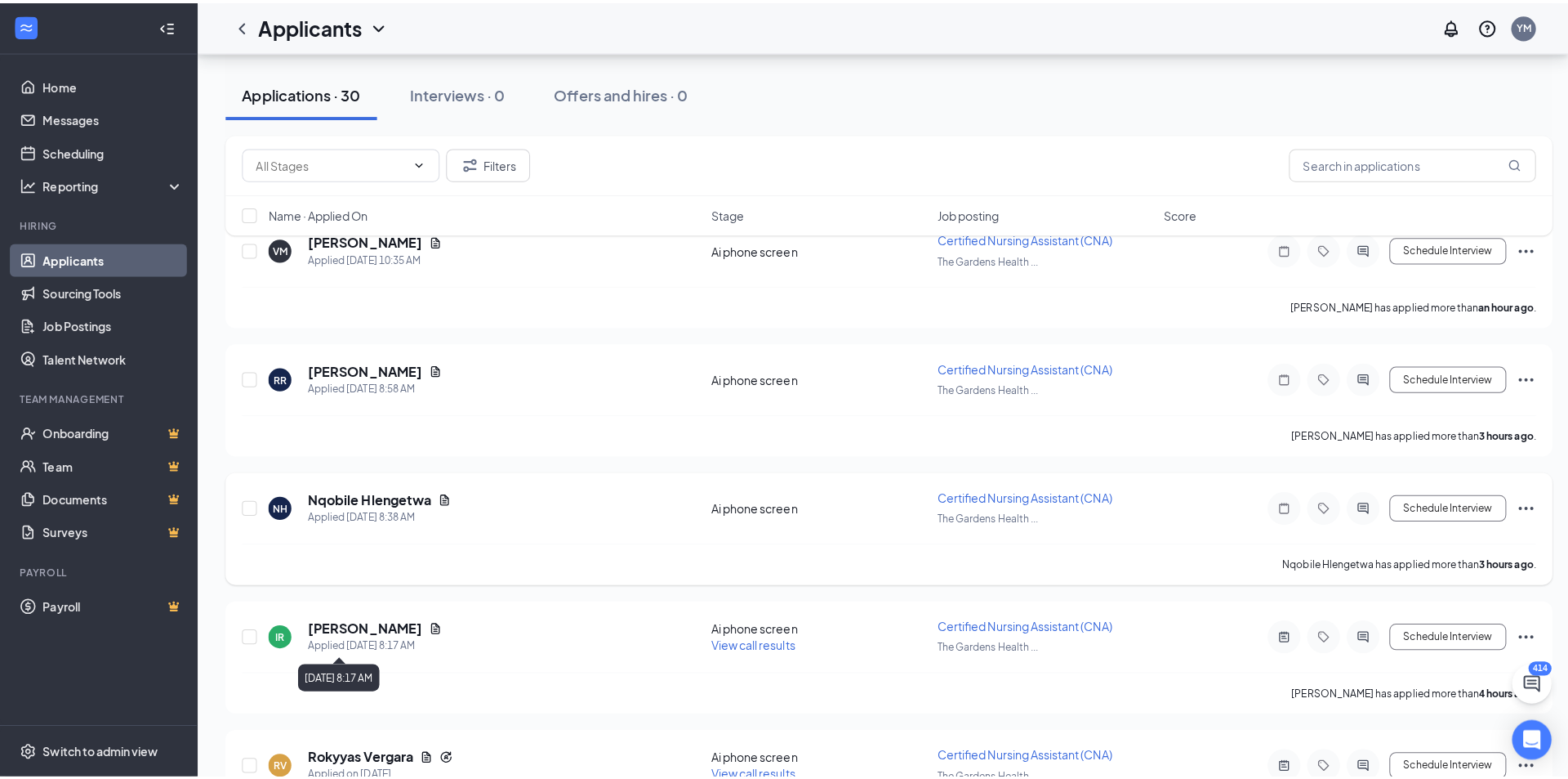
scroll to position [164, 0]
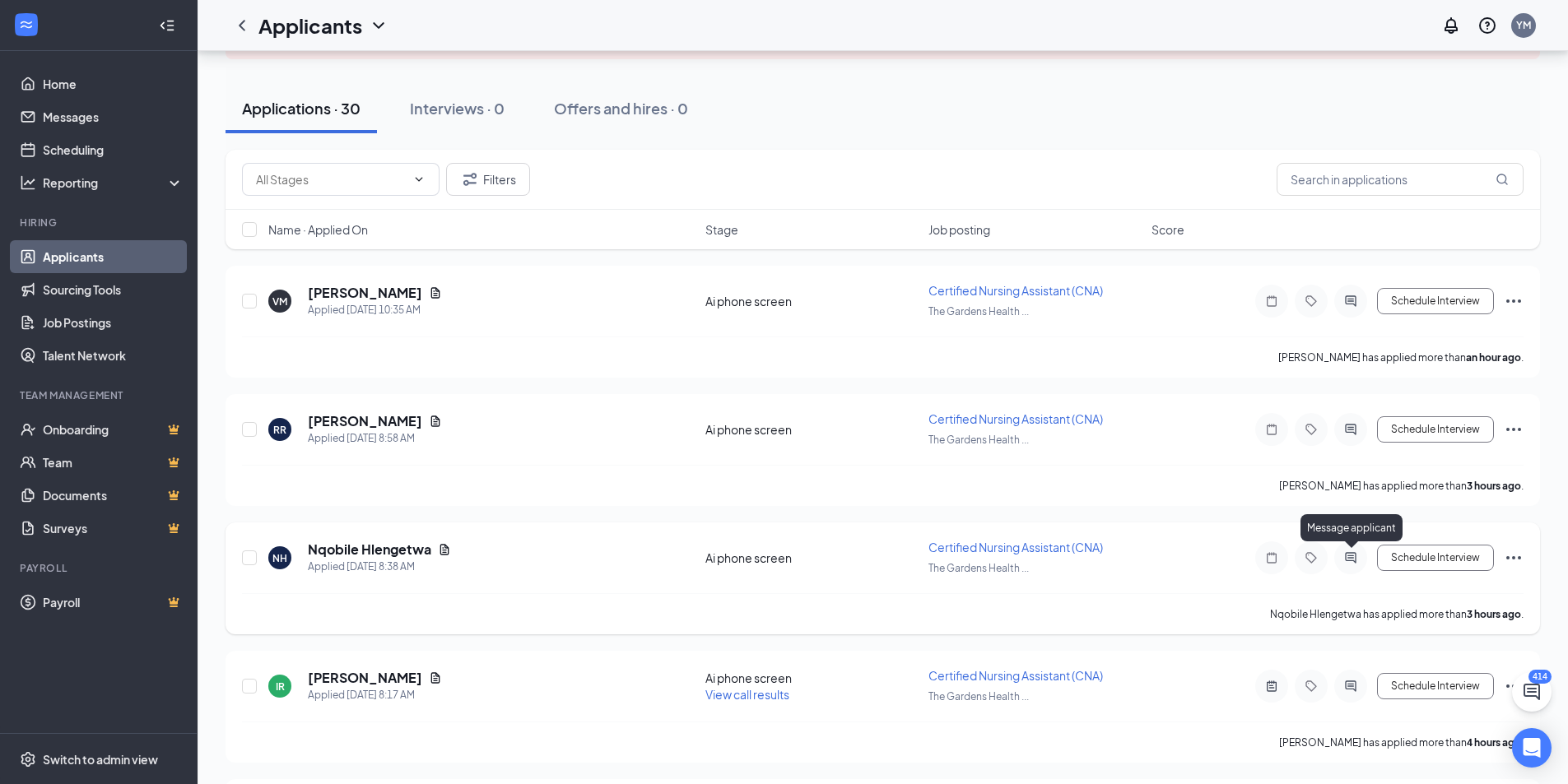
click at [1343, 556] on icon "ActiveChat" at bounding box center [1351, 558] width 20 height 13
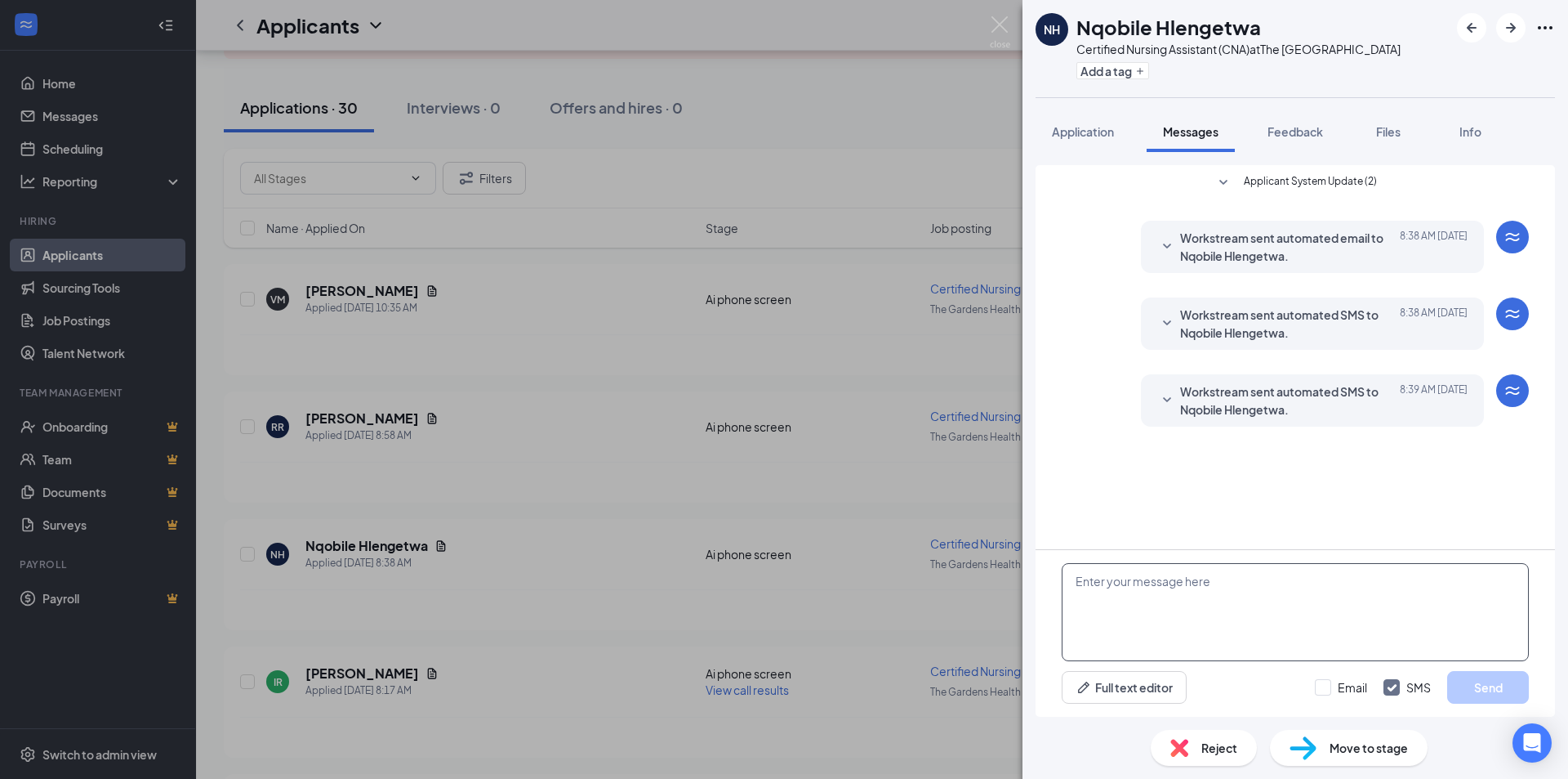
click at [1141, 604] on textarea at bounding box center [1295, 612] width 467 height 98
paste textarea "This is Yuli from The Gardens Healthcare Center in Northridge. I was reviewing …"
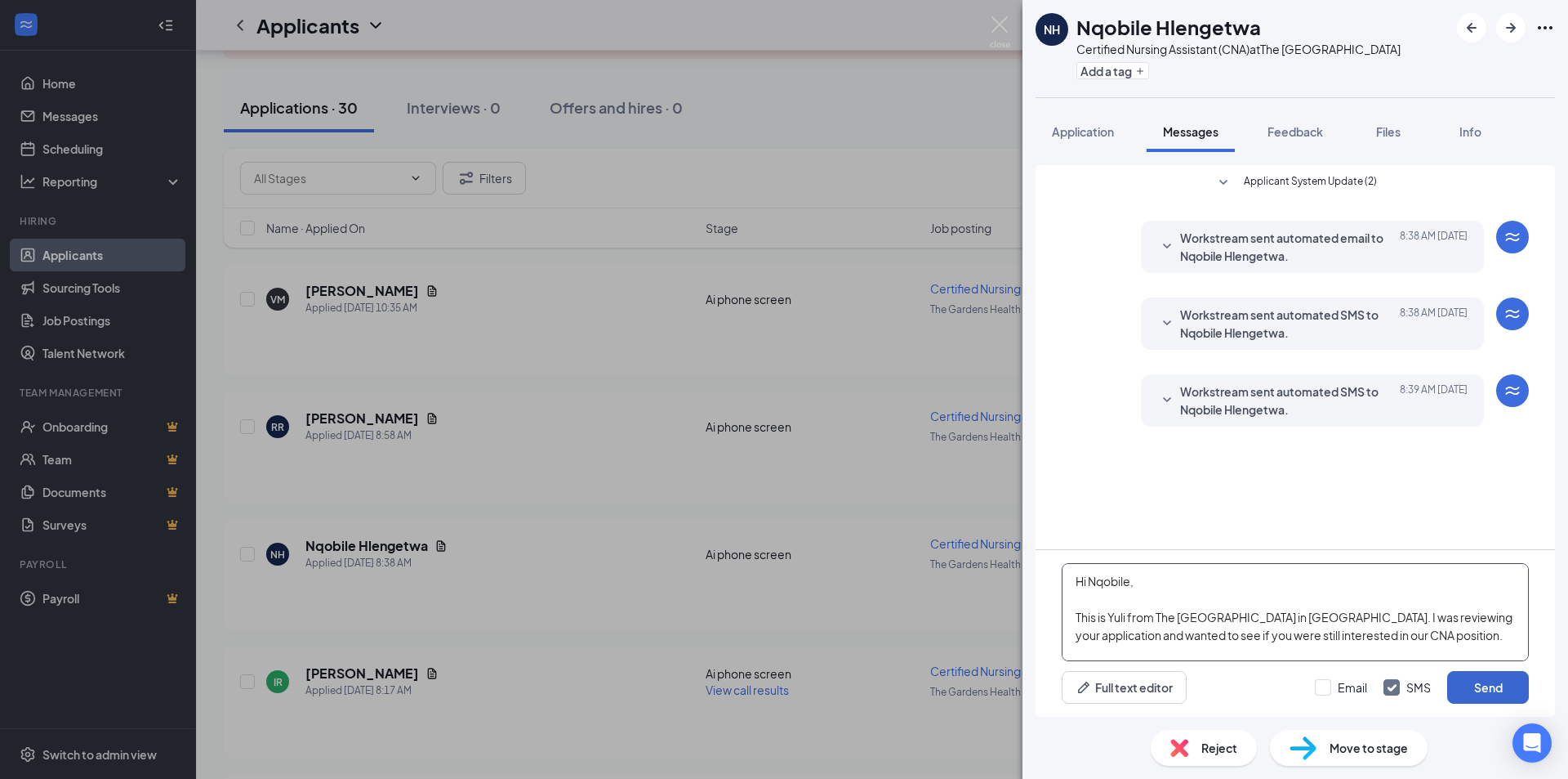
type textarea "Hi Nqobile, This is Yuli from The Gardens Healthcare Center in Northridge. I wa…"
click at [1485, 693] on button "Send" at bounding box center [1488, 687] width 82 height 33
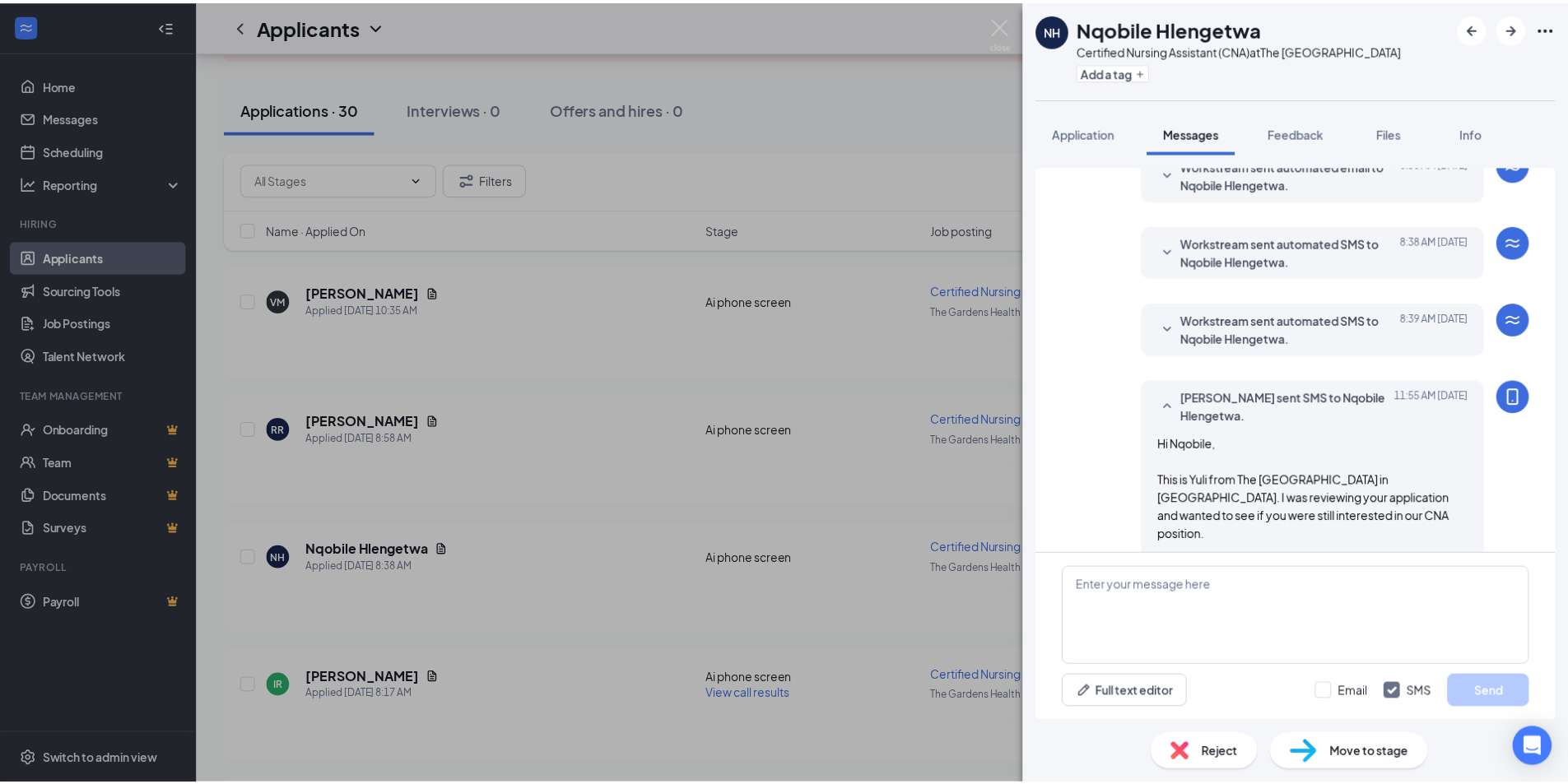
scroll to position [107, 0]
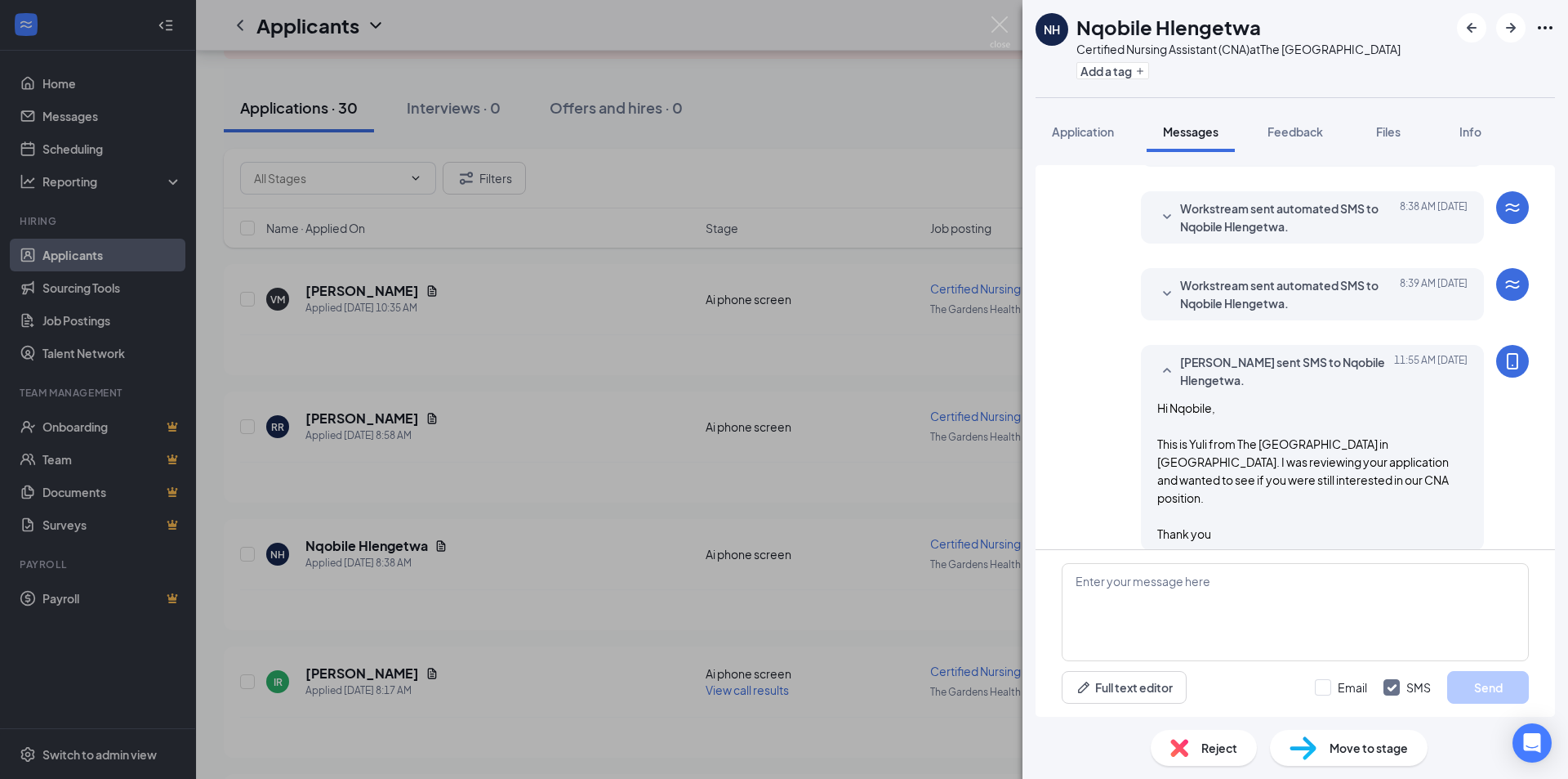
click at [763, 456] on div "NH Nqobile Hlengetwa Certified Nursing Assistant (CNA) at The Gardens Health Ca…" at bounding box center [784, 390] width 1568 height 779
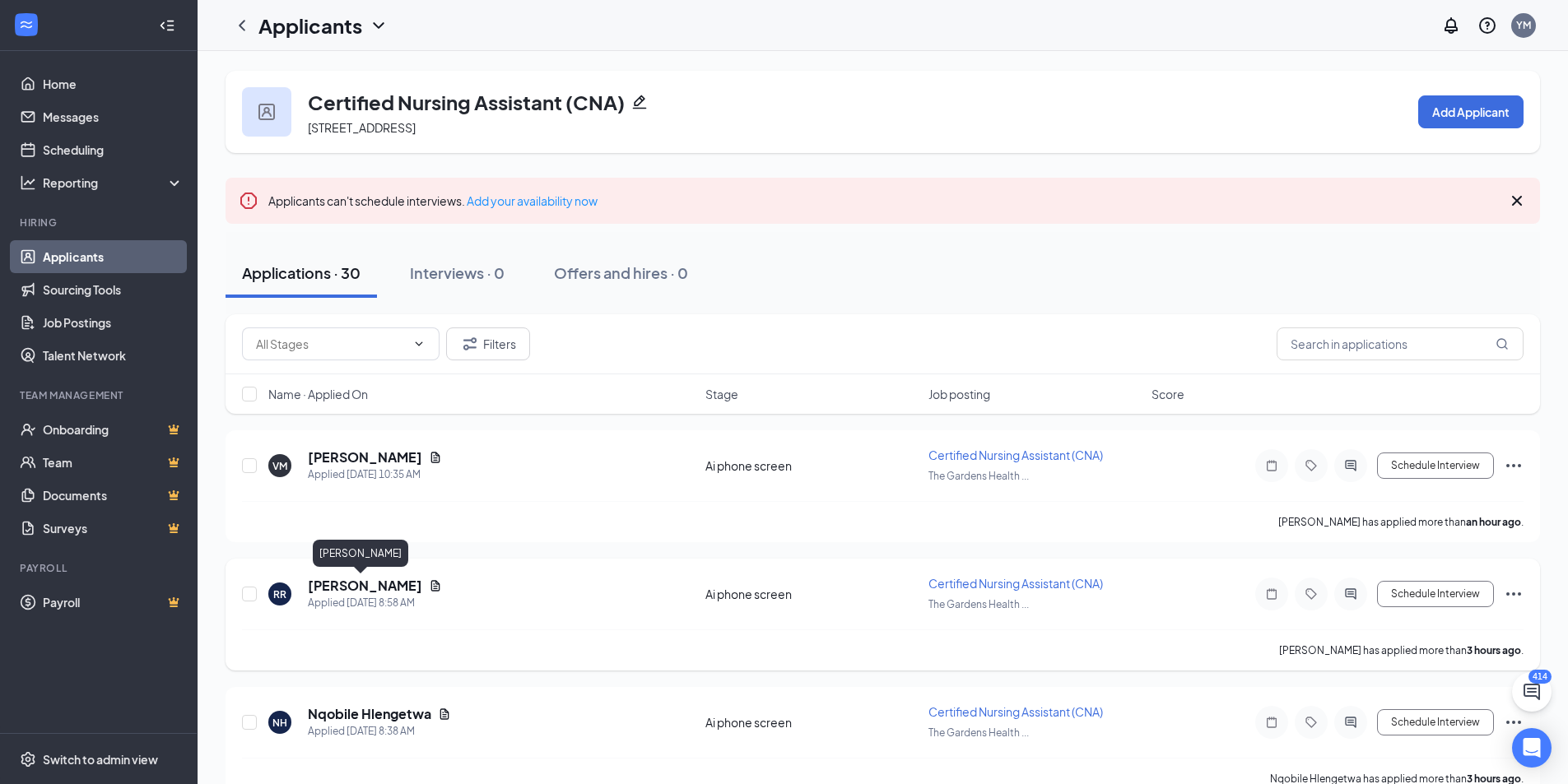
click at [351, 583] on h5 "[PERSON_NAME]" at bounding box center [365, 585] width 115 height 18
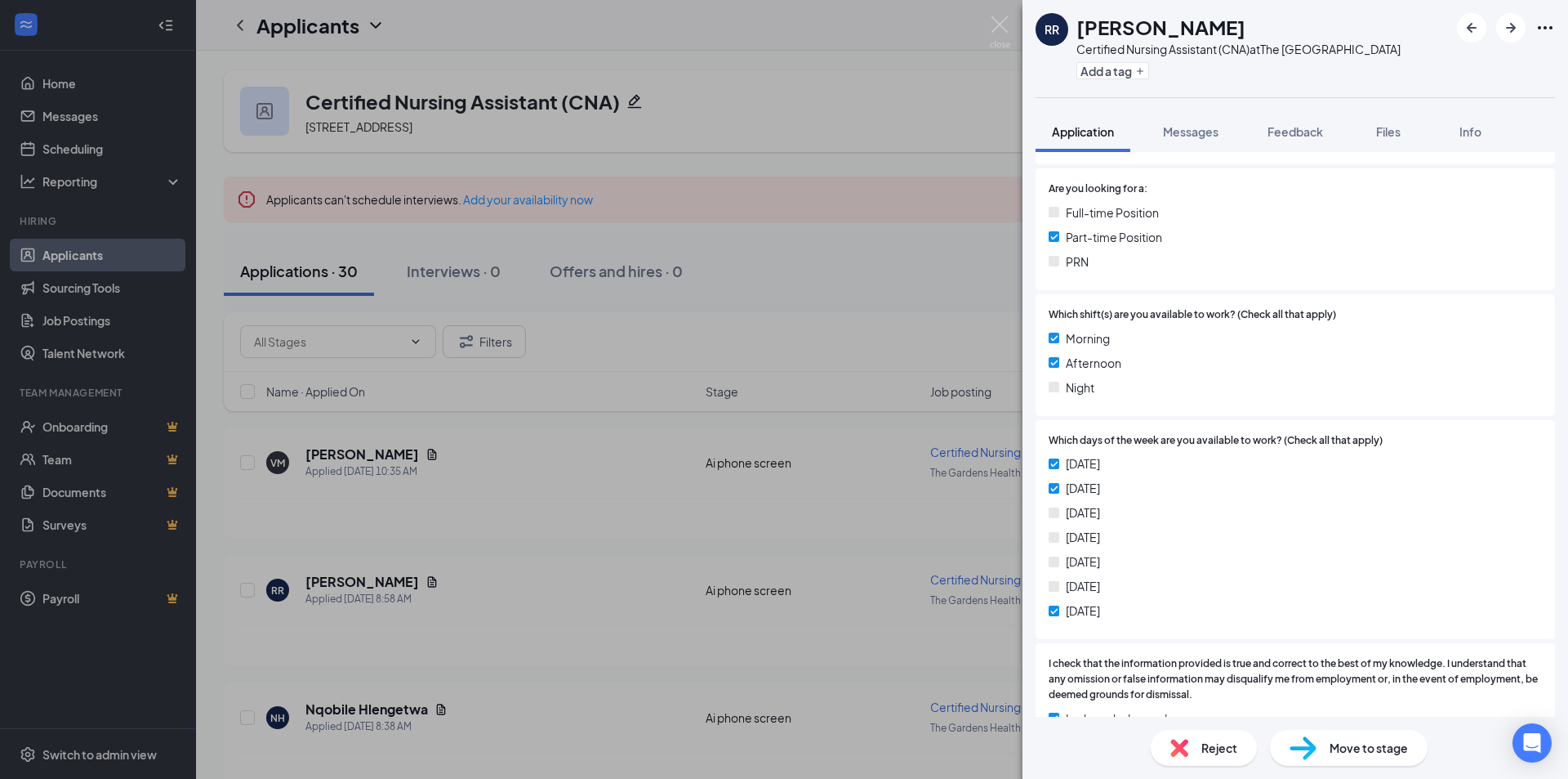
scroll to position [937, 0]
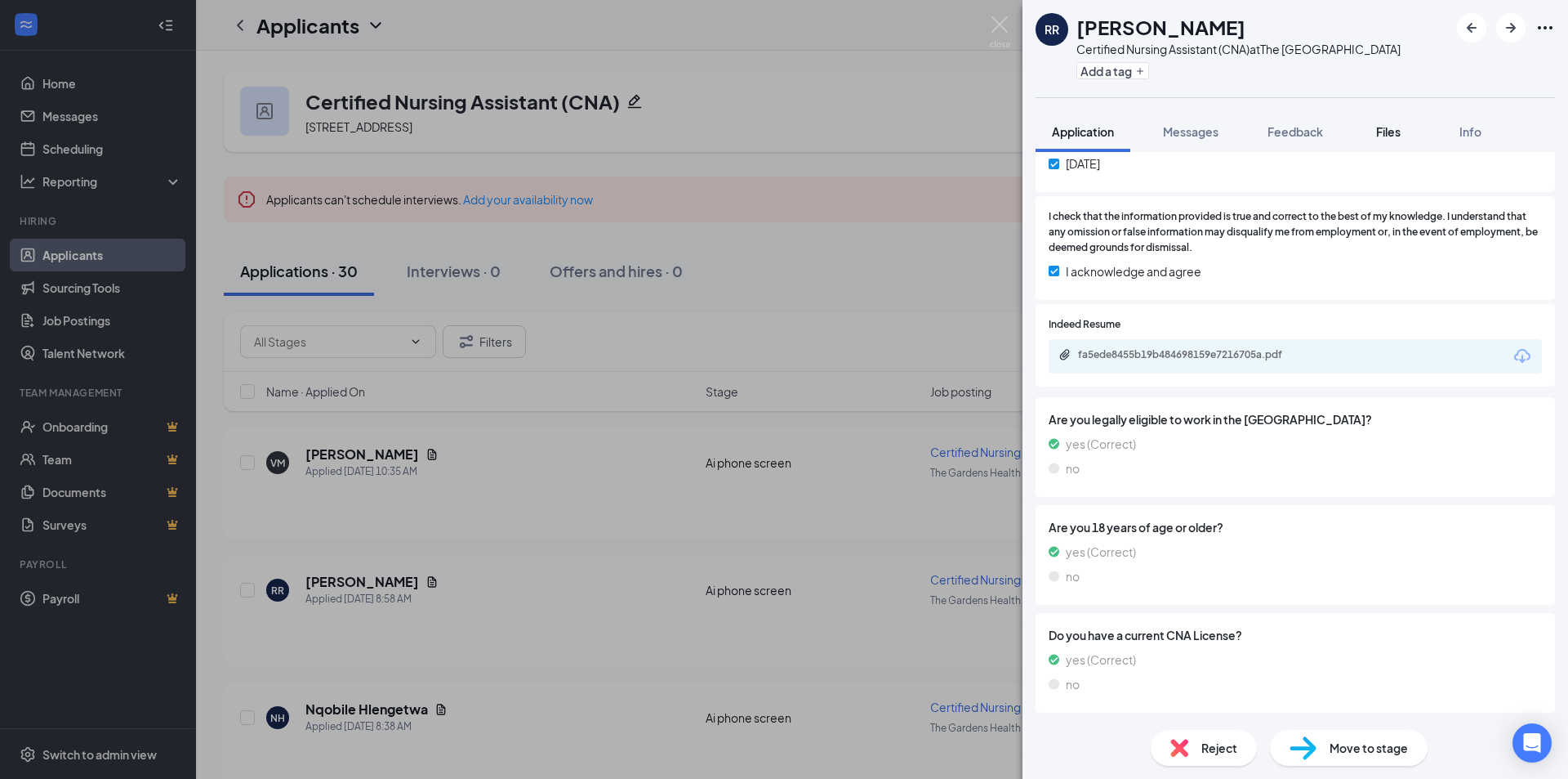
click at [1382, 117] on button "Files" at bounding box center [1389, 131] width 65 height 41
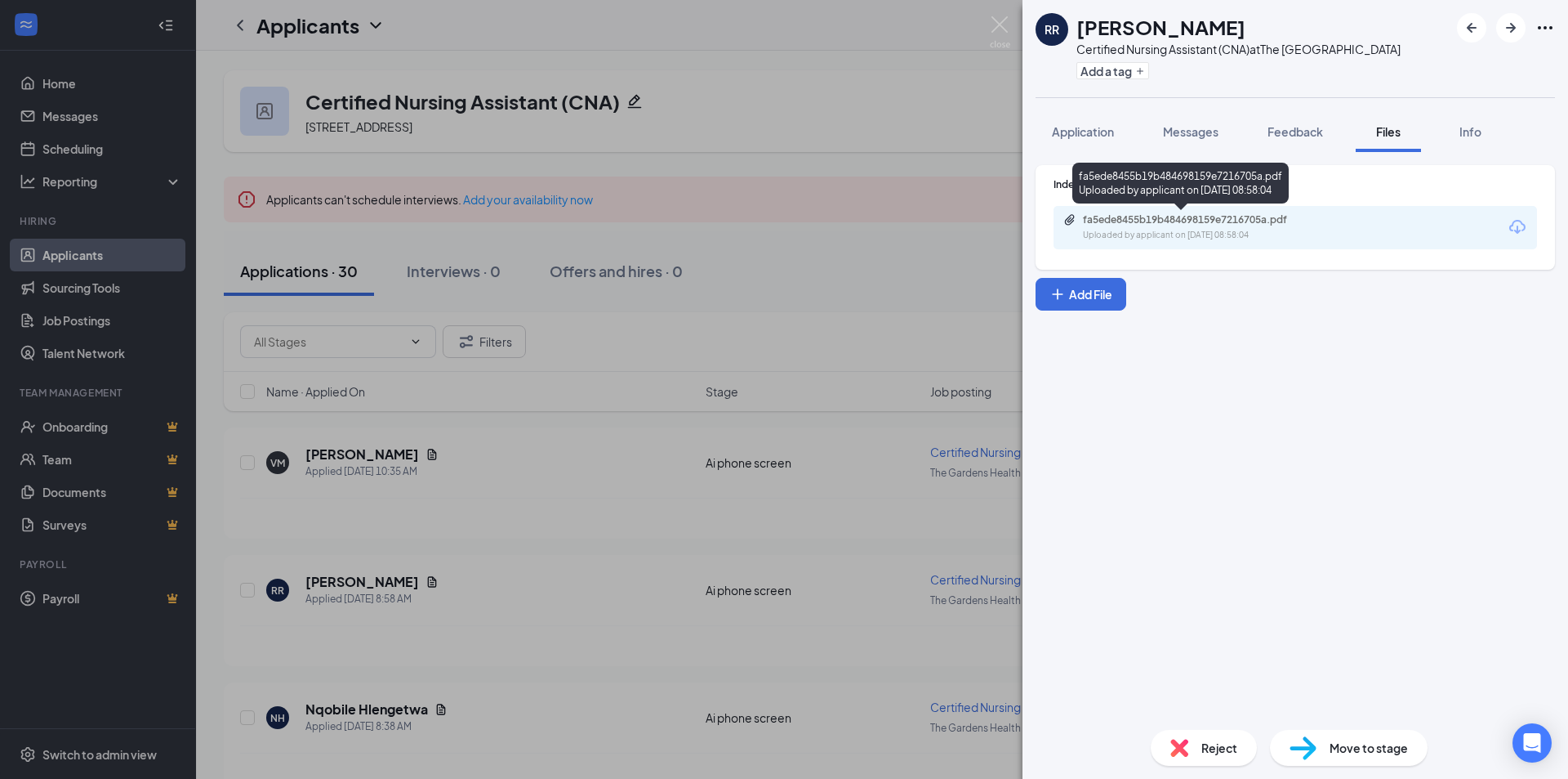
click at [1198, 232] on div "Uploaded by applicant on Aug 26, 2025 at 08:58:04" at bounding box center [1205, 235] width 245 height 13
click at [1203, 128] on span "Messages" at bounding box center [1191, 131] width 55 height 15
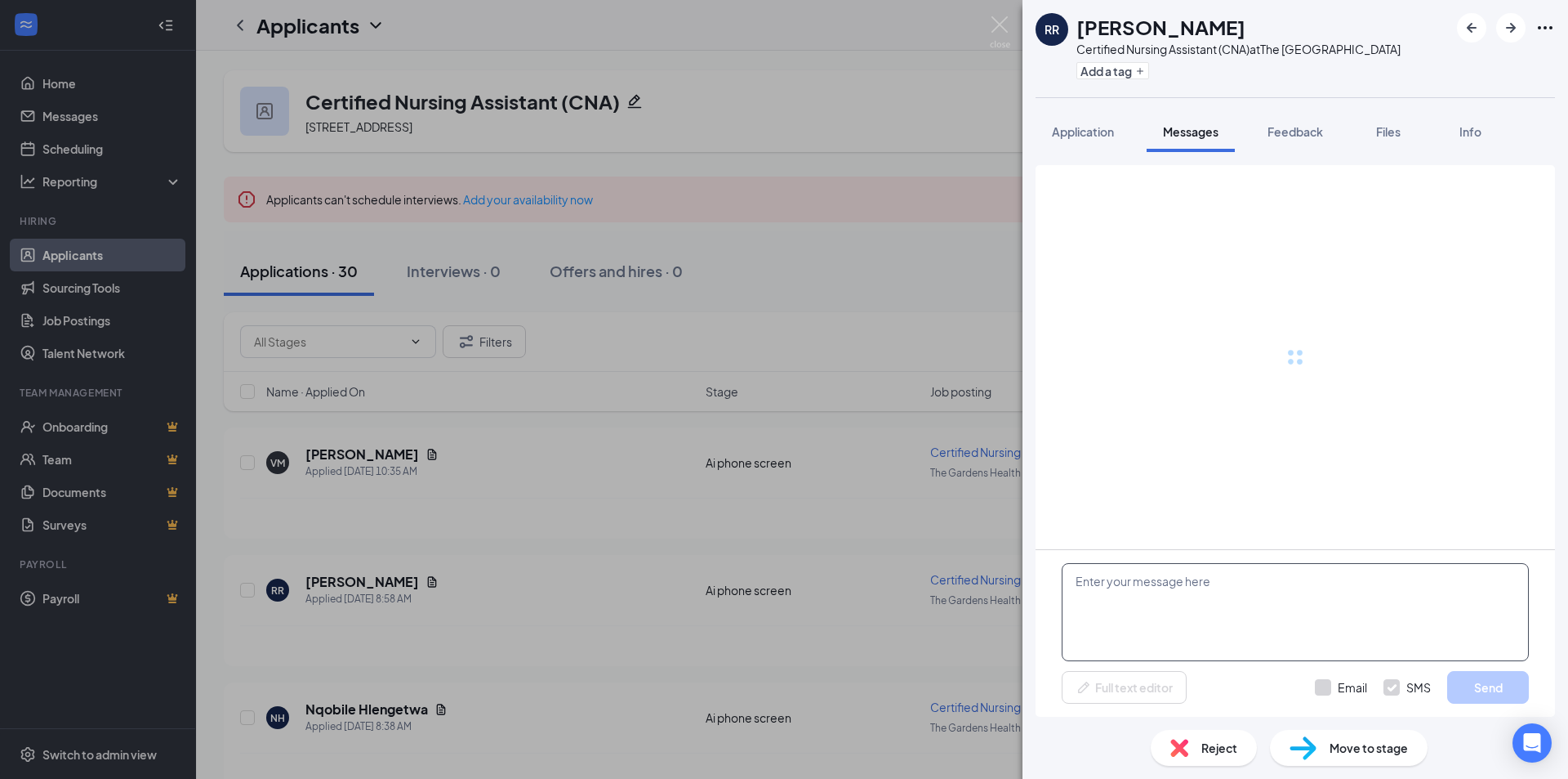
click at [1220, 622] on textarea at bounding box center [1295, 612] width 467 height 98
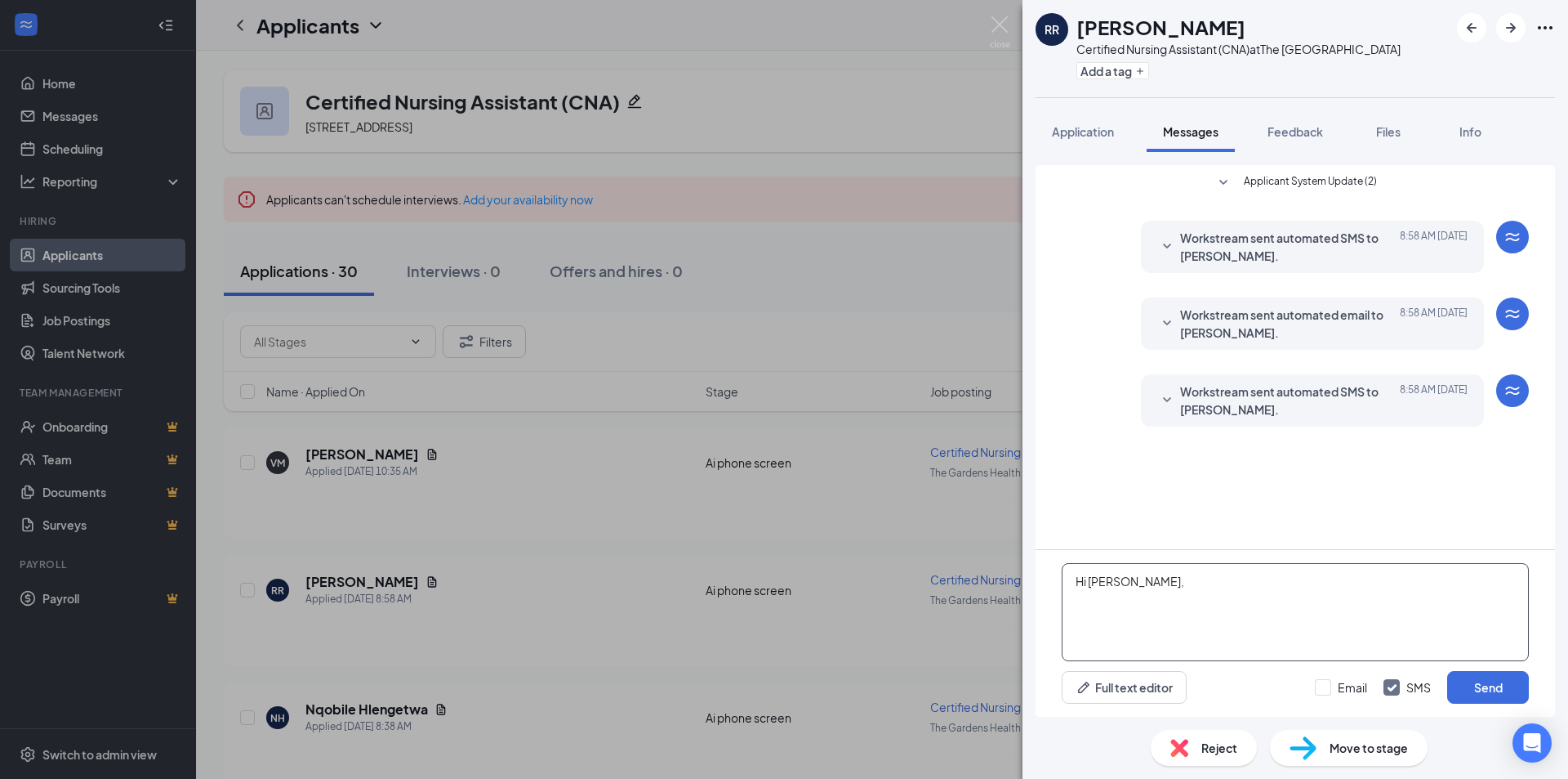
paste textarea "This is Yuli from The Gardens Healthcare Center in Northridge. I was reviewing …"
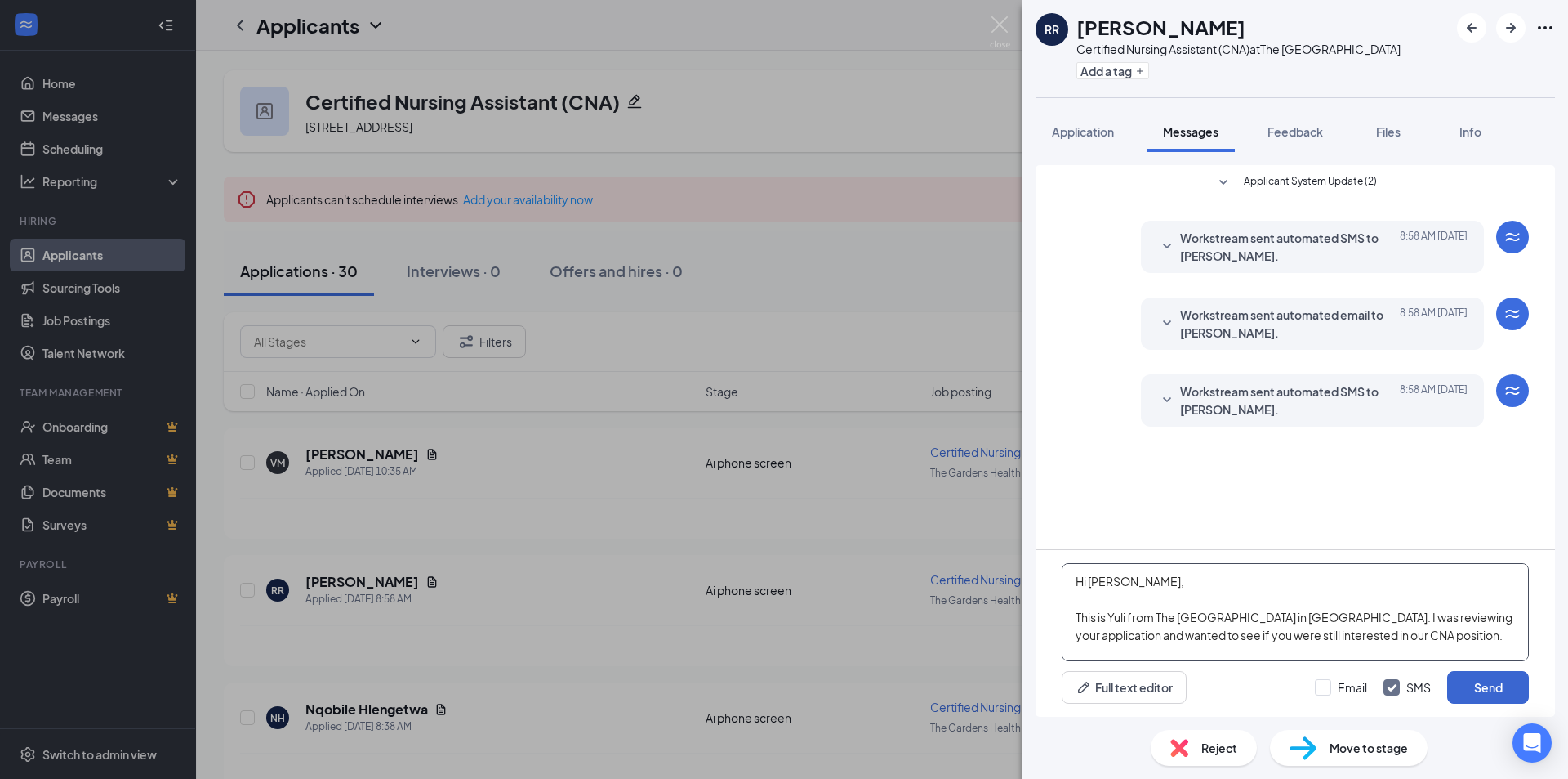
type textarea "Hi Ryann, This is Yuli from The Gardens Healthcare Center in Northridge. I was …"
click at [1468, 692] on button "Send" at bounding box center [1488, 687] width 82 height 33
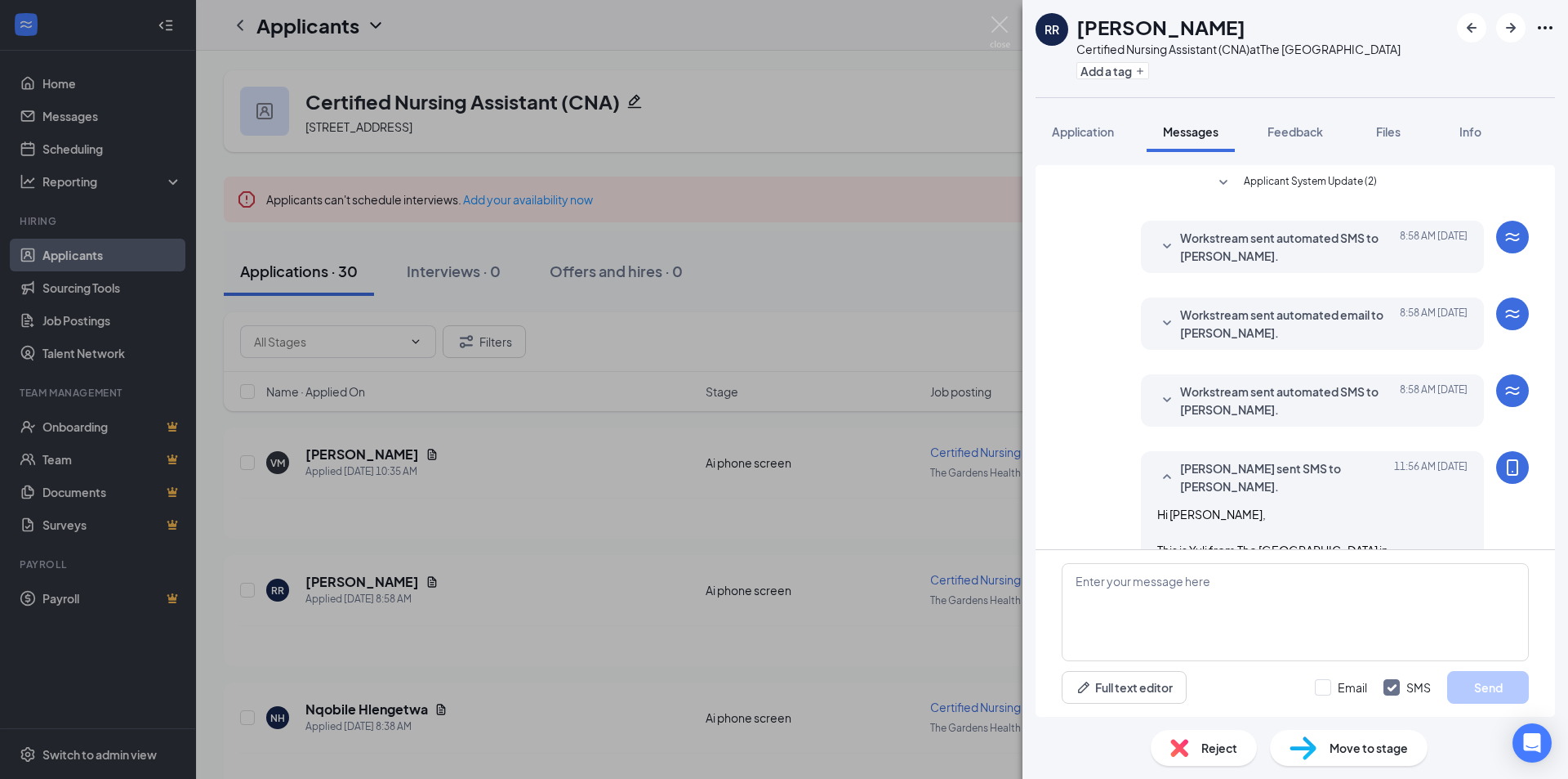
scroll to position [106, 0]
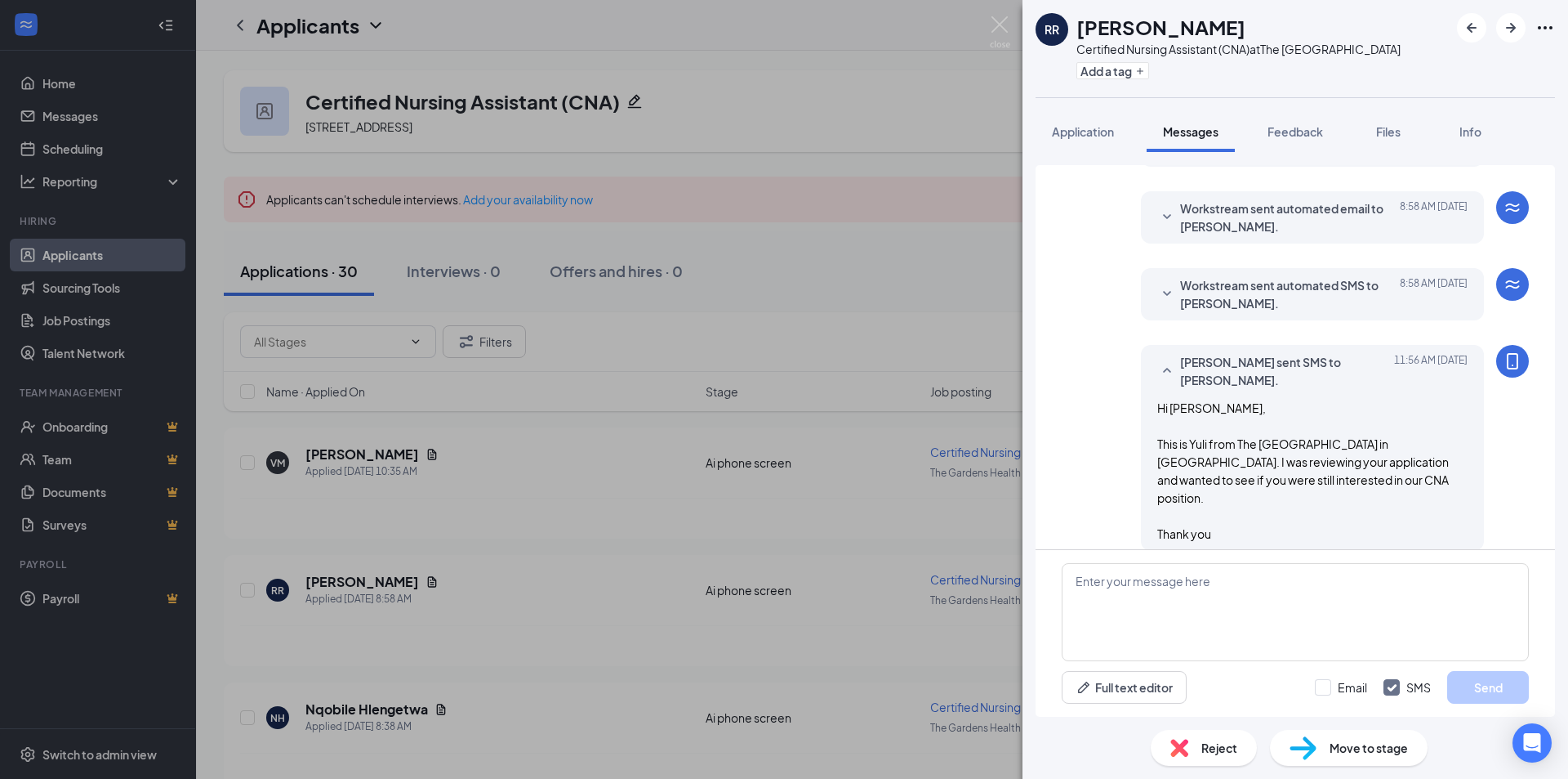
click at [678, 671] on div "RR Ryann Reyes Certified Nursing Assistant (CNA) at The Gardens Health Care Cen…" at bounding box center [784, 390] width 1568 height 779
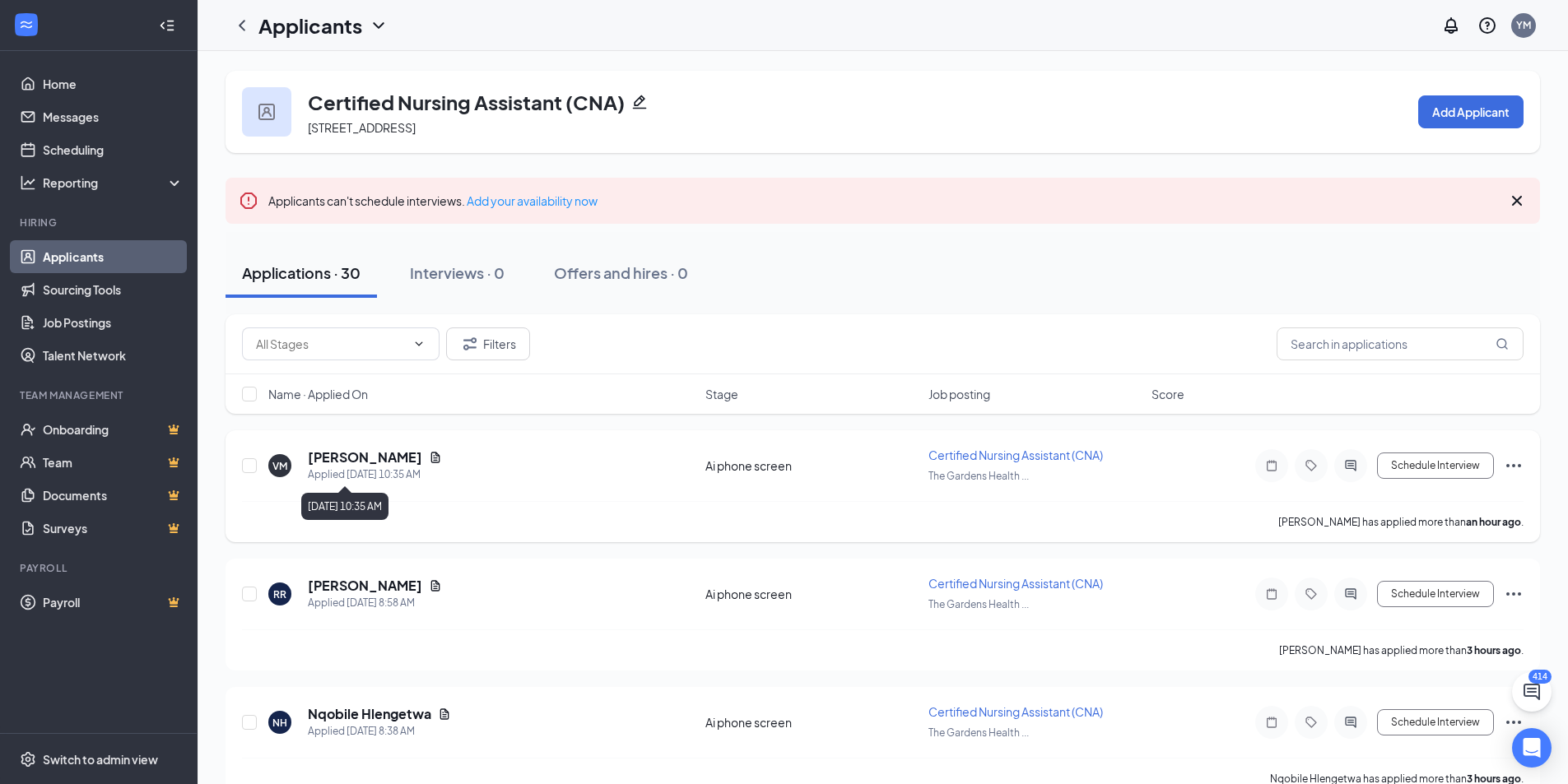
click at [385, 455] on h5 "[PERSON_NAME]" at bounding box center [365, 457] width 115 height 18
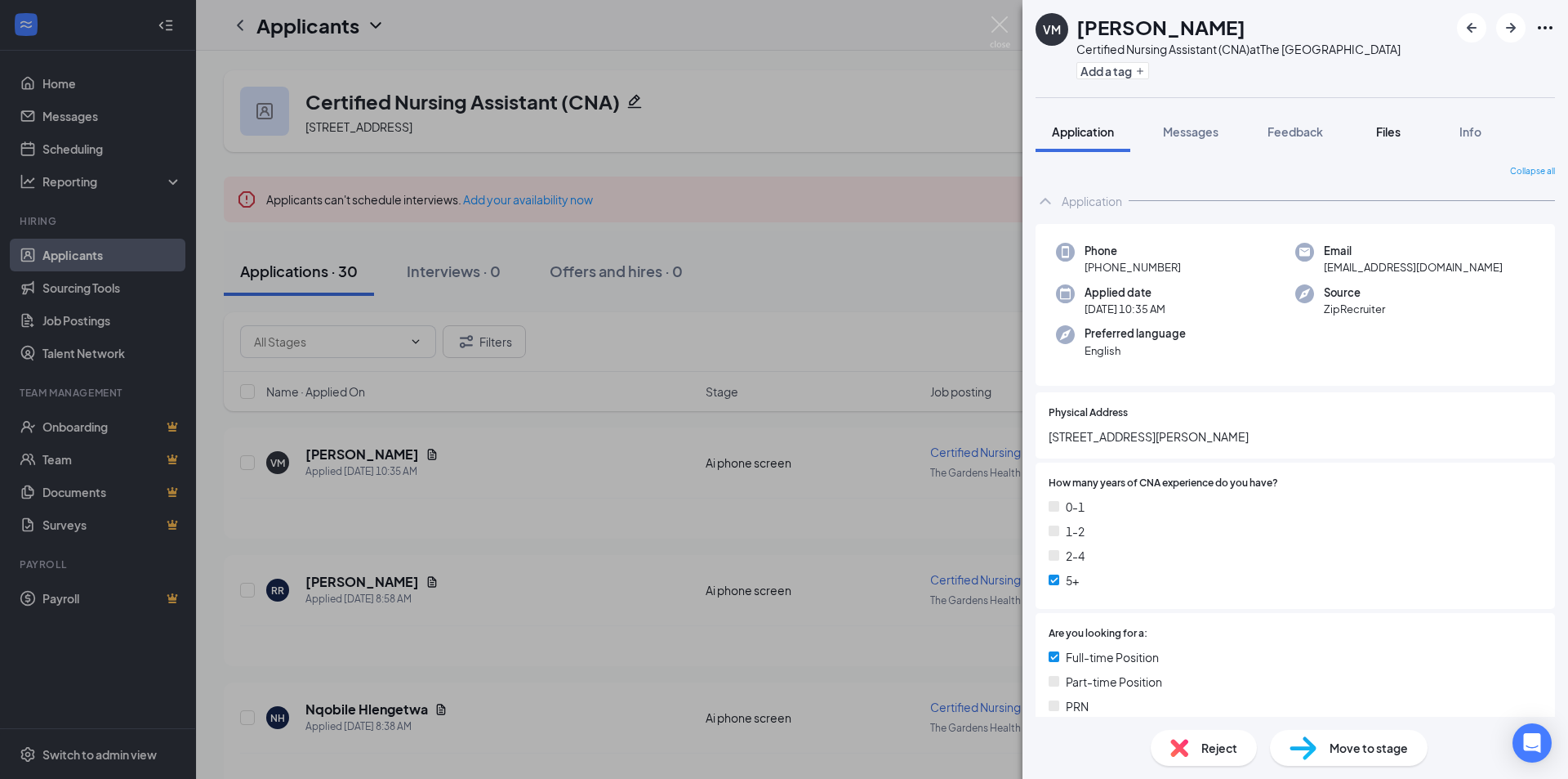
click at [1401, 126] on span "Files" at bounding box center [1388, 131] width 25 height 15
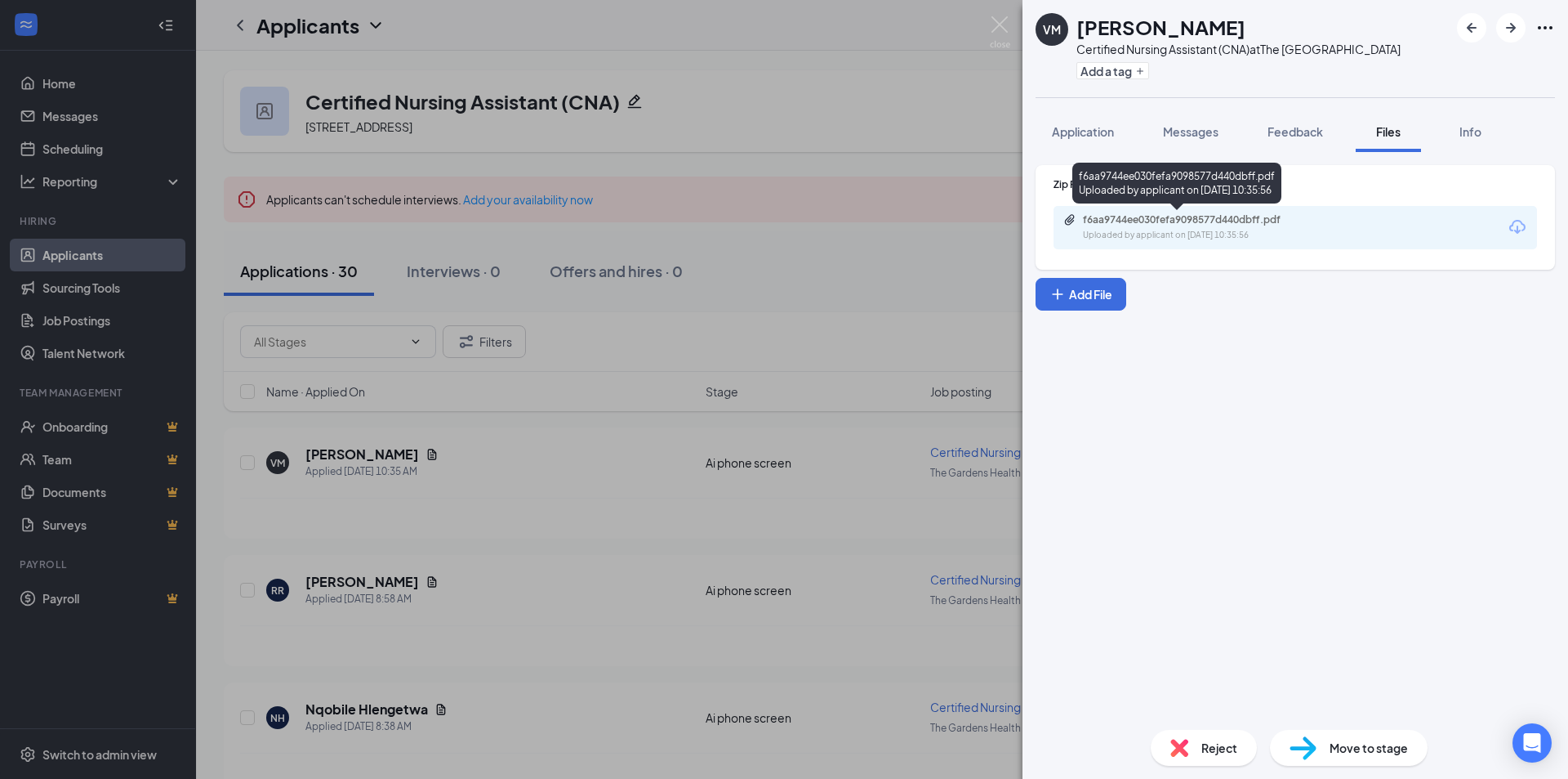
click at [1178, 225] on div "f6aa9744ee030fefa9098577d440dbff.pdf" at bounding box center [1197, 219] width 228 height 13
click at [1197, 124] on button "Messages" at bounding box center [1191, 131] width 88 height 41
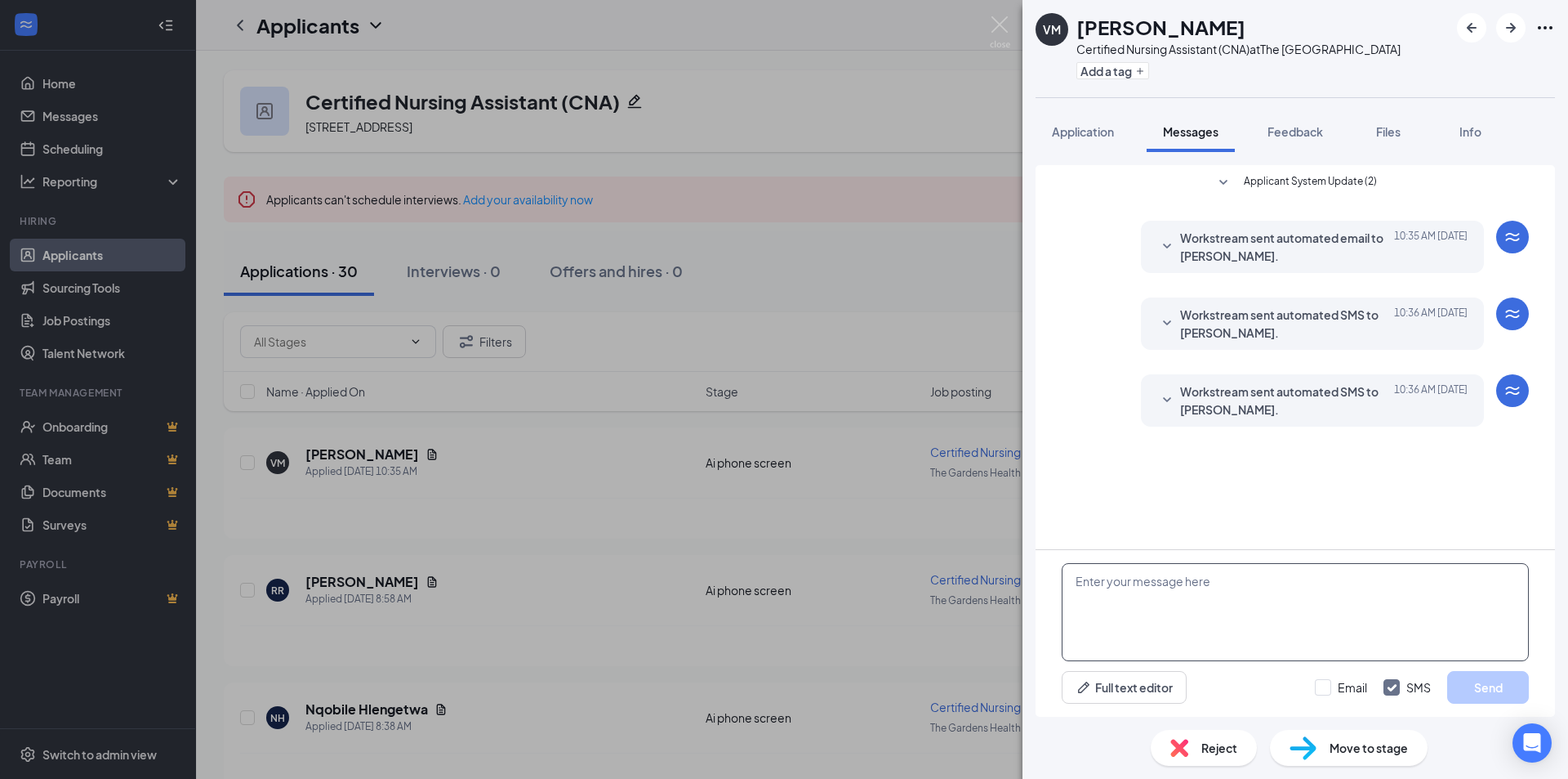
click at [1123, 577] on textarea at bounding box center [1295, 612] width 467 height 98
paste textarea "This is Yuli from The Gardens Healthcare Center in Northridge. I was reviewing …"
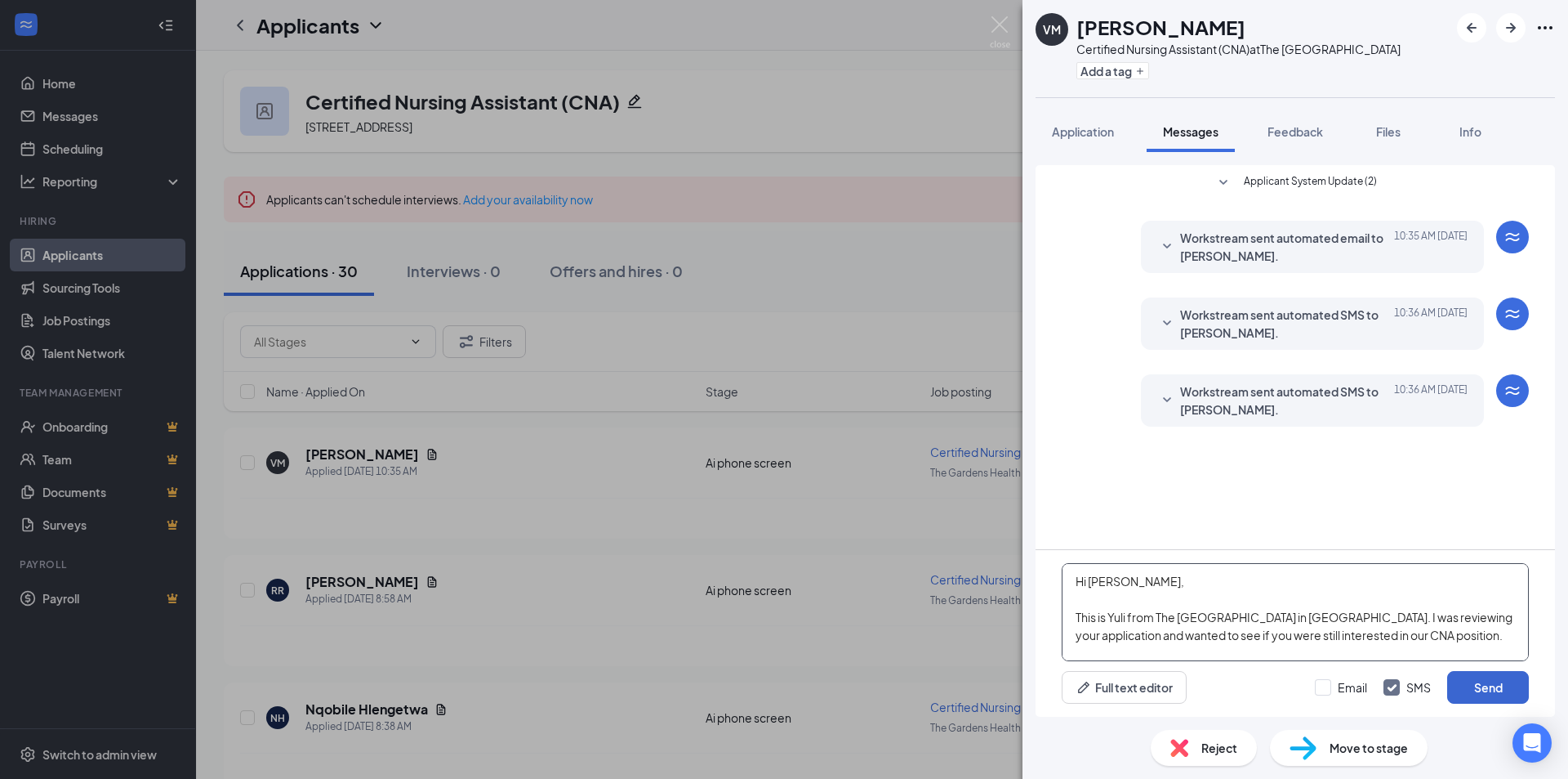
type textarea "Hi Victoria, This is Yuli from The Gardens Healthcare Center in Northridge. I w…"
click at [1480, 685] on button "Send" at bounding box center [1488, 687] width 82 height 33
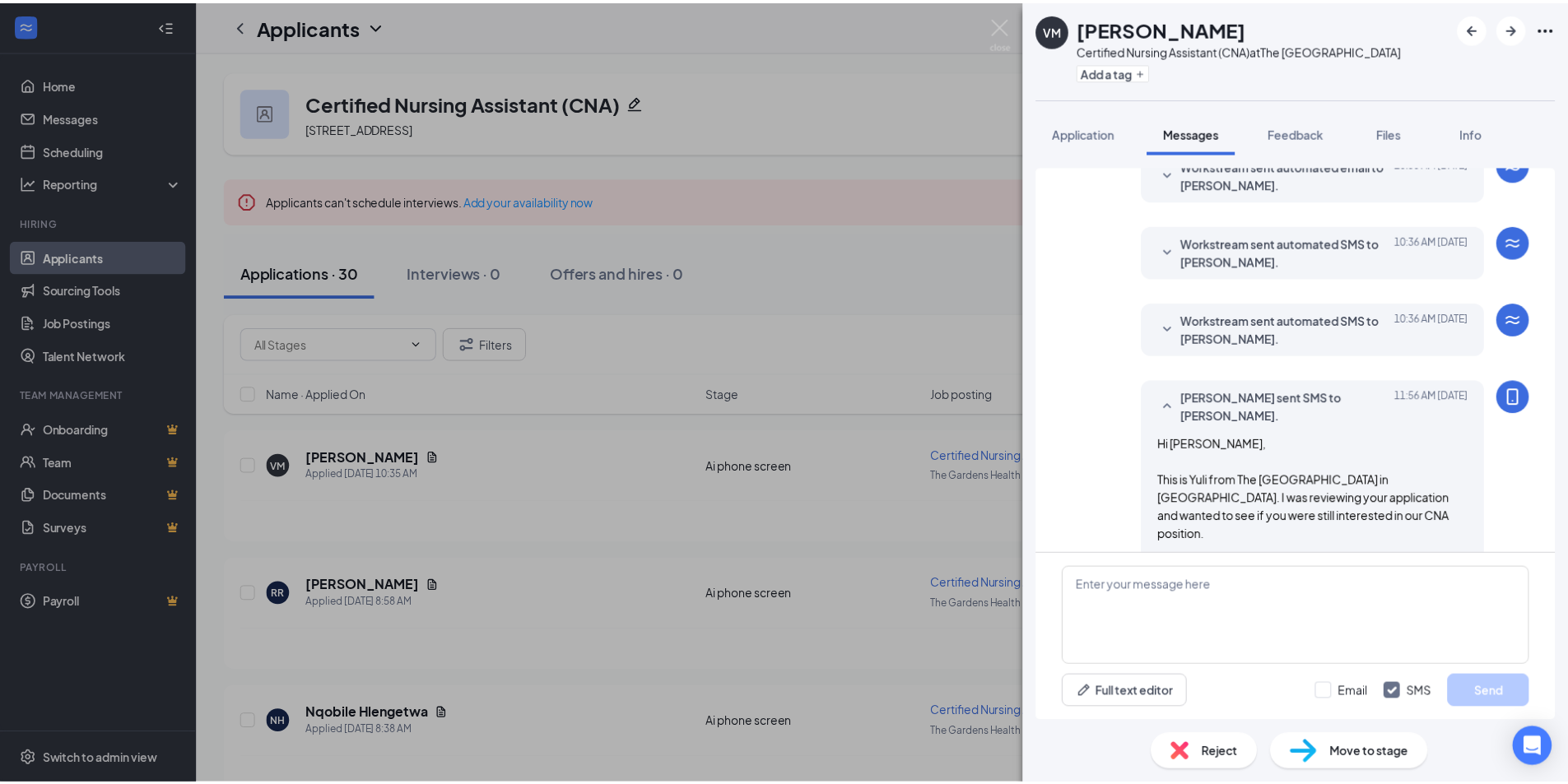
scroll to position [107, 0]
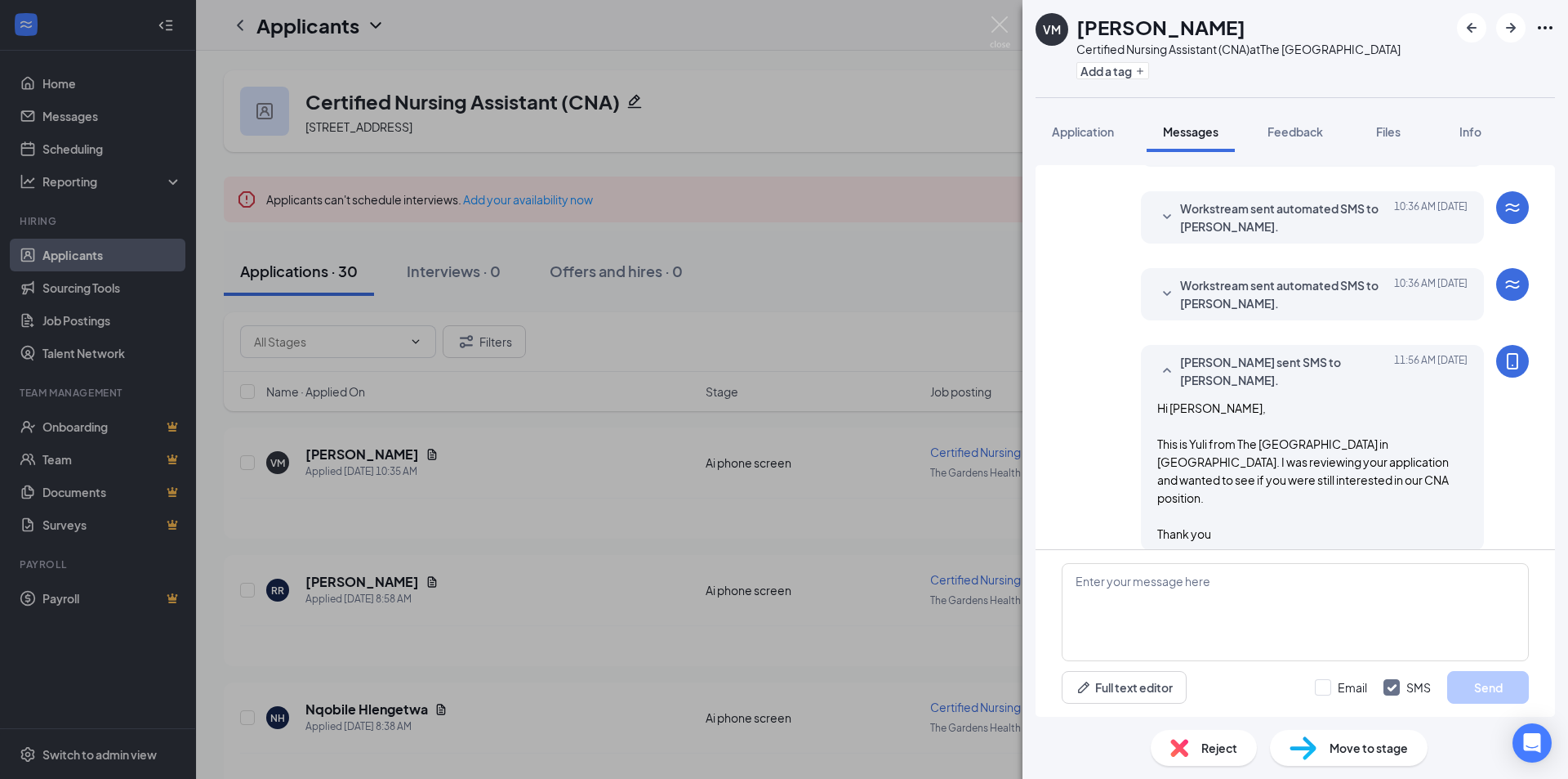
click at [765, 471] on div "VM victoria medina Certified Nursing Assistant (CNA) at The Gardens Health Care…" at bounding box center [784, 390] width 1568 height 779
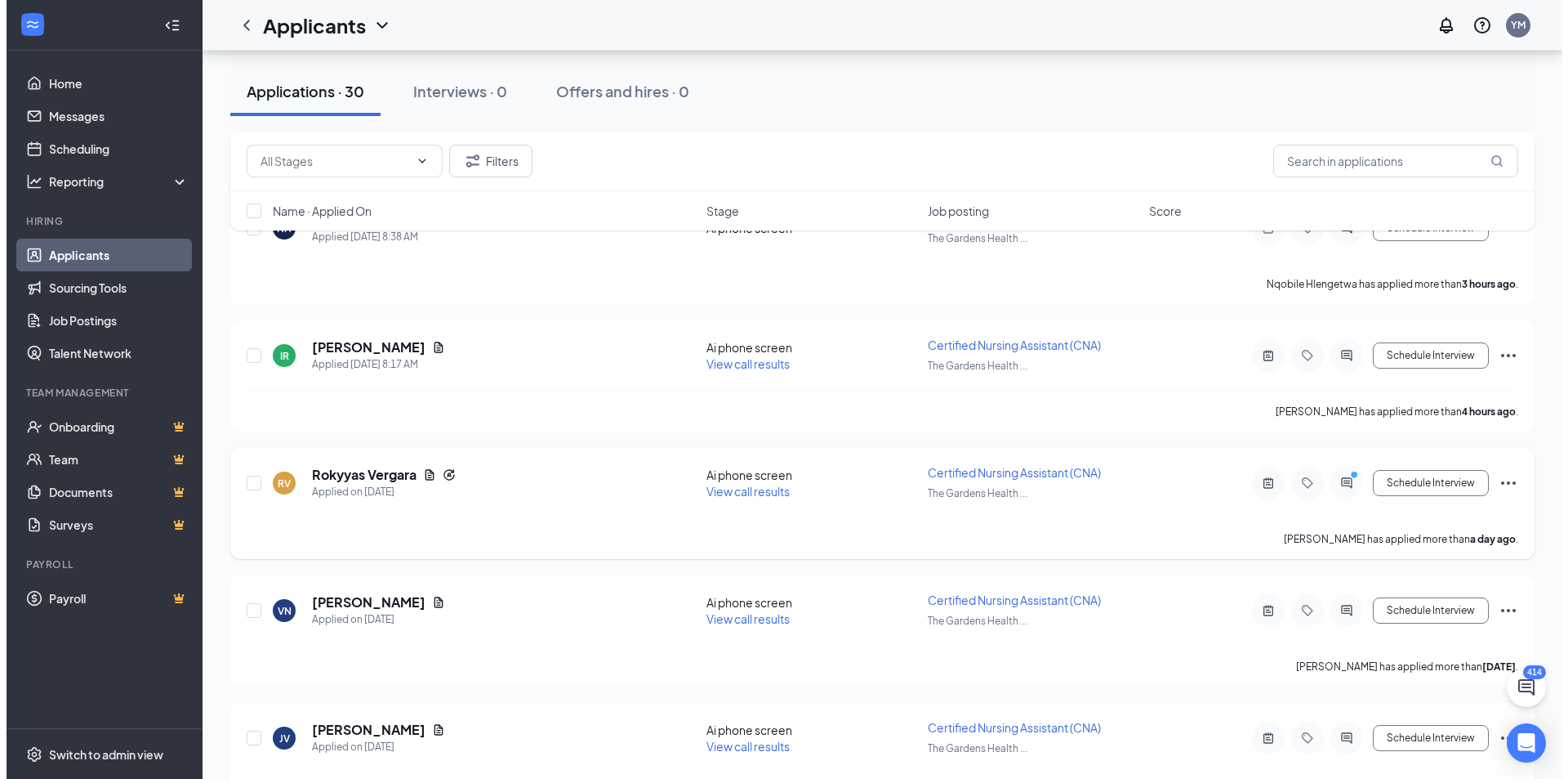
scroll to position [491, 0]
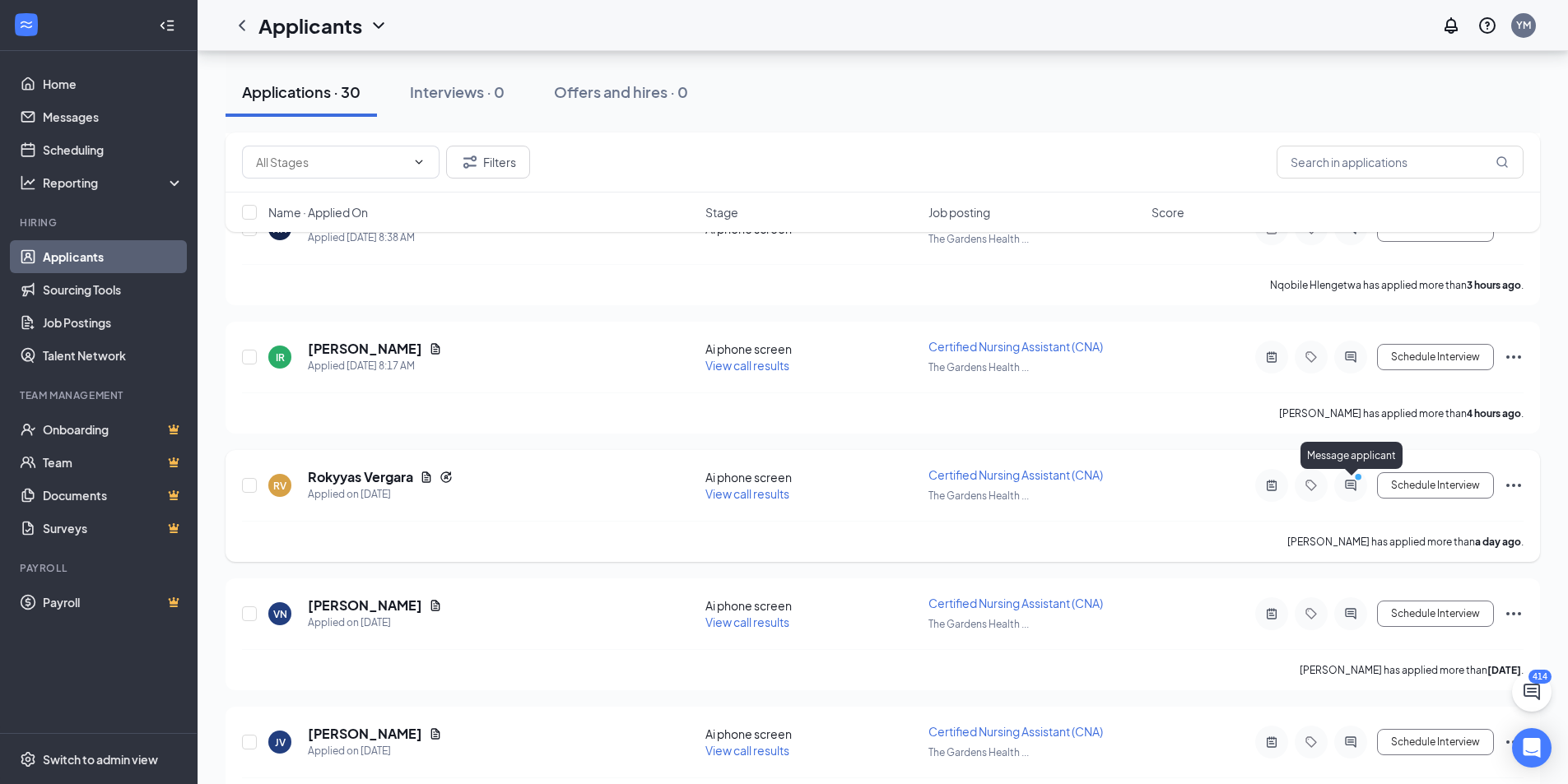
click at [1350, 489] on icon "ActiveChat" at bounding box center [1351, 485] width 20 height 13
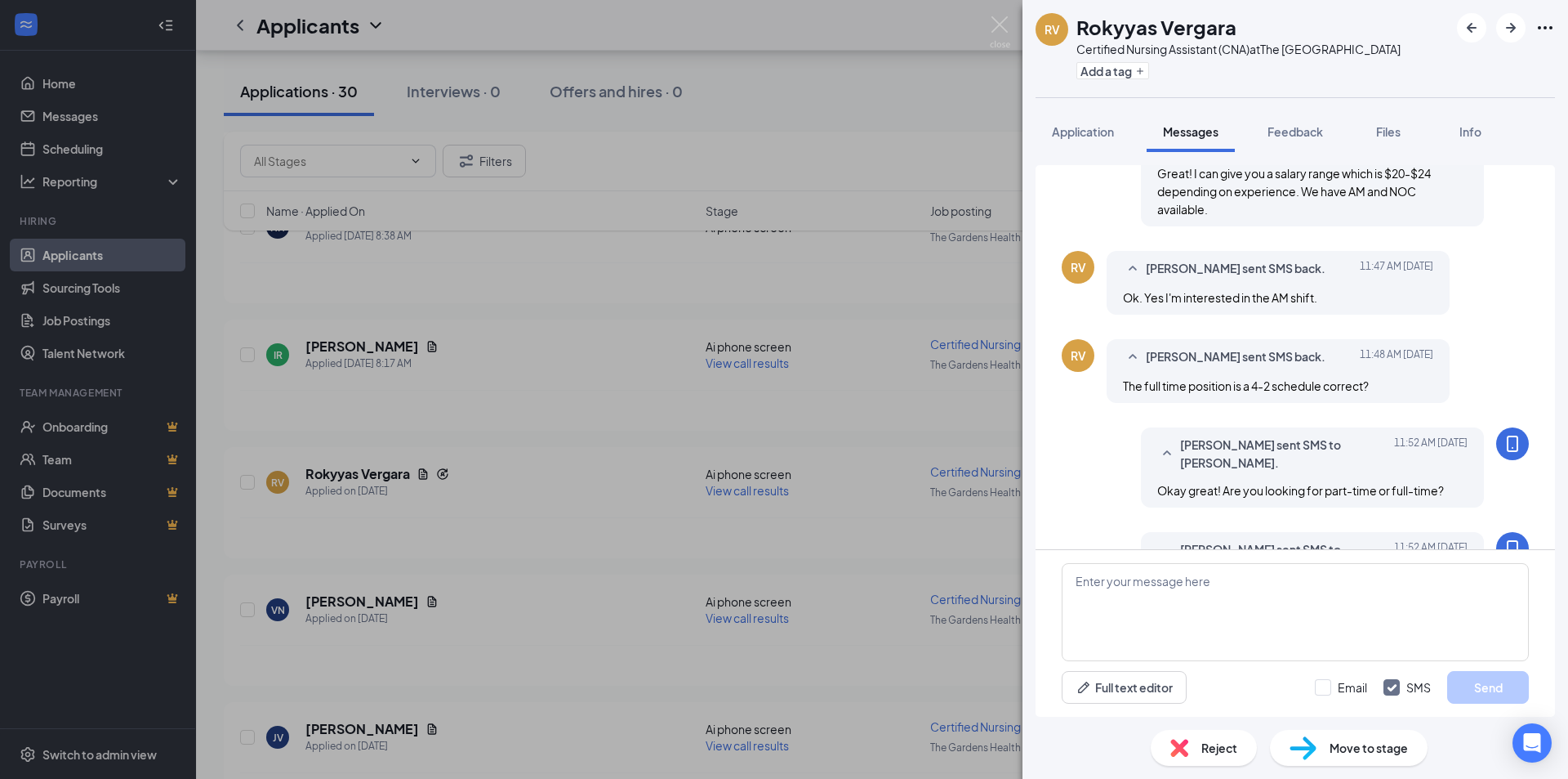
scroll to position [649, 0]
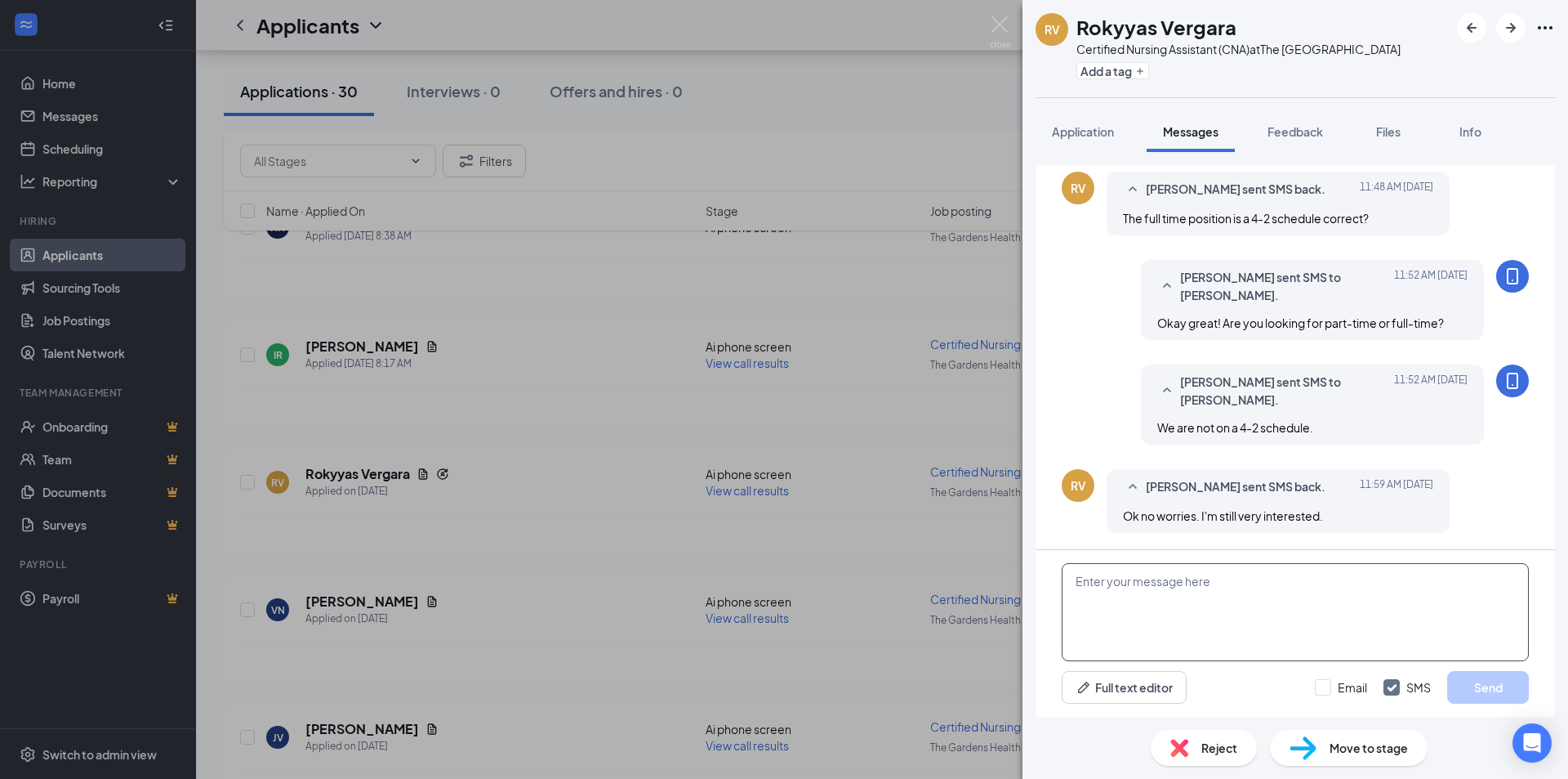
click at [1228, 599] on textarea at bounding box center [1295, 612] width 467 height 98
click at [1125, 584] on textarea "Awesome! Are you available tomorrow or Thursday for an in person interview?" at bounding box center [1295, 612] width 467 height 98
click at [1134, 586] on textarea "Awesome! Are you available tomorrow or Thursday for an in person interview?" at bounding box center [1295, 612] width 467 height 98
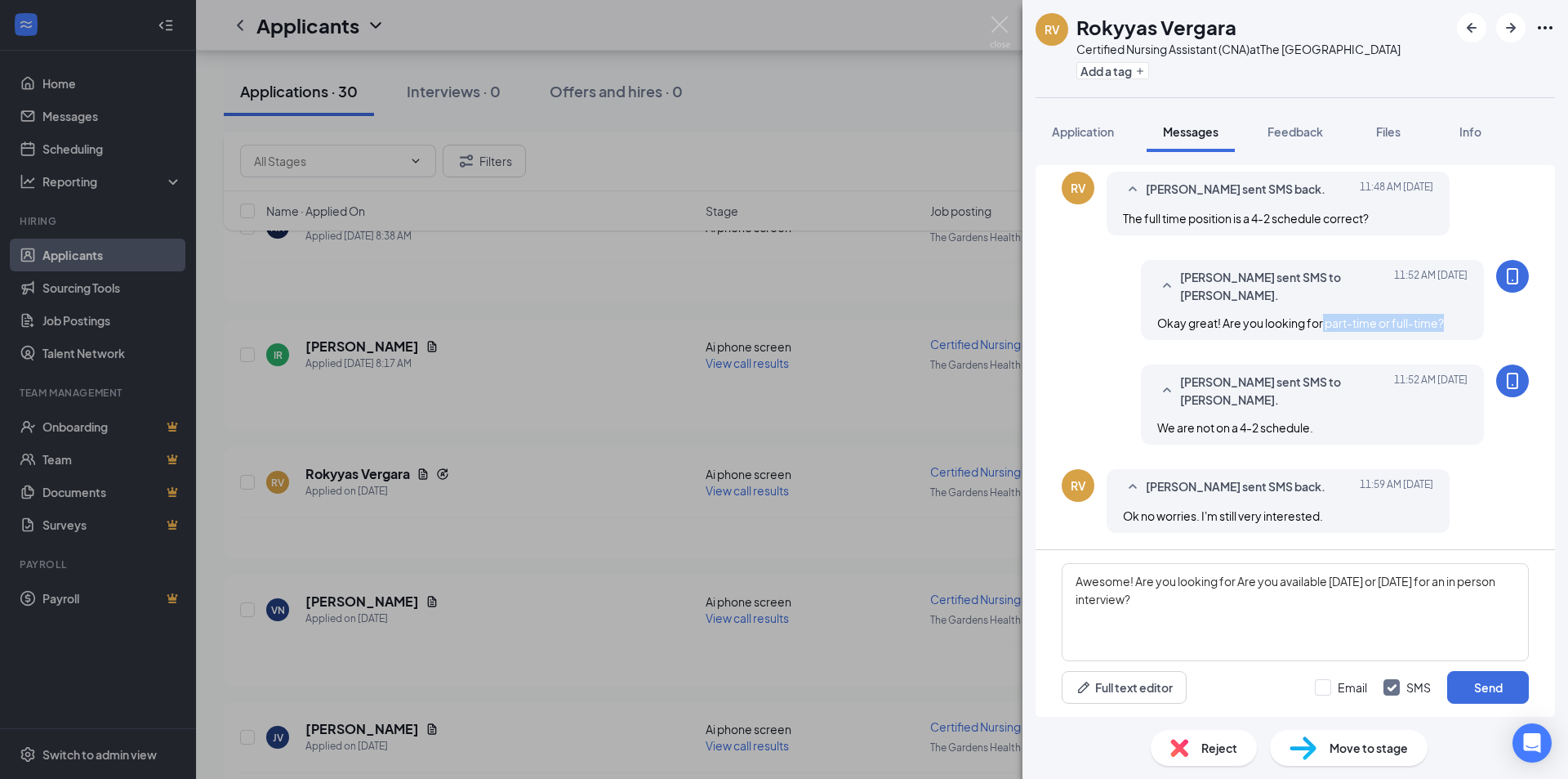
drag, startPoint x: 1309, startPoint y: 324, endPoint x: 1449, endPoint y: 327, distance: 140.0
click at [1449, 327] on div "Okay great! Are you looking for part-time or full-time?" at bounding box center [1312, 323] width 310 height 18
copy span "part-time or full-time?"
click at [1238, 581] on textarea "Awesome! Are you looking for Are you available tomorrow or Thursday for an in p…" at bounding box center [1295, 612] width 467 height 98
click at [1241, 586] on textarea "Awesome! Are you looking for Are you available tomorrow or Thursday for an in p…" at bounding box center [1295, 612] width 467 height 98
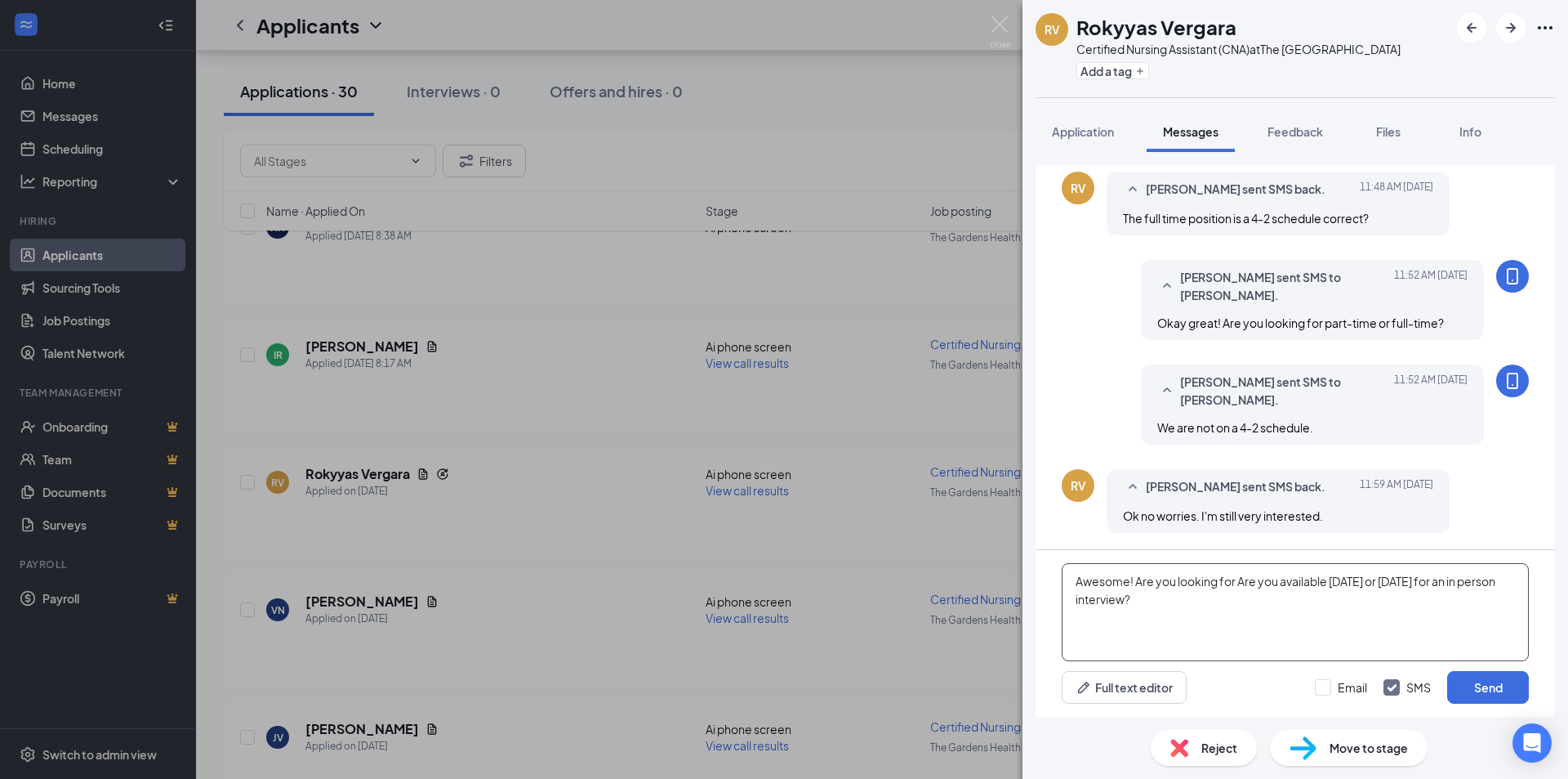
click at [1236, 588] on textarea "Awesome! Are you looking for Are you available tomorrow or Thursday for an in p…" at bounding box center [1295, 612] width 467 height 98
paste textarea "part-time or full-time?"
click at [1362, 584] on textarea "Awesome! Are you looking for part-time or full-time? Are you available tomorrow…" at bounding box center [1295, 612] width 467 height 98
type textarea "Awesome! Are you looking for part-time or full-time? Are you available [DATE] o…"
click at [1480, 682] on button "Send" at bounding box center [1488, 687] width 82 height 33
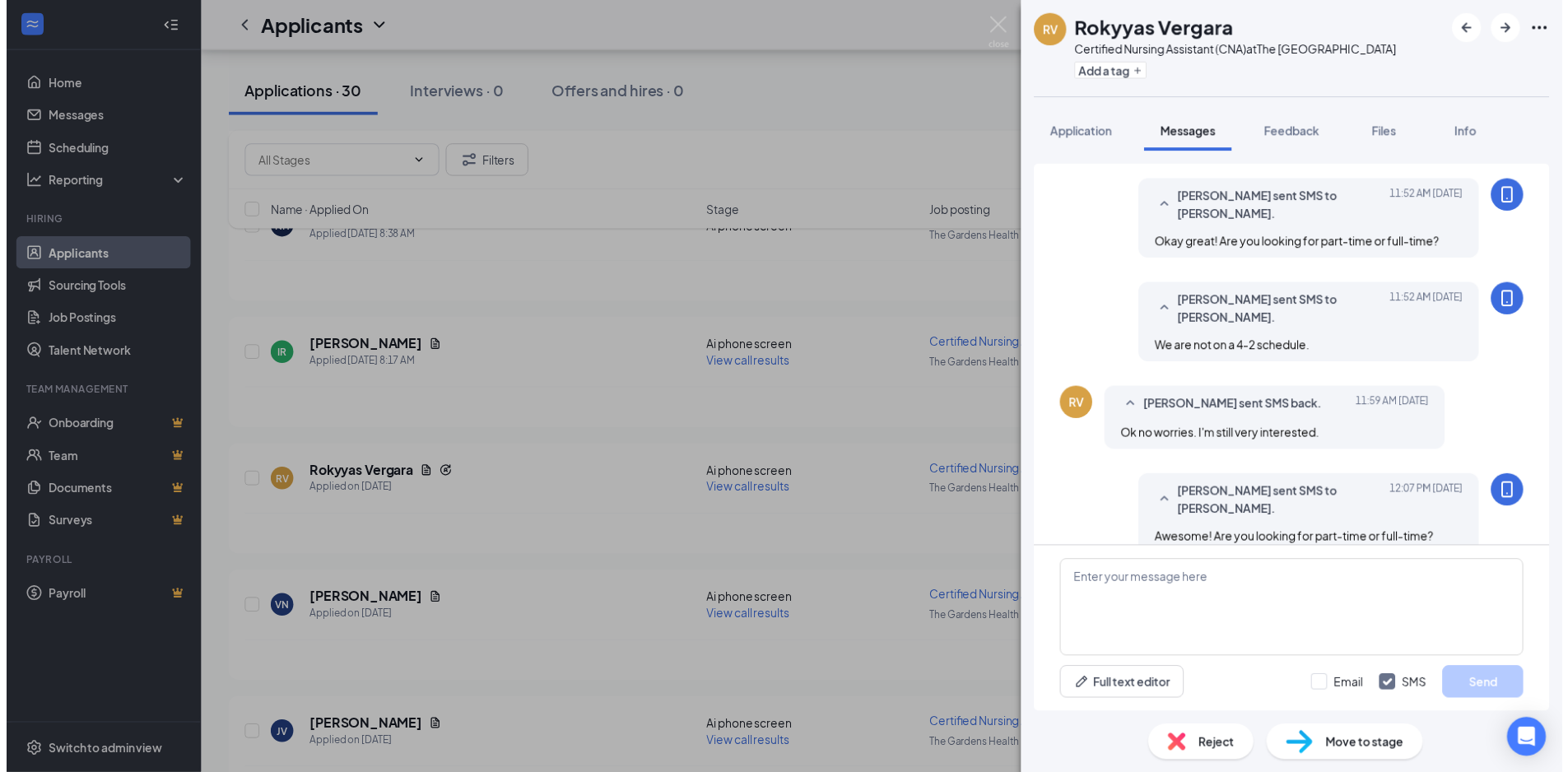
scroll to position [813, 0]
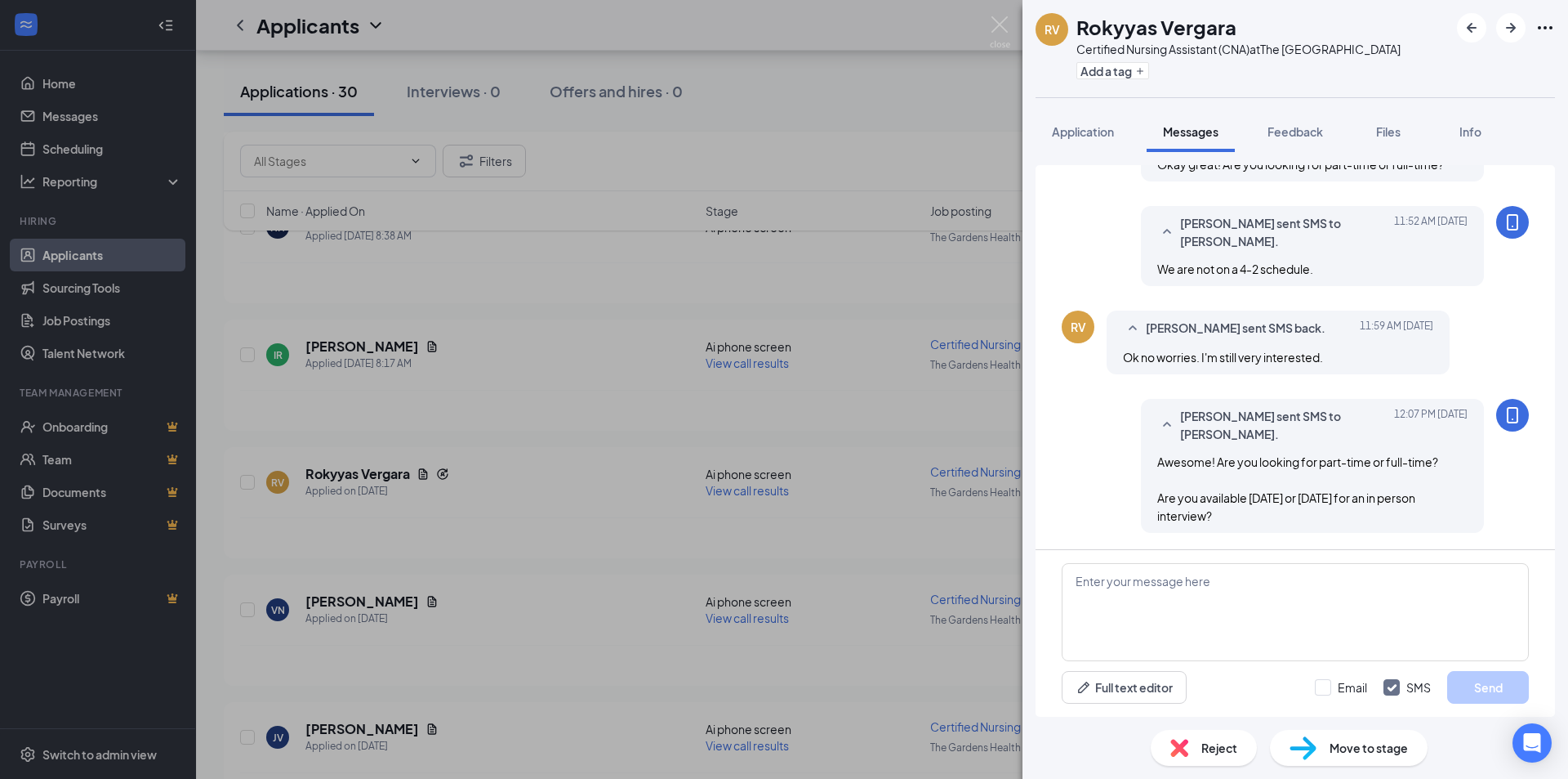
click at [906, 516] on div "RV Rokyyas Vergara Certified Nursing Assistant (CNA) at The Gardens Health Care…" at bounding box center [784, 390] width 1568 height 779
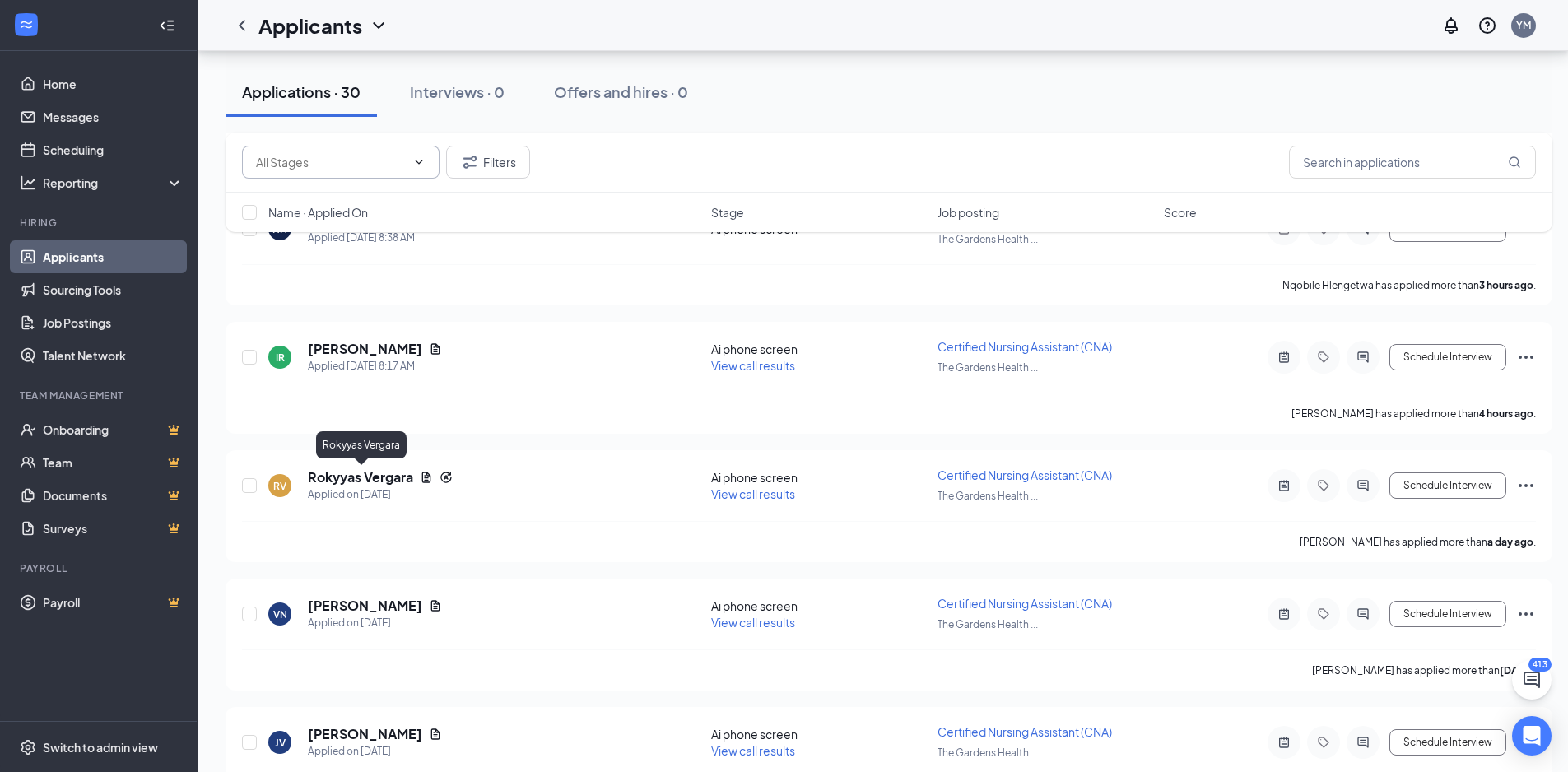
drag, startPoint x: 348, startPoint y: 471, endPoint x: 313, endPoint y: 163, distance: 310.0
click at [350, 471] on h5 "Rokyyas Vergara" at bounding box center [360, 478] width 105 height 18
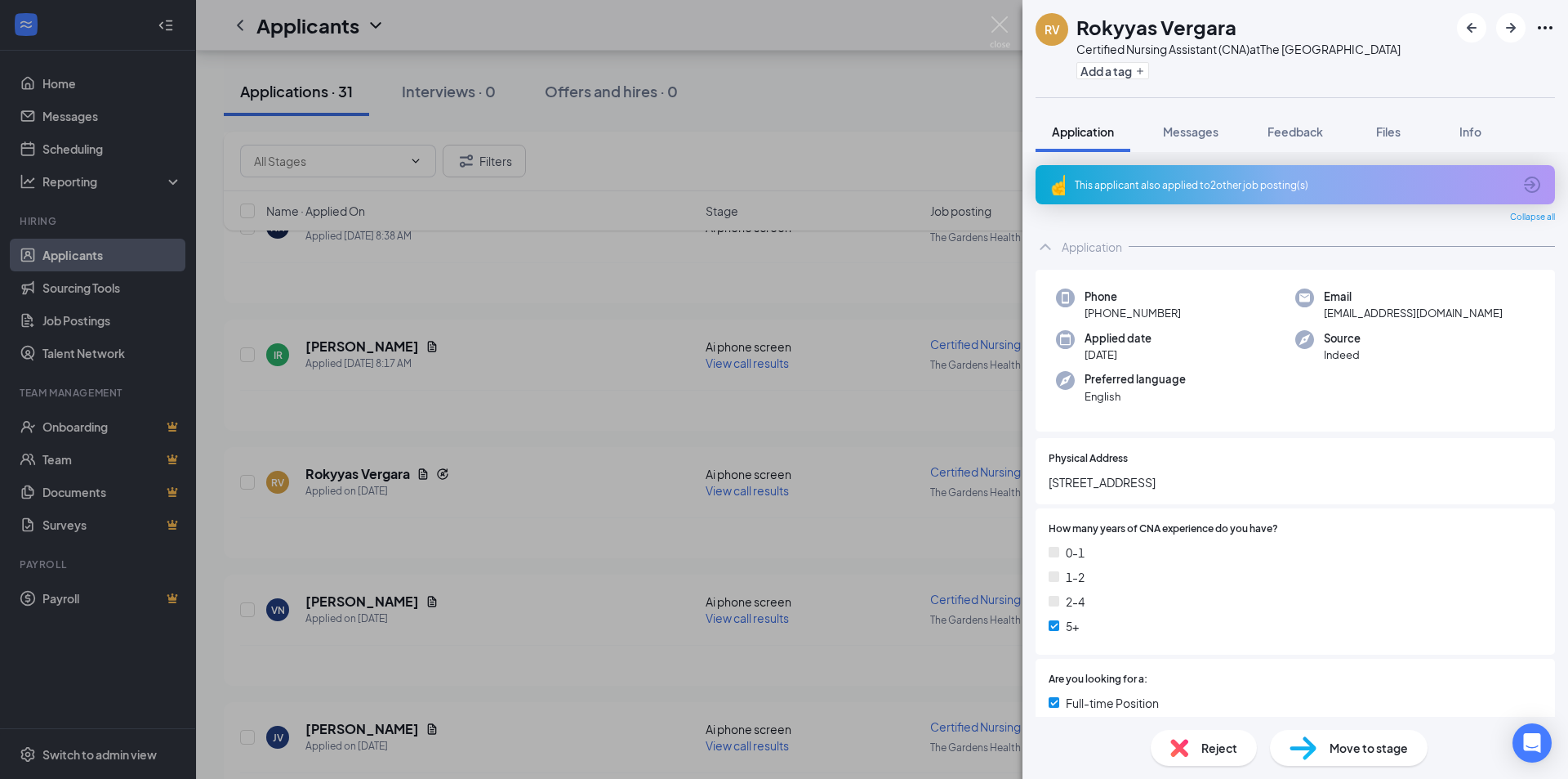
click at [865, 352] on div "RV Rokyyas Vergara Certified Nursing Assistant (CNA) at The Gardens Health Care…" at bounding box center [784, 390] width 1568 height 779
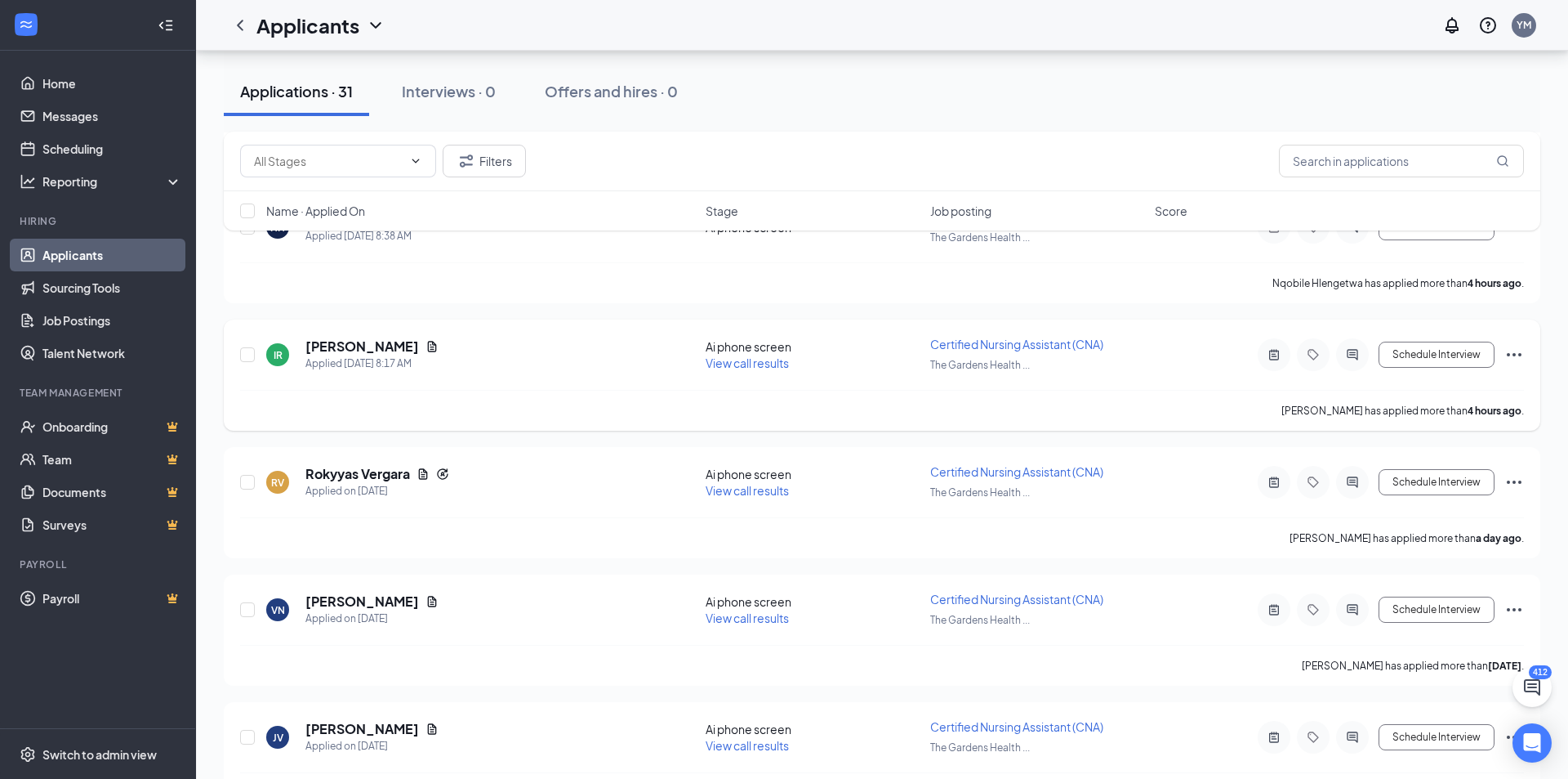
click at [716, 338] on div "IR Irais Ramirez Applied Today 8:17 AM Ai phone screen View call results Certif…" at bounding box center [882, 362] width 1284 height 54
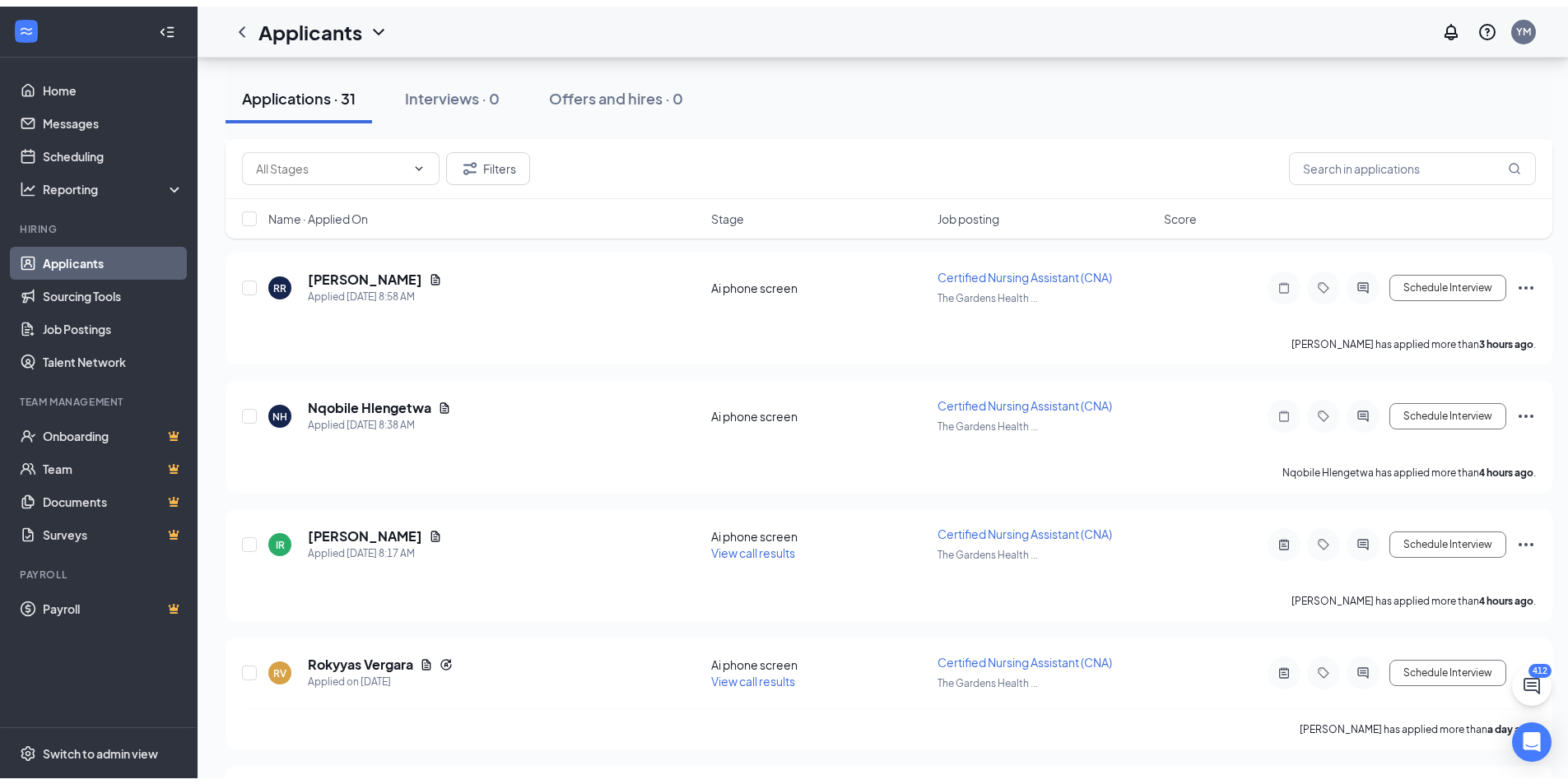
scroll to position [165, 0]
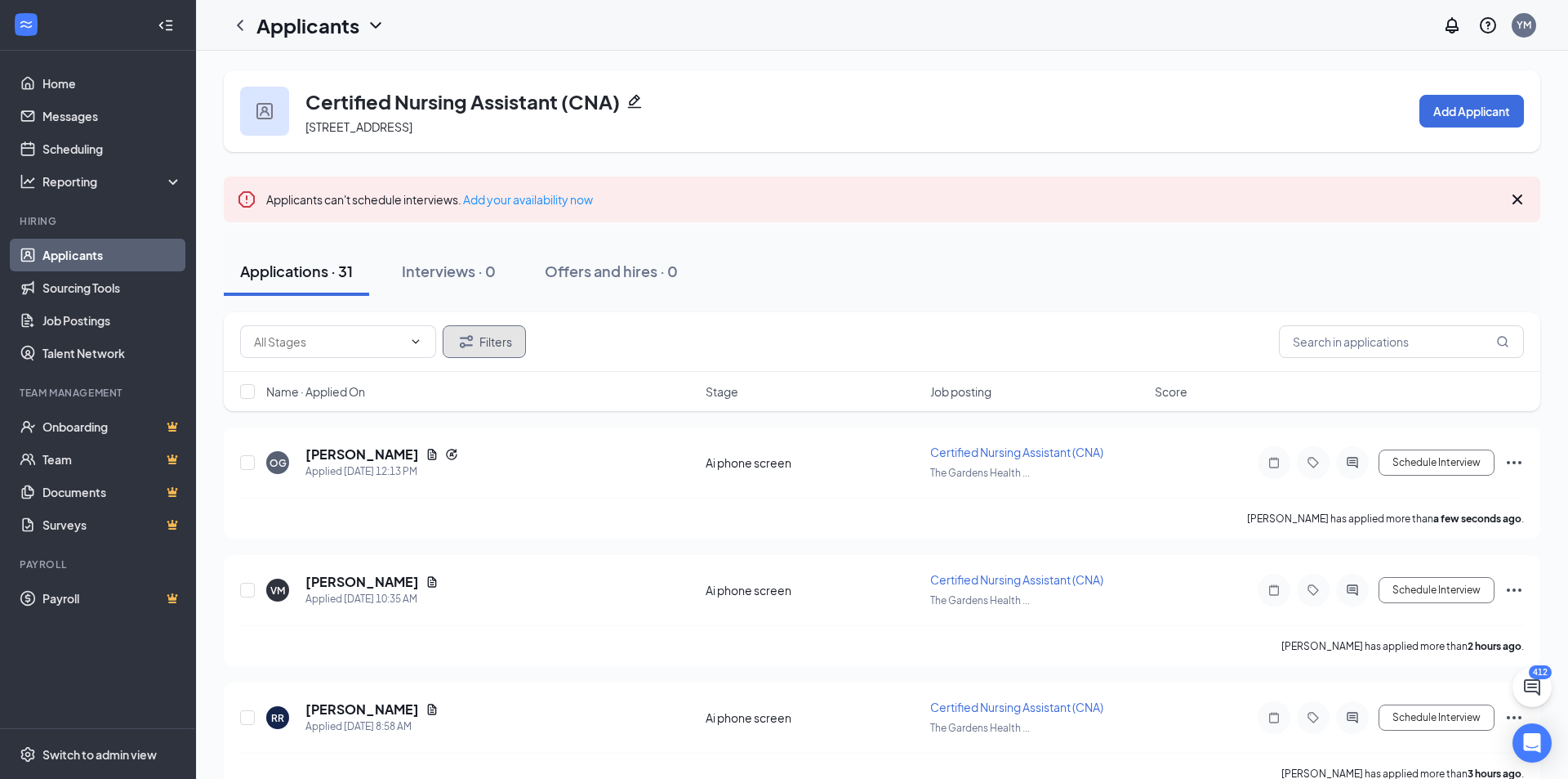
click at [474, 342] on icon "Filter" at bounding box center [467, 342] width 20 height 20
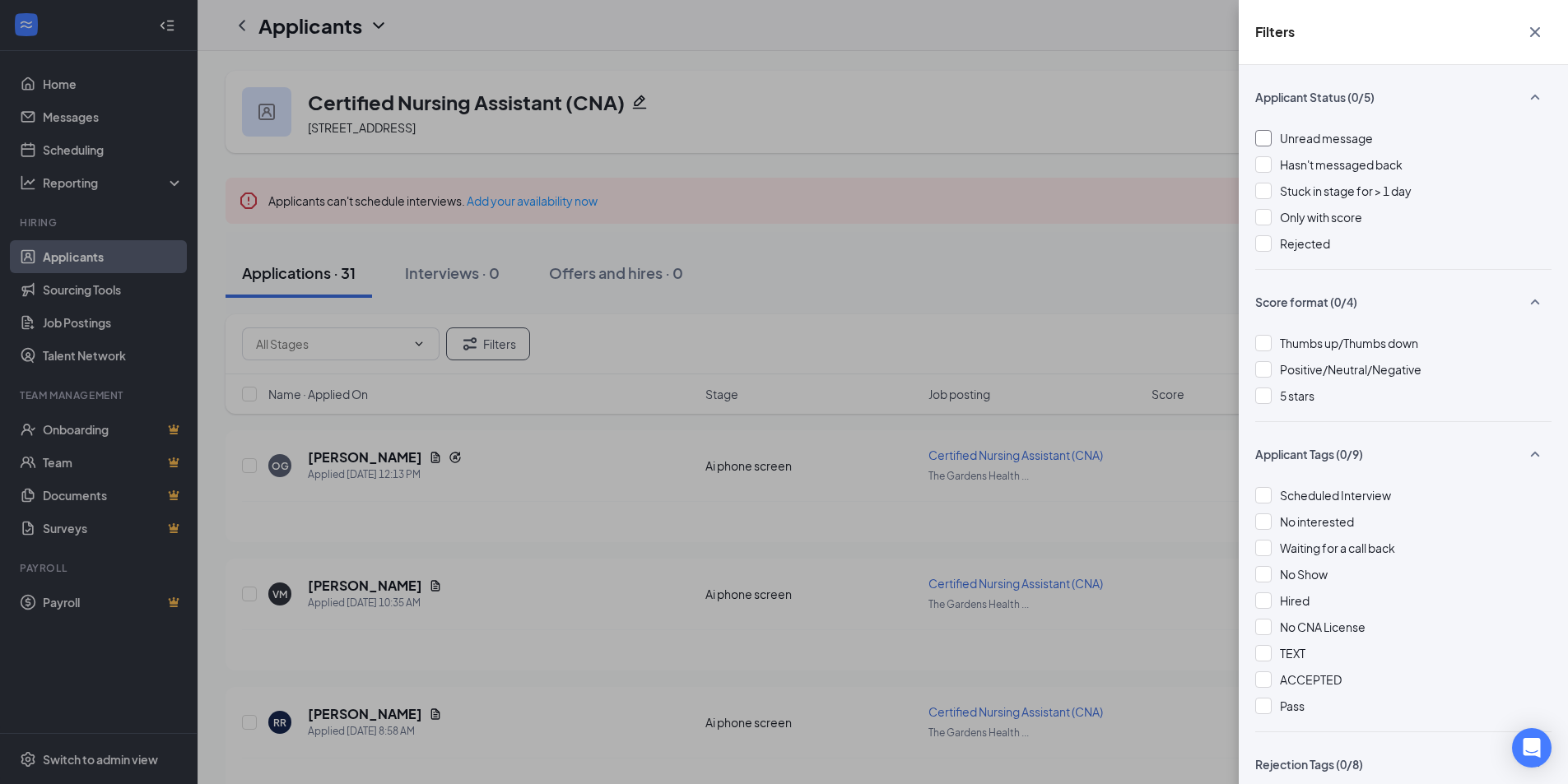
click at [1340, 137] on span "Unread message" at bounding box center [1325, 138] width 93 height 15
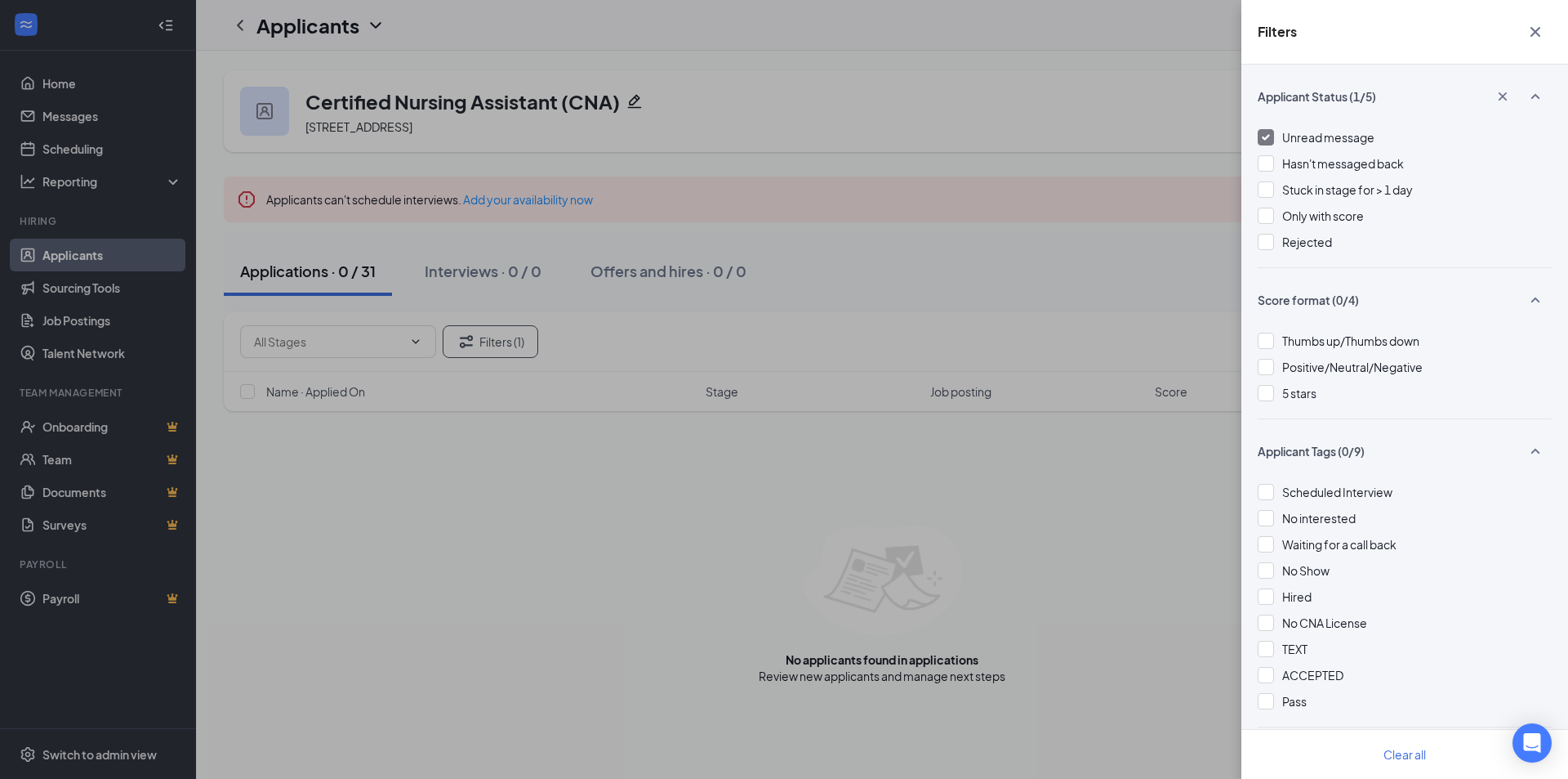
click at [1330, 137] on span "Unread message" at bounding box center [1328, 137] width 92 height 15
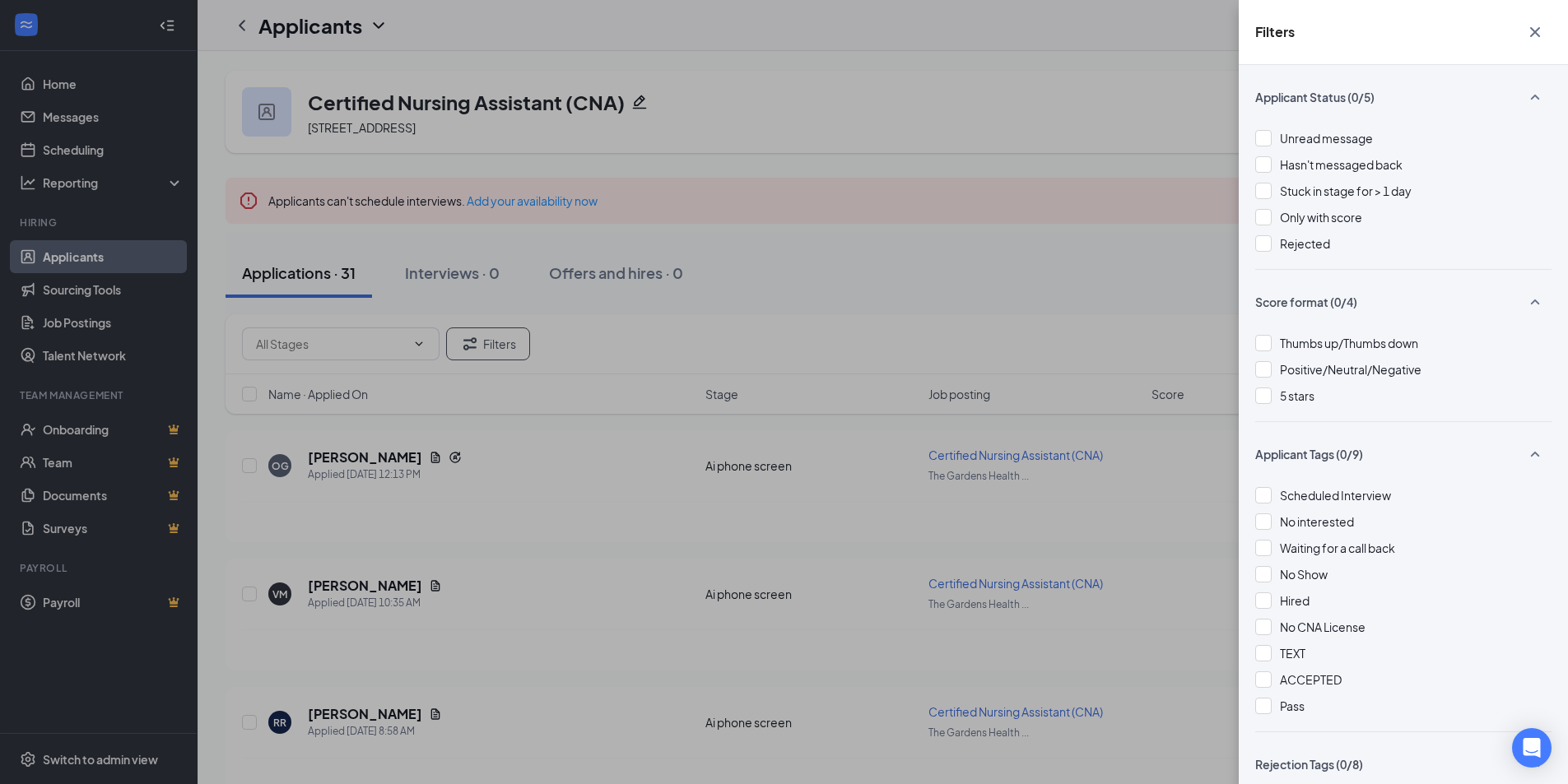
click at [1124, 205] on div "Filters Applicant Status (0/5) Unread message Hasn't messaged back Stuck in sta…" at bounding box center [784, 392] width 1568 height 784
click at [1111, 194] on div "Filters Applicant Status (0/5) Unread message Hasn't messaged back Stuck in sta…" at bounding box center [784, 392] width 1568 height 784
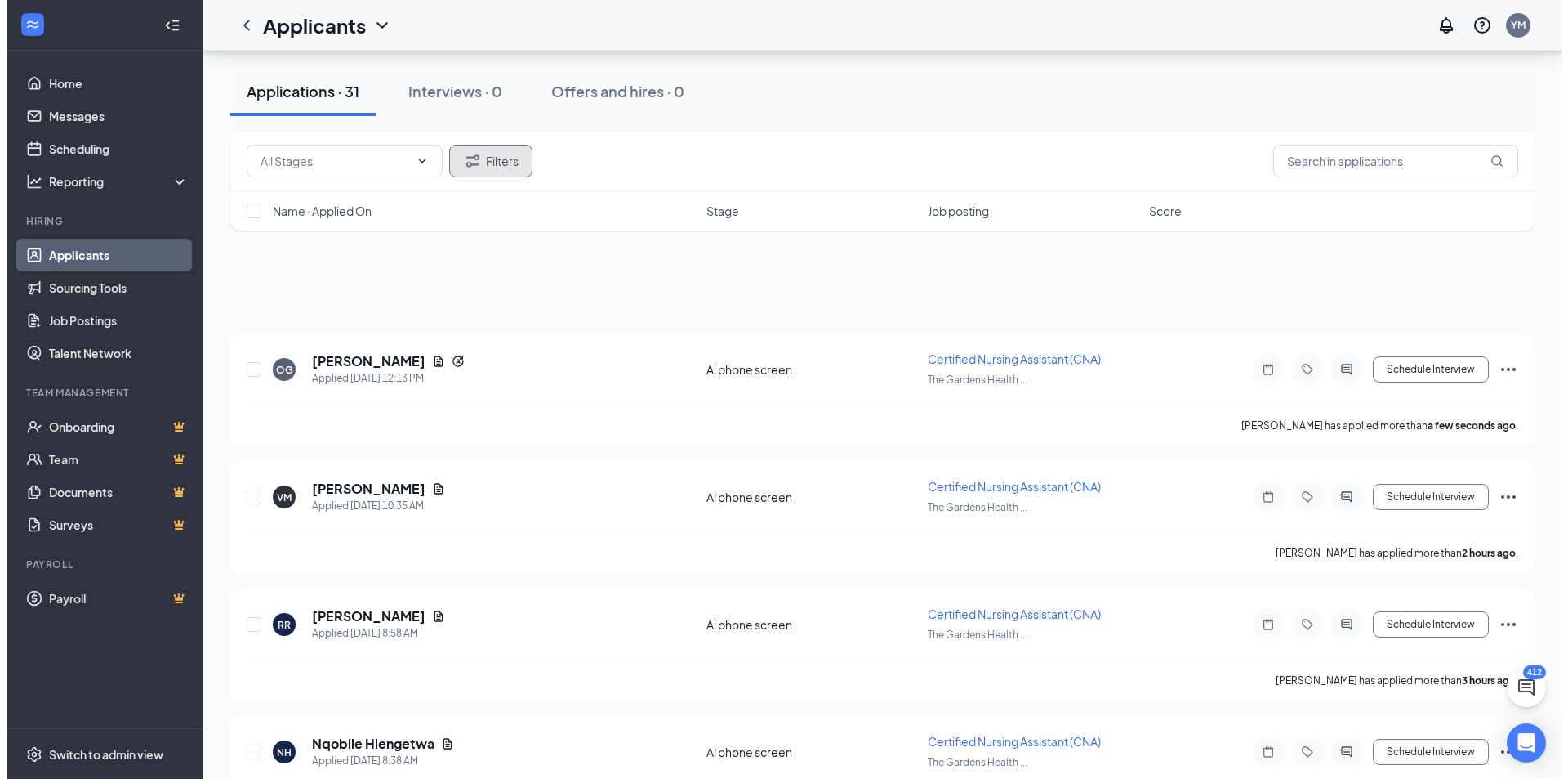
scroll to position [409, 0]
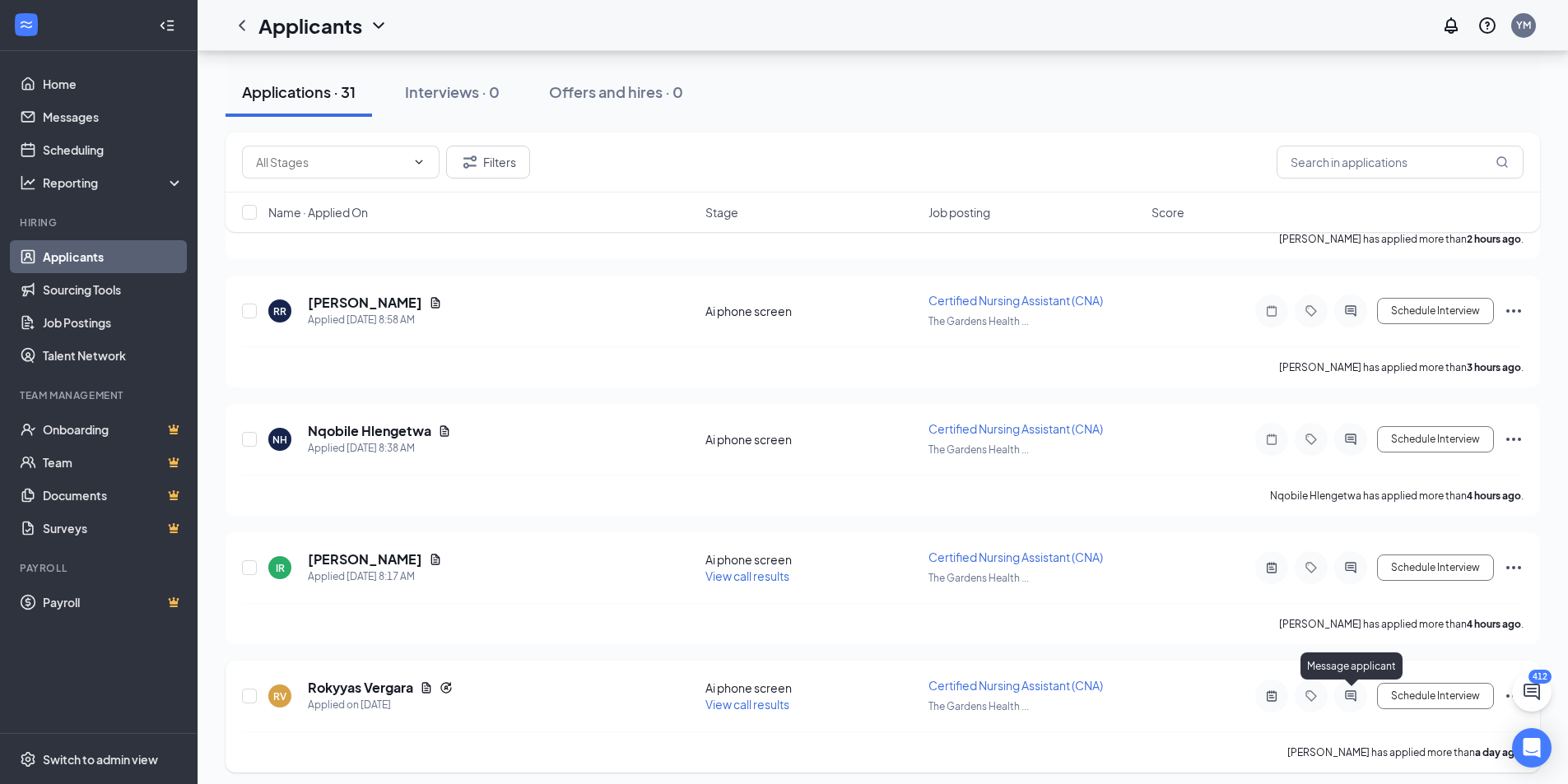
click at [1349, 699] on icon "ActiveChat" at bounding box center [1350, 695] width 11 height 11
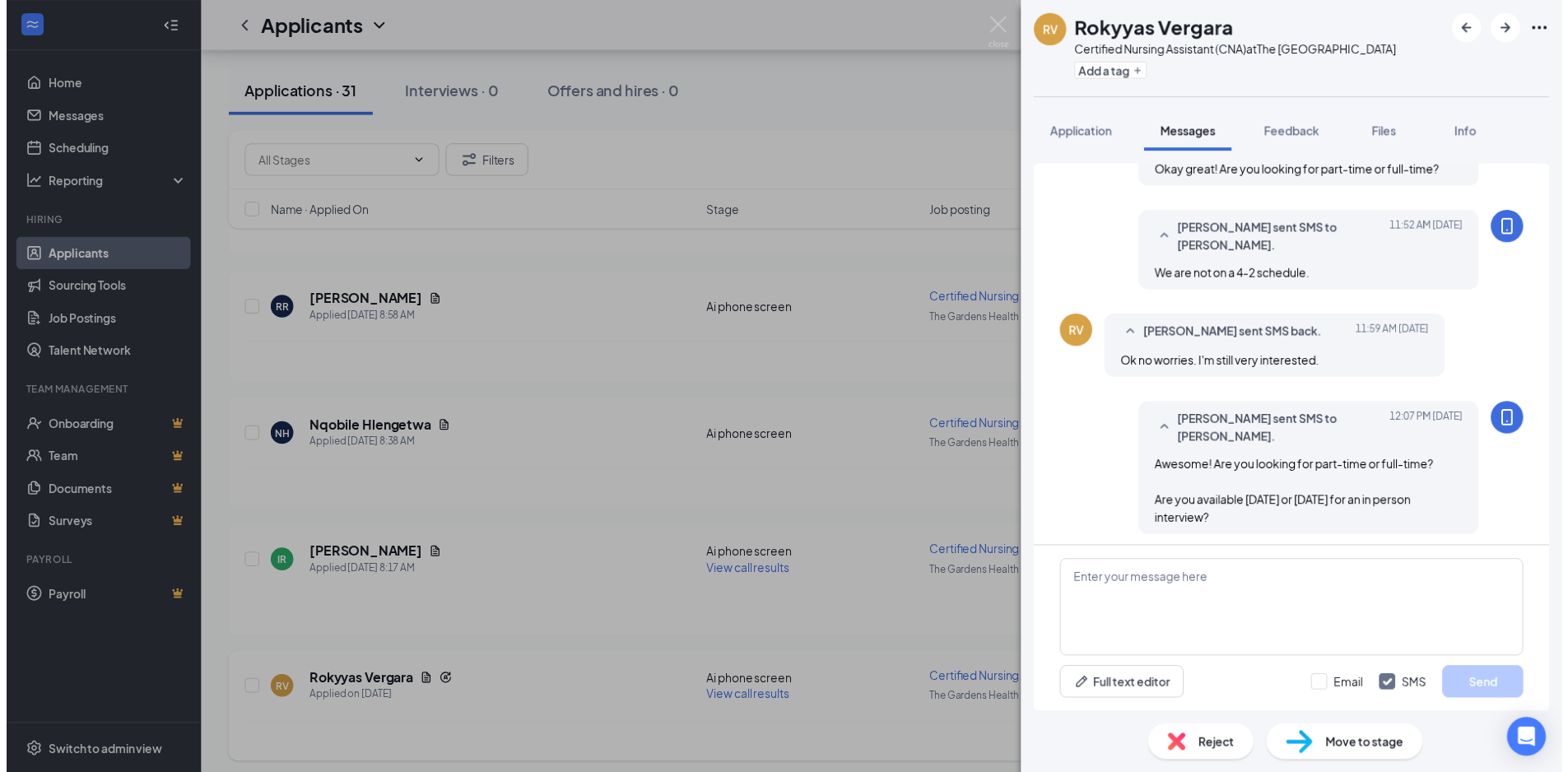
scroll to position [689, 0]
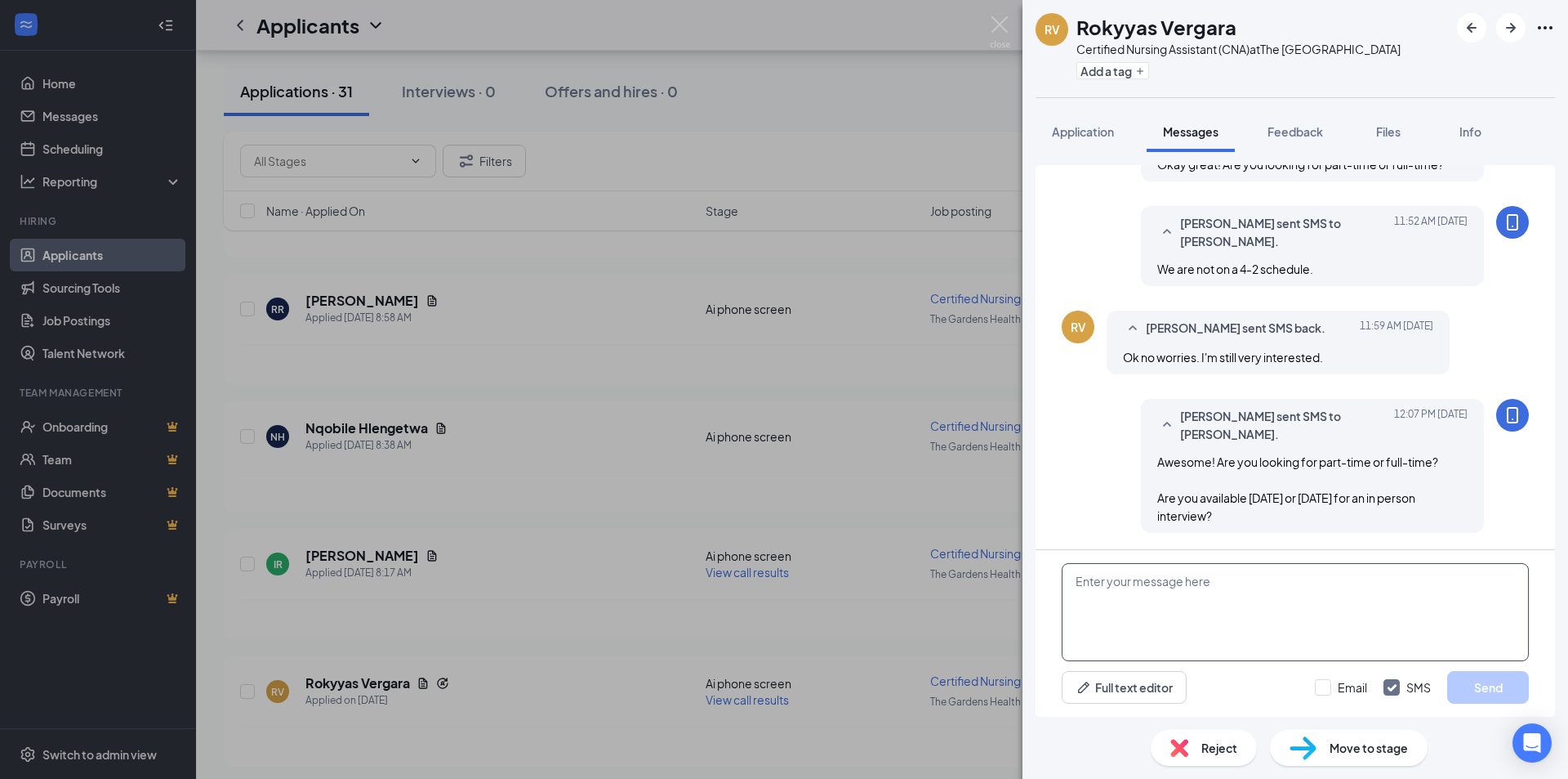
click at [1158, 597] on textarea at bounding box center [1295, 612] width 467 height 98
type textarea "Hi [PERSON_NAME],"
drag, startPoint x: 819, startPoint y: 620, endPoint x: 858, endPoint y: 389, distance: 234.3
click at [819, 620] on div "RV [PERSON_NAME] Vergara Certified Nursing Assistant (CNA) at The [GEOGRAPHIC_D…" at bounding box center [784, 390] width 1568 height 779
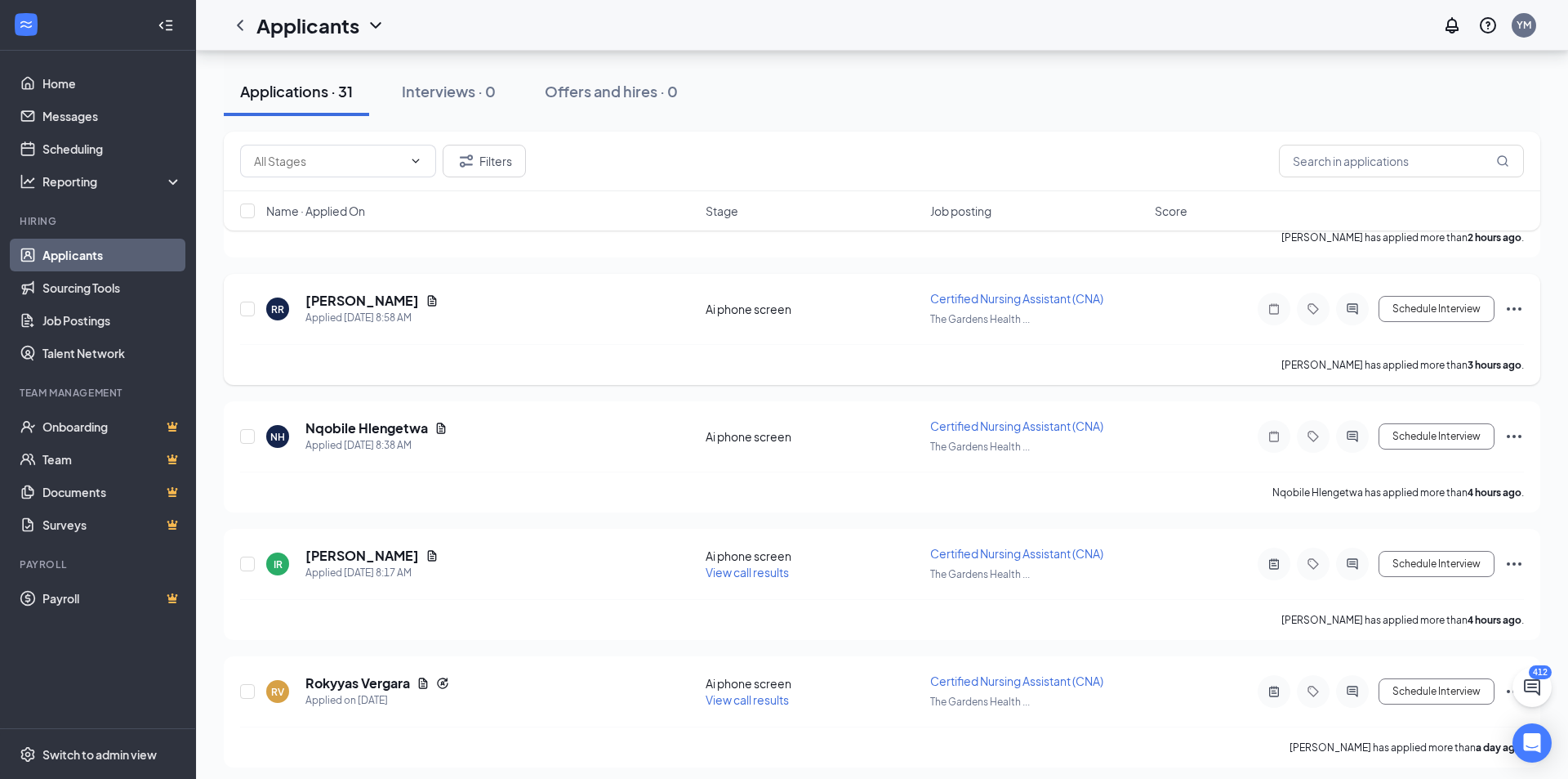
click at [809, 336] on div "RR [PERSON_NAME] Applied [DATE] 8:58 AM Ai phone screen Certified Nursing Assis…" at bounding box center [882, 317] width 1284 height 54
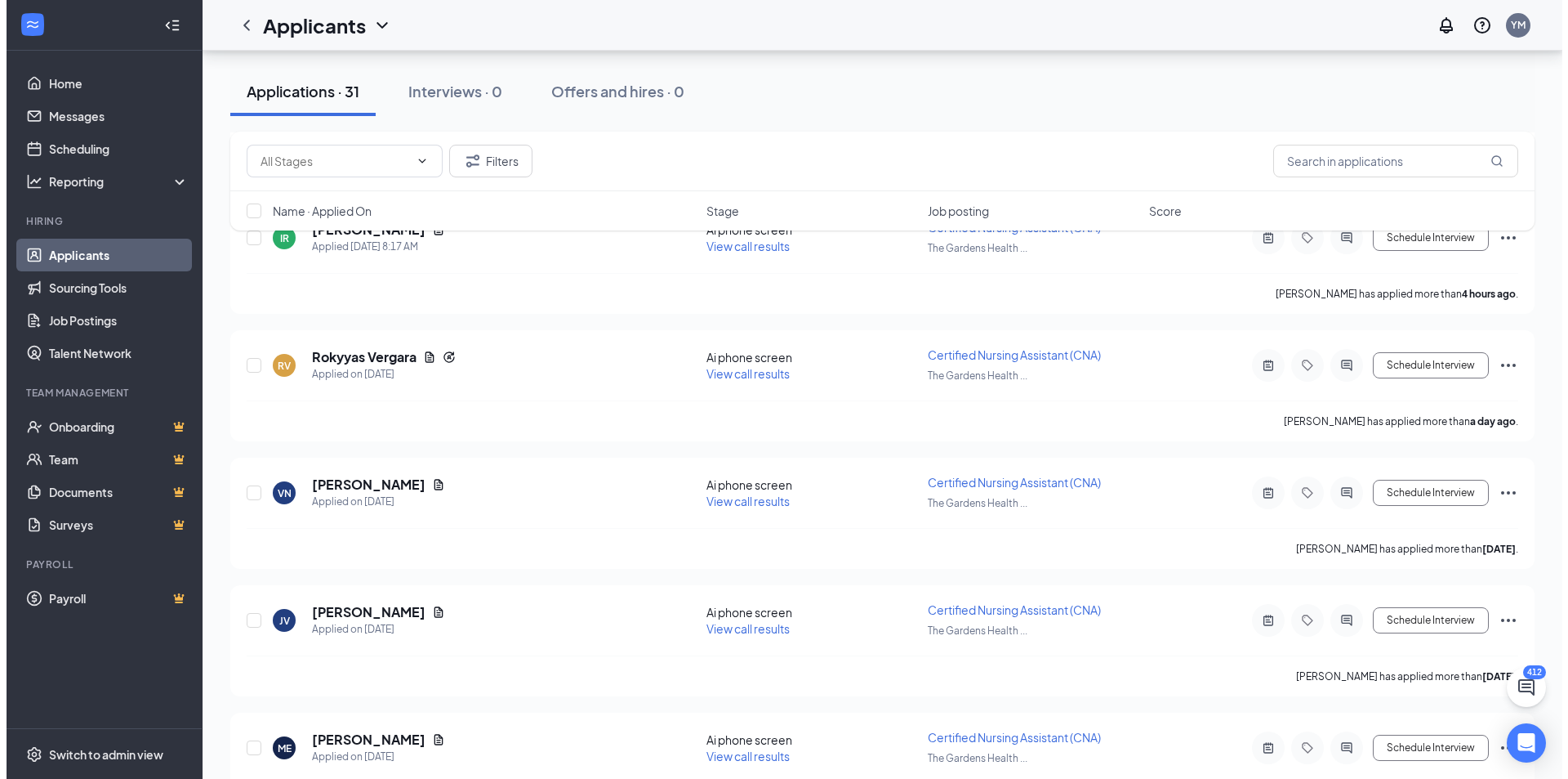
scroll to position [735, 0]
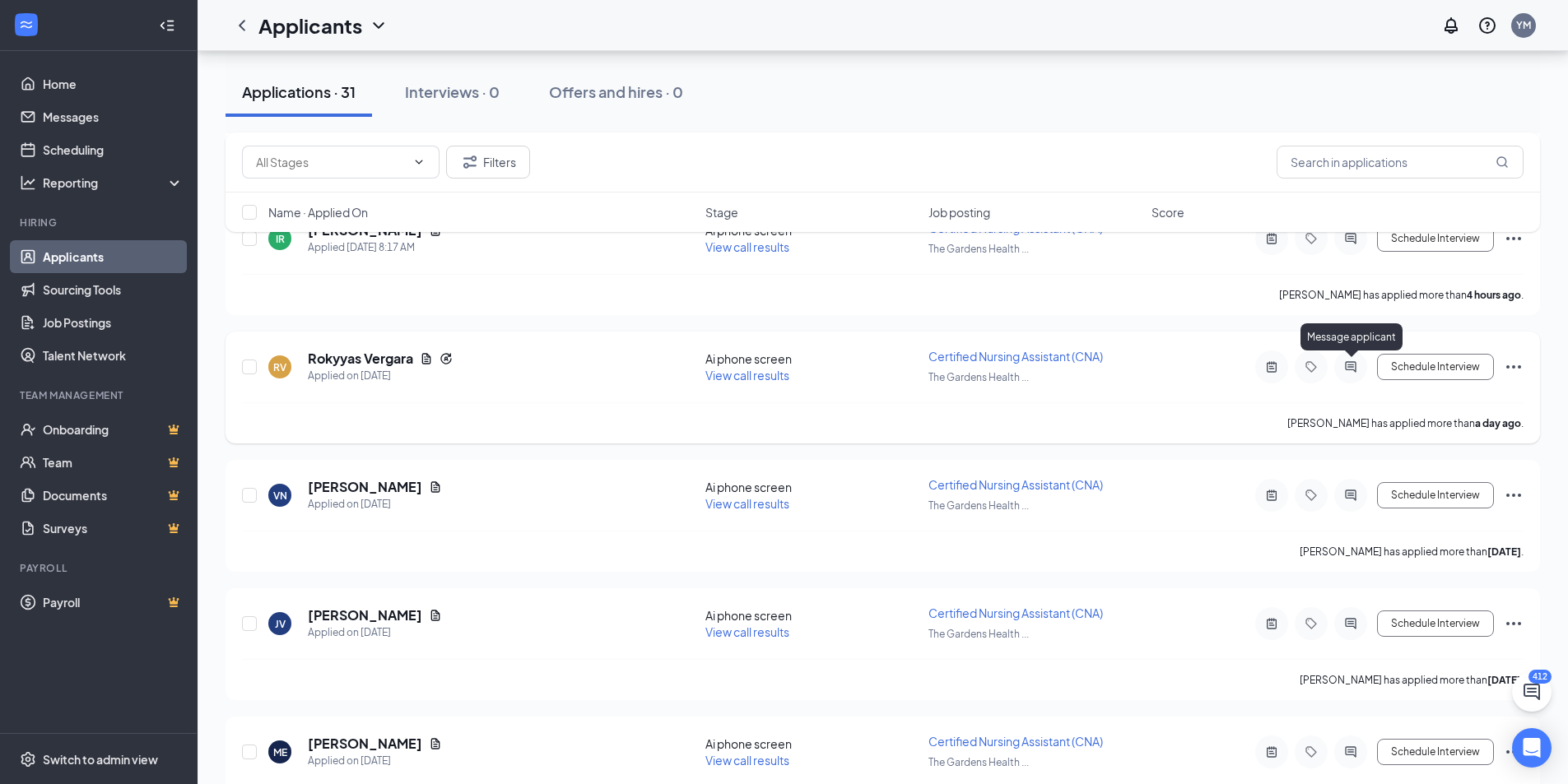
click at [1357, 367] on icon "ActiveChat" at bounding box center [1351, 366] width 20 height 13
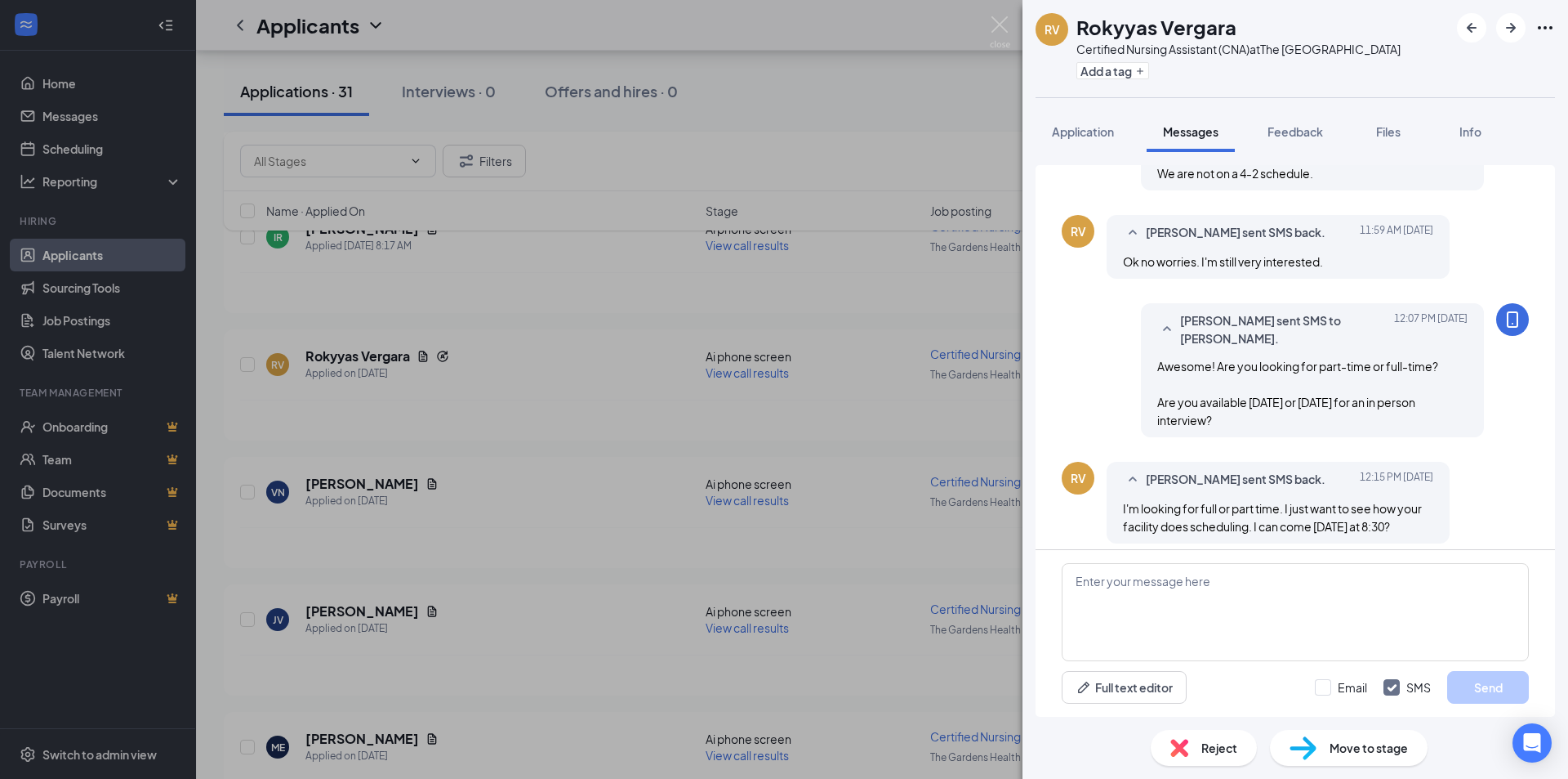
scroll to position [713, 0]
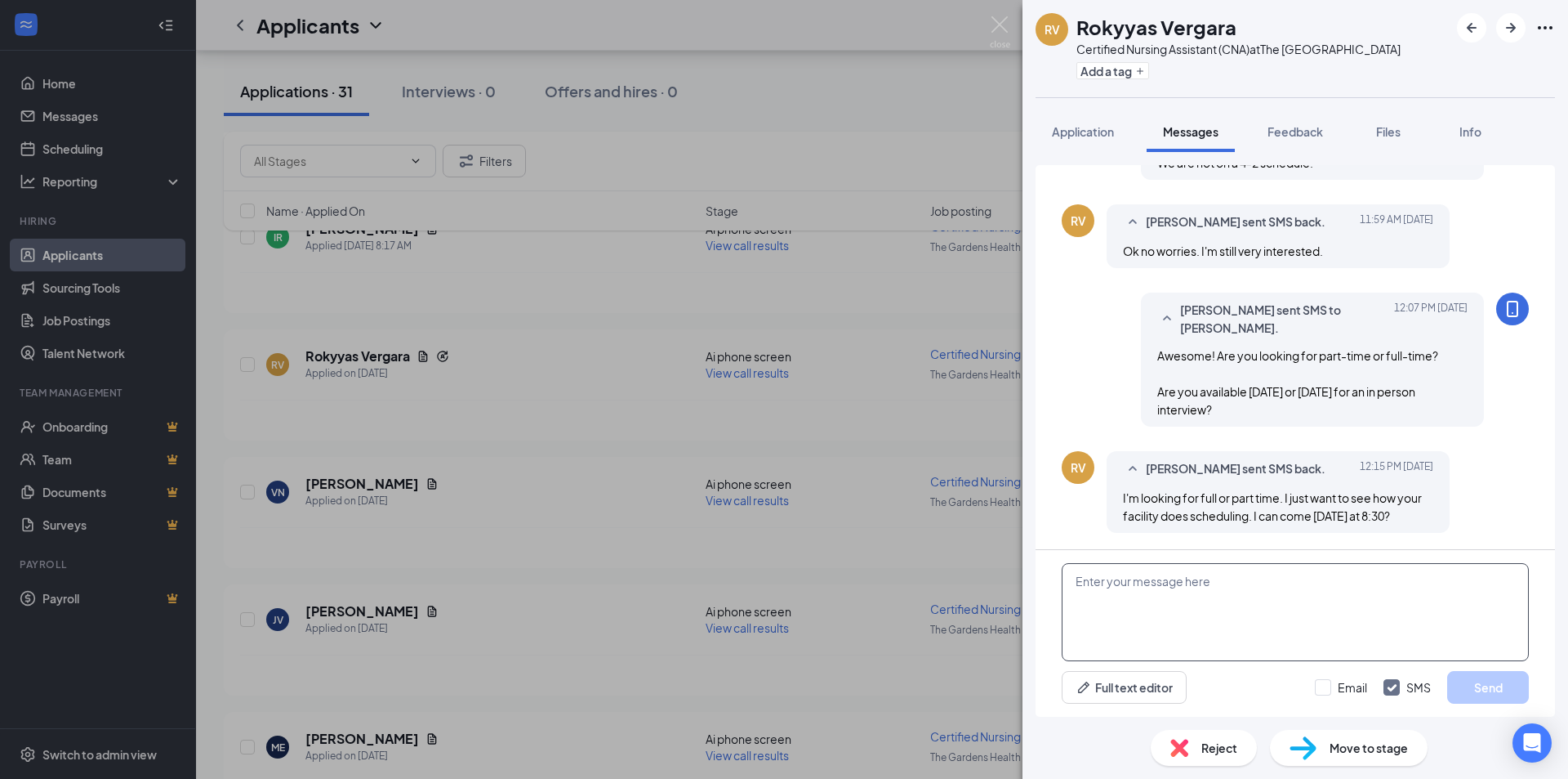
click at [1199, 589] on textarea at bounding box center [1295, 612] width 467 height 98
click at [1216, 596] on textarea at bounding box center [1295, 612] width 467 height 98
type textarea "A"
type textarea "Great! Can you do 10am?"
click at [1519, 699] on button "Send" at bounding box center [1488, 687] width 82 height 33
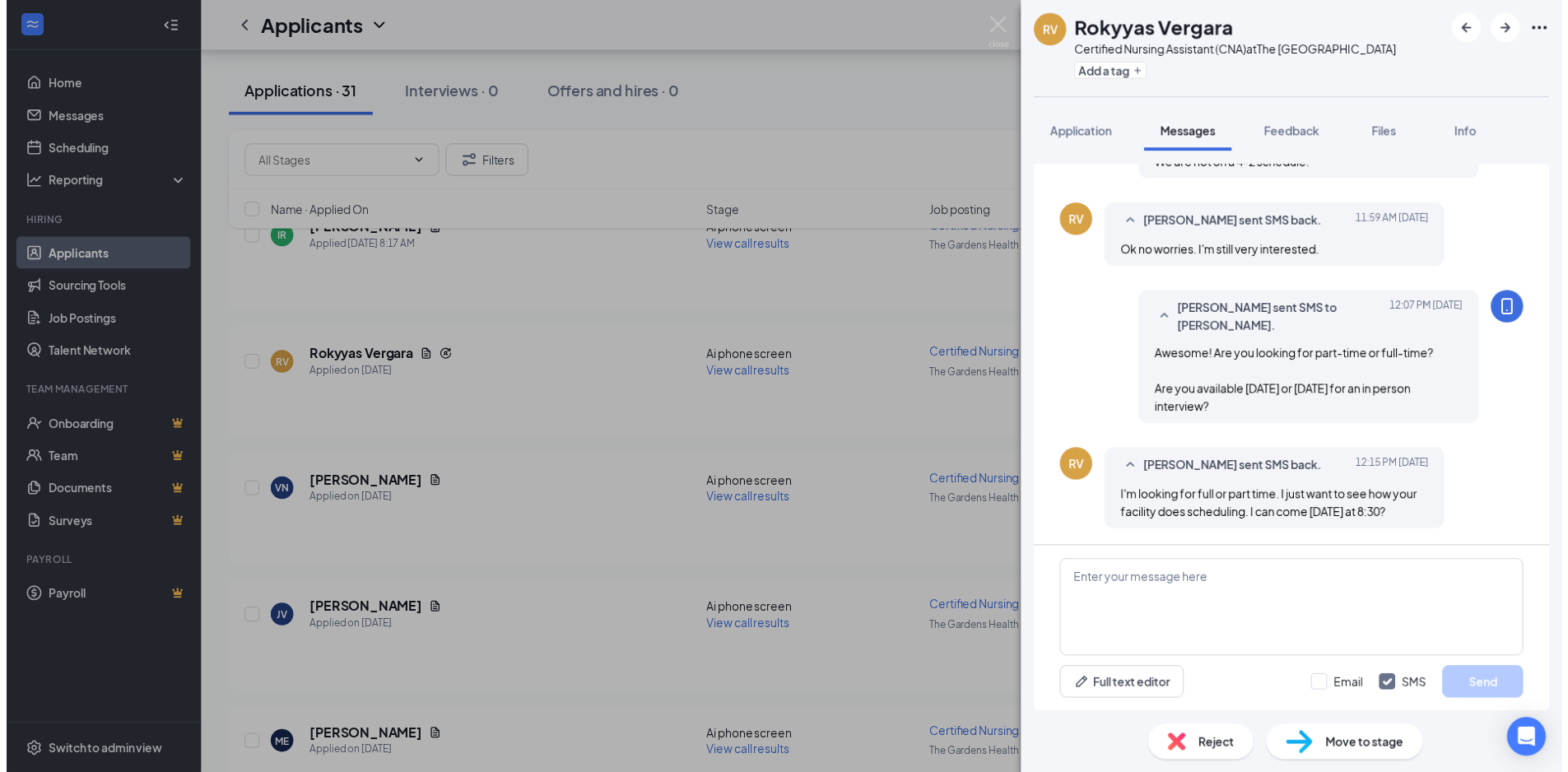
scroll to position [823, 0]
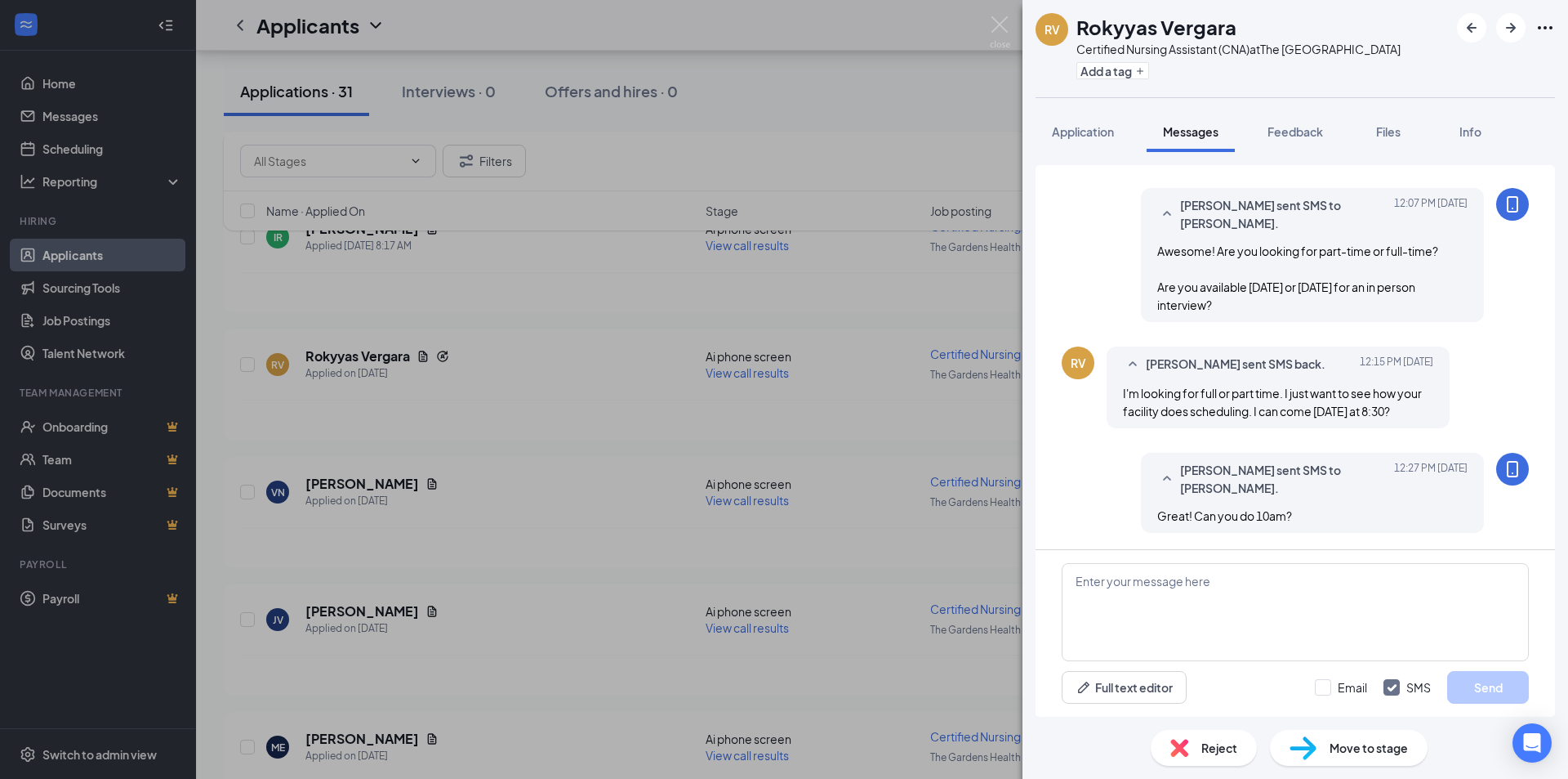
click at [985, 38] on div "RV Rokyyas Vergara Certified Nursing Assistant (CNA) at The Gardens Health Care…" at bounding box center [784, 390] width 1568 height 779
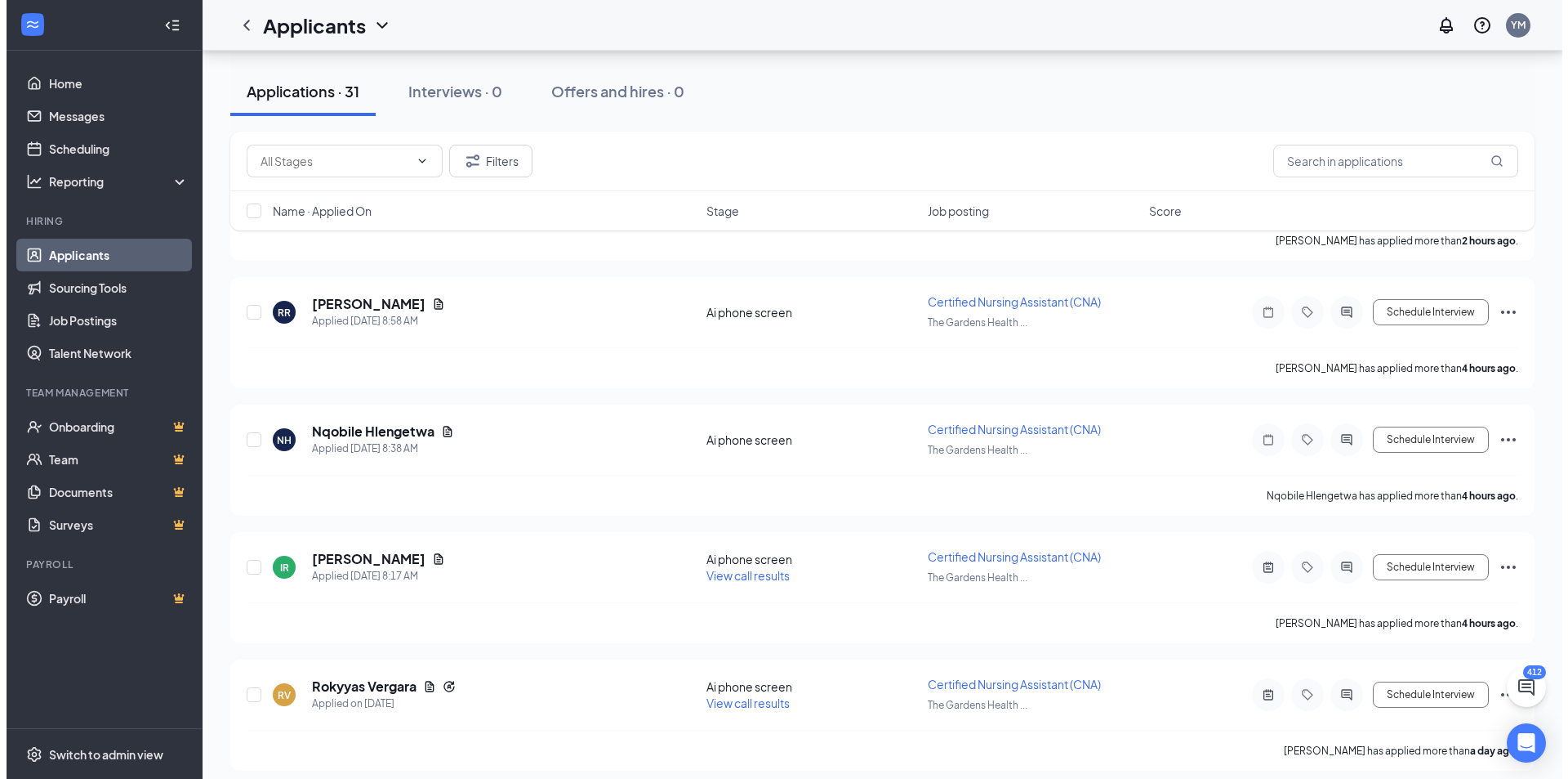
scroll to position [409, 0]
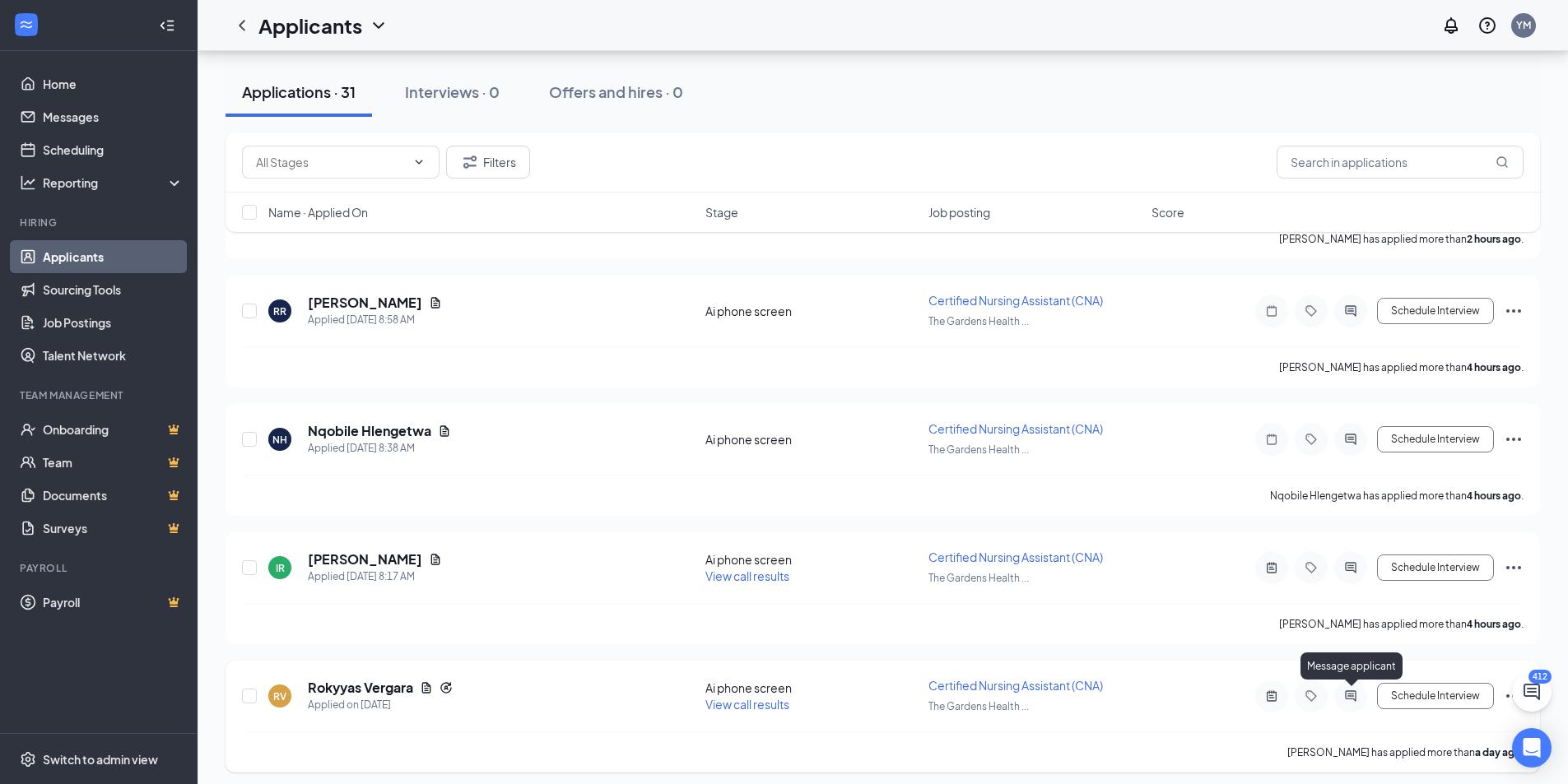
click at [1347, 691] on icon "ActiveChat" at bounding box center [1351, 695] width 20 height 13
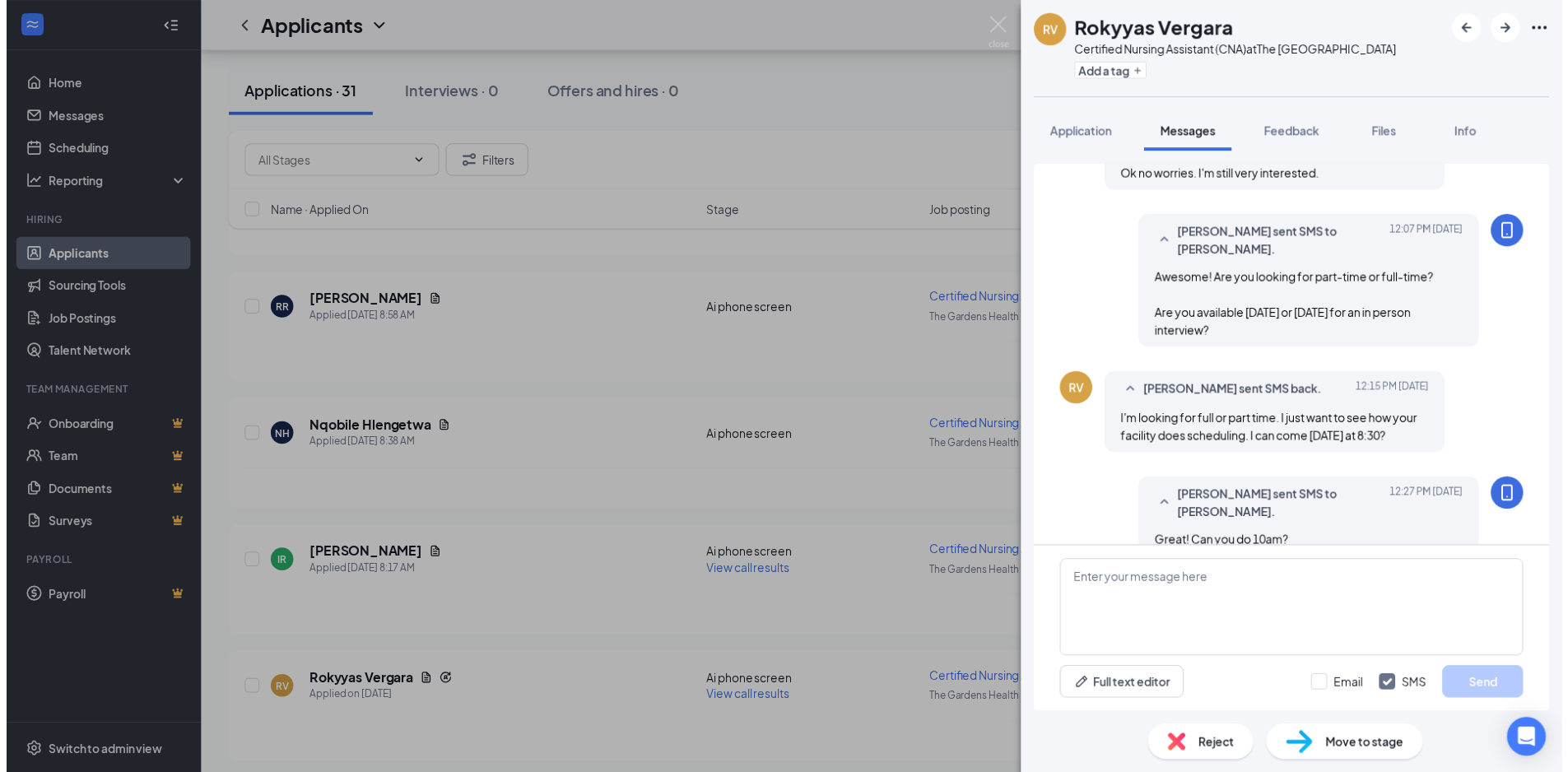
scroll to position [746, 0]
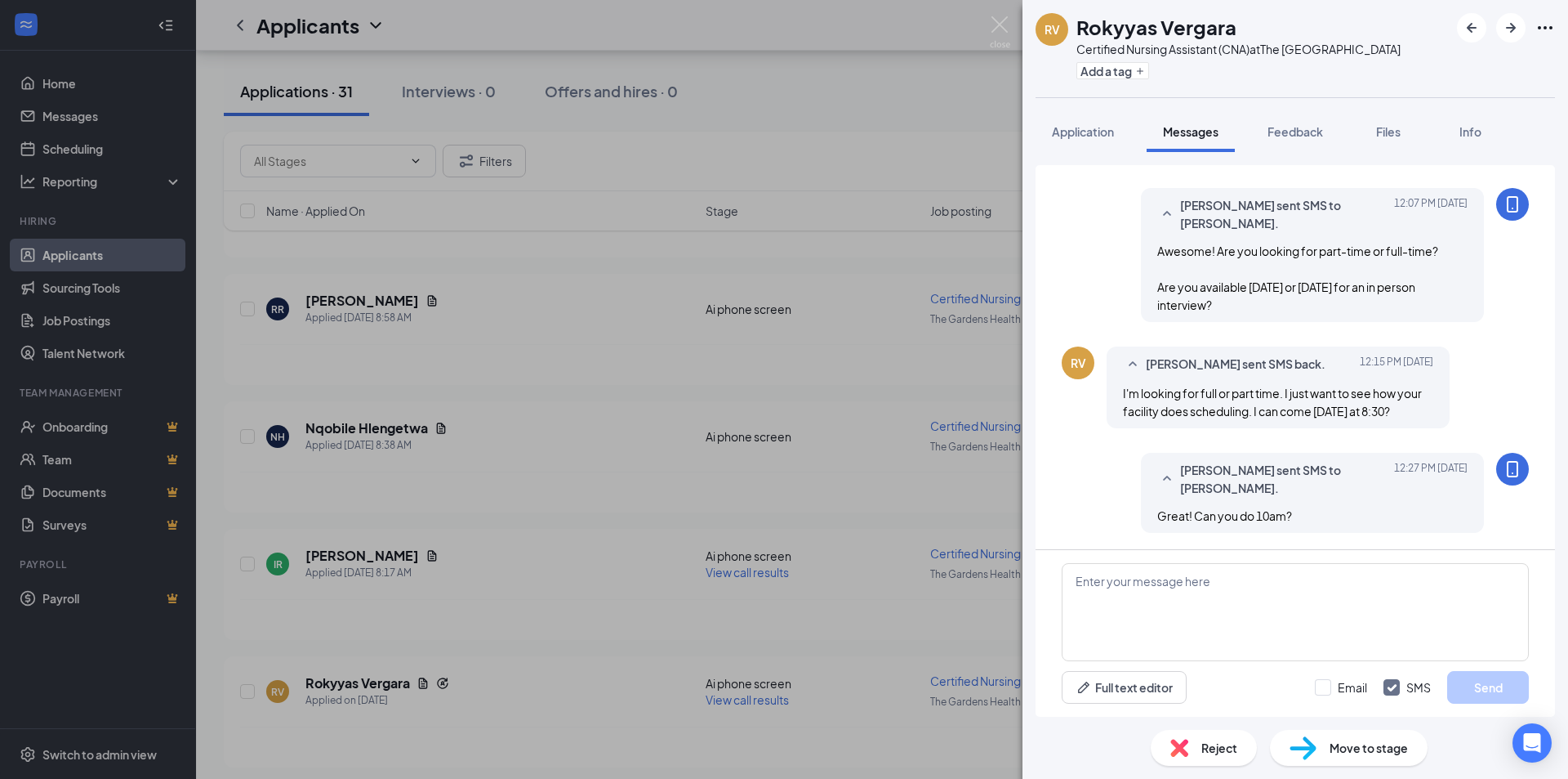
click at [956, 537] on div "RV [PERSON_NAME] Vergara Certified Nursing Assistant (CNA) at The [GEOGRAPHIC_D…" at bounding box center [784, 390] width 1568 height 779
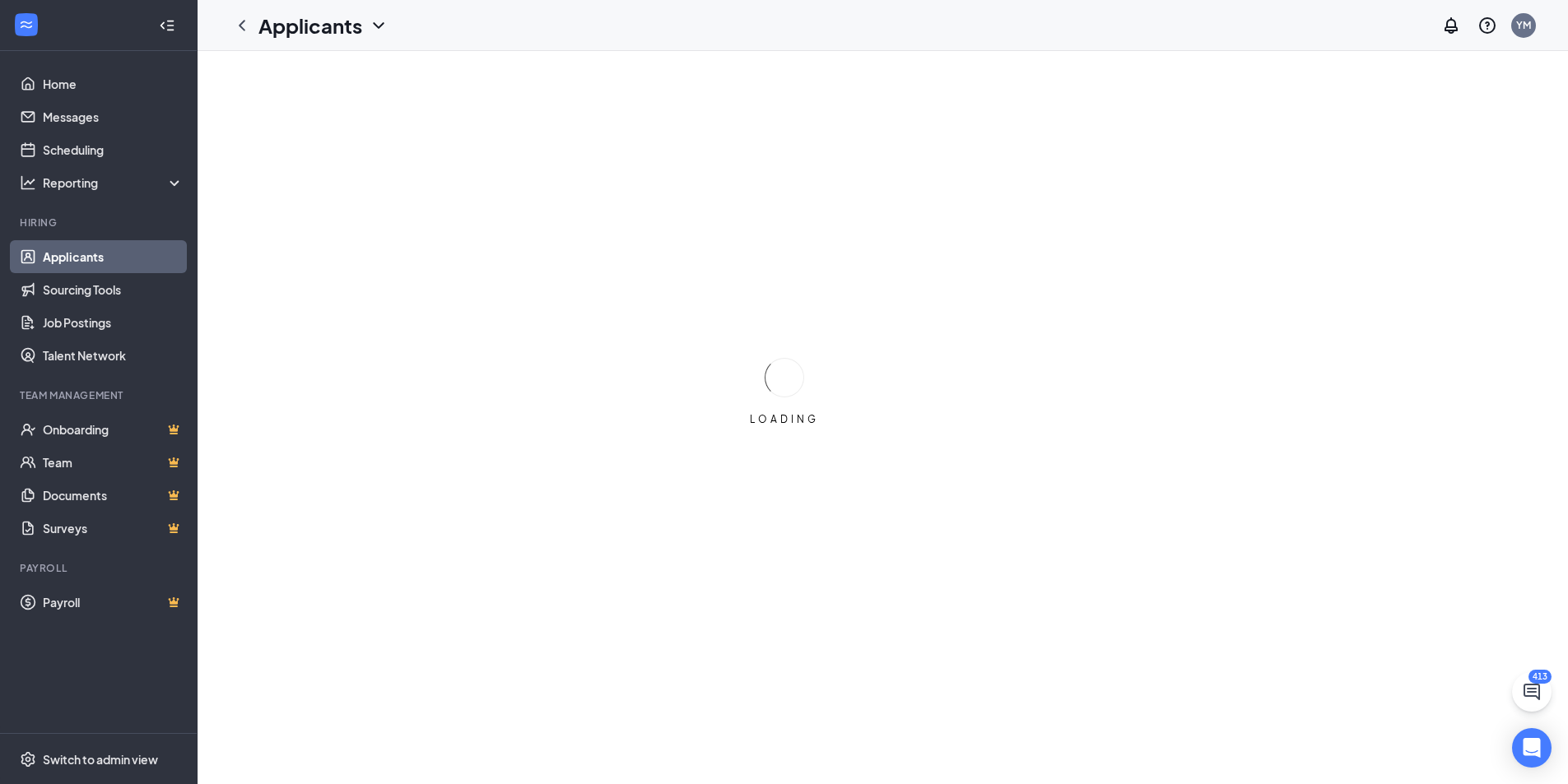
drag, startPoint x: 443, startPoint y: 72, endPoint x: 479, endPoint y: 33, distance: 53.1
click at [479, 33] on div "Applicants YM" at bounding box center [882, 26] width 1370 height 51
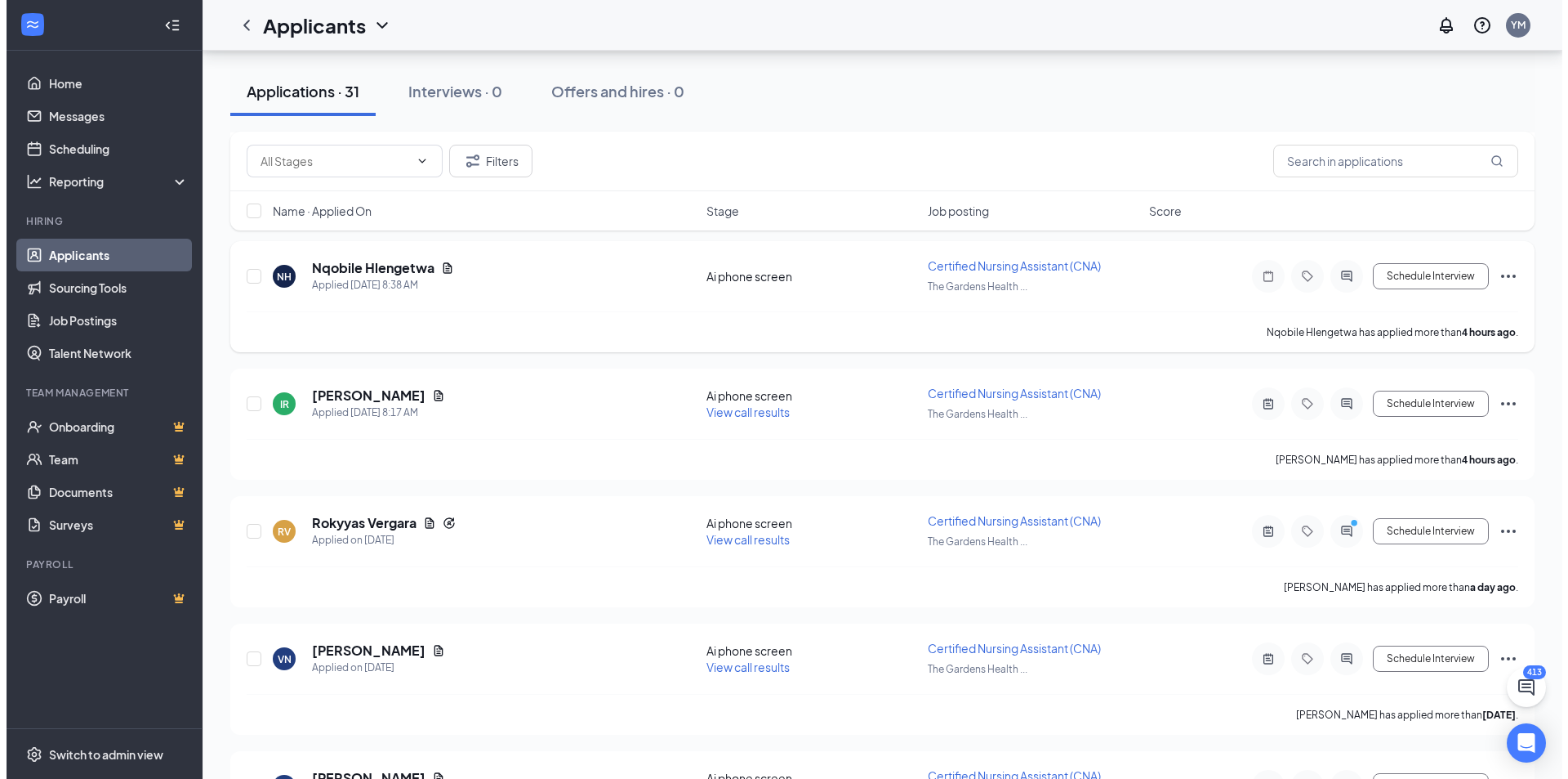
scroll to position [572, 0]
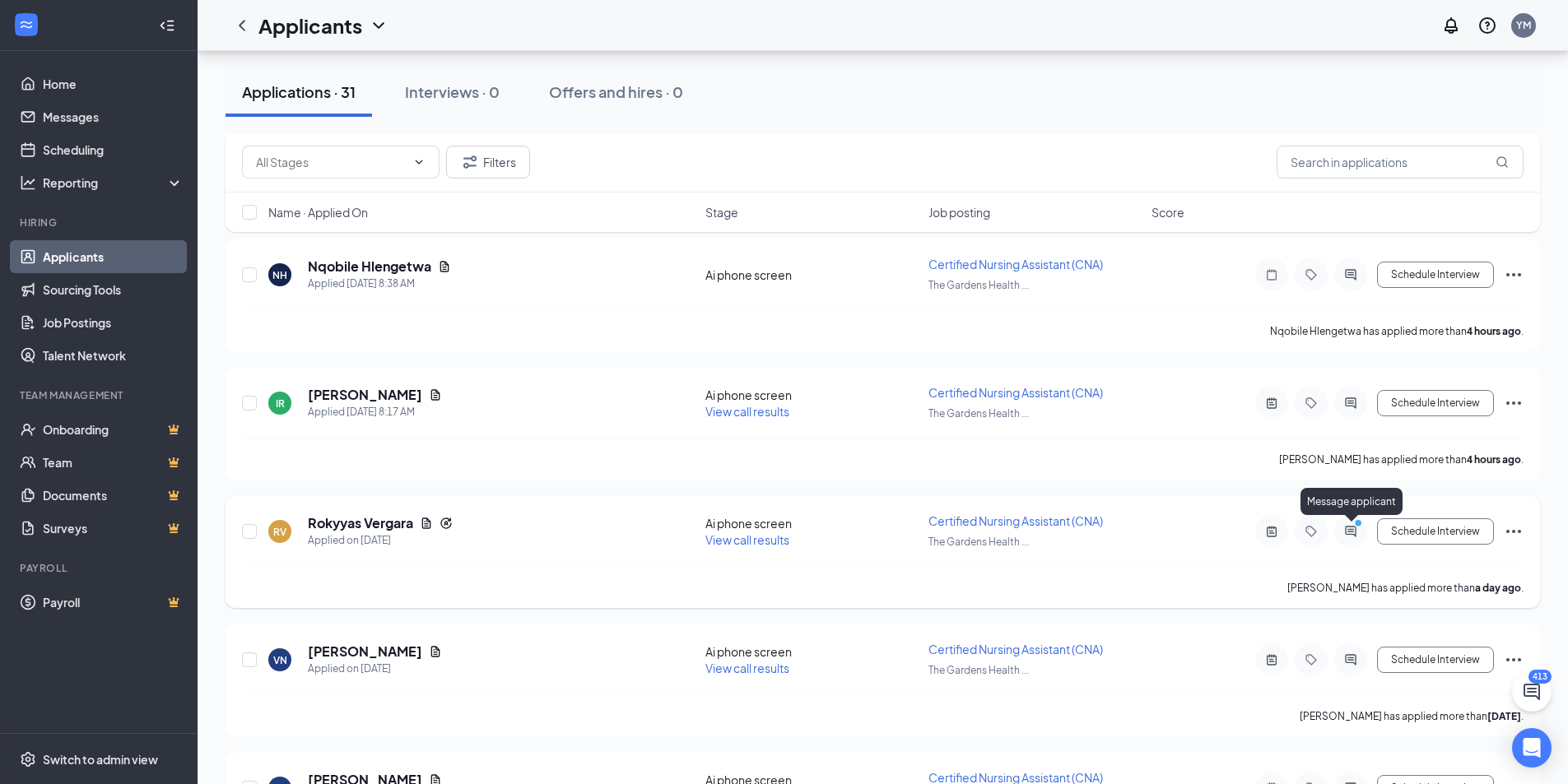
click at [1358, 532] on icon "ActiveChat" at bounding box center [1351, 531] width 20 height 13
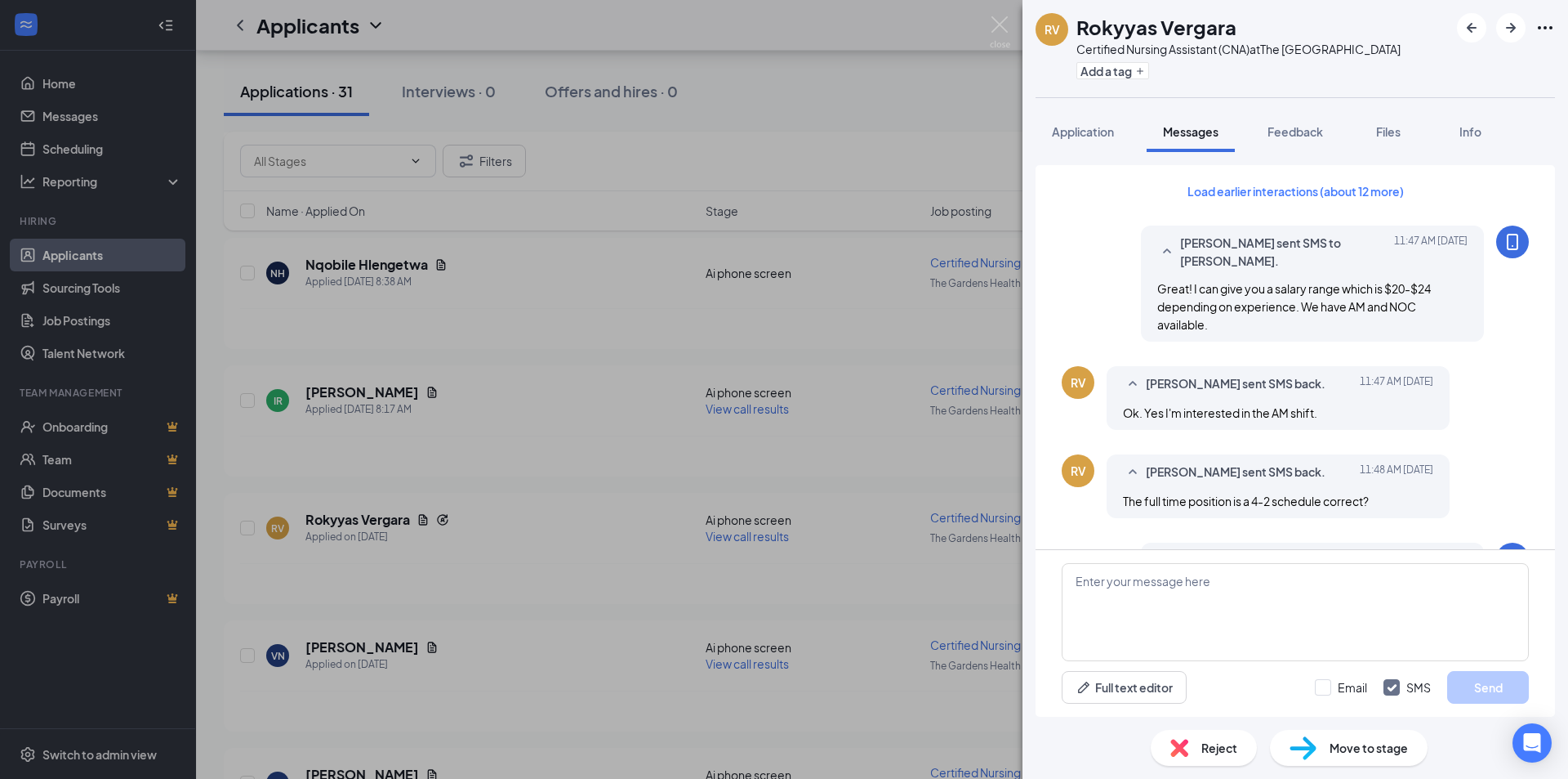
scroll to position [741, 0]
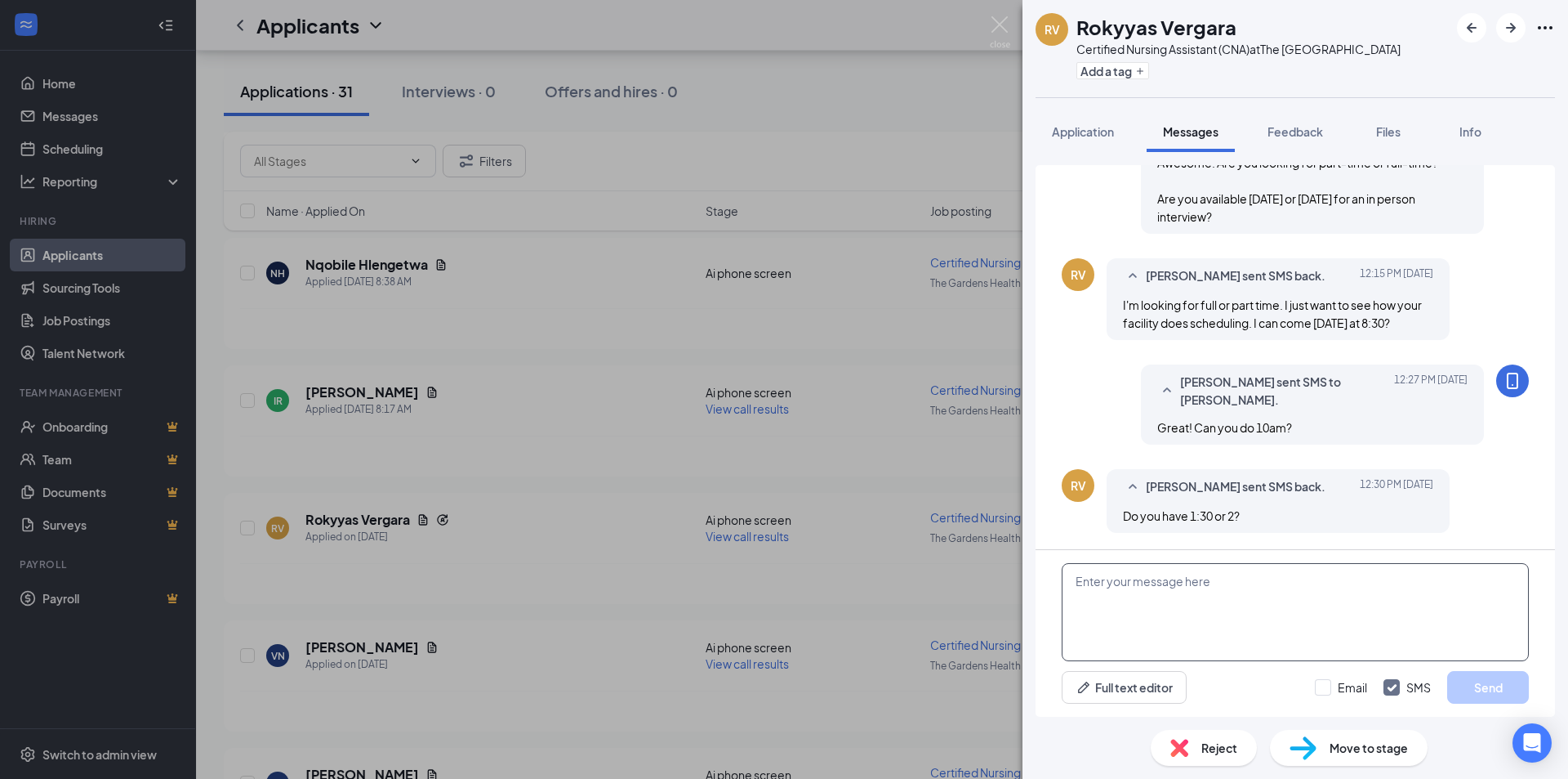
click at [1241, 605] on textarea at bounding box center [1295, 612] width 467 height 98
type textarea "We can do 1:30pm."
click at [1480, 684] on button "Send" at bounding box center [1488, 687] width 82 height 33
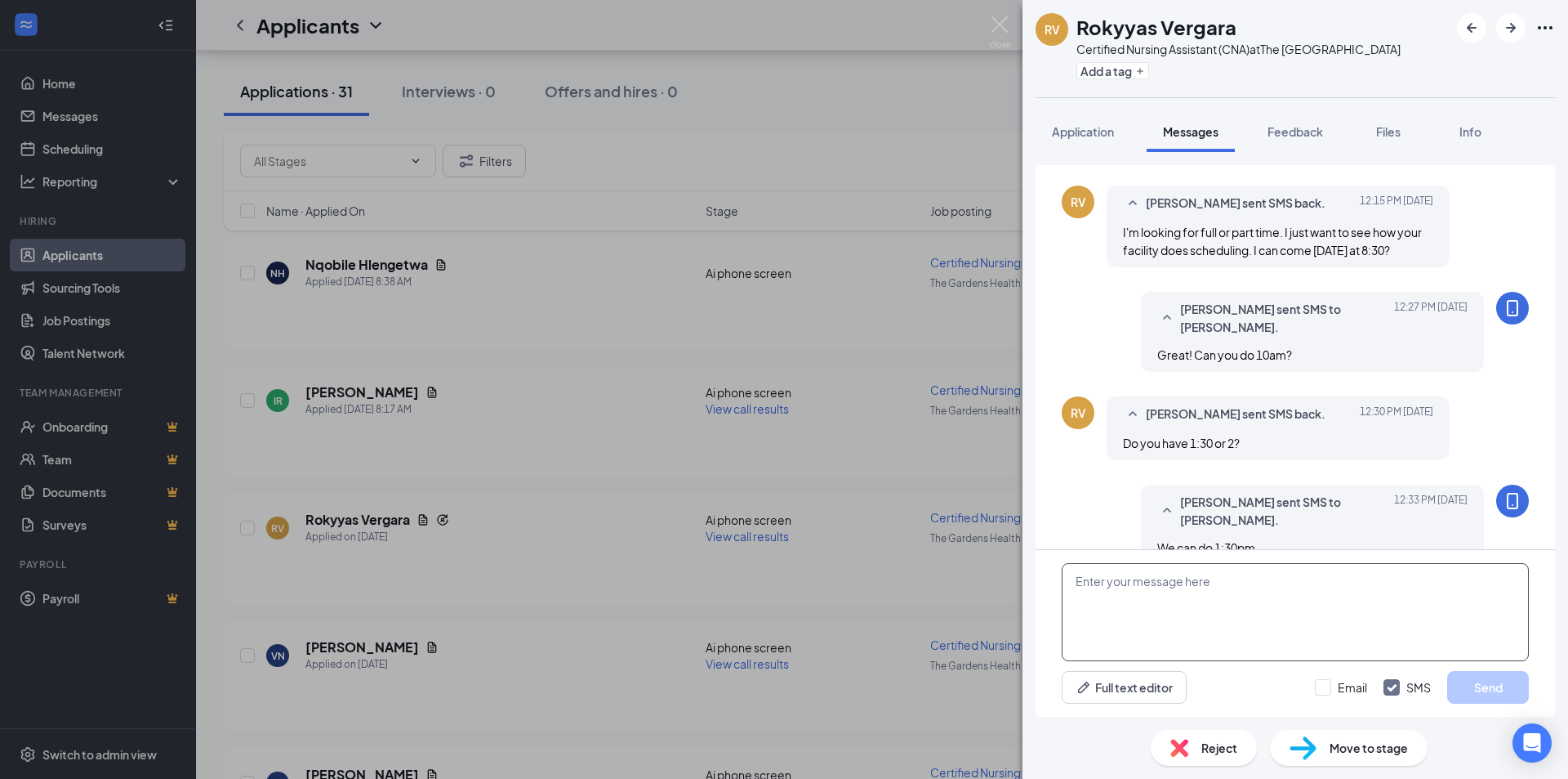
scroll to position [845, 0]
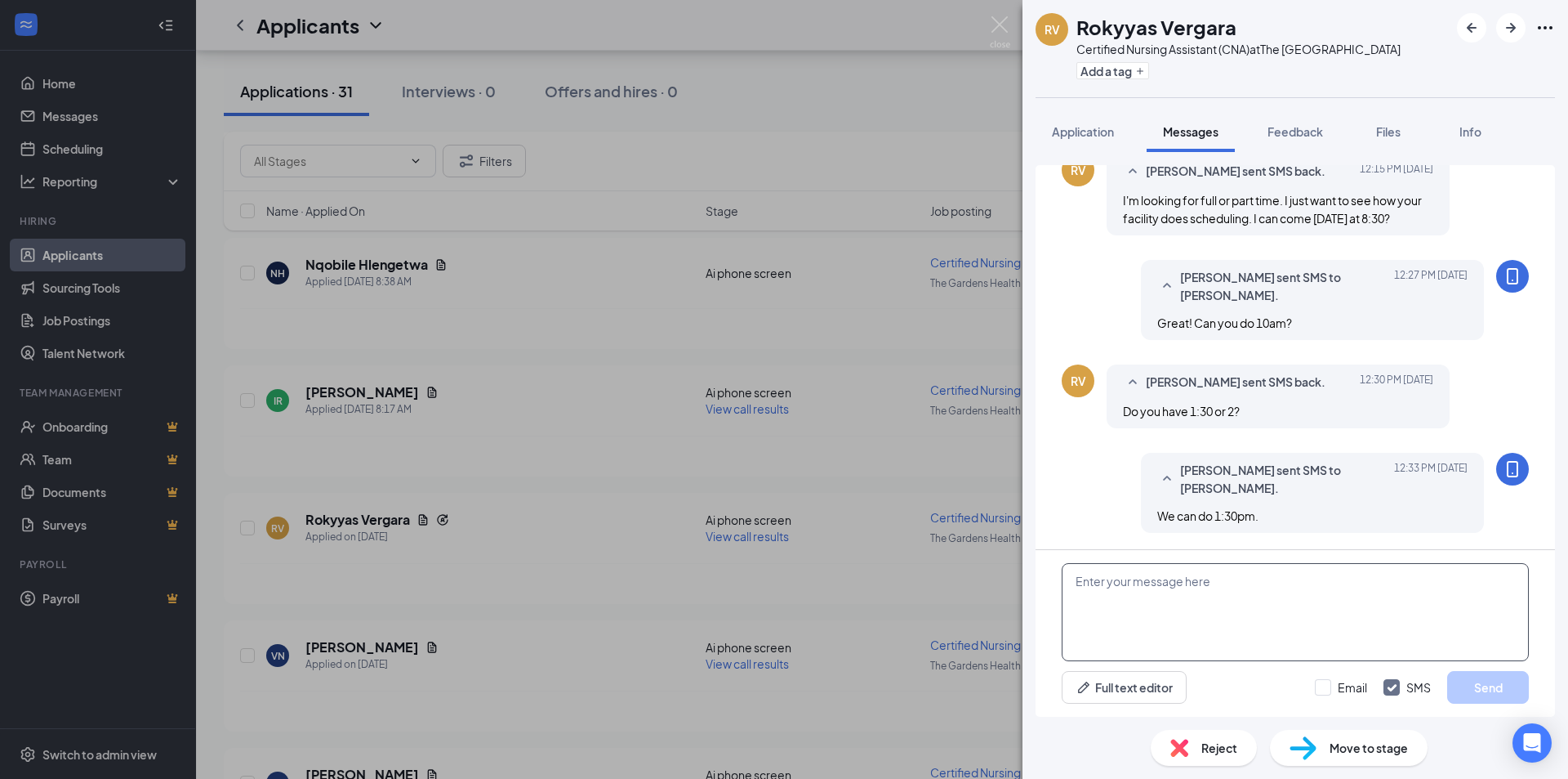
click at [1278, 582] on textarea at bounding box center [1295, 612] width 467 height 98
type textarea "I will send you a confirmation message shortly with all the details you will ne…"
click at [1493, 693] on button "Send" at bounding box center [1488, 687] width 82 height 33
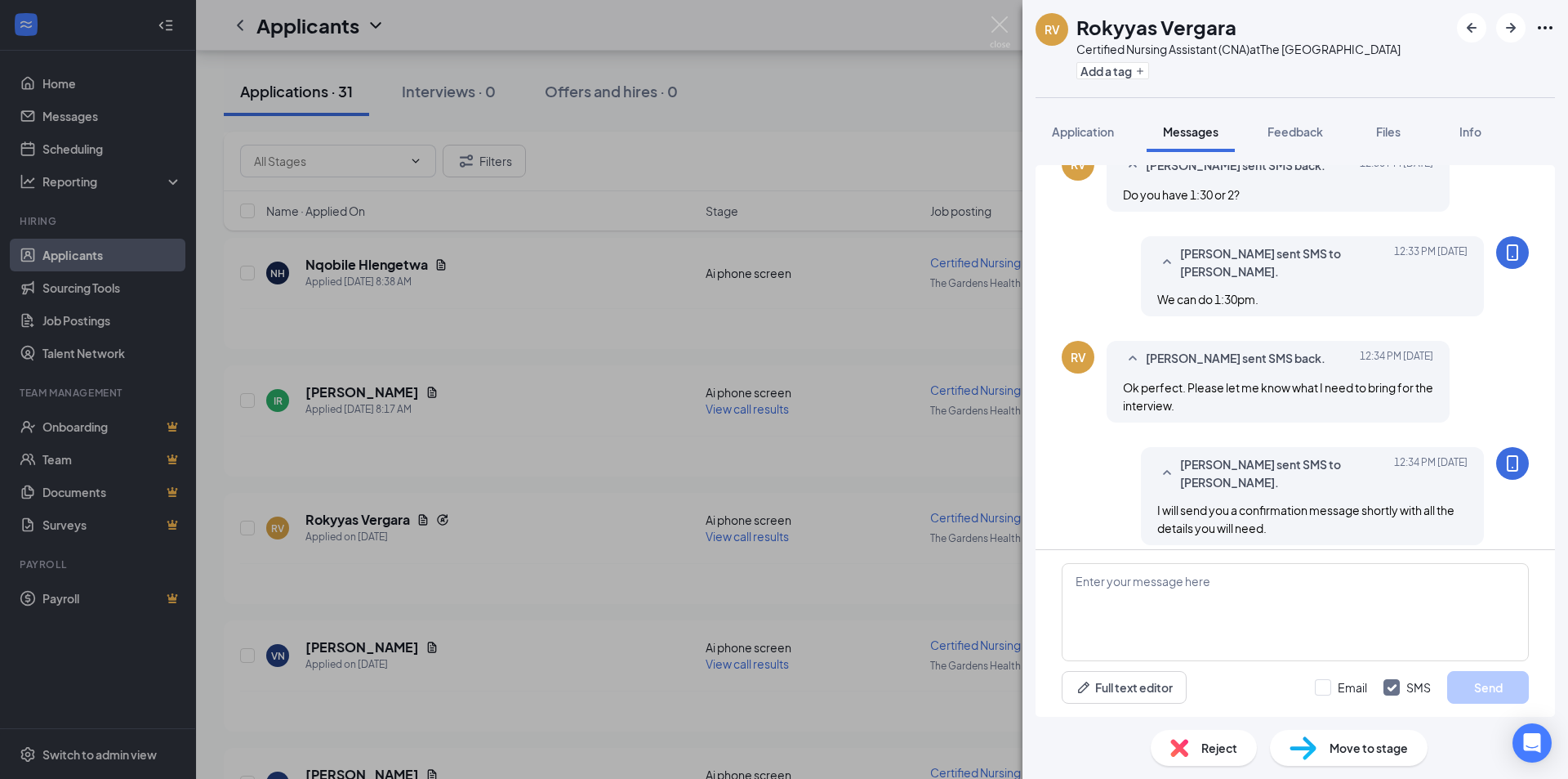
scroll to position [1074, 0]
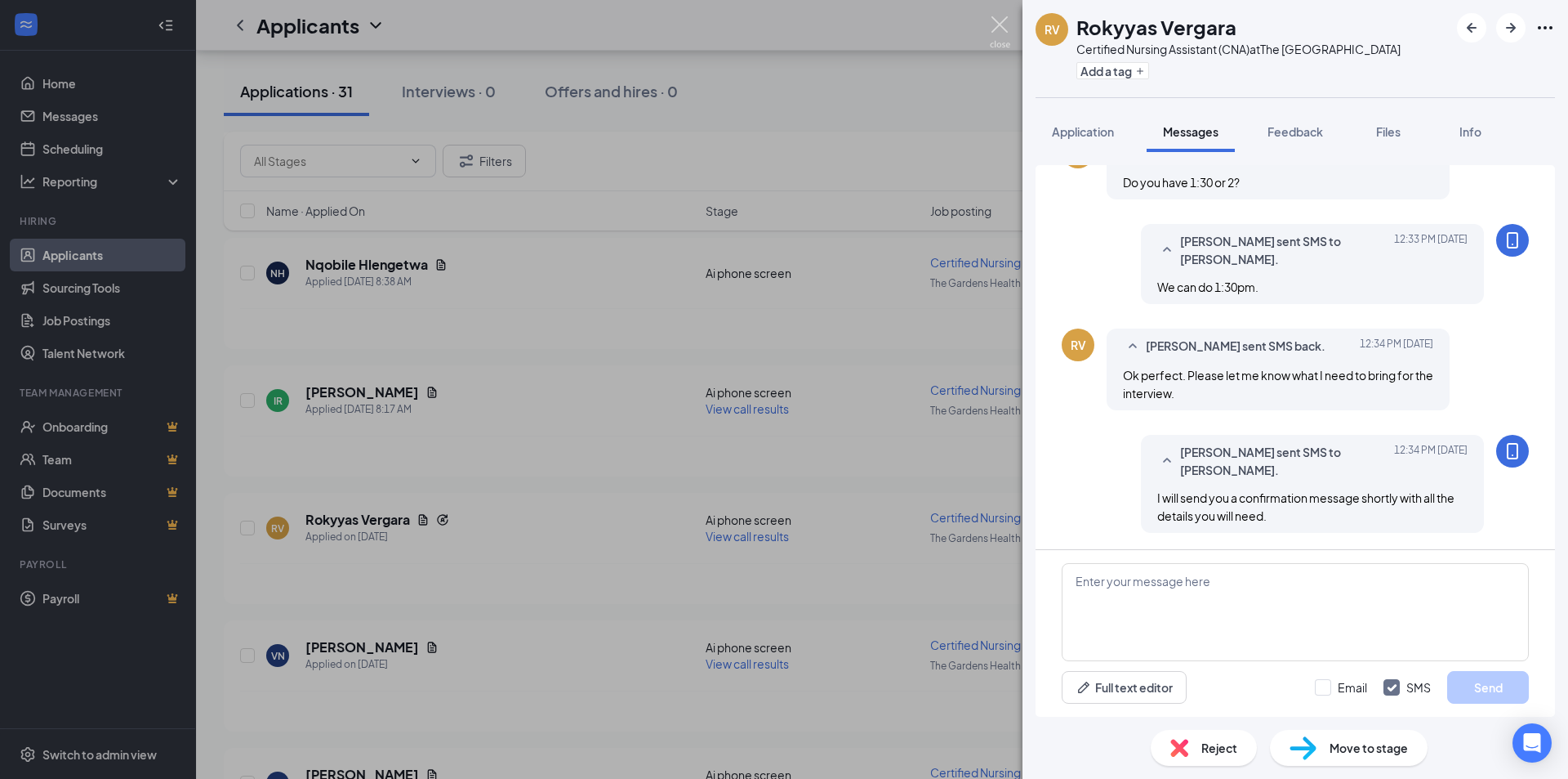
click at [1000, 28] on img at bounding box center [1000, 32] width 20 height 32
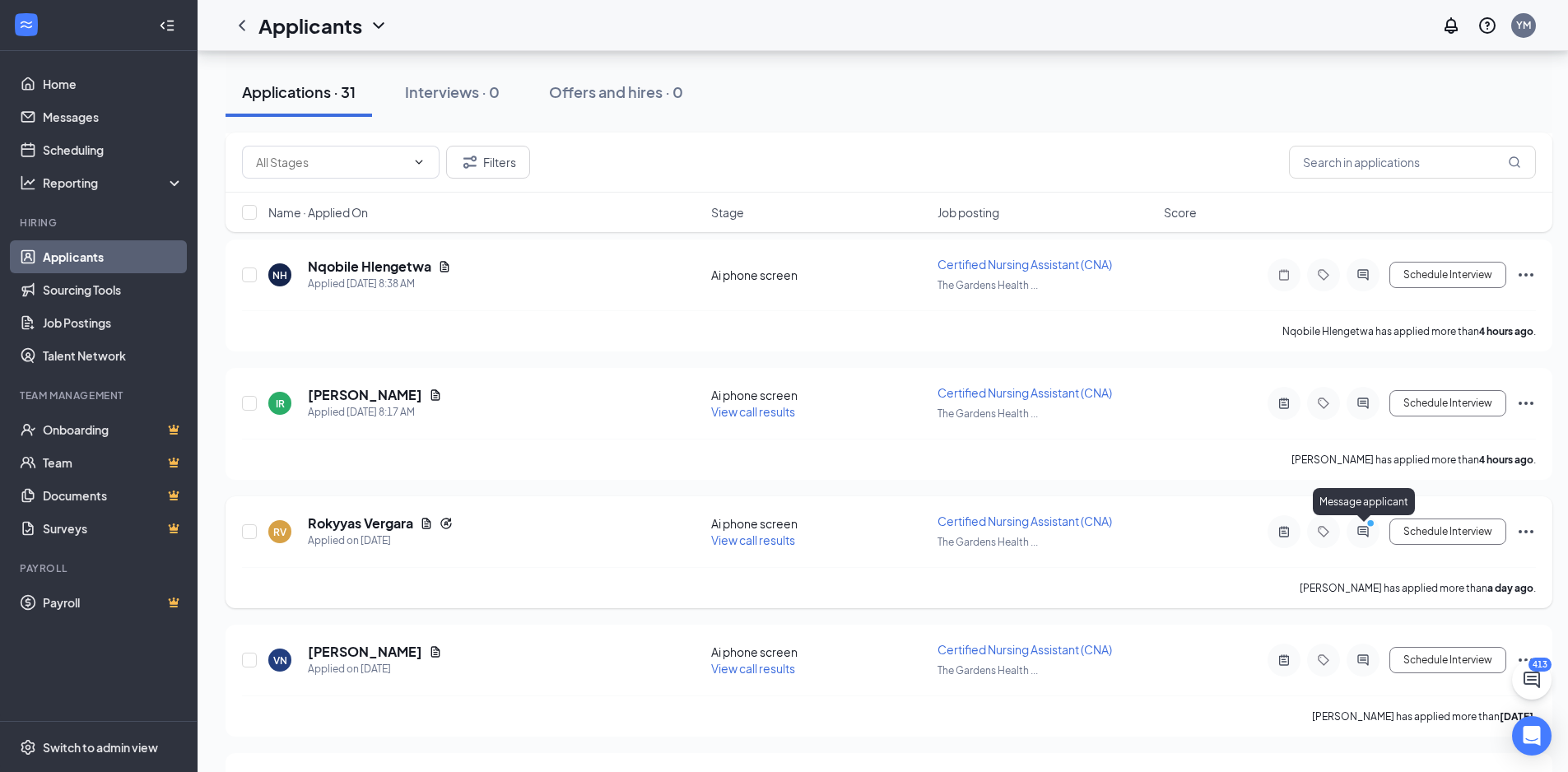
click at [1365, 532] on icon "ActiveChat" at bounding box center [1363, 532] width 11 height 11
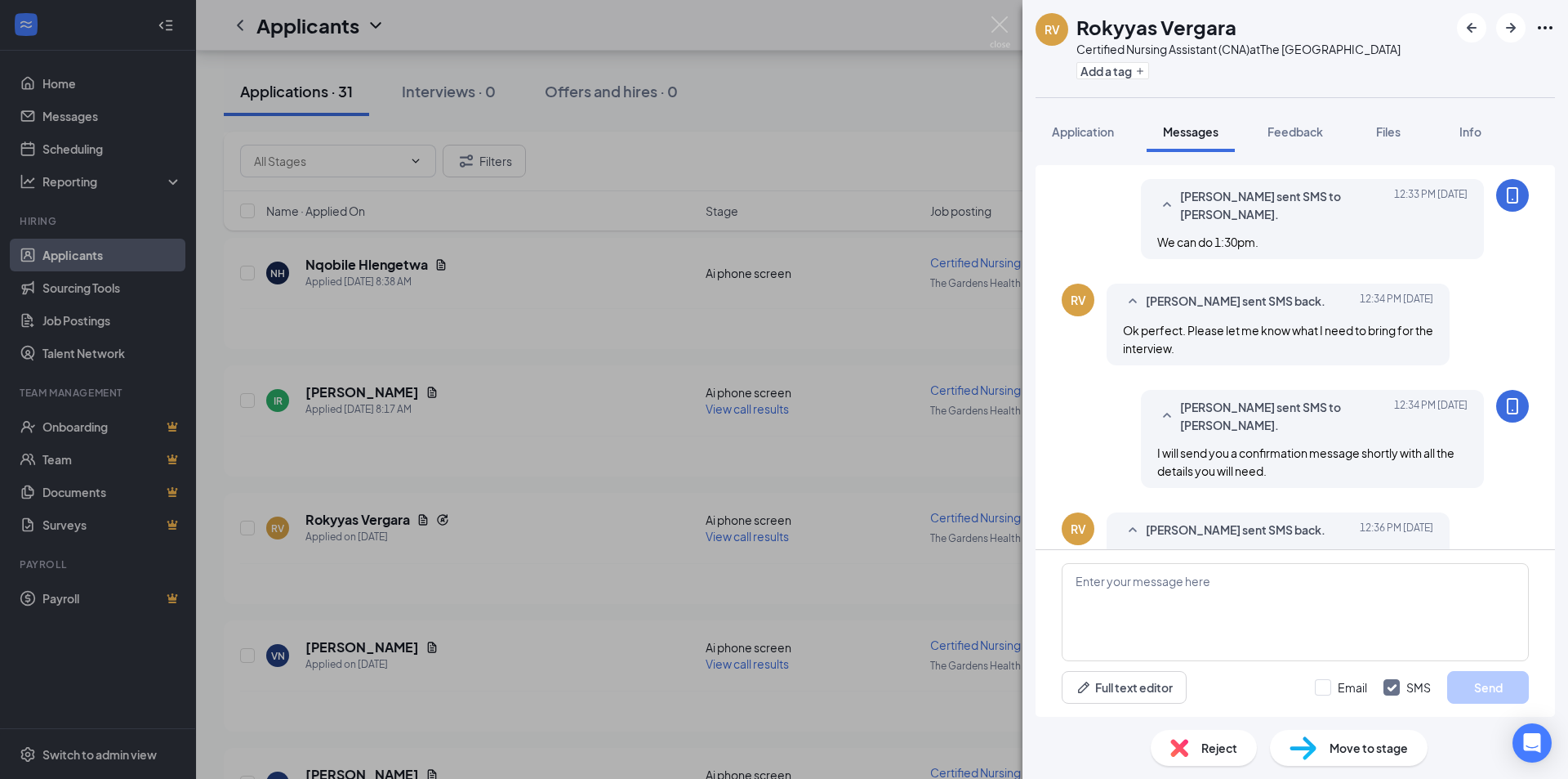
scroll to position [741, 0]
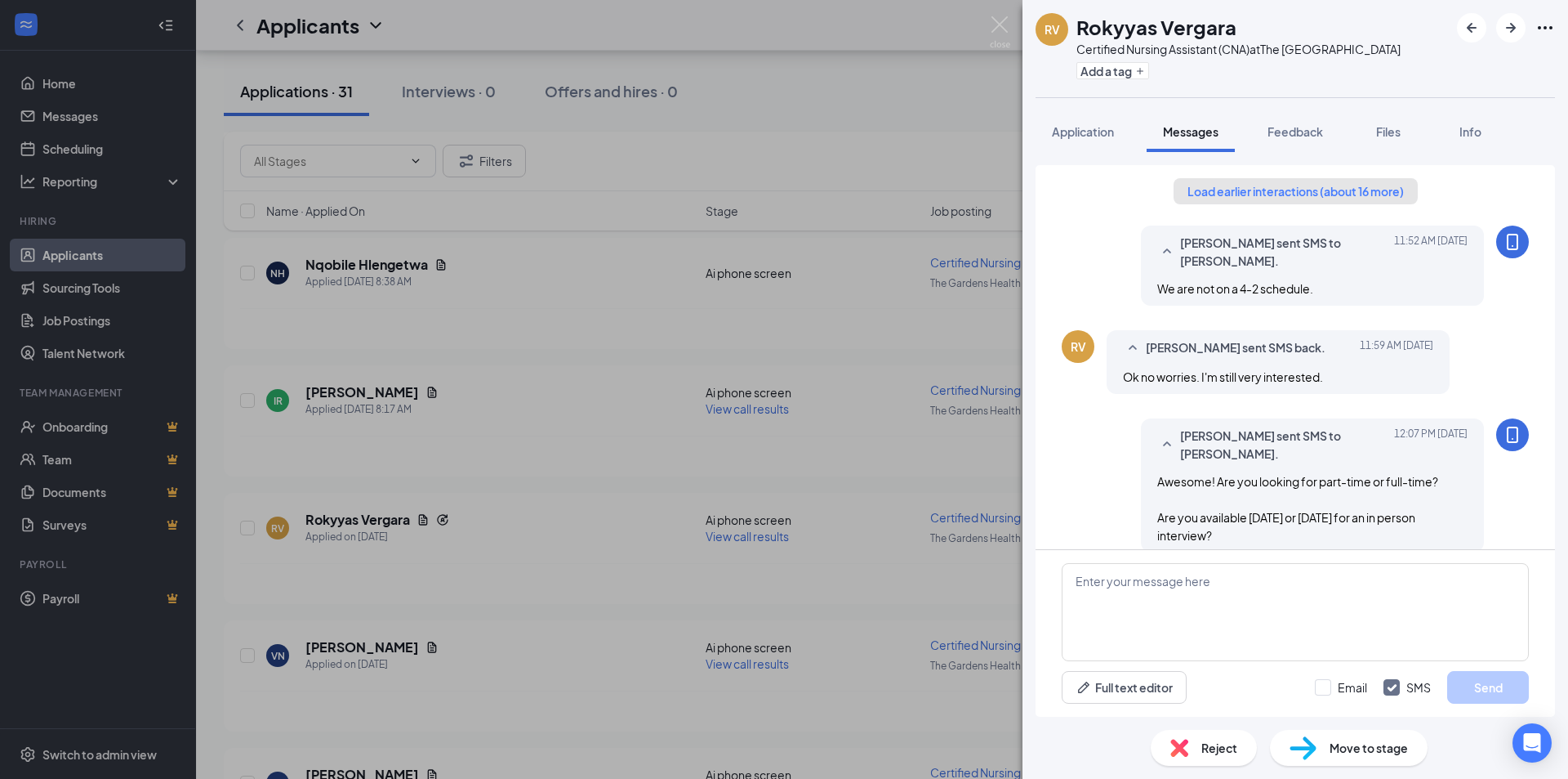
click at [1284, 192] on button "Load earlier interactions (about 16 more)" at bounding box center [1295, 191] width 244 height 26
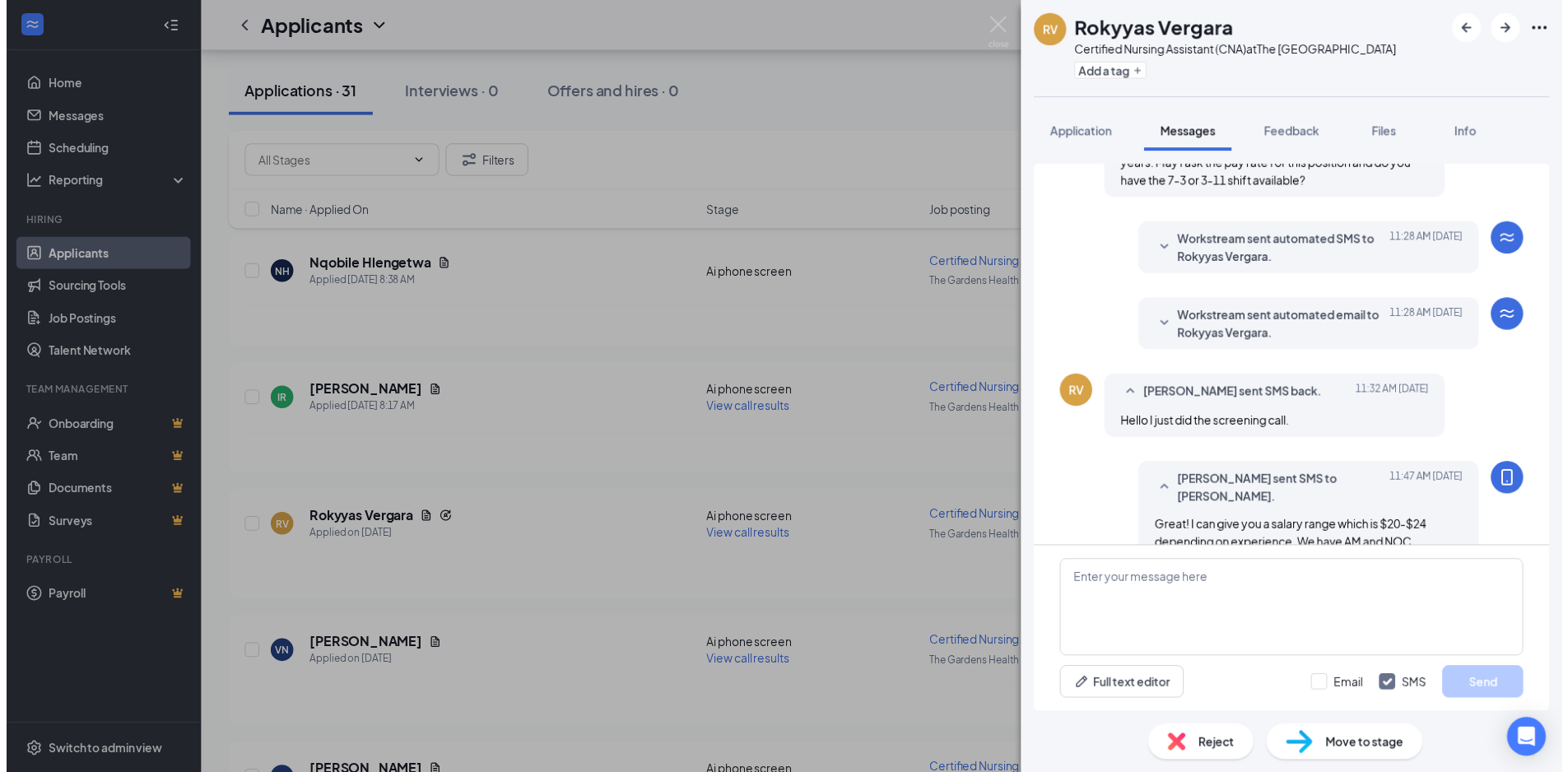
scroll to position [906, 0]
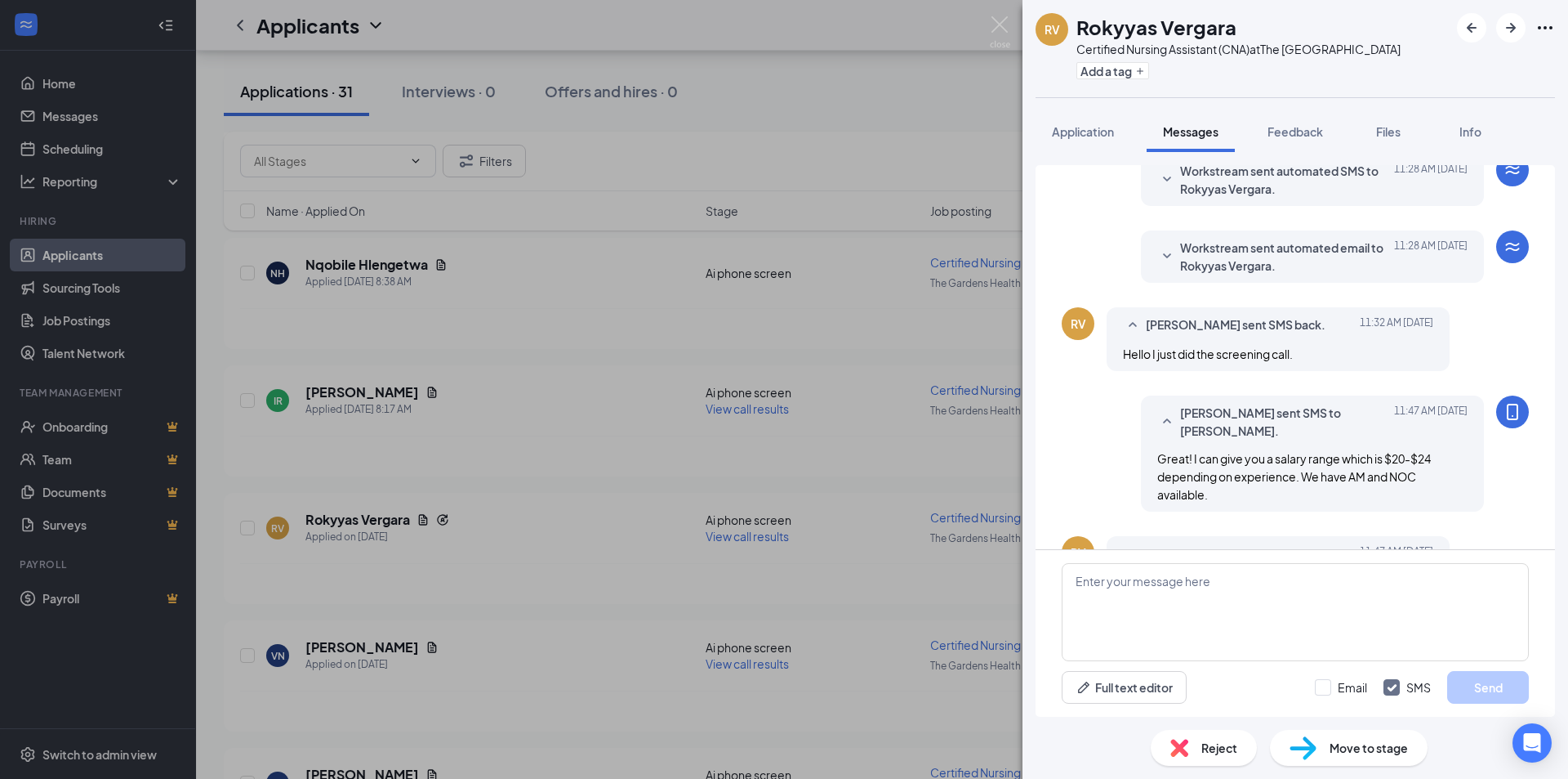
click at [1010, 33] on div "RV Rokyyas Vergara Certified Nursing Assistant (CNA) at The Gardens Health Care…" at bounding box center [784, 390] width 1568 height 779
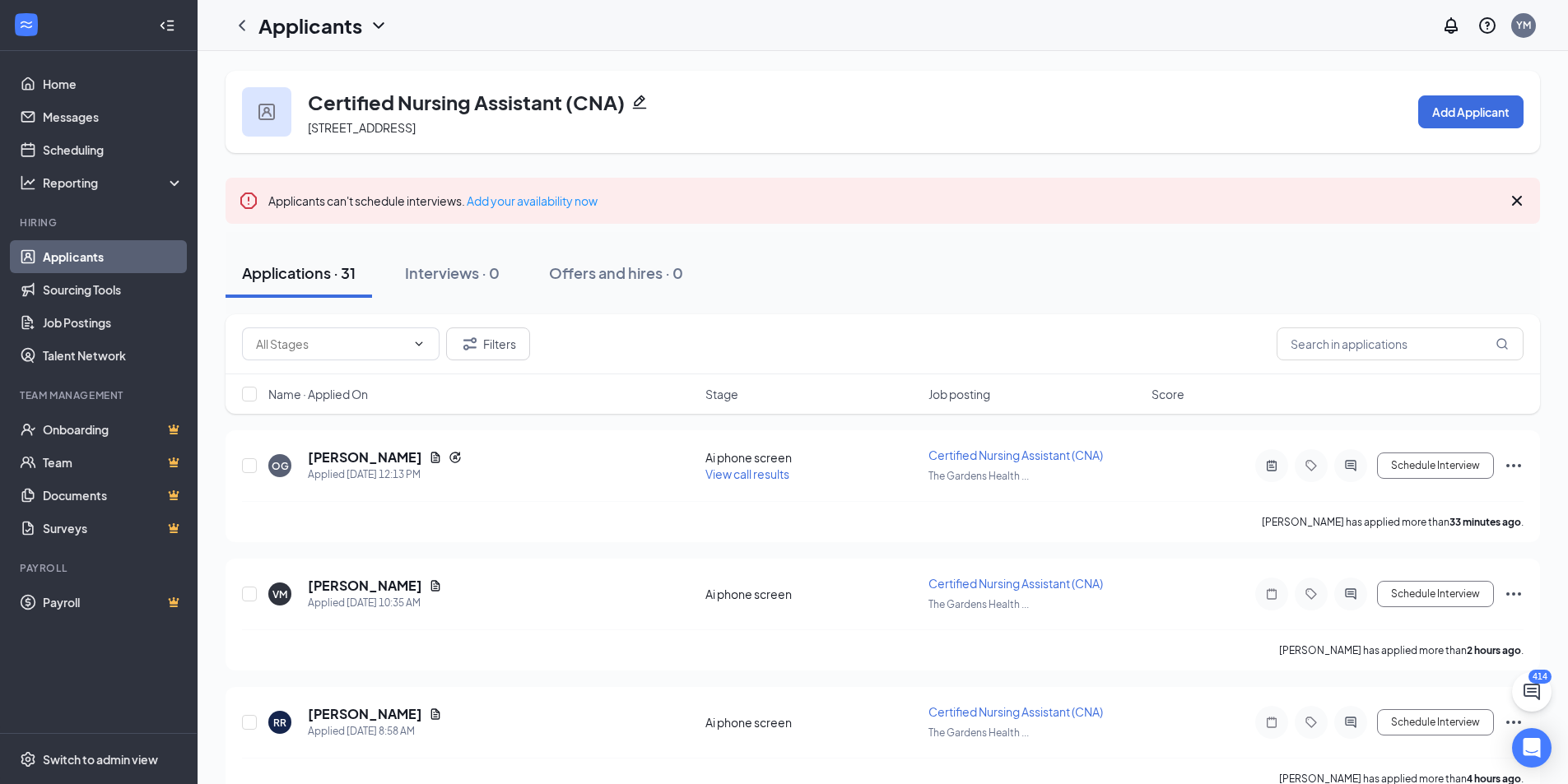
click at [1511, 205] on icon "Cross" at bounding box center [1517, 201] width 20 height 20
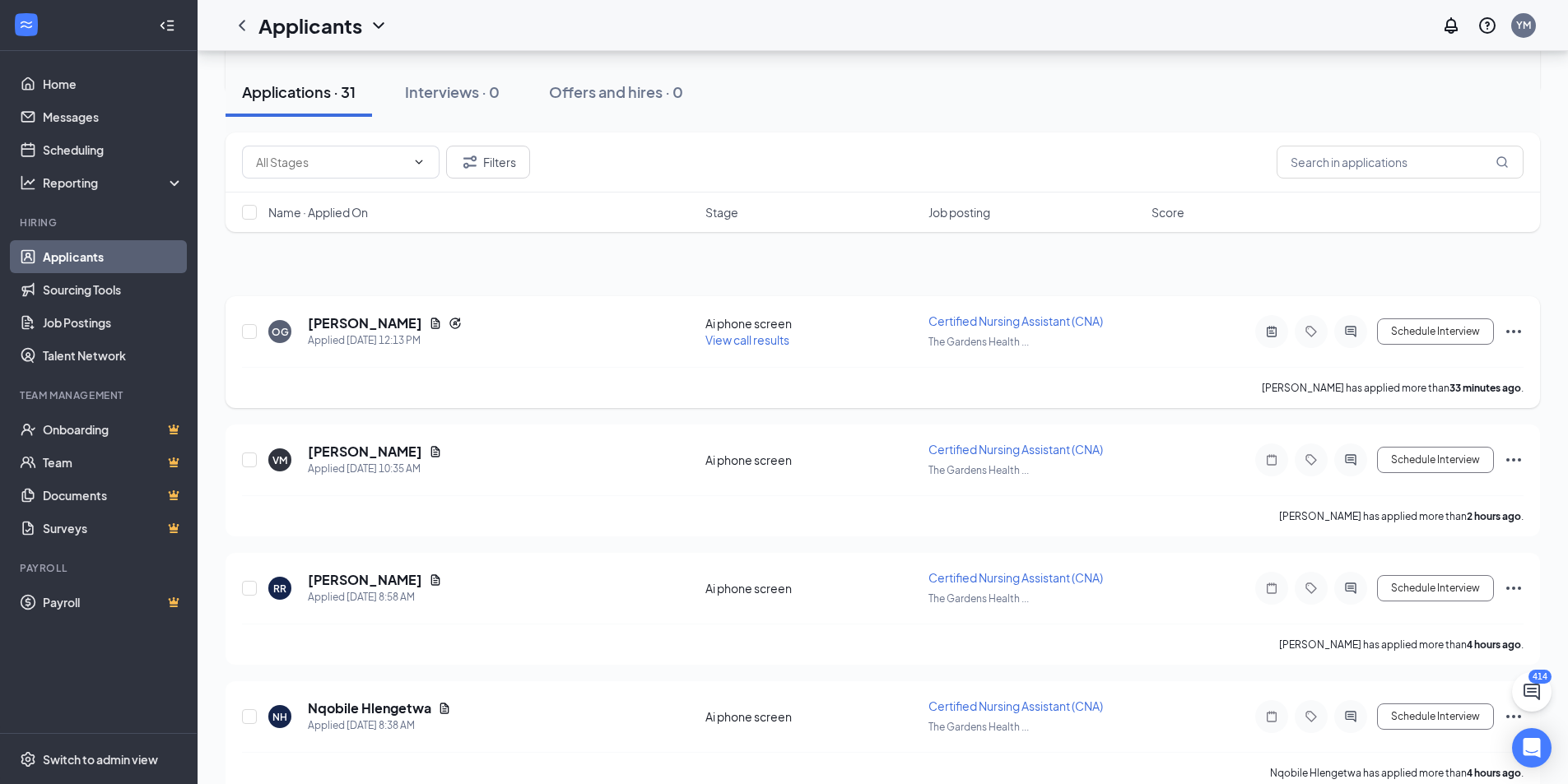
scroll to position [165, 0]
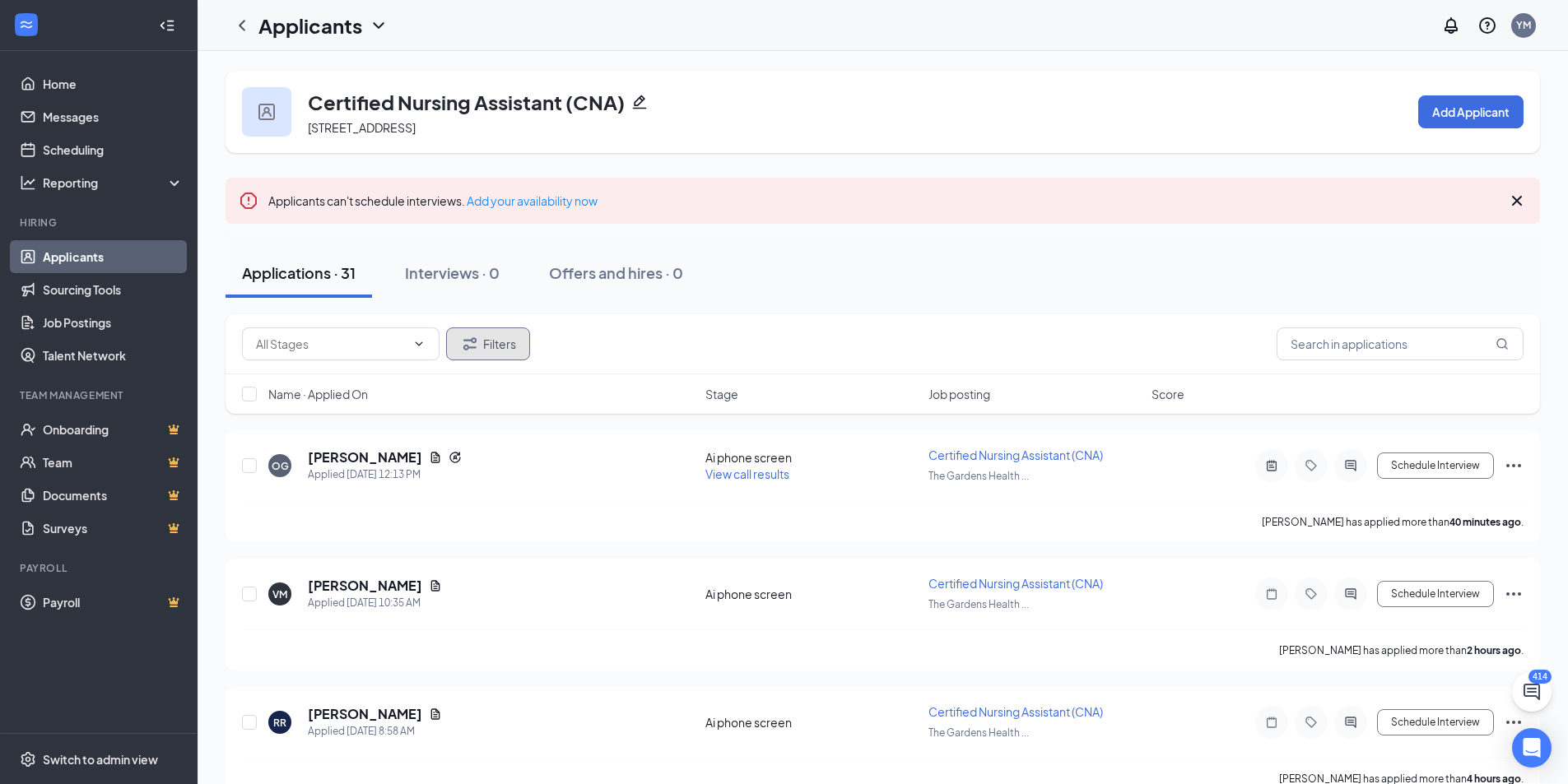
click at [486, 357] on button "Filters" at bounding box center [488, 343] width 84 height 33
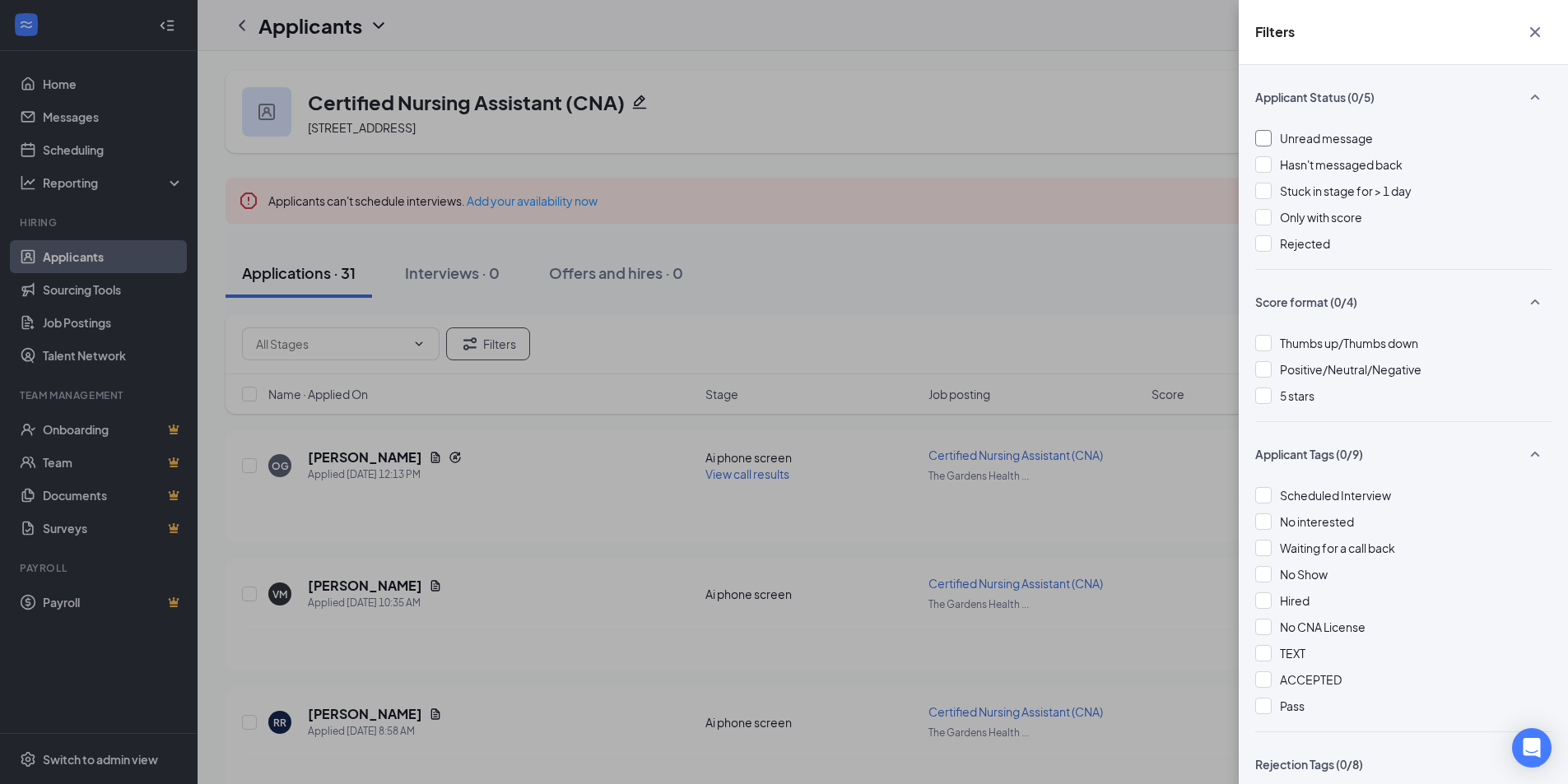
click at [1292, 138] on span "Unread message" at bounding box center [1325, 138] width 93 height 15
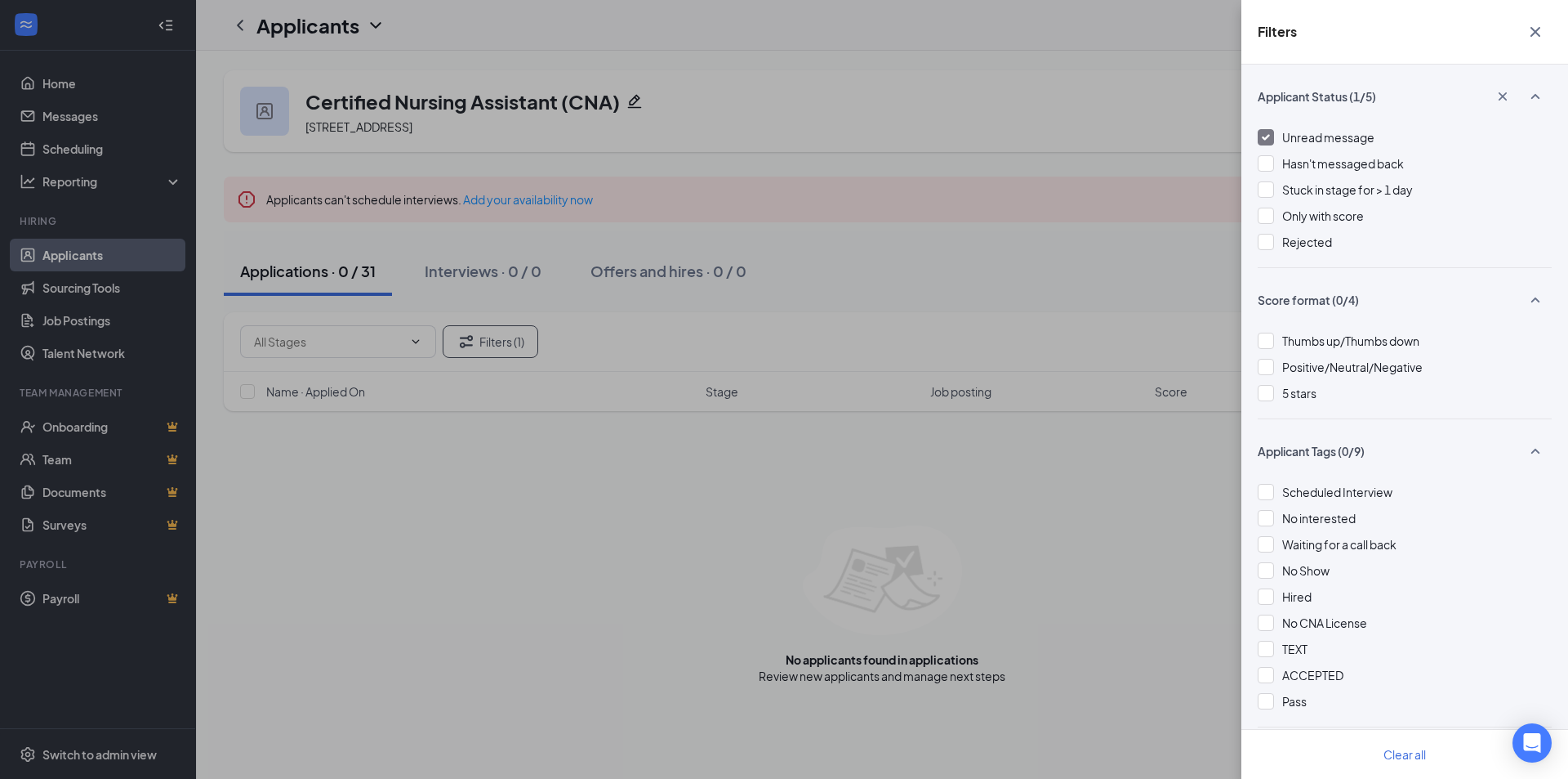
click at [1282, 137] on span "Unread message" at bounding box center [1328, 137] width 92 height 15
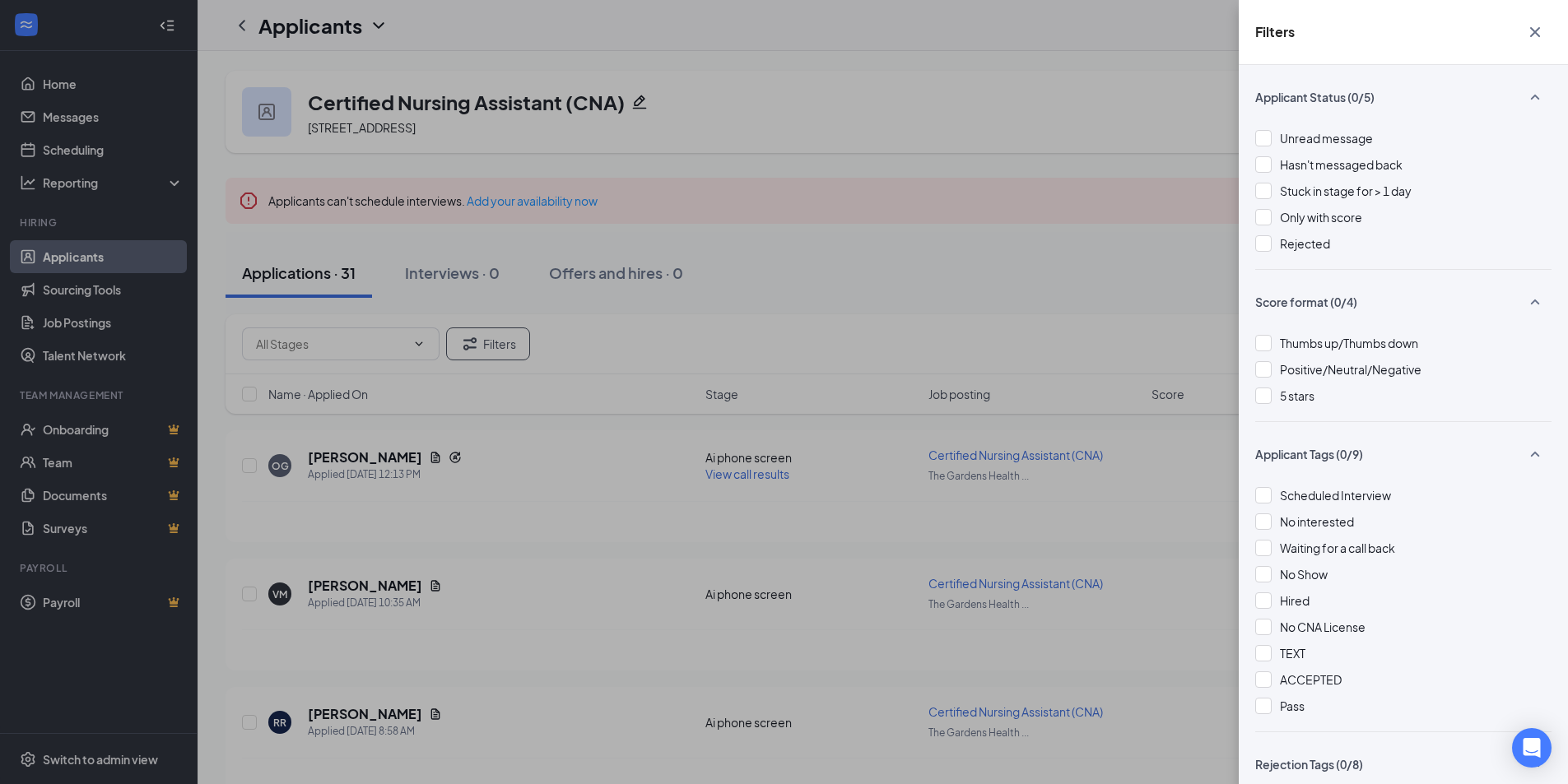
click at [1003, 205] on div "Filters Applicant Status (0/5) Unread message Hasn't messaged back Stuck in sta…" at bounding box center [784, 392] width 1568 height 784
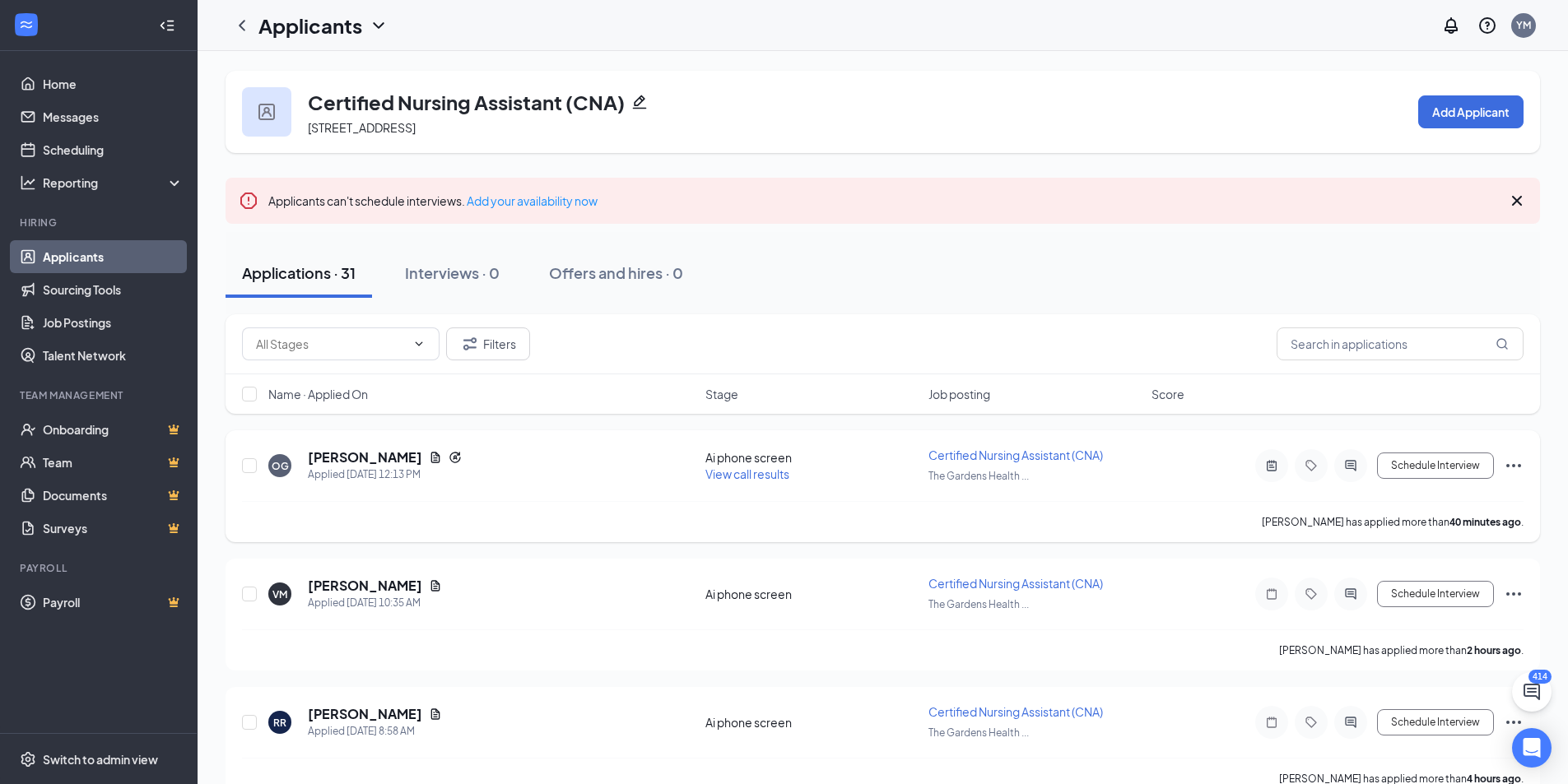
click at [1347, 469] on icon "ActiveChat" at bounding box center [1350, 465] width 11 height 11
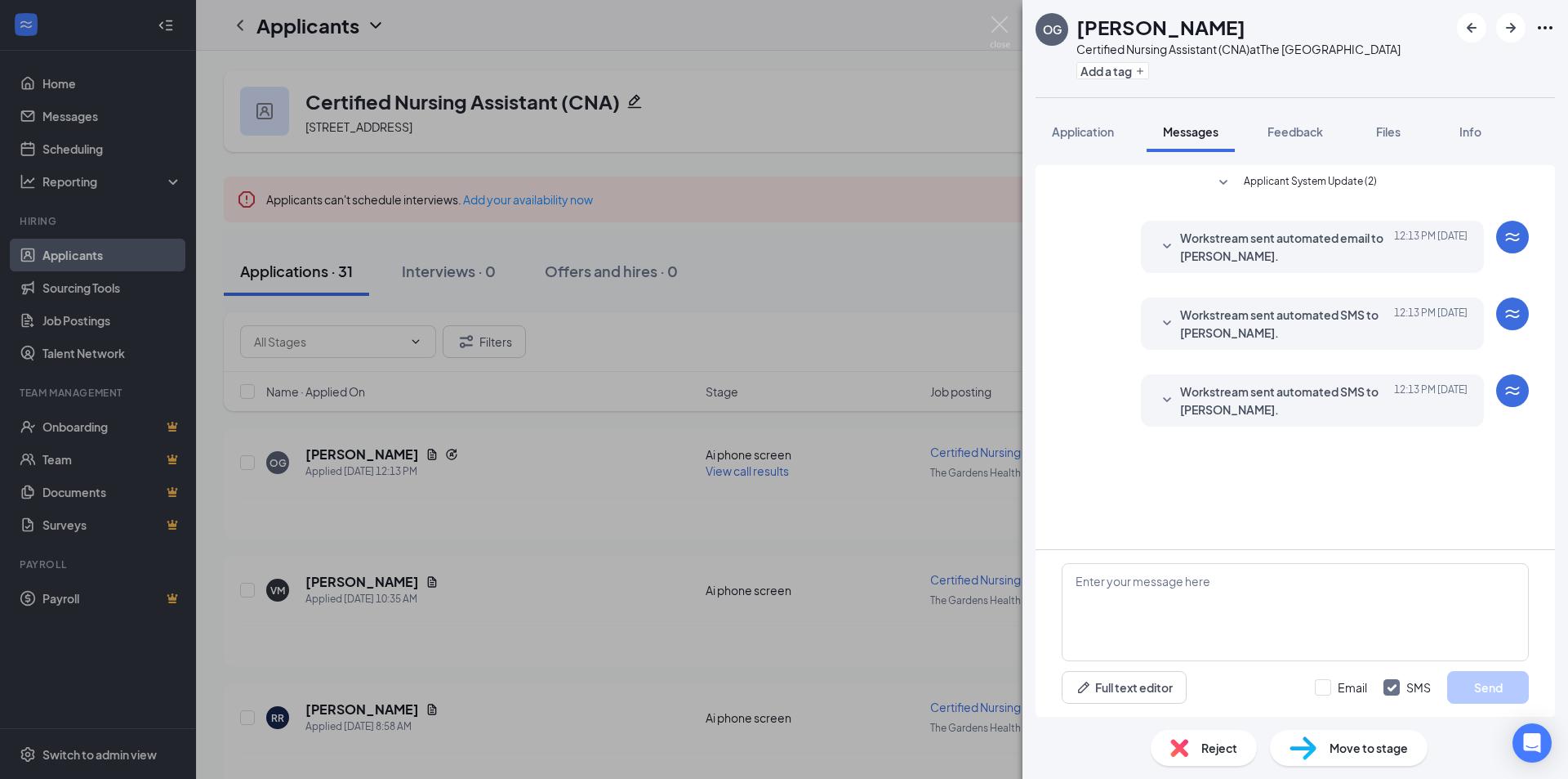
click at [810, 478] on div "OG olivia galutza Certified Nursing Assistant (CNA) at The Gardens Health Care …" at bounding box center [784, 390] width 1568 height 779
click at [810, 478] on div "View call results" at bounding box center [813, 470] width 215 height 16
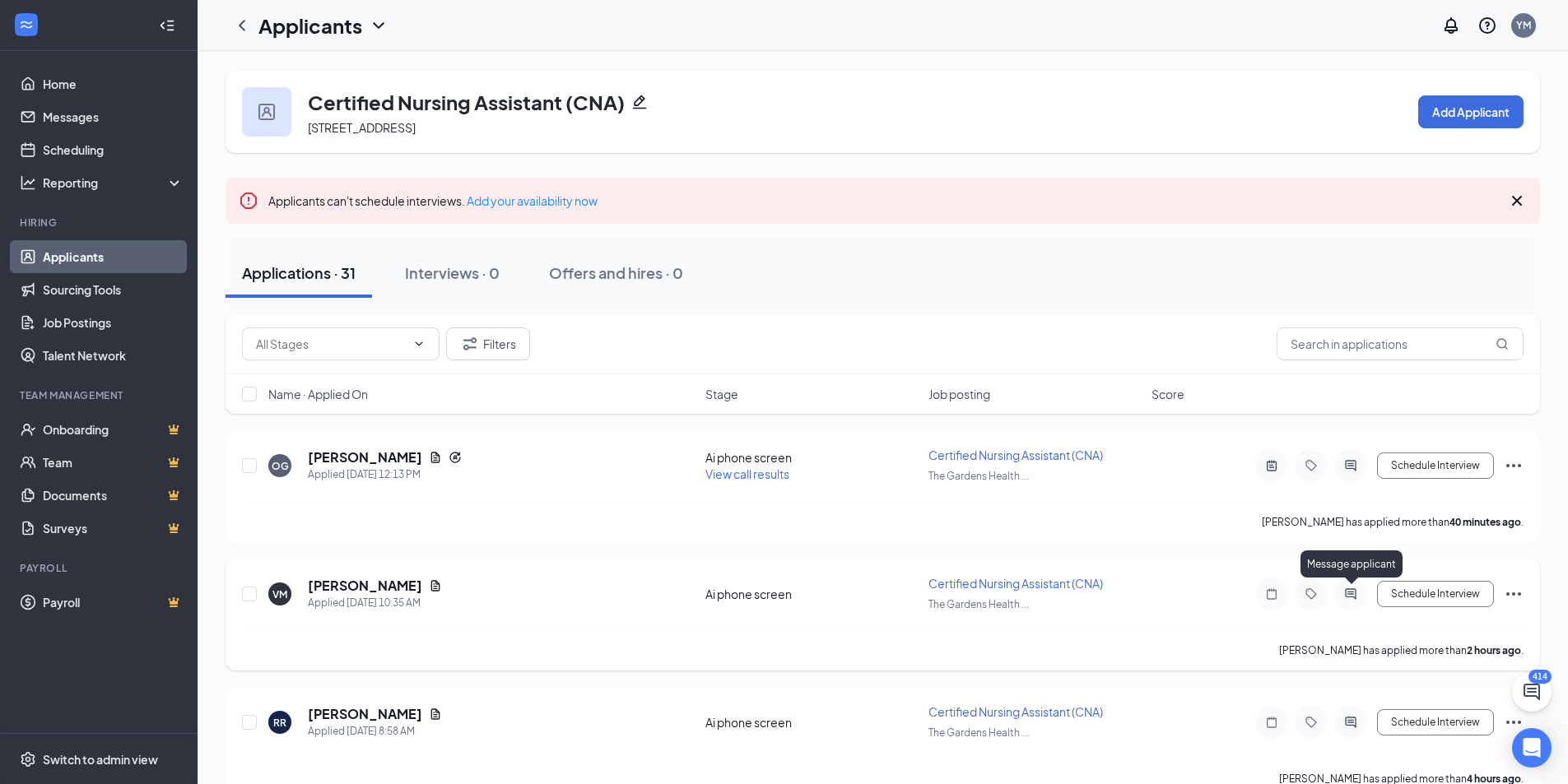
click at [1343, 598] on icon "ActiveChat" at bounding box center [1351, 593] width 20 height 13
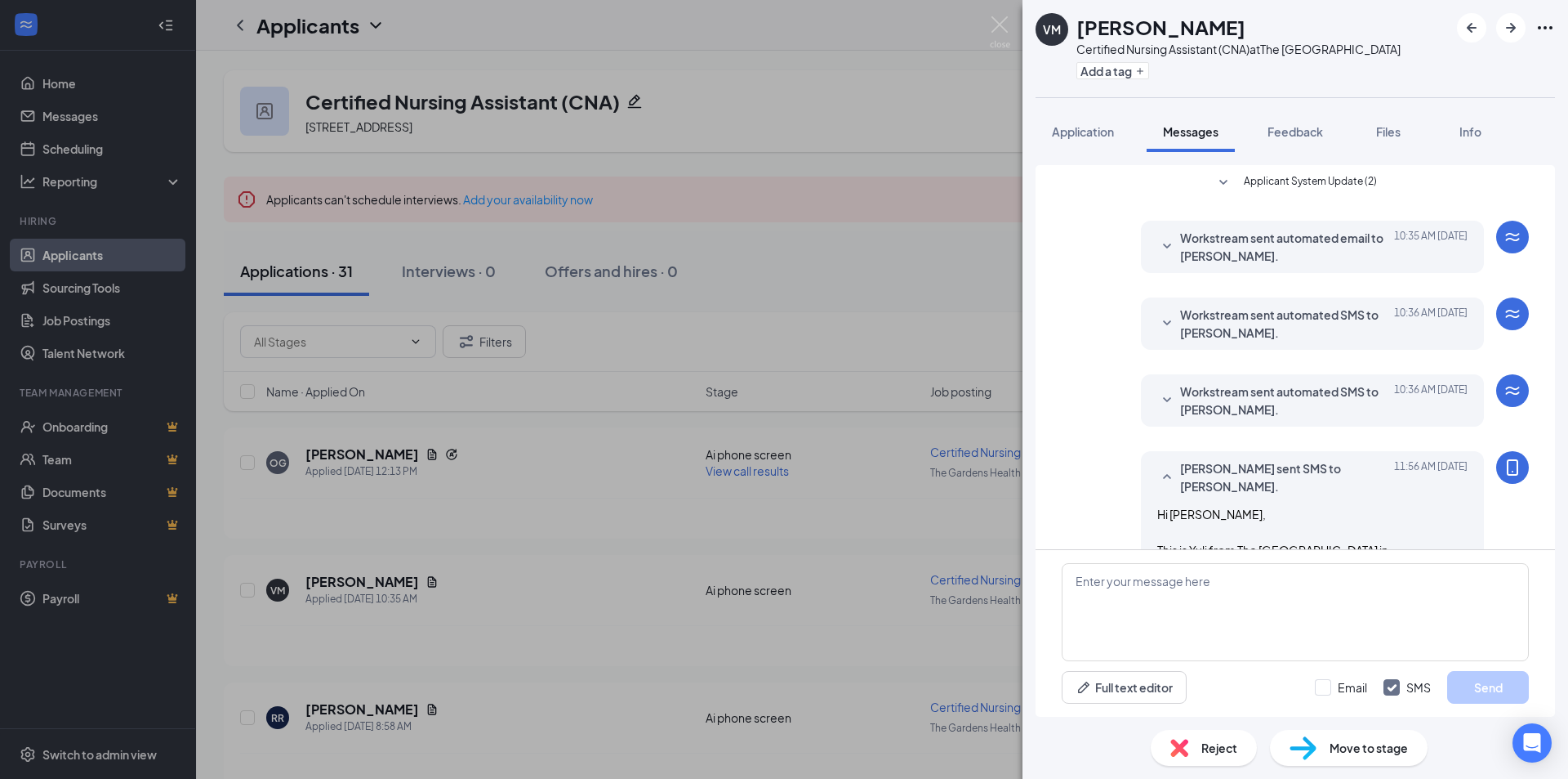
scroll to position [106, 0]
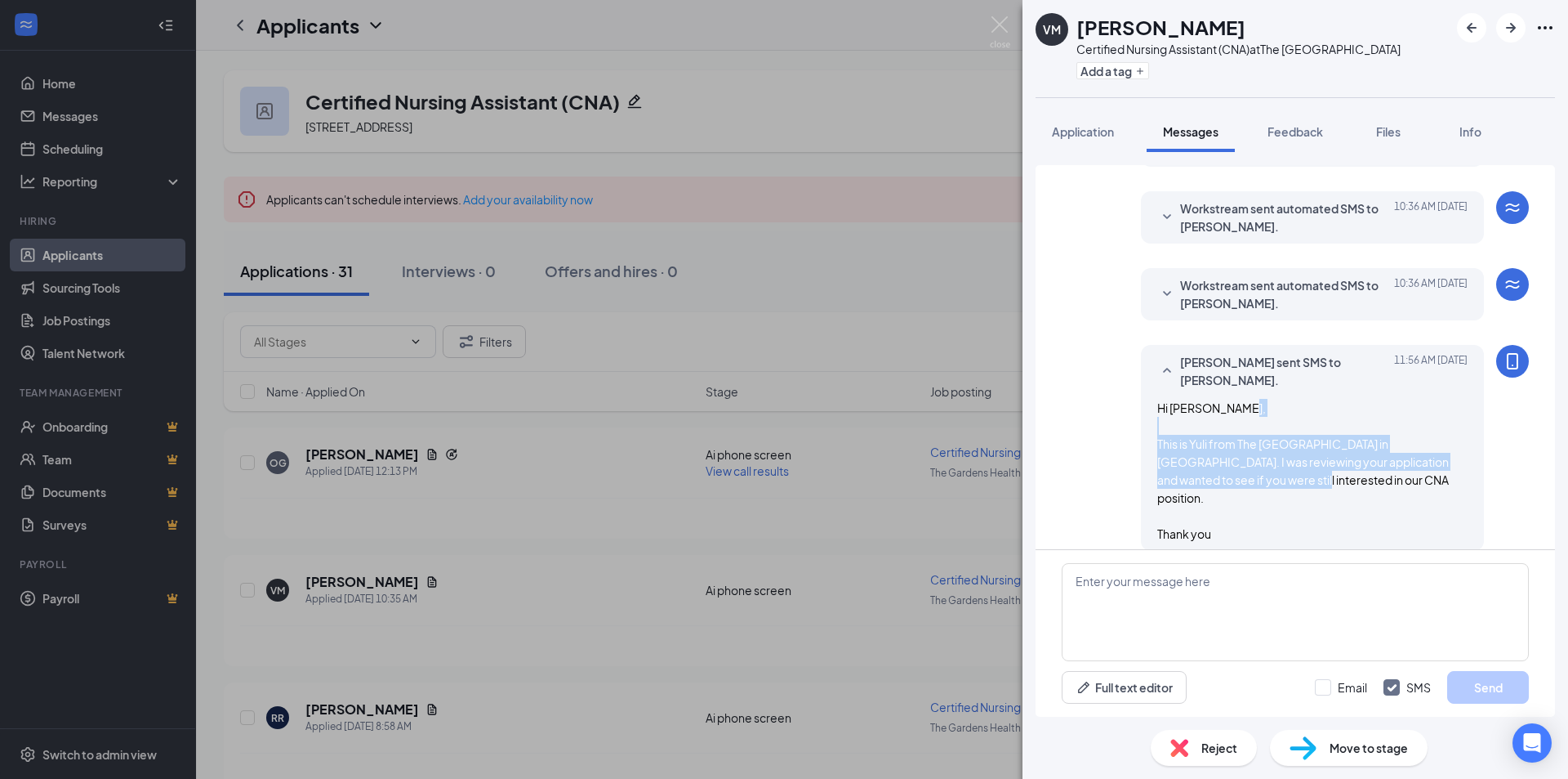
drag, startPoint x: 1158, startPoint y: 437, endPoint x: 1181, endPoint y: 461, distance: 33.2
click at [1265, 482] on div "Hi Victoria, This is Yuli from The Gardens Healthcare Center in Northridge. I w…" at bounding box center [1312, 470] width 310 height 144
click at [1184, 461] on span "Hi Victoria, This is Yuli from The Gardens Healthcare Center in Northridge. I w…" at bounding box center [1302, 470] width 292 height 140
click at [1157, 441] on span "Hi Victoria, This is Yuli from The Gardens Healthcare Center in Northridge. I w…" at bounding box center [1302, 470] width 292 height 140
drag, startPoint x: 1146, startPoint y: 441, endPoint x: 1235, endPoint y: 522, distance: 120.3
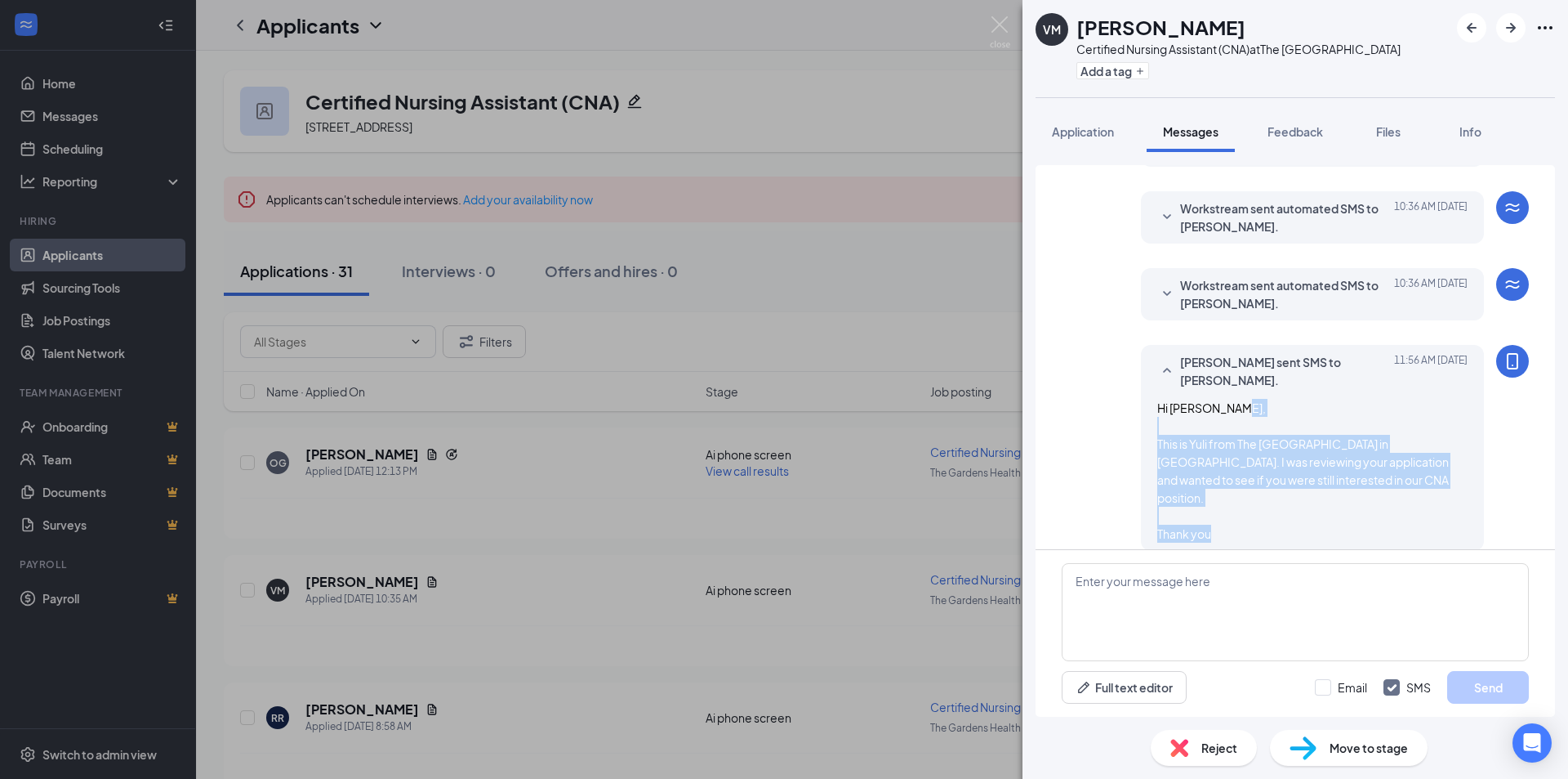
click at [1235, 522] on div "Hi Victoria, This is Yuli from The Gardens Healthcare Center in Northridge. I w…" at bounding box center [1312, 470] width 310 height 144
click at [951, 481] on div "VM victoria medina Certified Nursing Assistant (CNA) at The Gardens Health Care…" at bounding box center [784, 390] width 1568 height 779
click at [952, 481] on div "VM victoria medina Certified Nursing Assistant (CNA) at The Gardens Health Care…" at bounding box center [784, 390] width 1568 height 779
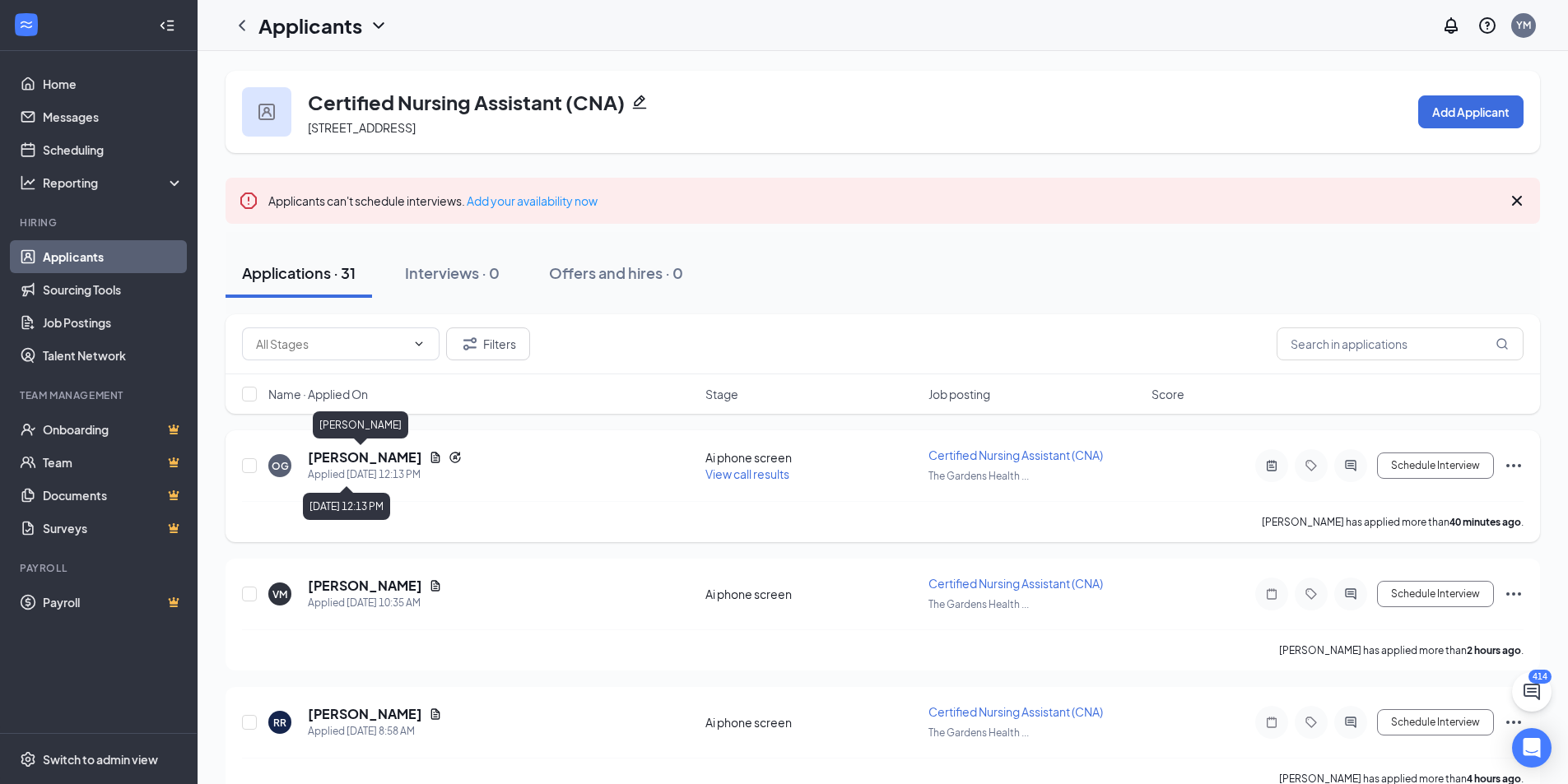
click at [367, 465] on h5 "[PERSON_NAME]" at bounding box center [365, 457] width 115 height 18
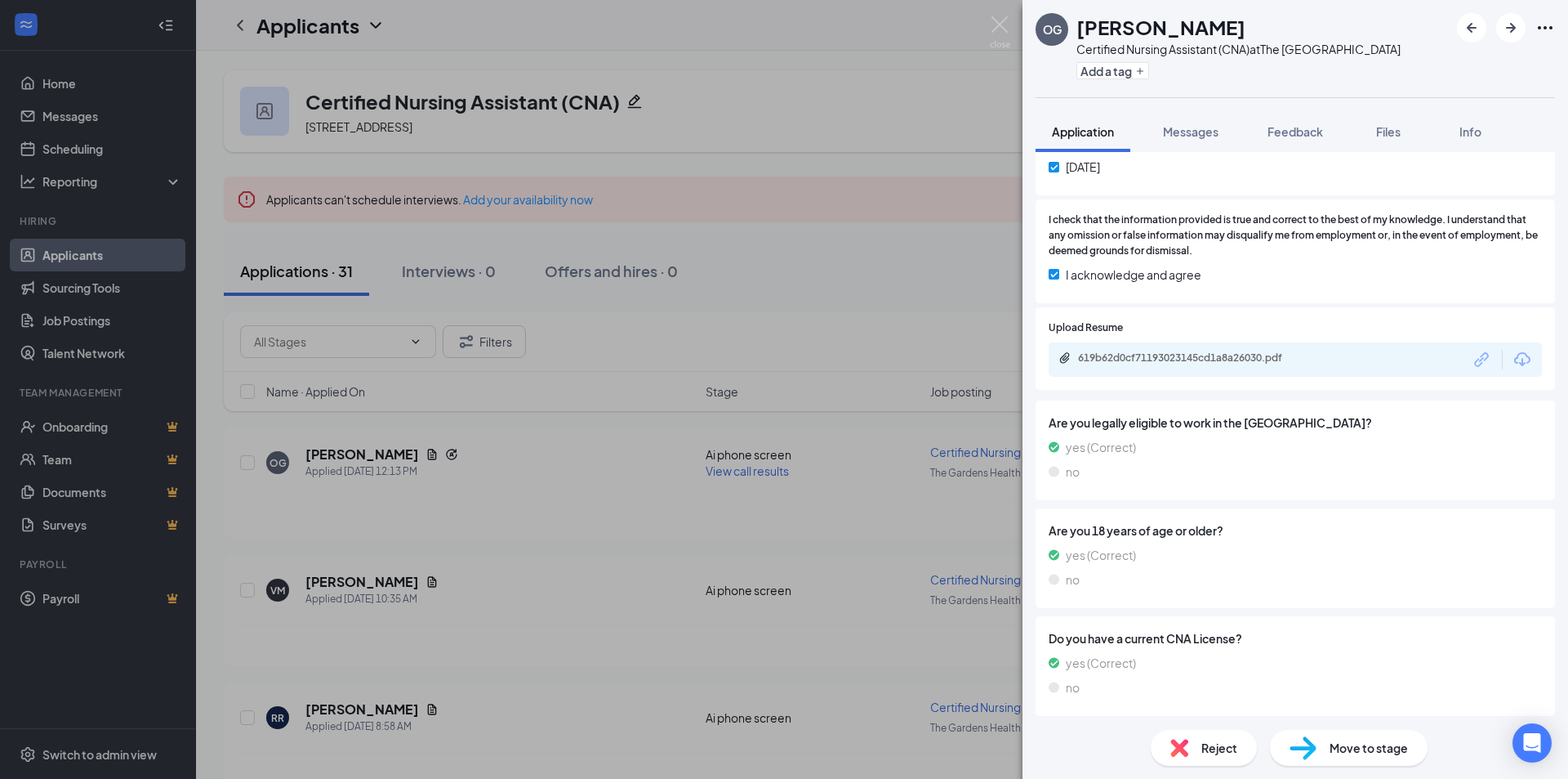
scroll to position [1024, 0]
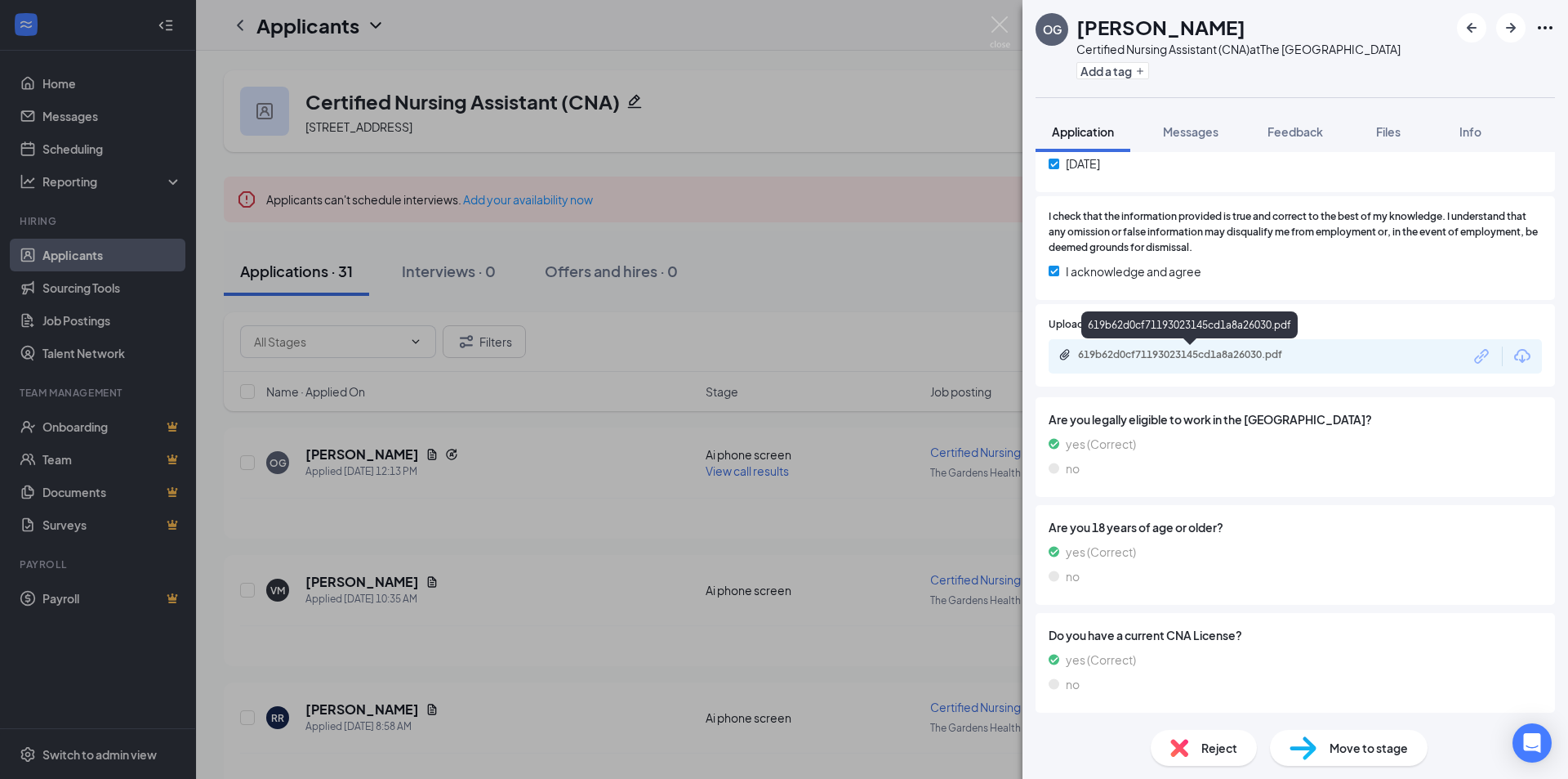
click at [1214, 355] on div "619b62d0cf71193023145cd1a8a26030.pdf" at bounding box center [1191, 355] width 228 height 13
click at [1201, 125] on span "Messages" at bounding box center [1191, 131] width 55 height 15
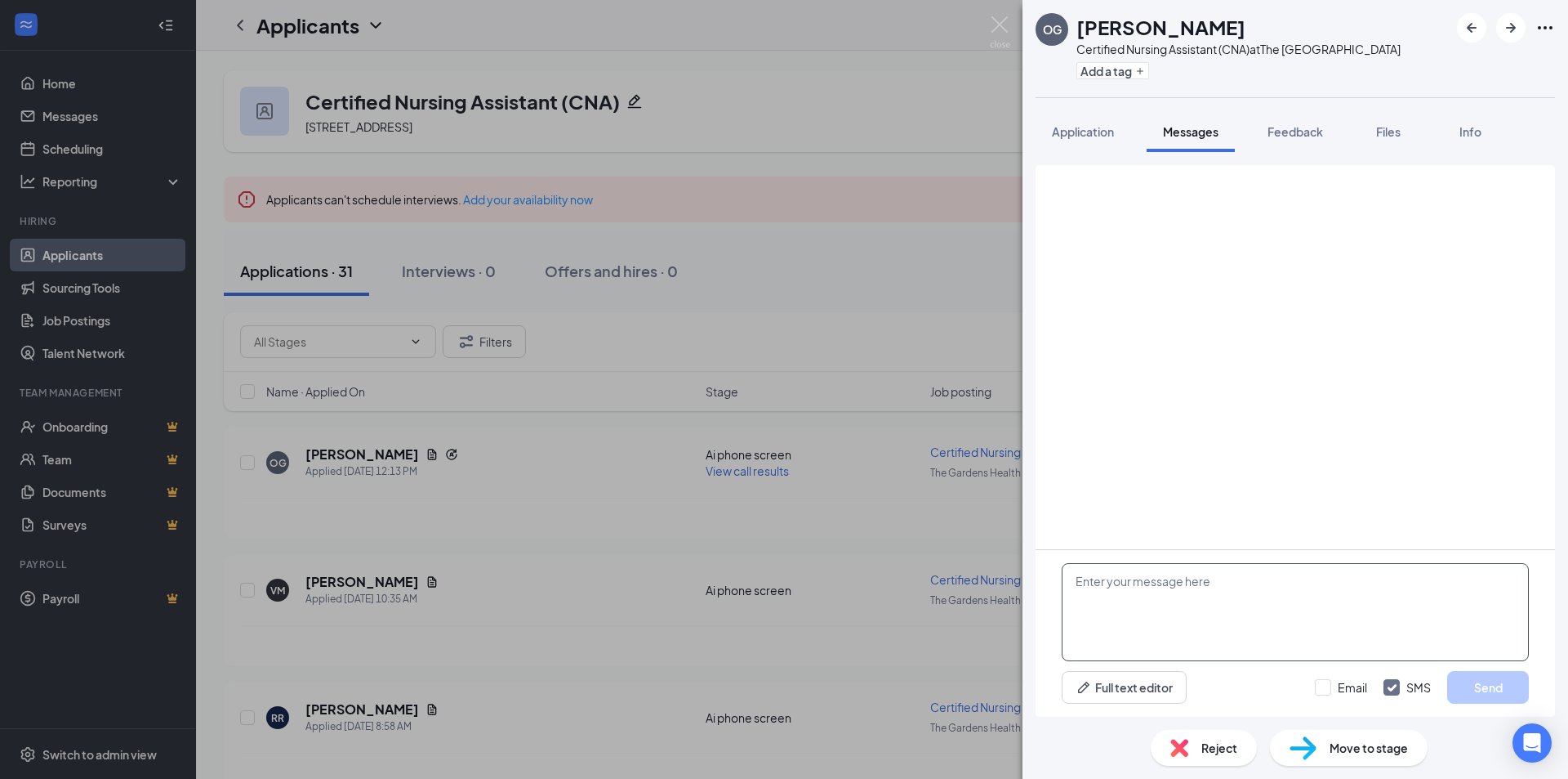
click at [1117, 621] on textarea at bounding box center [1295, 612] width 467 height 98
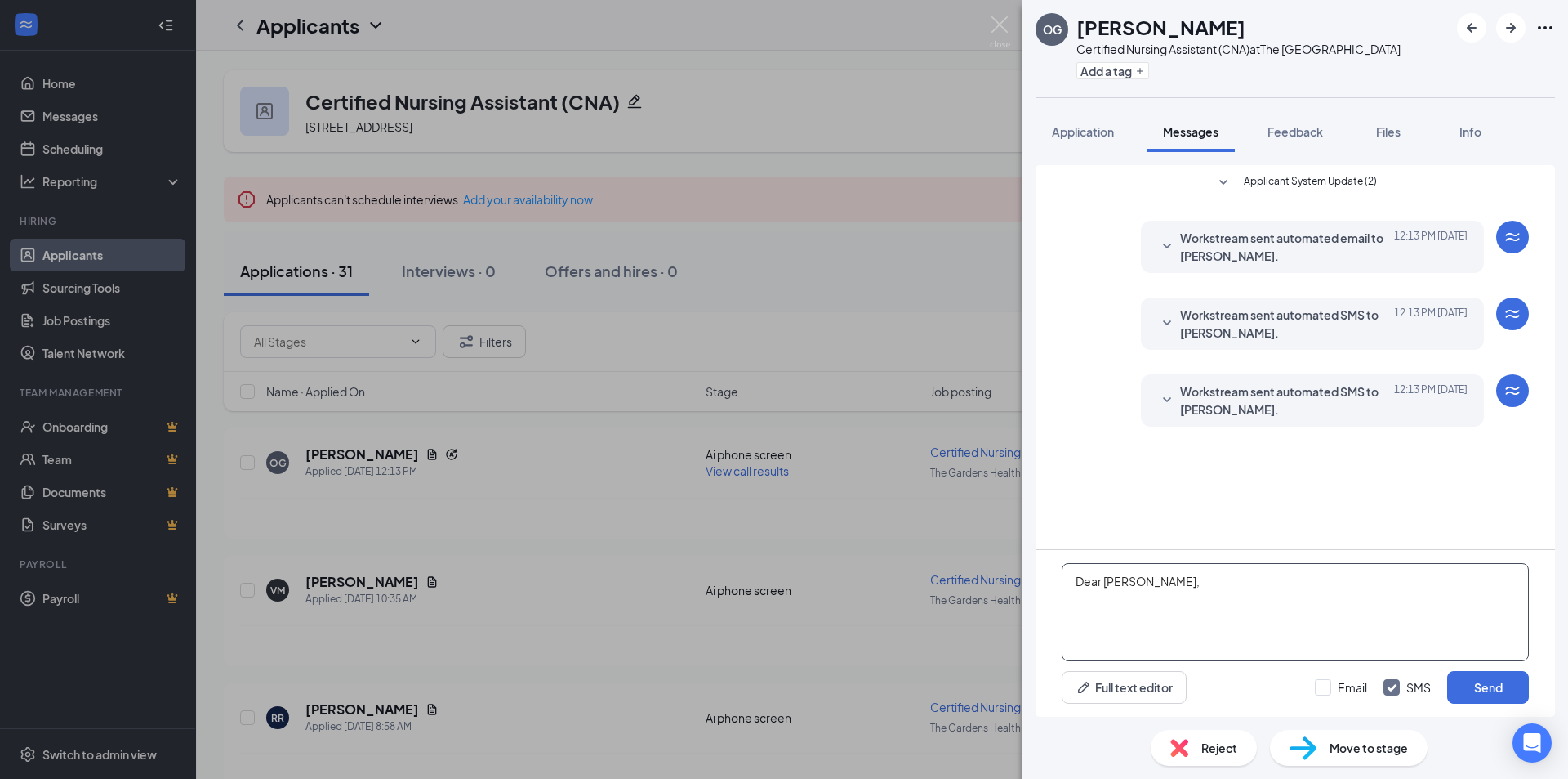
paste textarea "This is Yuli from The Gardens Healthcare Center in Northridge. I was reviewing …"
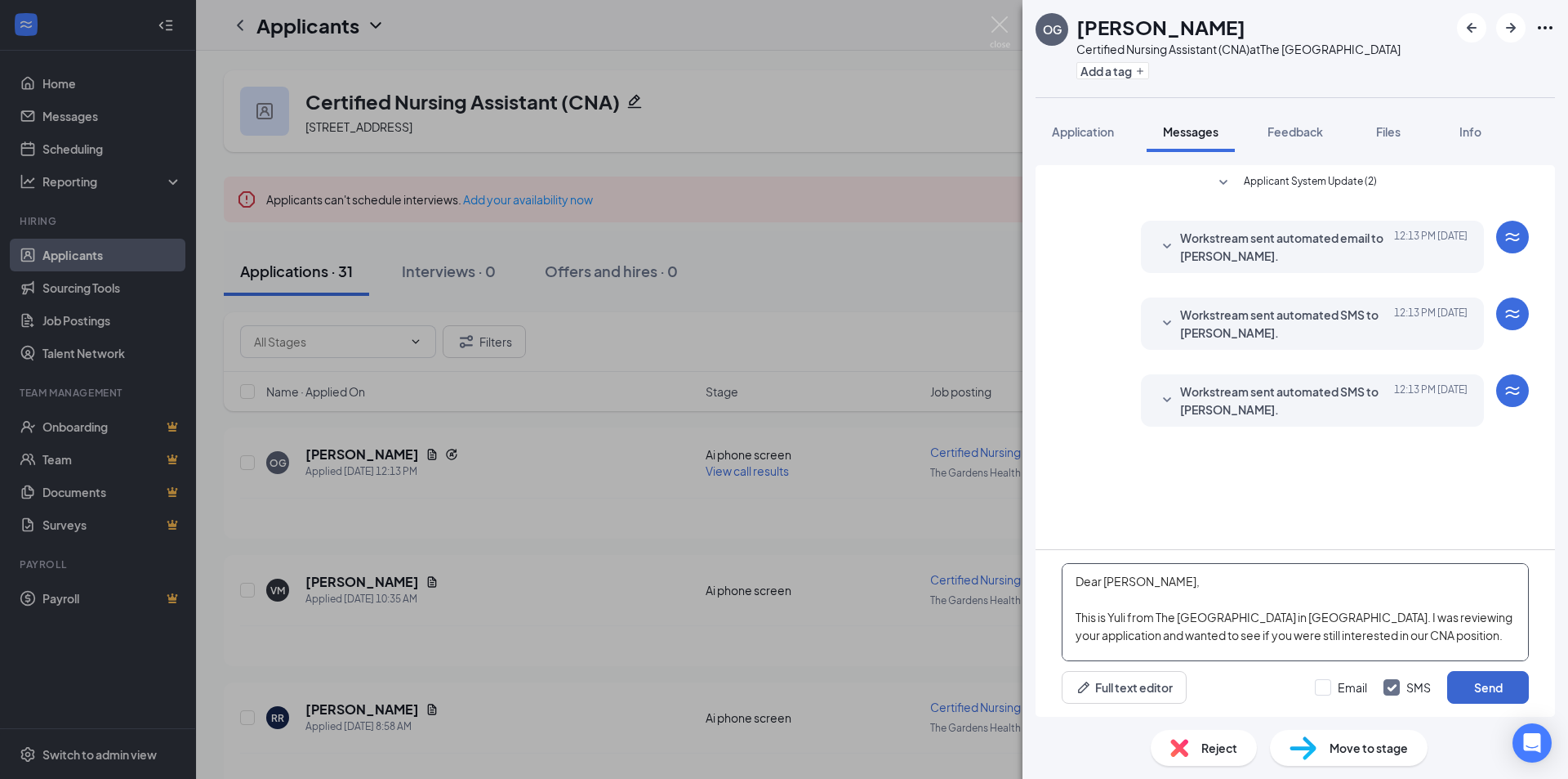
type textarea "Dear [PERSON_NAME], This is Yuli from The [GEOGRAPHIC_DATA] in [GEOGRAPHIC_DATA…"
click at [1467, 694] on button "Send" at bounding box center [1488, 687] width 82 height 33
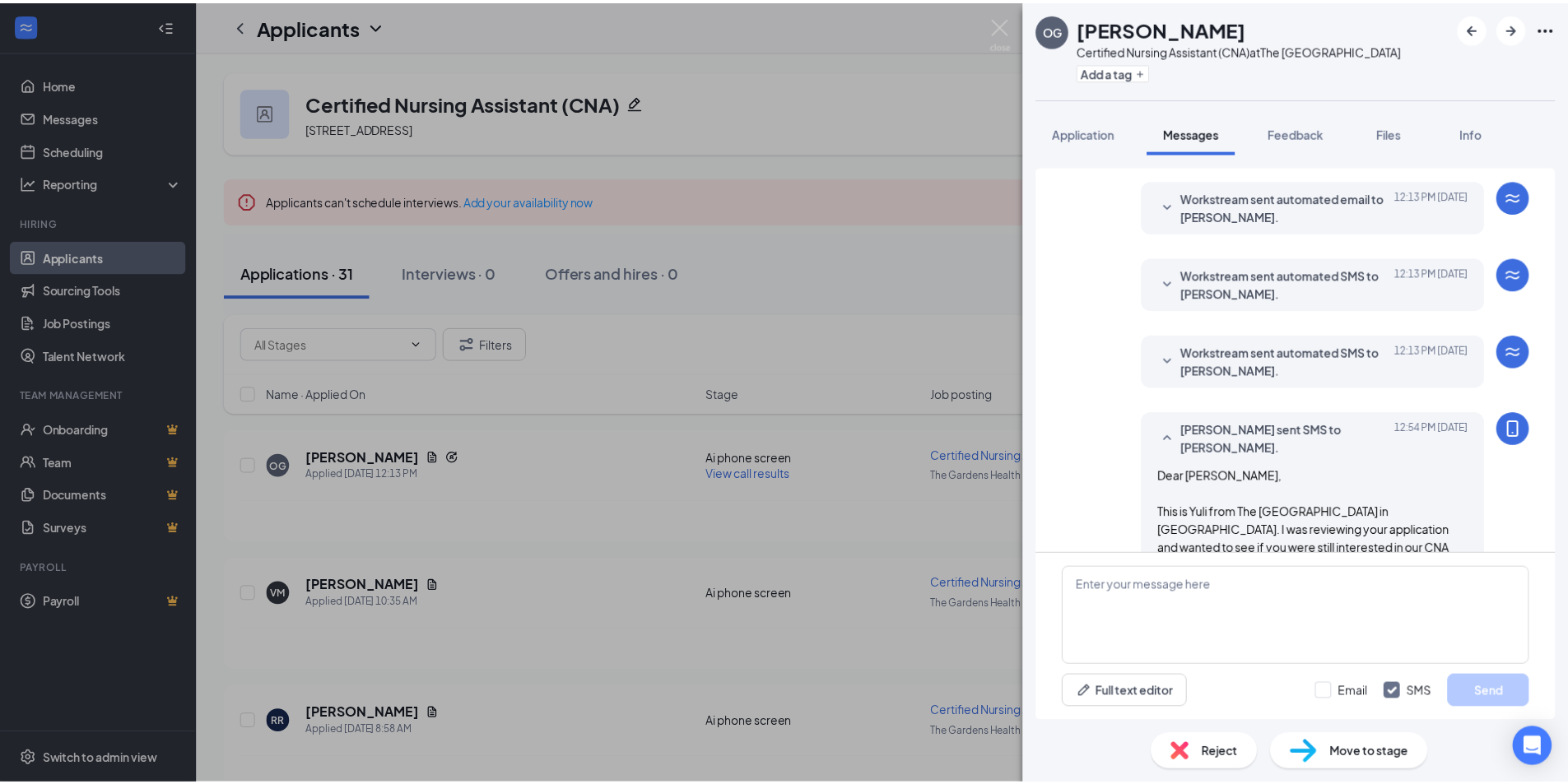
scroll to position [107, 0]
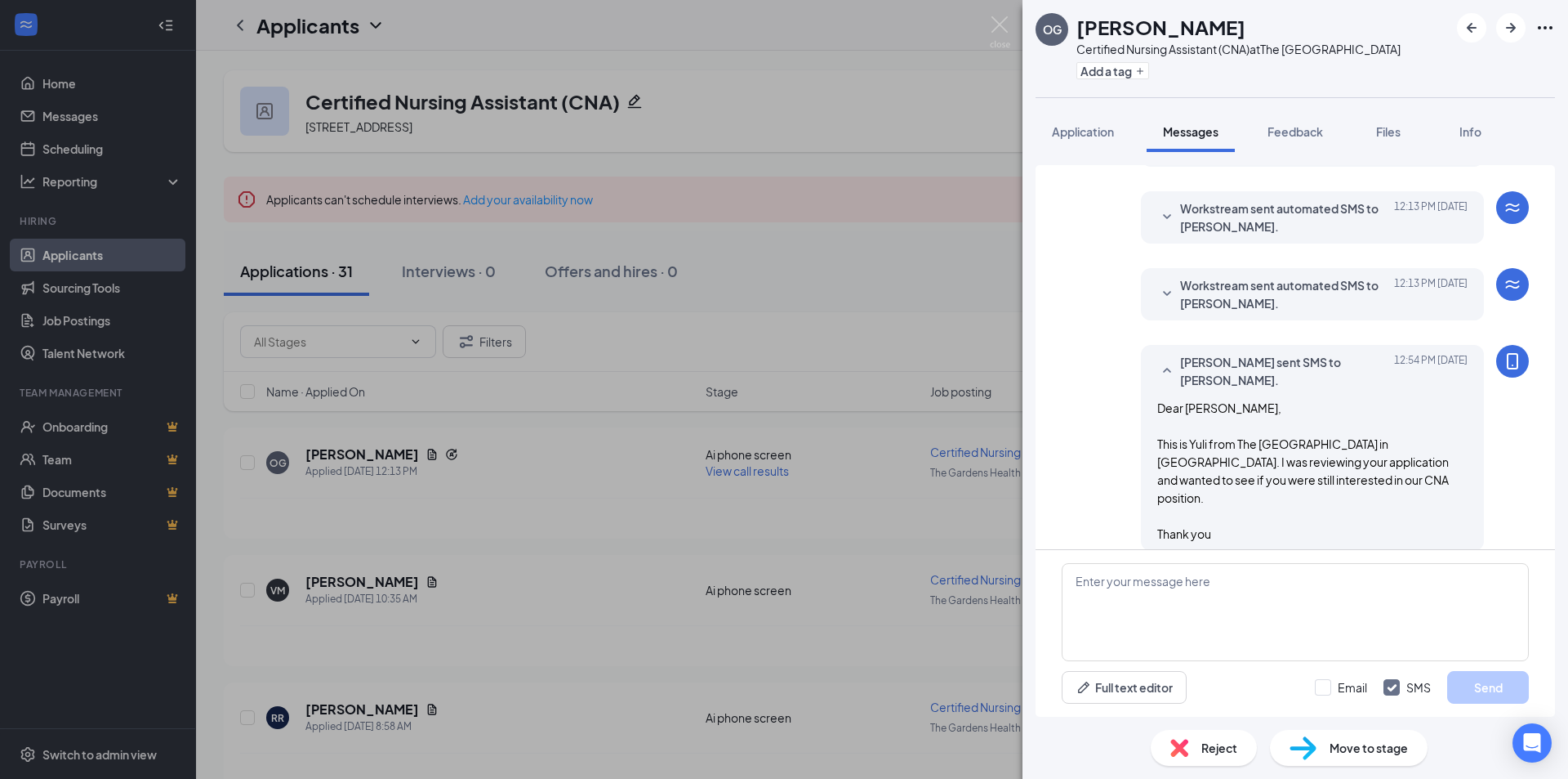
click at [982, 585] on div "OG olivia galutza Certified Nursing Assistant (CNA) at The Gardens Health Care …" at bounding box center [784, 390] width 1568 height 779
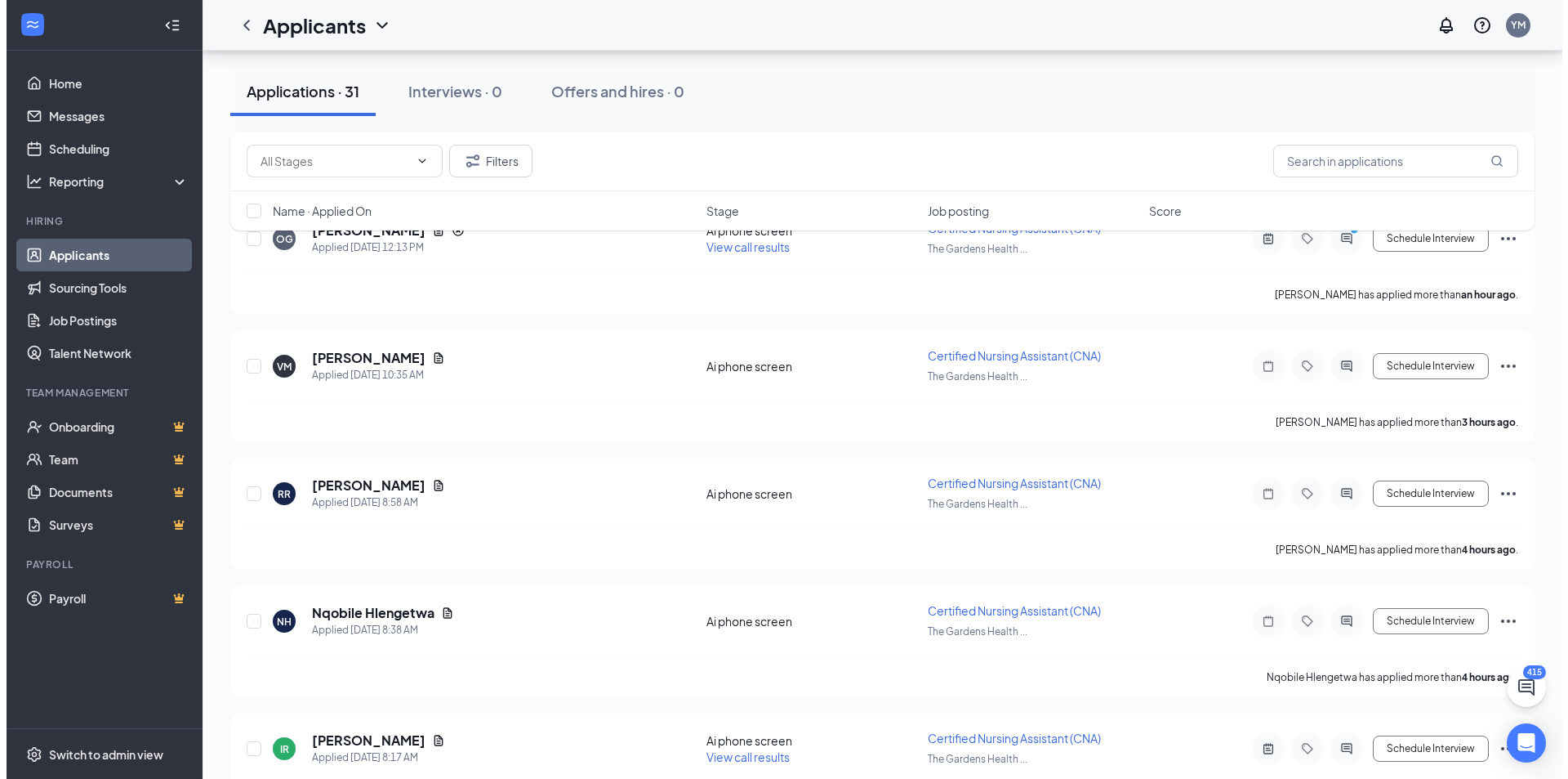
scroll to position [82, 0]
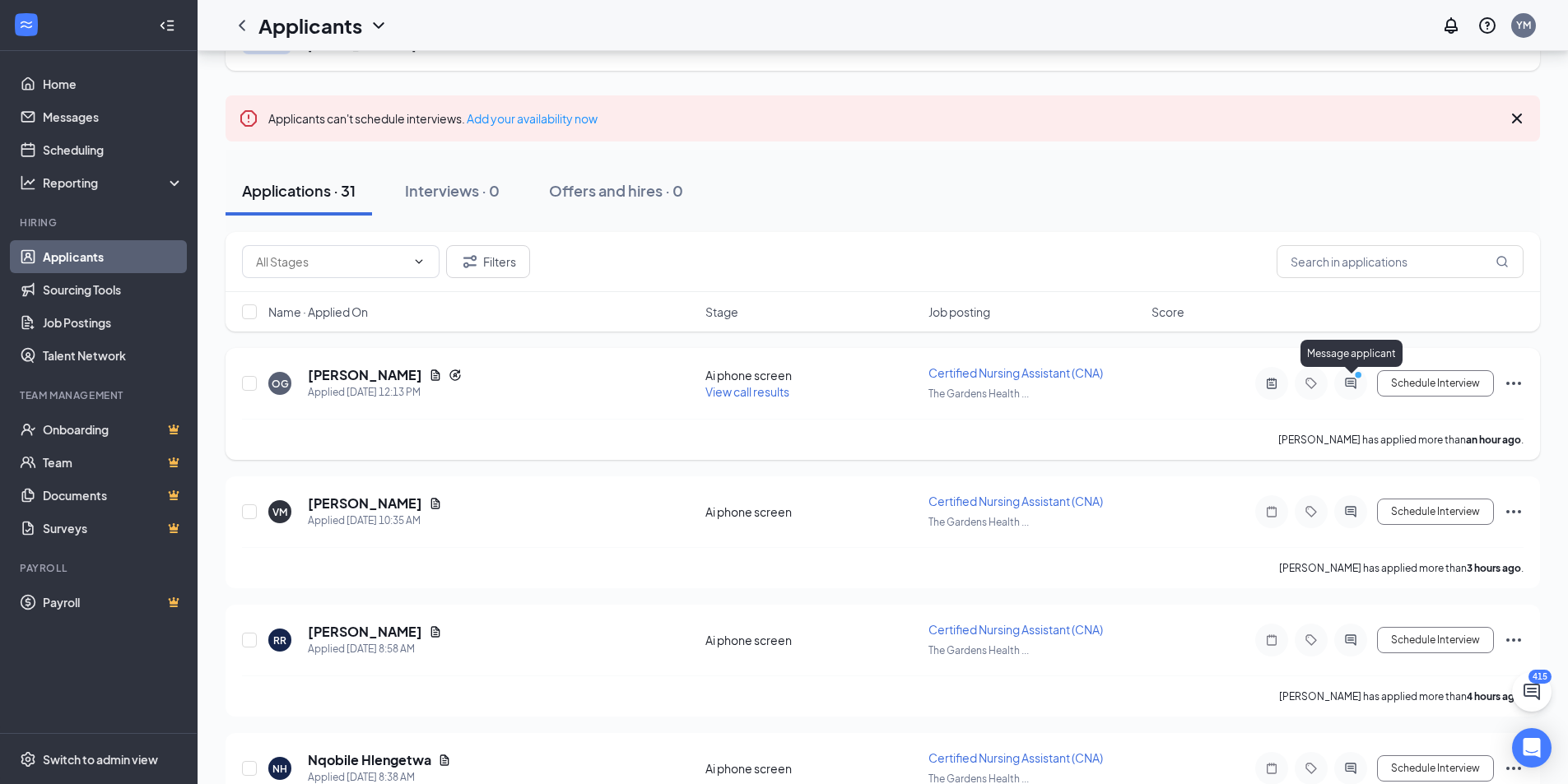
click at [1342, 385] on icon "ActiveChat" at bounding box center [1351, 383] width 20 height 13
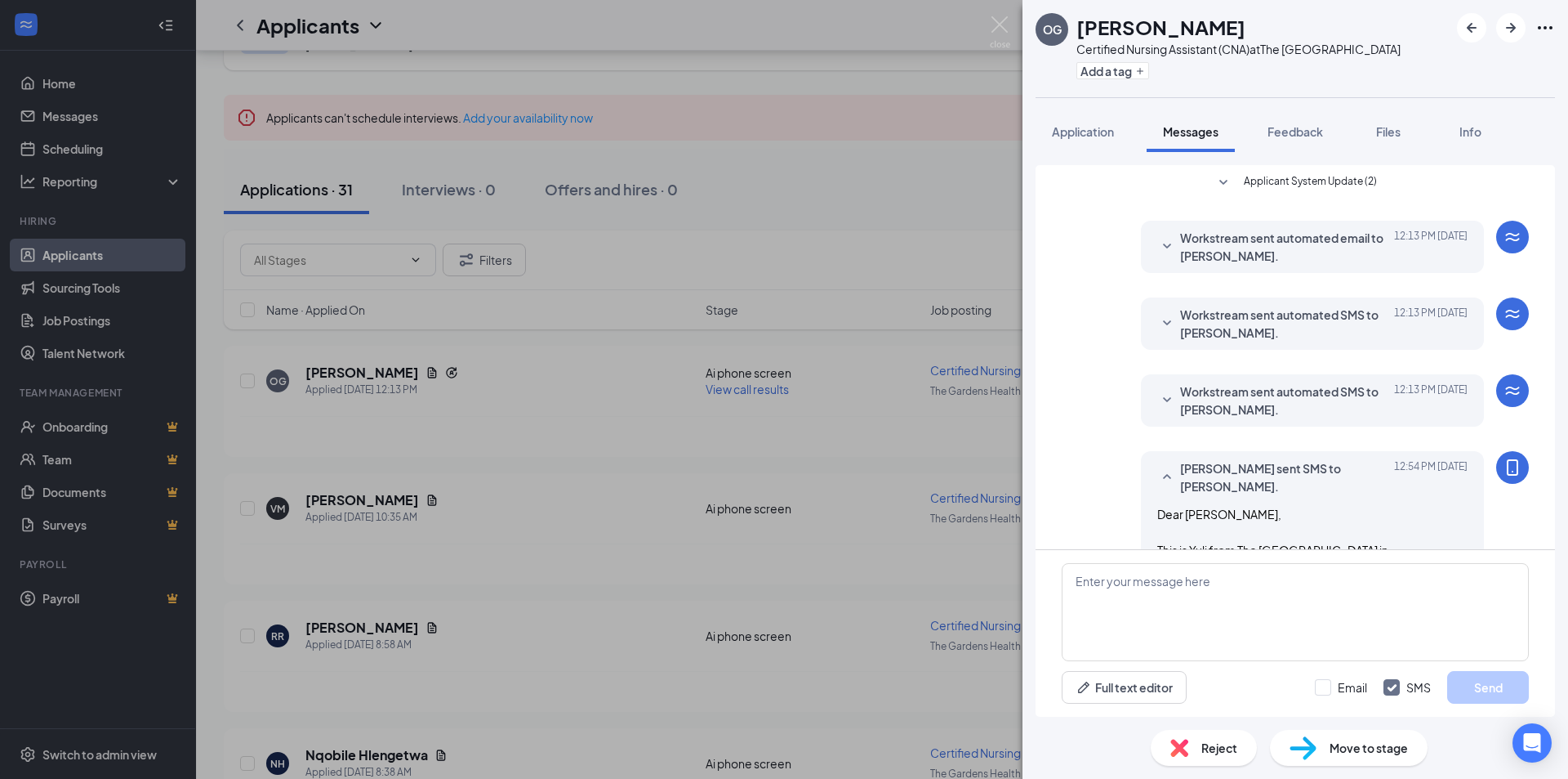
scroll to position [195, 0]
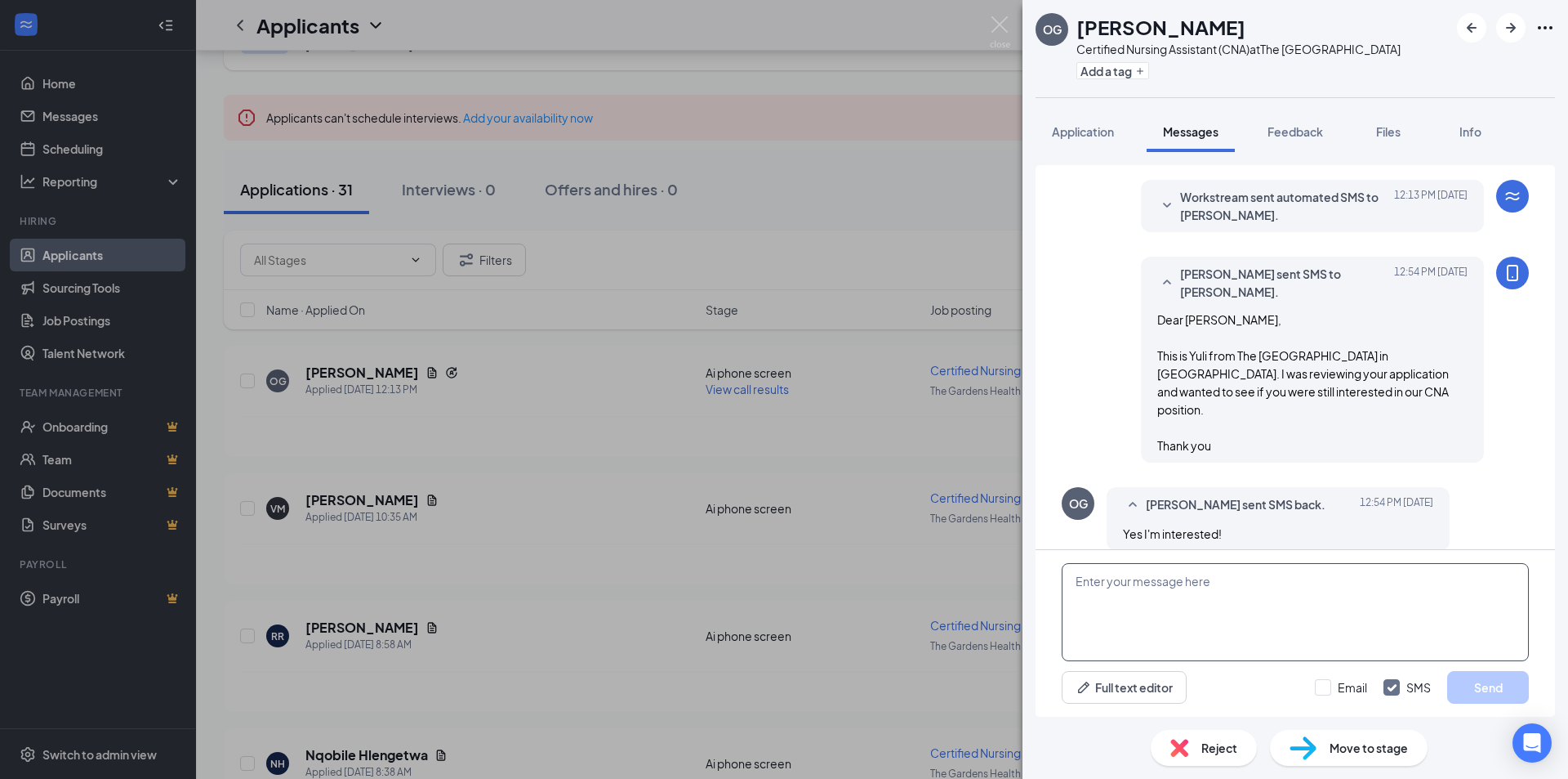
click at [1228, 596] on textarea at bounding box center [1295, 612] width 467 height 98
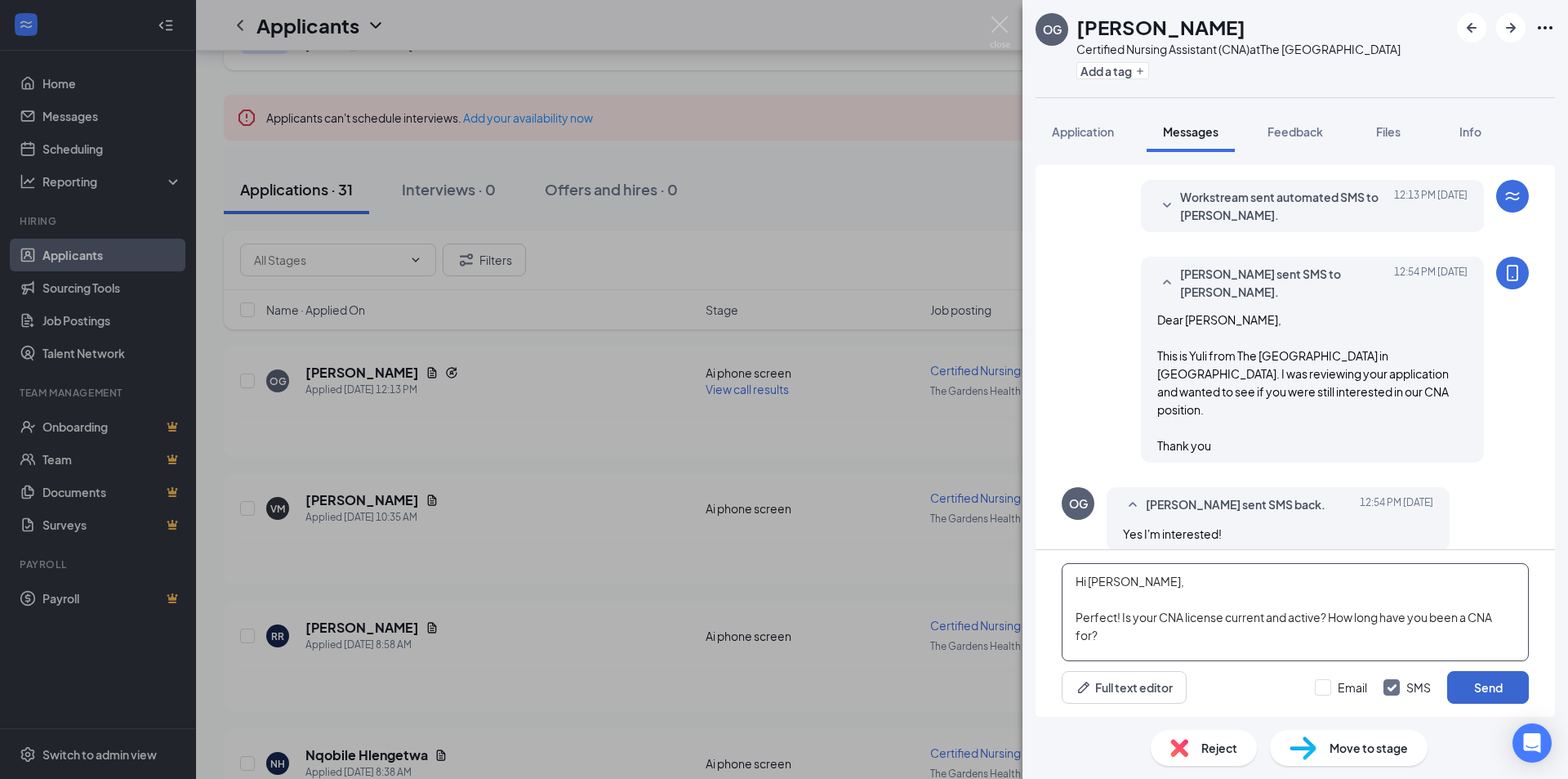
type textarea "Hi [PERSON_NAME], Perfect! Is your CNA license current and active? How long hav…"
click at [1486, 686] on button "Send" at bounding box center [1488, 687] width 82 height 33
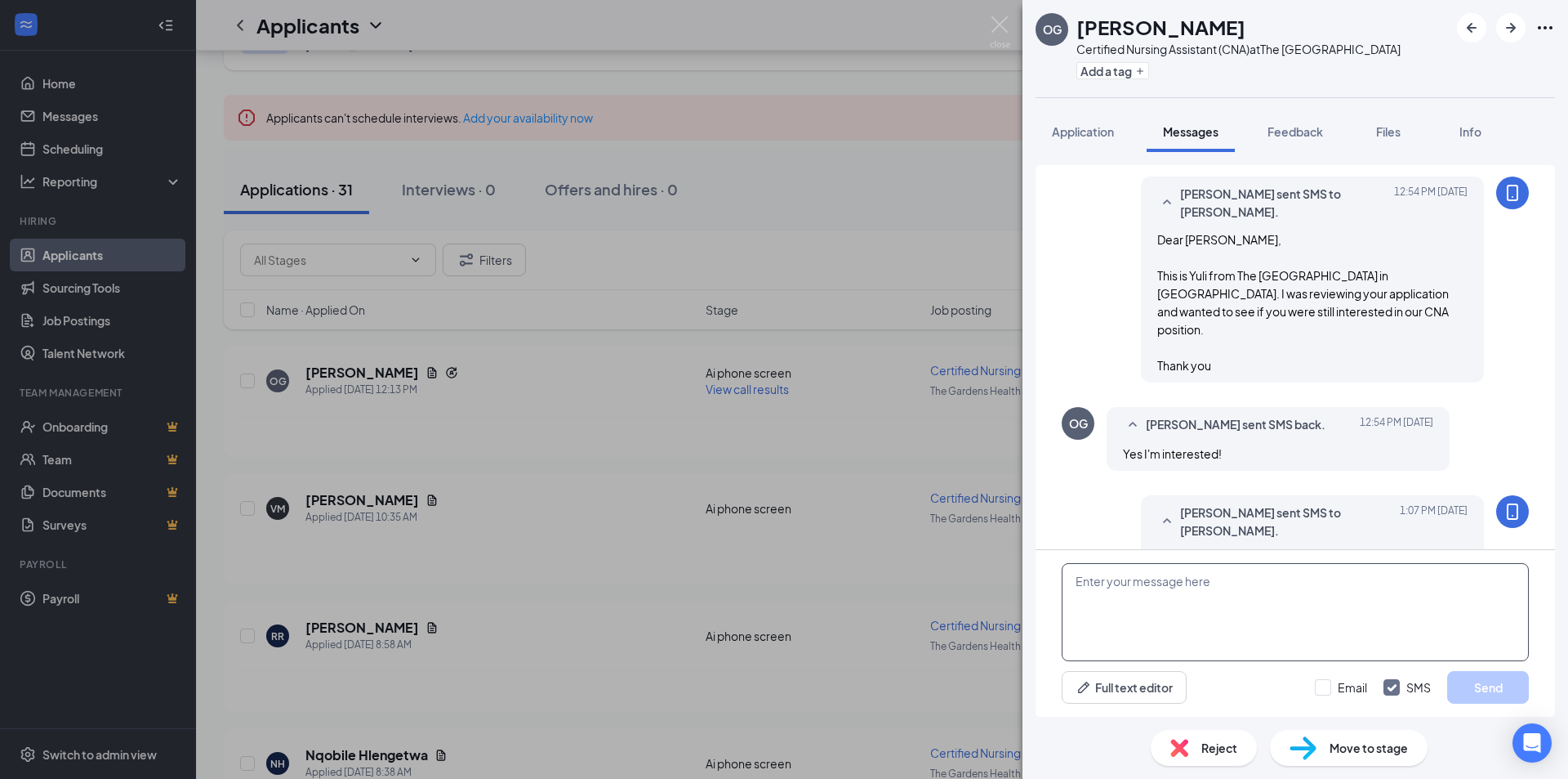
scroll to position [353, 0]
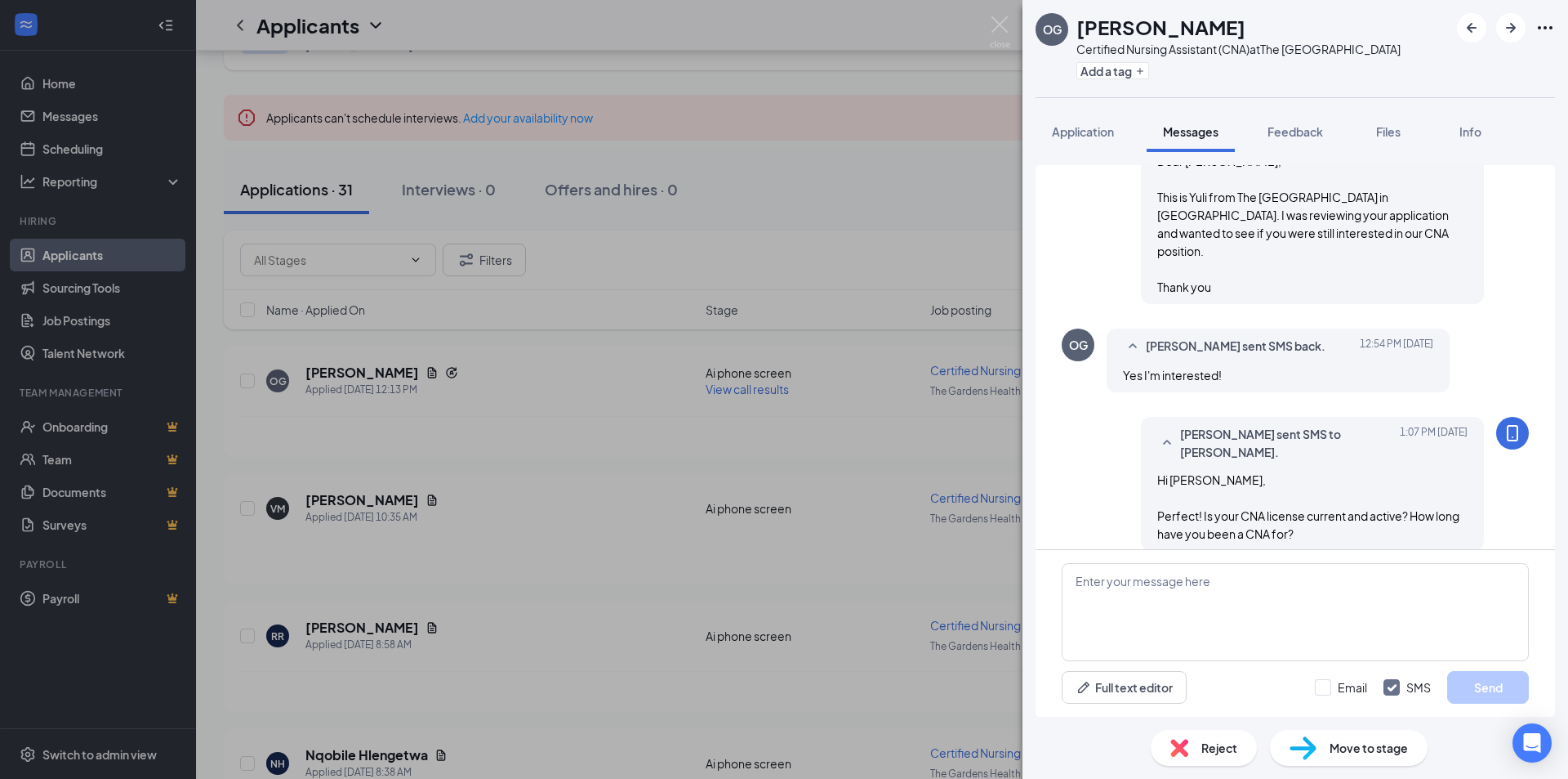
click at [801, 596] on div "OG [PERSON_NAME] Certified Nursing Assistant (CNA) at The [GEOGRAPHIC_DATA] Add…" at bounding box center [784, 390] width 1568 height 779
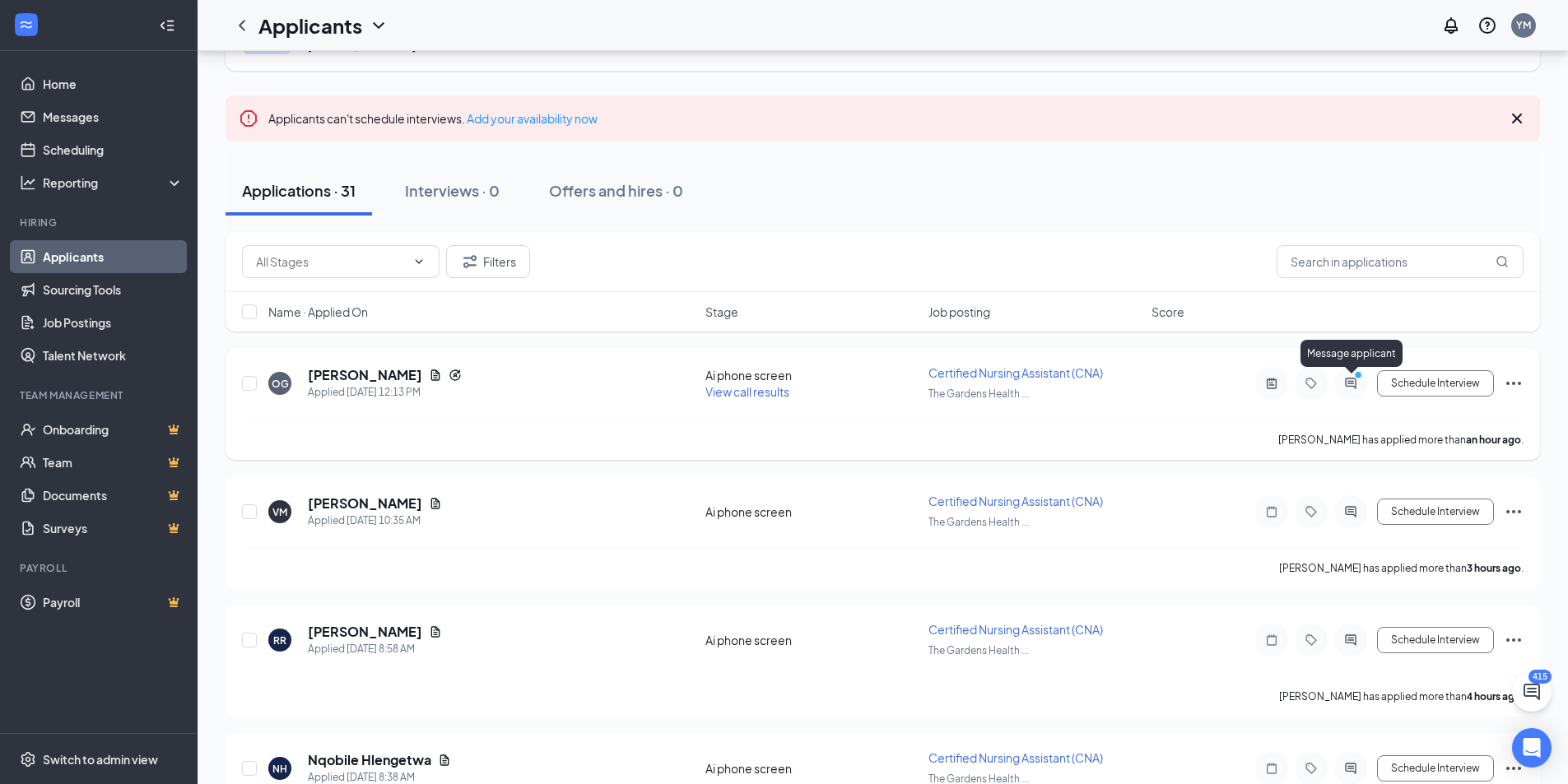
click at [1345, 387] on icon "ActiveChat" at bounding box center [1351, 383] width 20 height 13
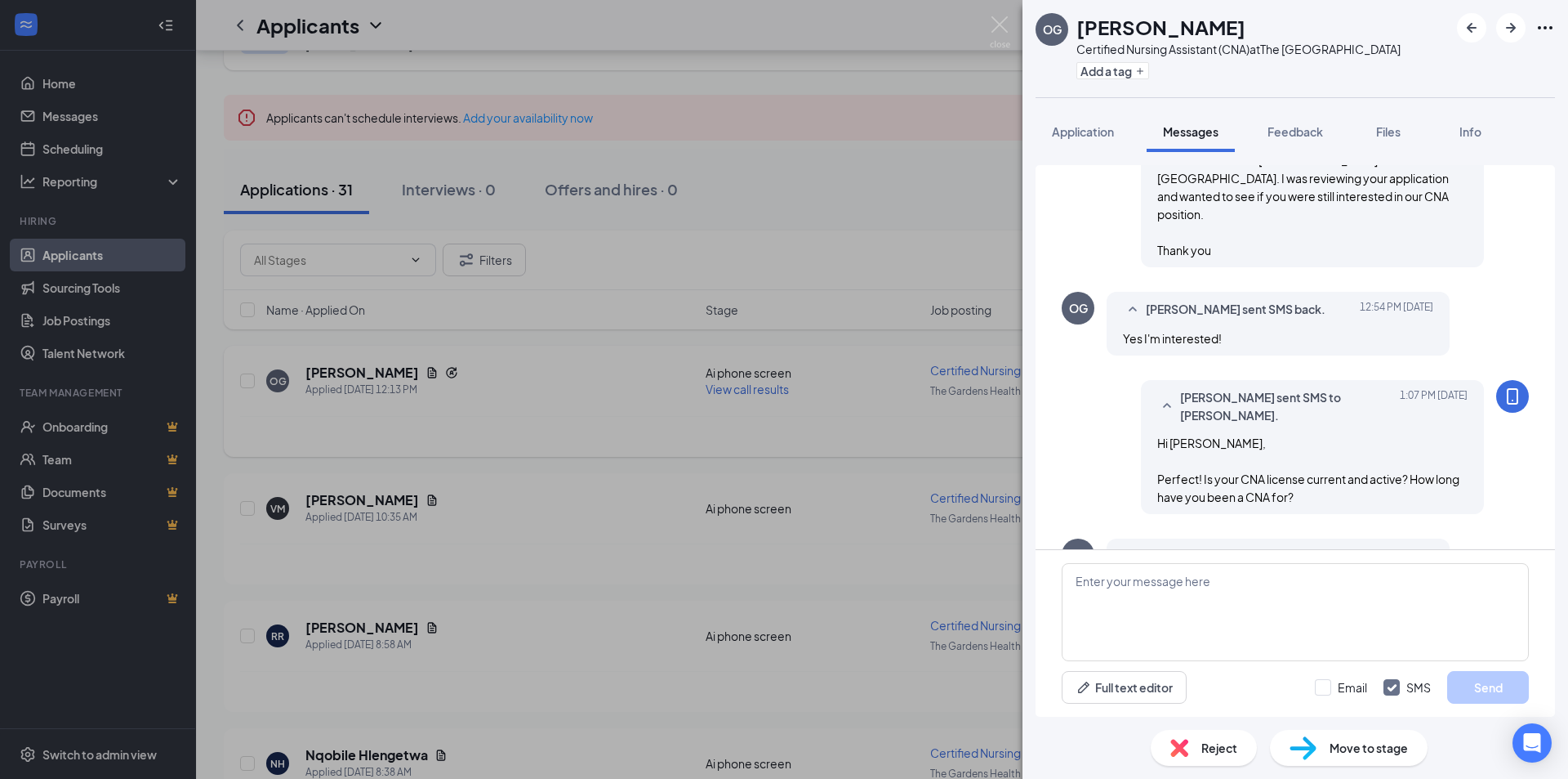
scroll to position [477, 0]
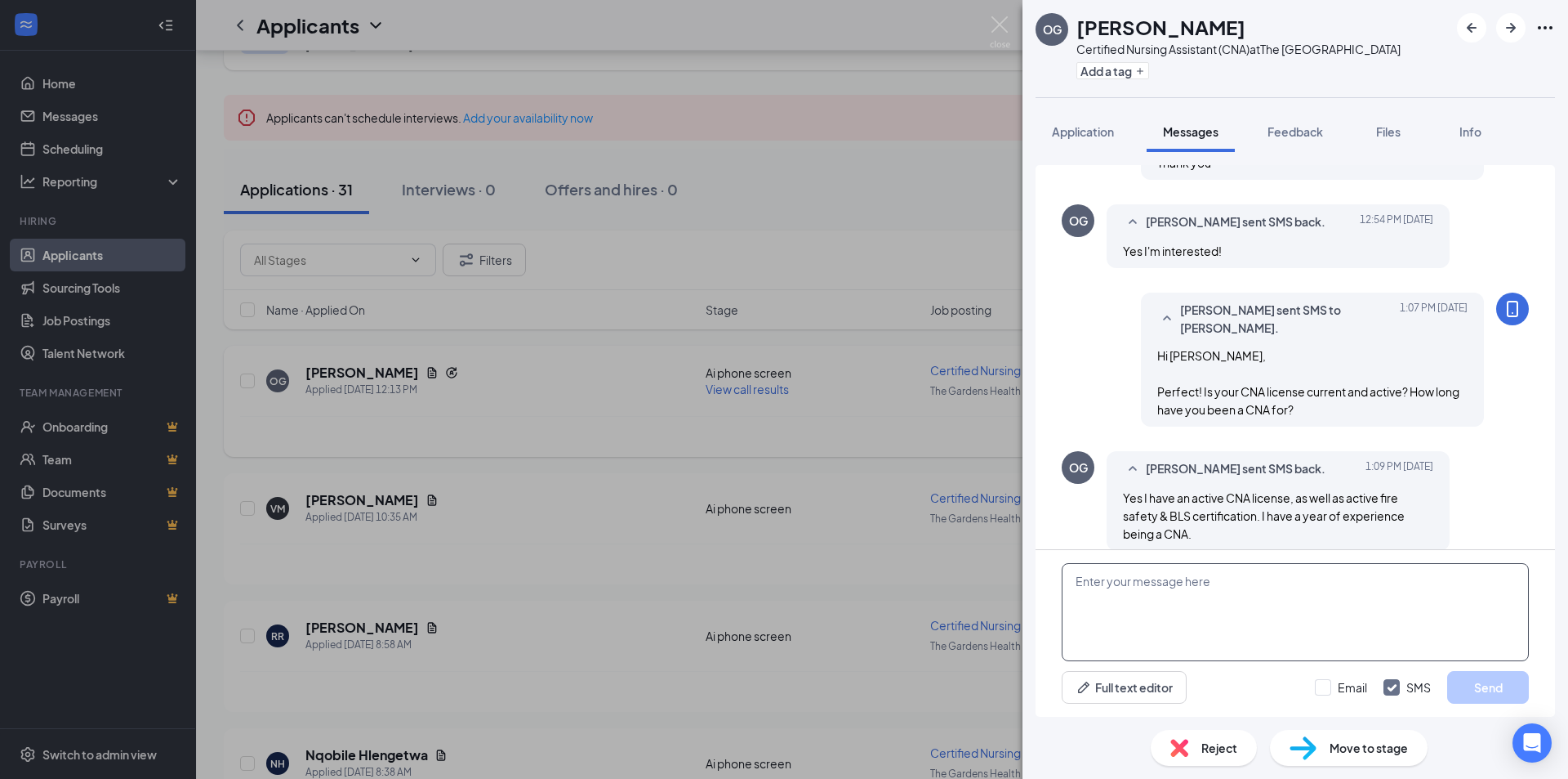
click at [1316, 589] on textarea at bounding box center [1295, 612] width 467 height 98
type textarea "Okay great! What shifts are you looking for?"
click at [1469, 684] on button "Send" at bounding box center [1488, 687] width 82 height 33
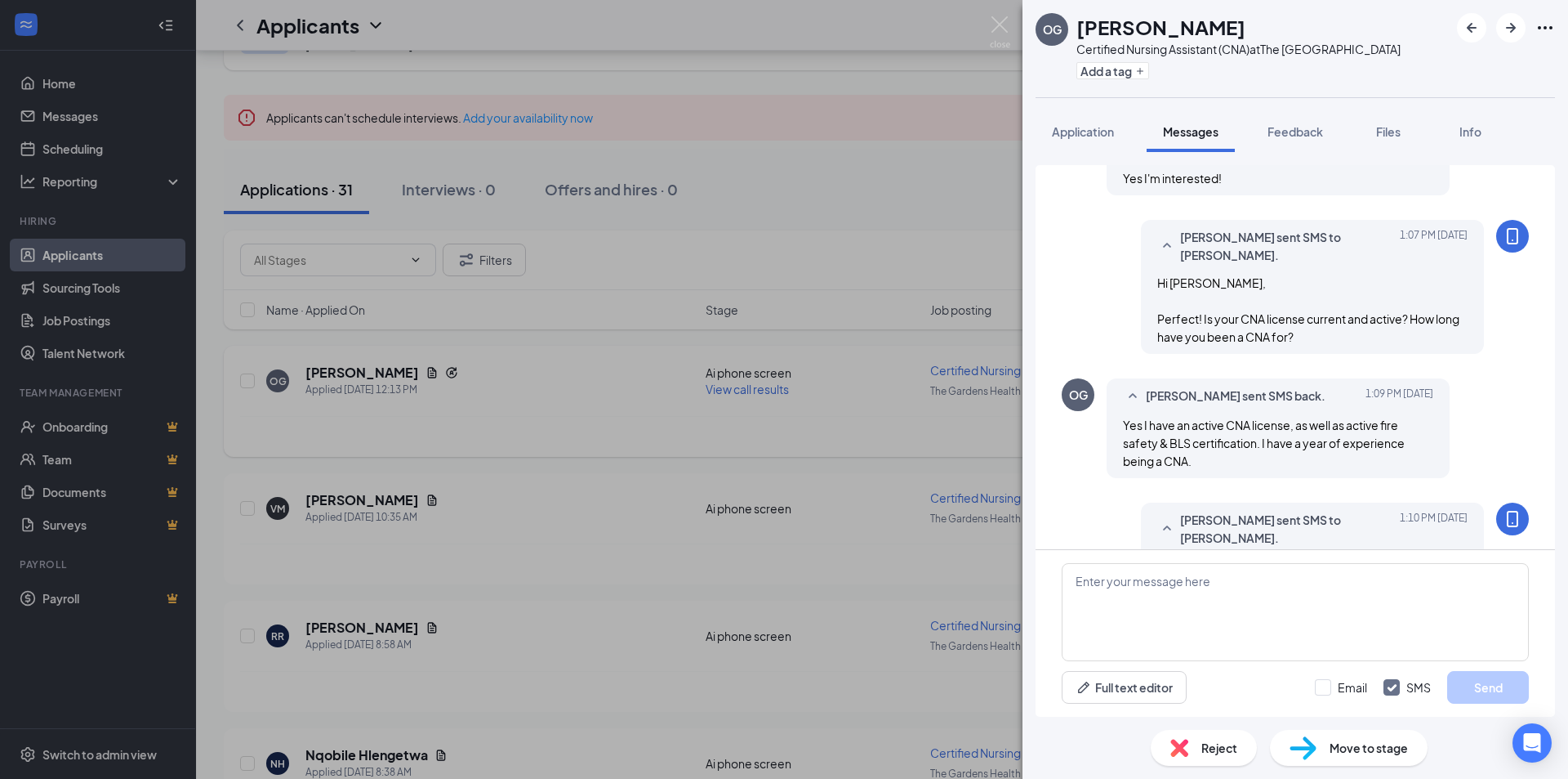
scroll to position [582, 0]
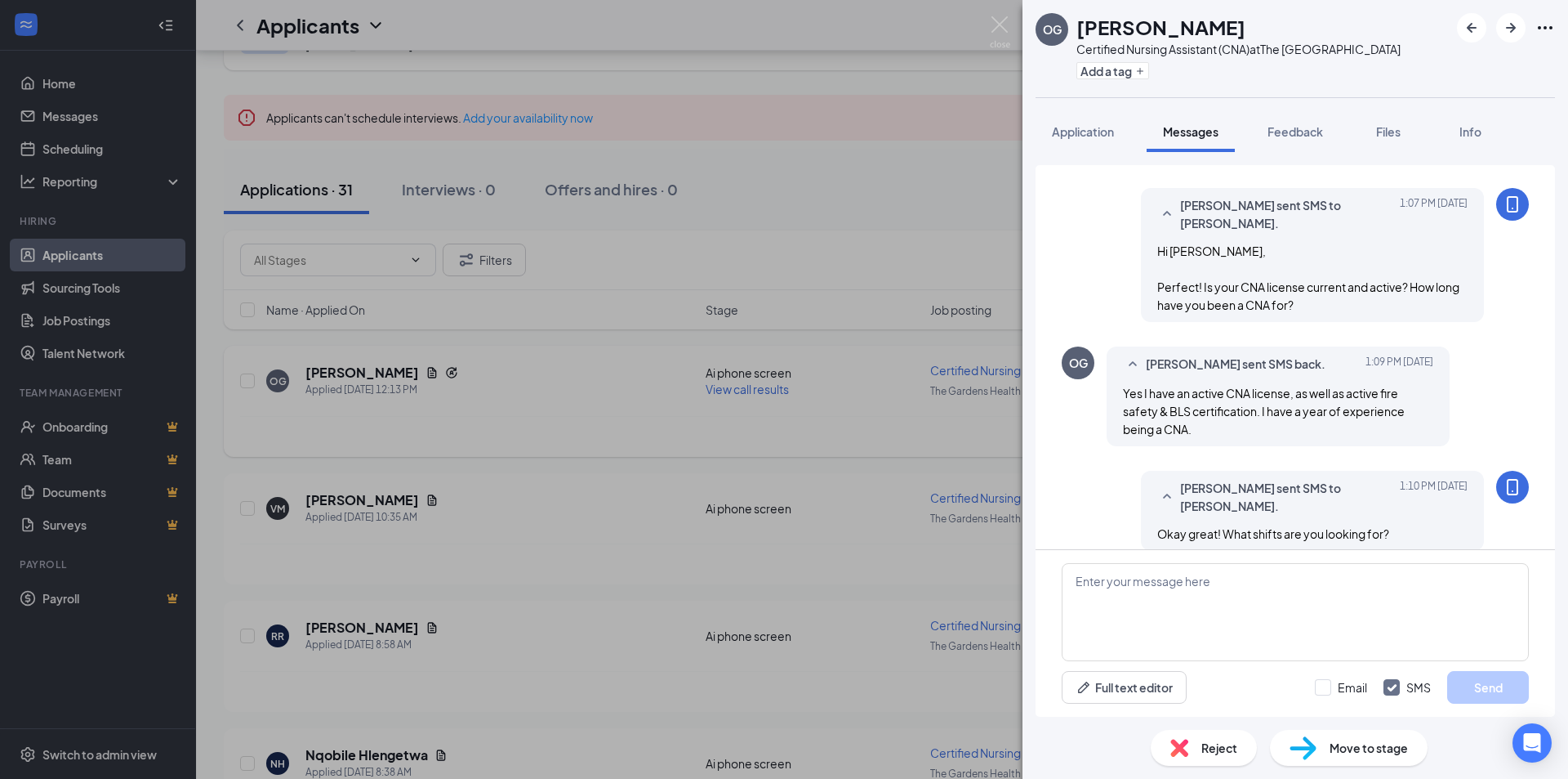
click at [804, 658] on div "OG olivia galutza Certified Nursing Assistant (CNA) at The Gardens Health Care …" at bounding box center [784, 390] width 1568 height 779
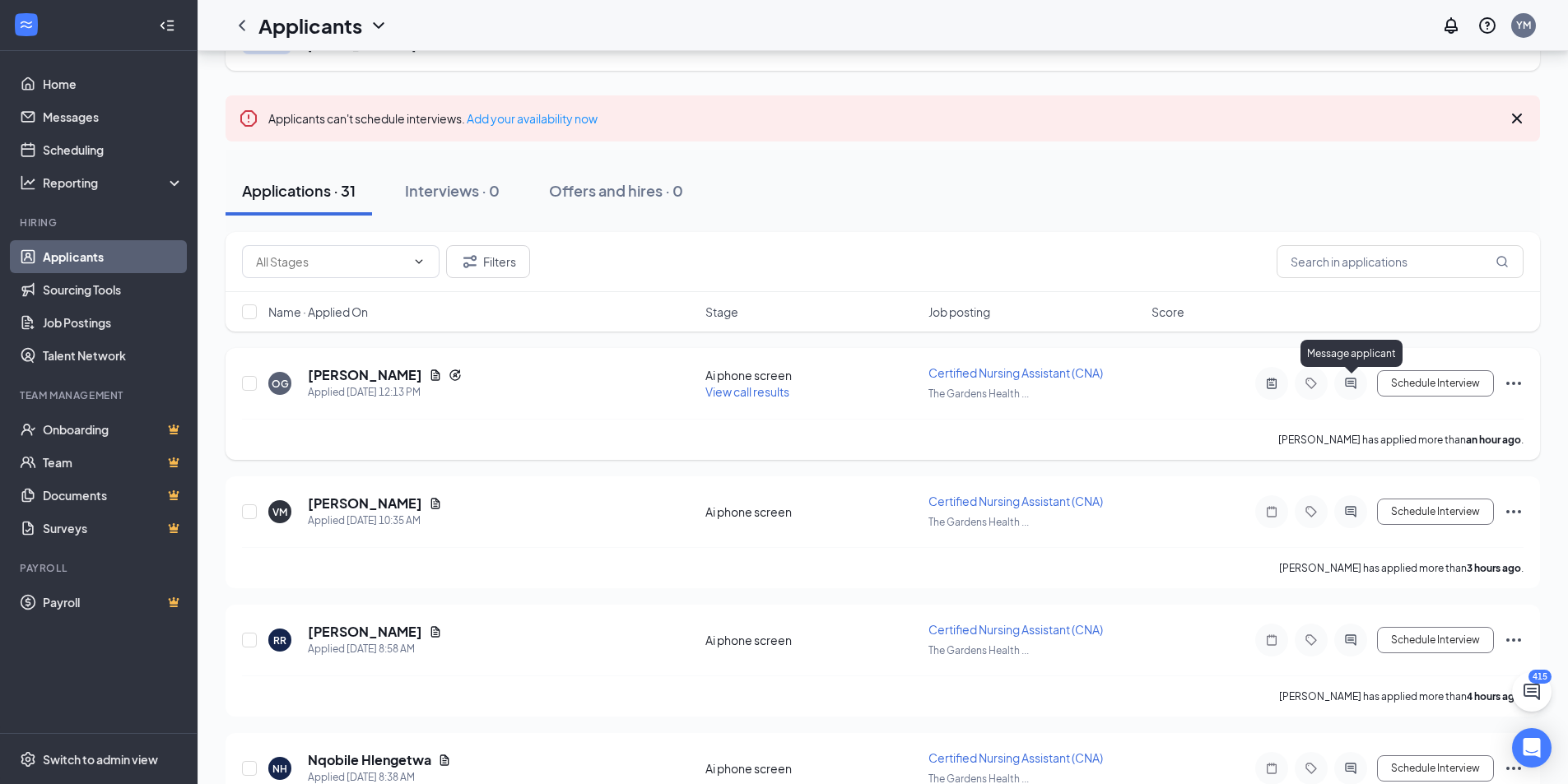
click at [1347, 387] on icon "ActiveChat" at bounding box center [1351, 383] width 20 height 13
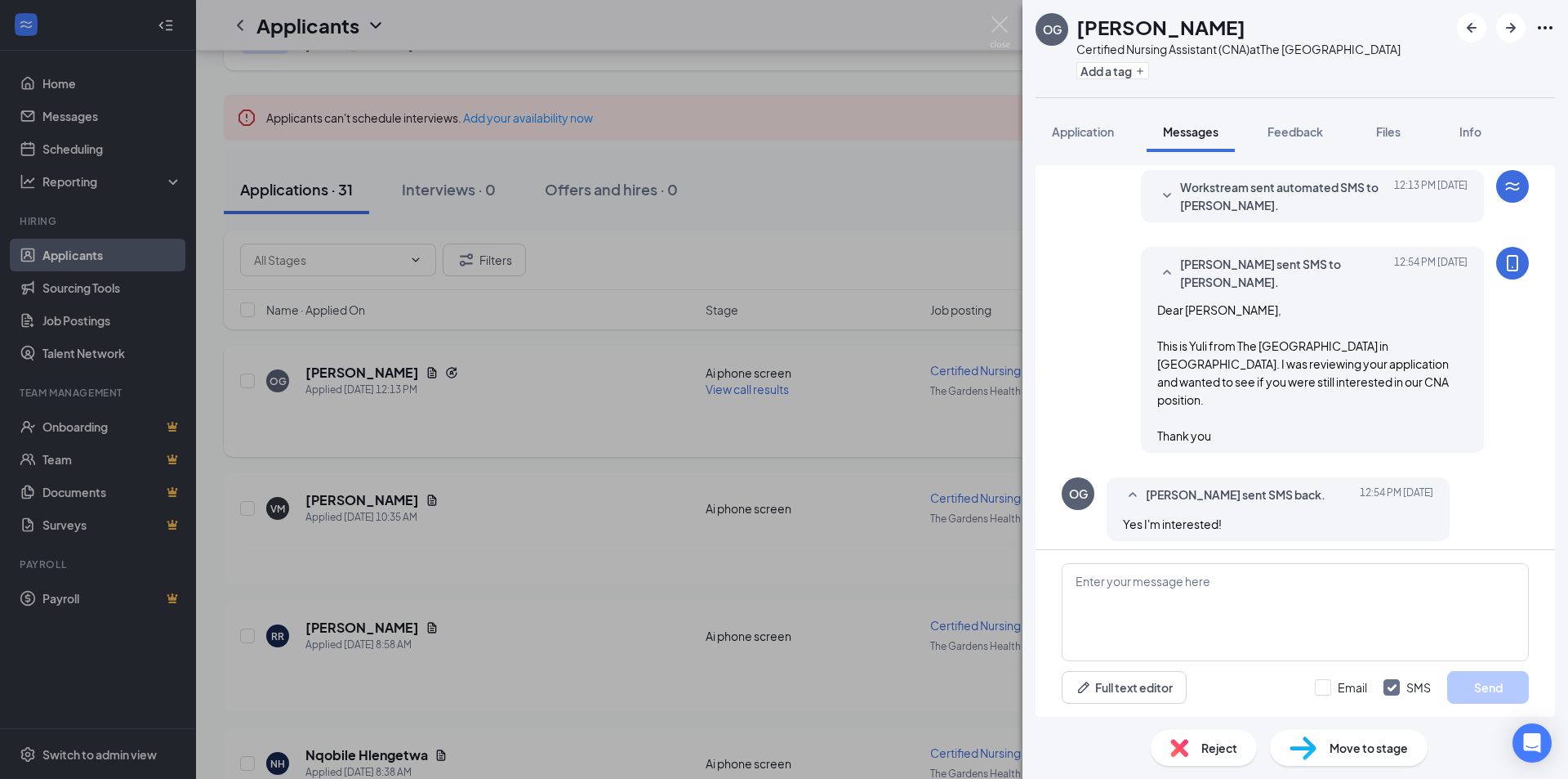
scroll to position [582, 0]
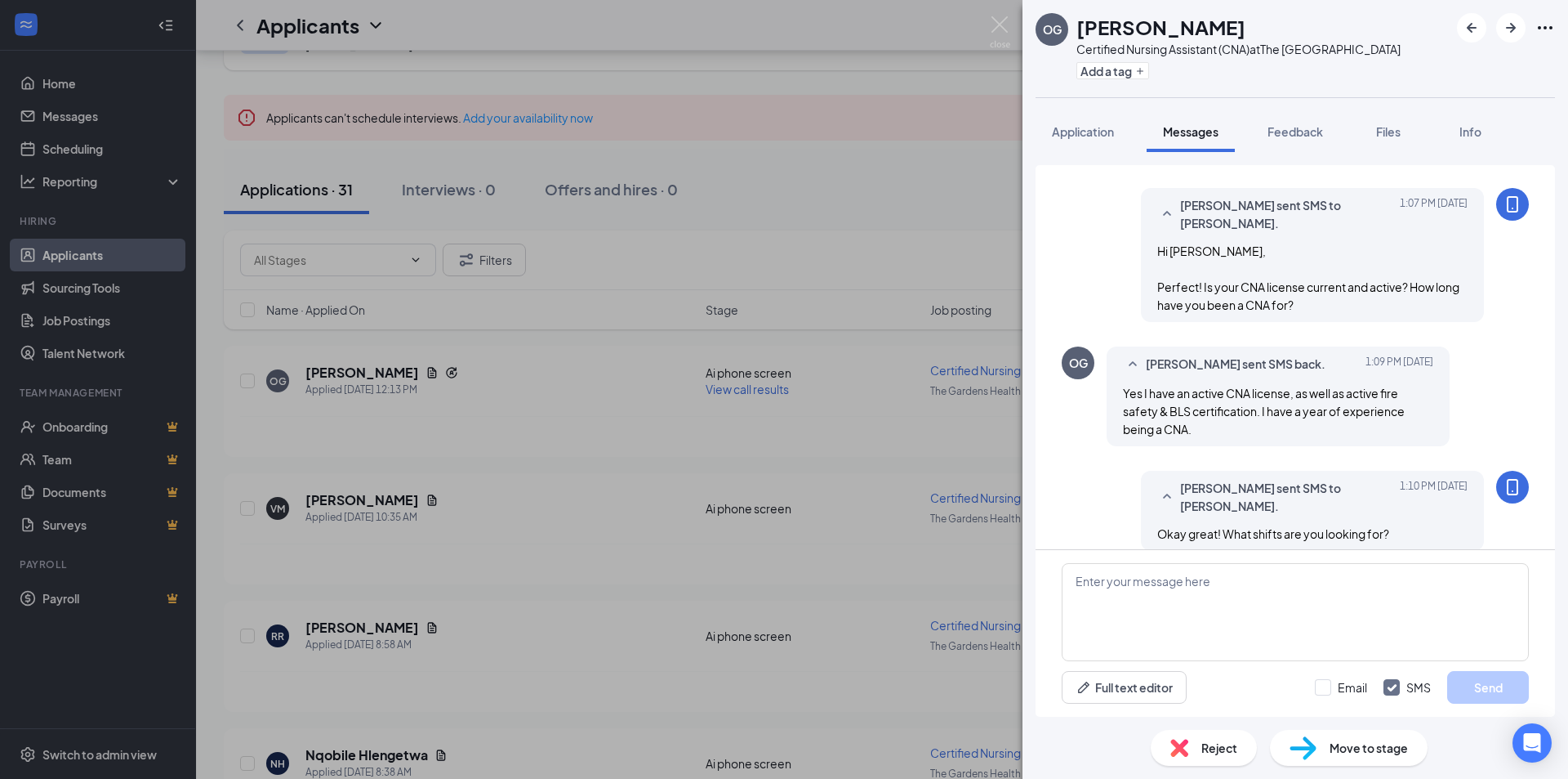
click at [888, 551] on div "OG olivia galutza Certified Nursing Assistant (CNA) at The Gardens Health Care …" at bounding box center [784, 390] width 1568 height 779
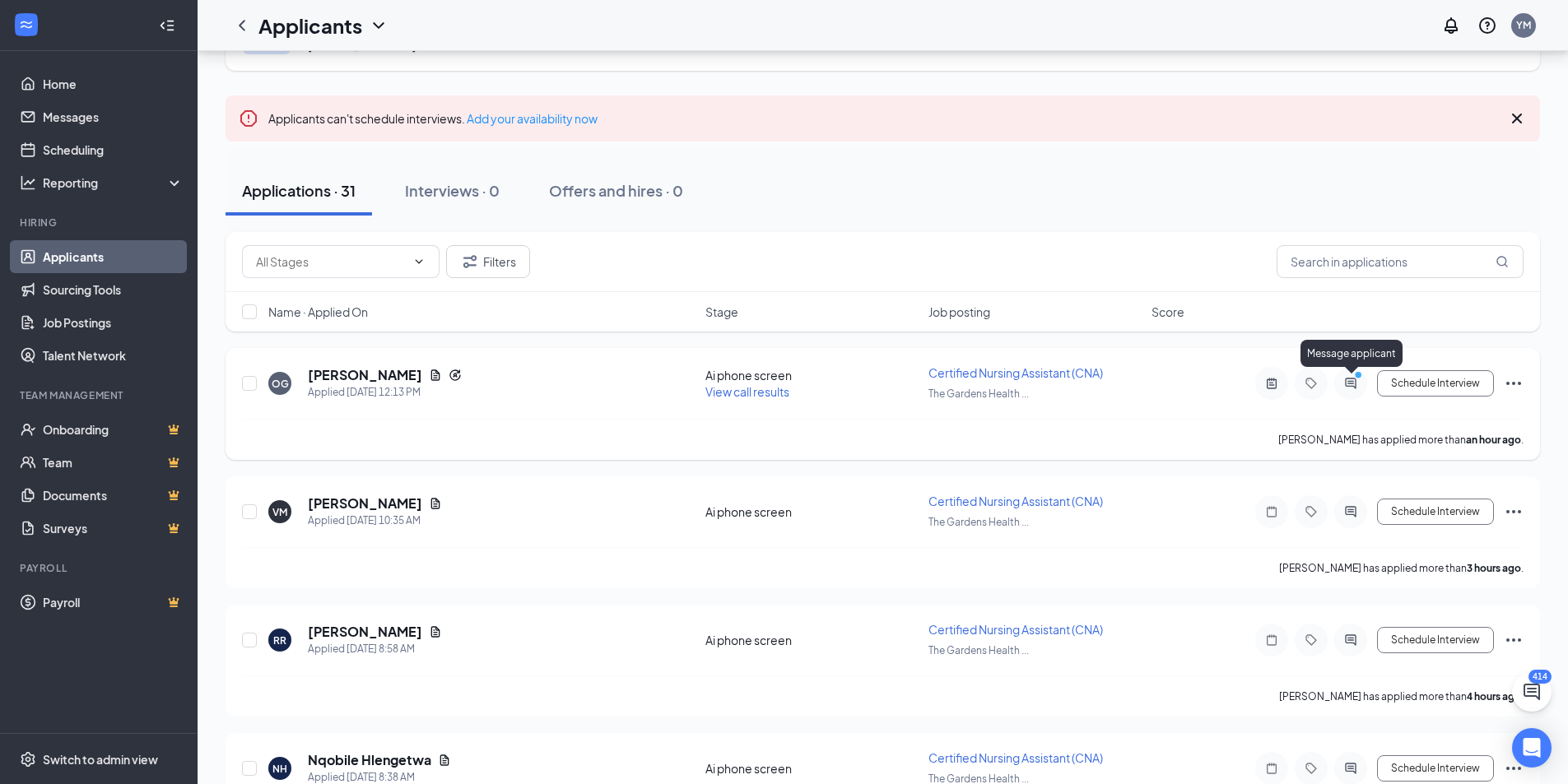
click at [1350, 387] on icon "ActiveChat" at bounding box center [1351, 383] width 20 height 13
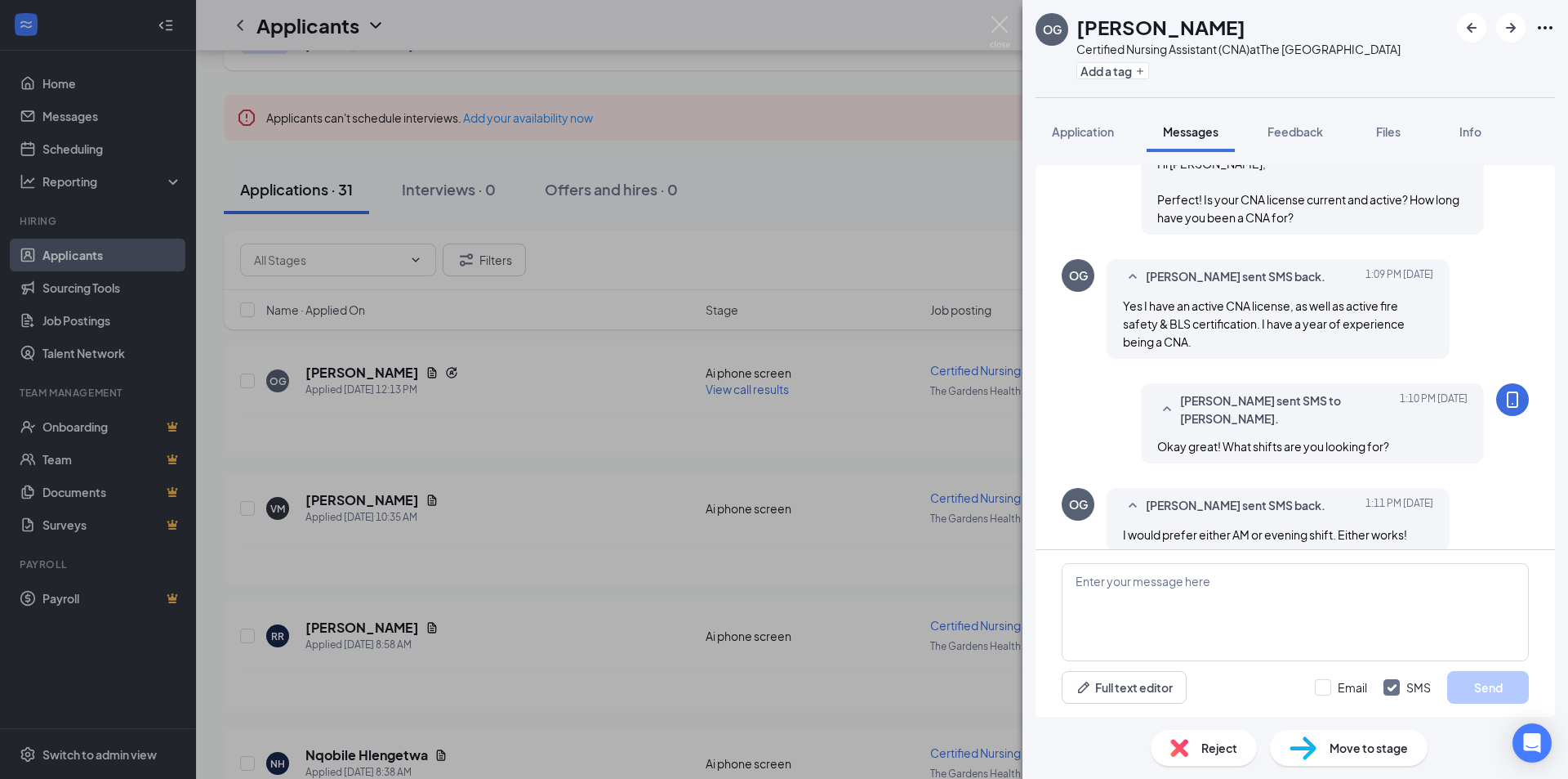
scroll to position [723, 0]
click at [1210, 574] on textarea at bounding box center [1295, 612] width 467 height 98
type textarea "Awesome! Are you looking for part-time or full-time?"
click at [1503, 690] on button "Send" at bounding box center [1488, 687] width 82 height 33
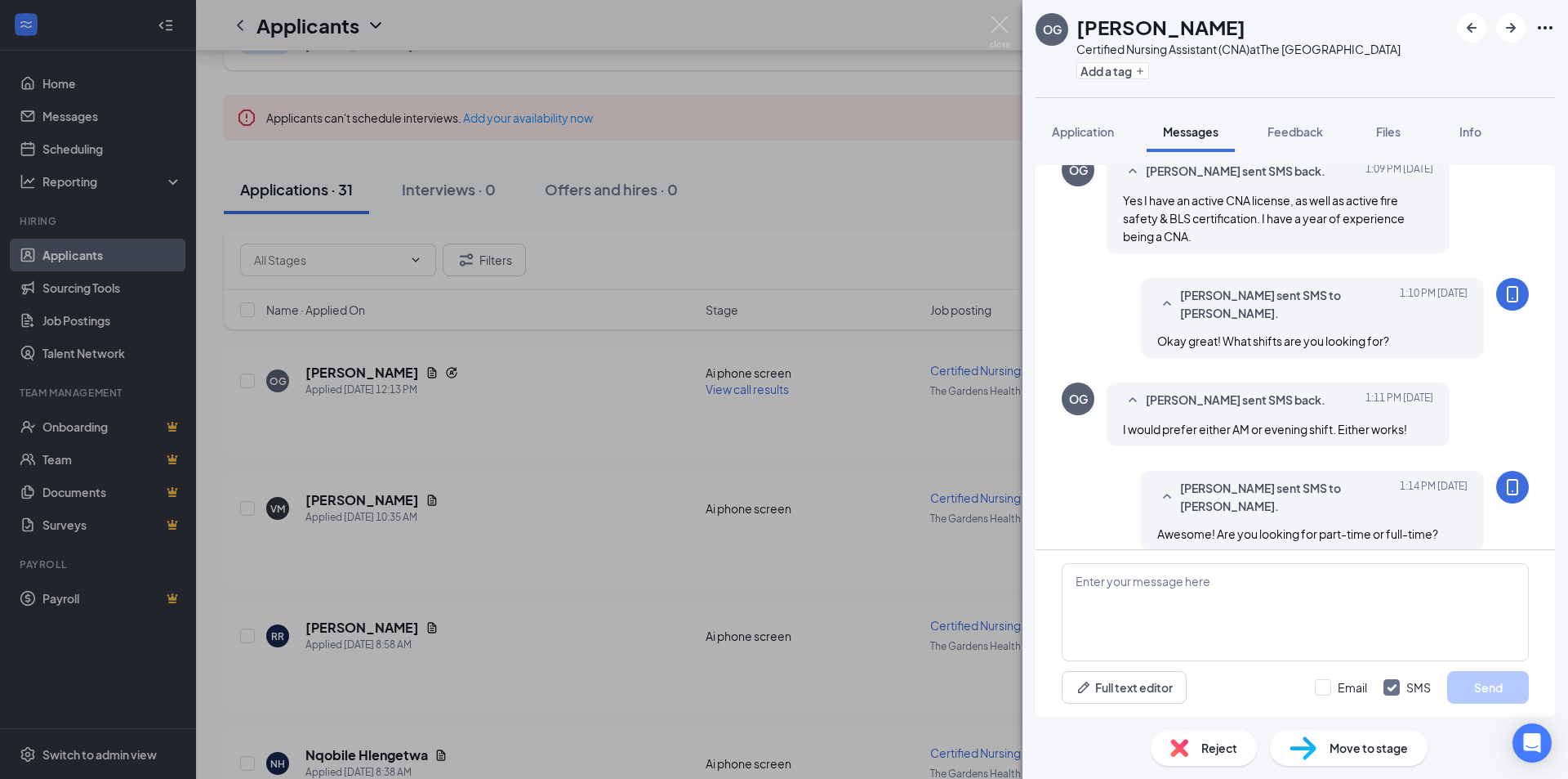
click at [638, 440] on div "OG olivia galutza Certified Nursing Assistant (CNA) at The Gardens Health Care …" at bounding box center [784, 390] width 1568 height 779
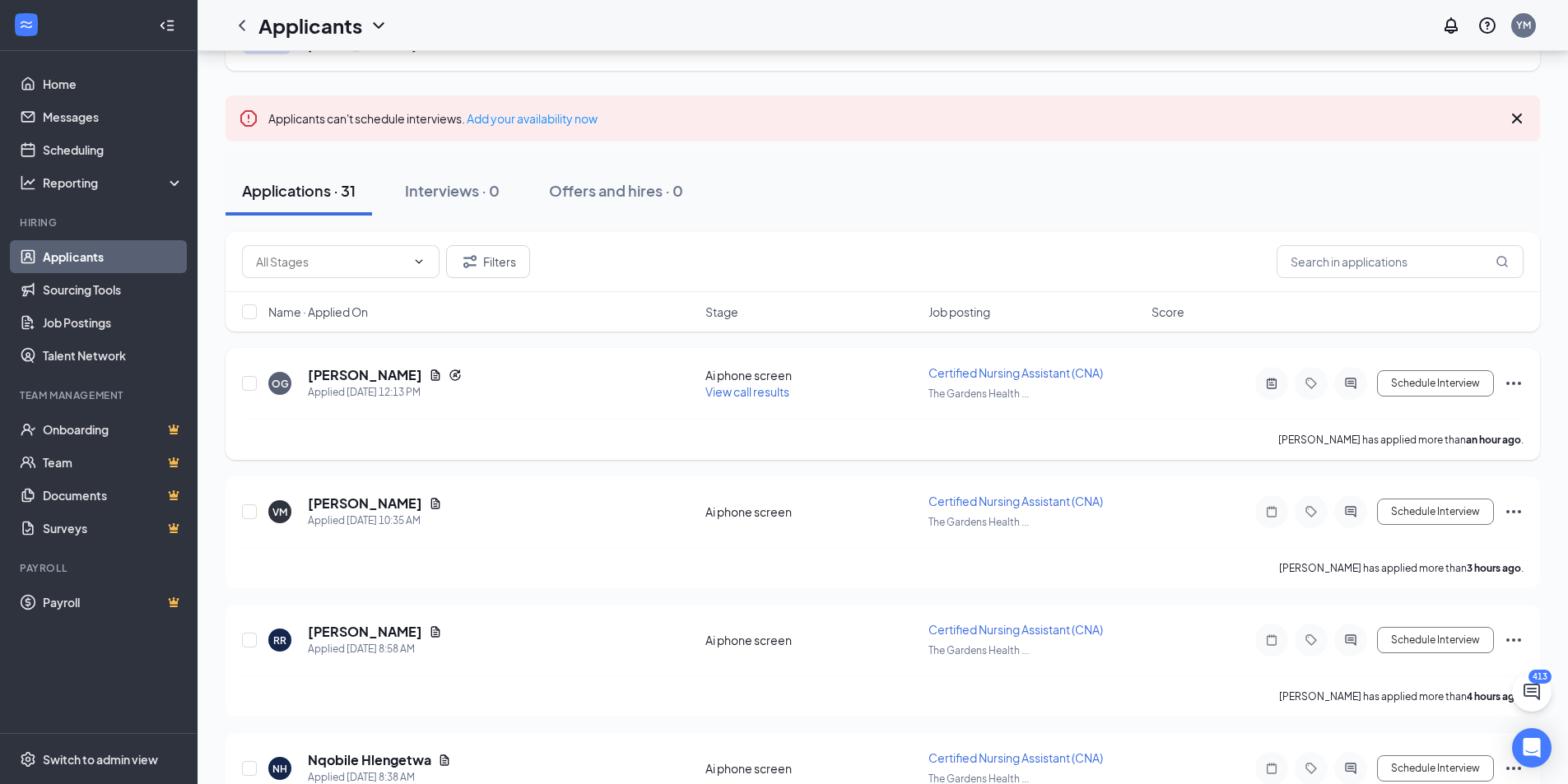
click at [1356, 387] on icon "ActiveChat" at bounding box center [1351, 383] width 20 height 13
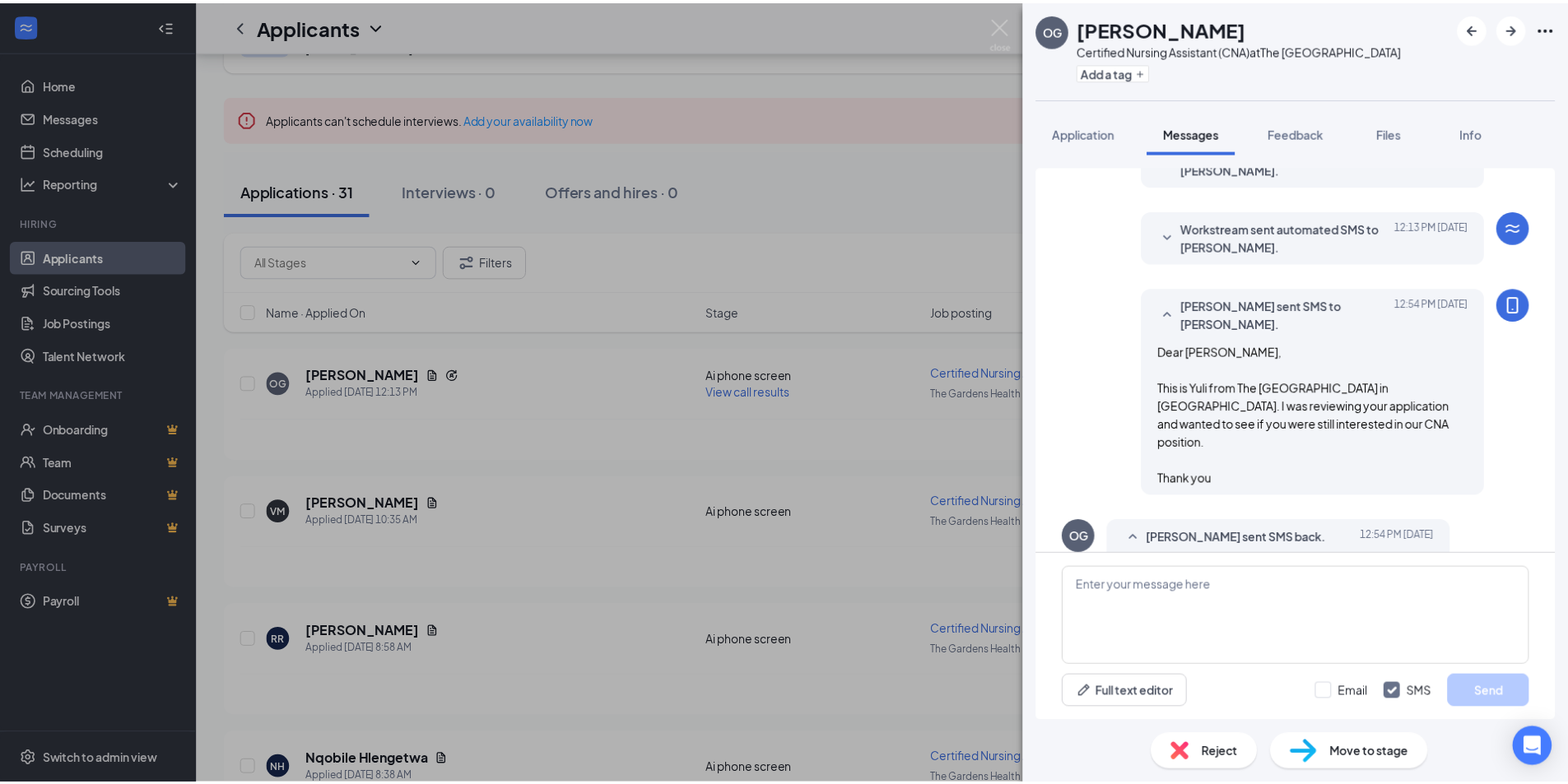
scroll to position [785, 0]
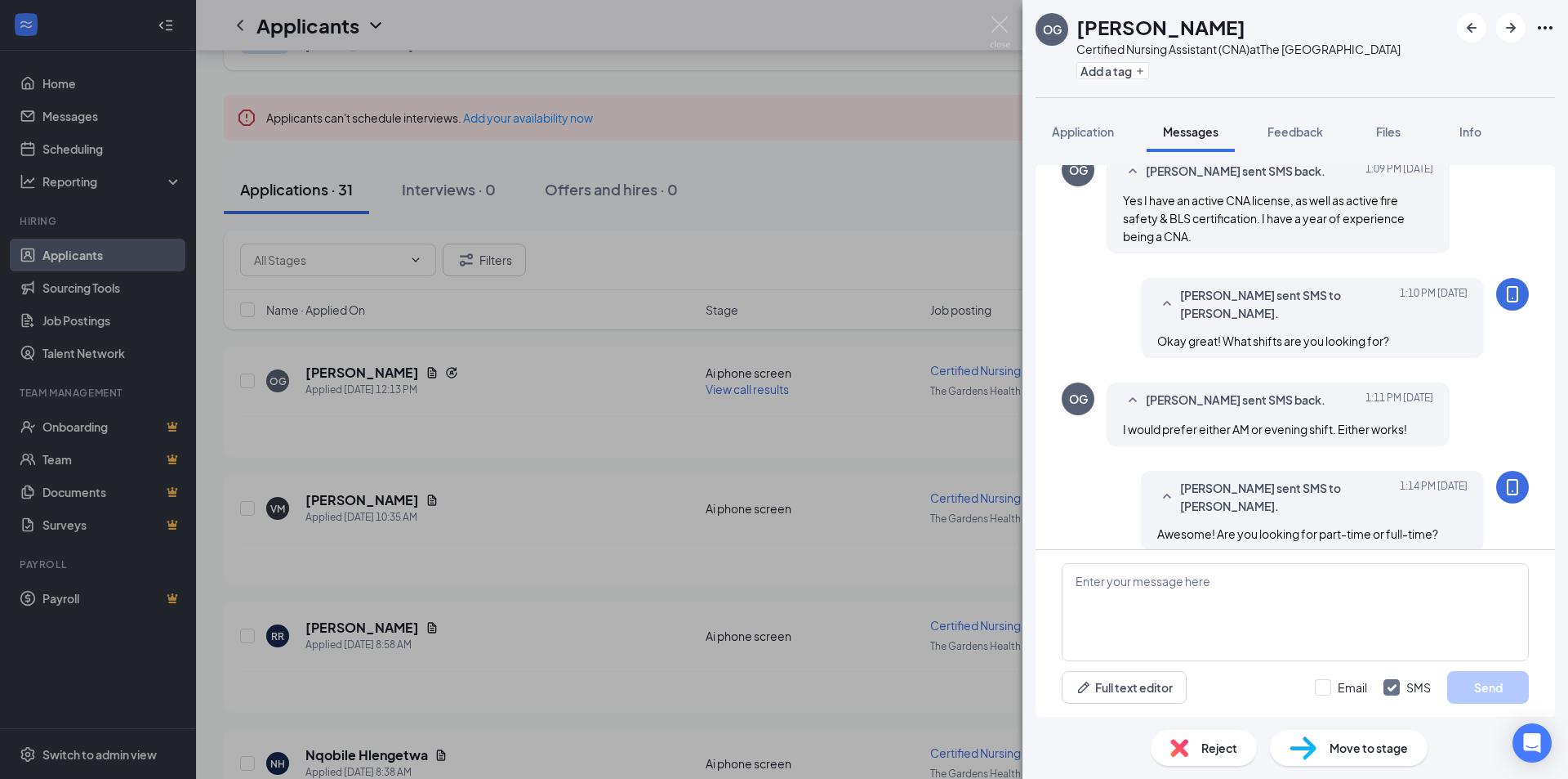
click at [1003, 15] on div "OG [PERSON_NAME] Certified Nursing Assistant (CNA) at The [GEOGRAPHIC_DATA] Add…" at bounding box center [784, 390] width 1568 height 779
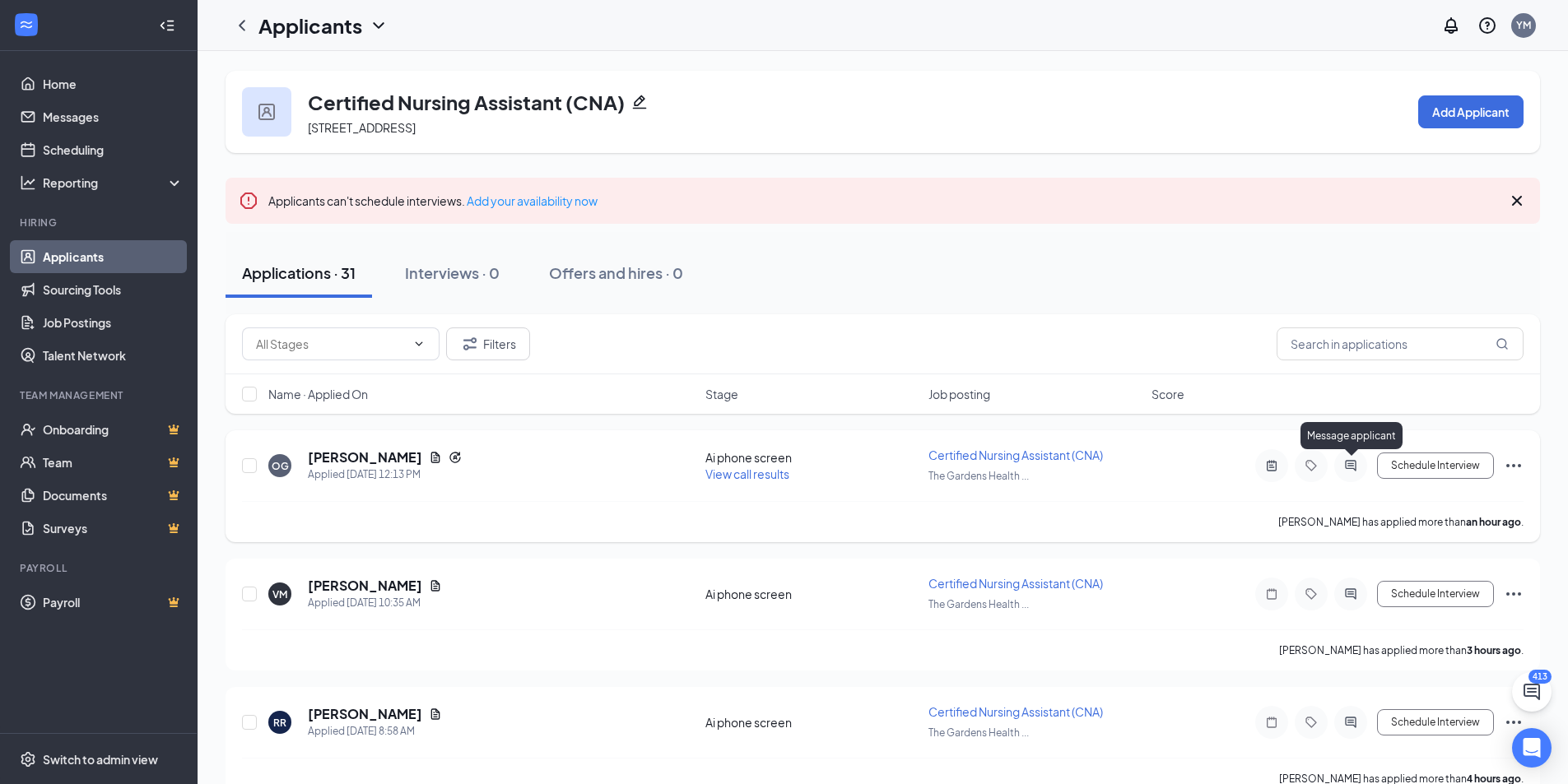
click at [1348, 470] on icon "ActiveChat" at bounding box center [1351, 465] width 20 height 13
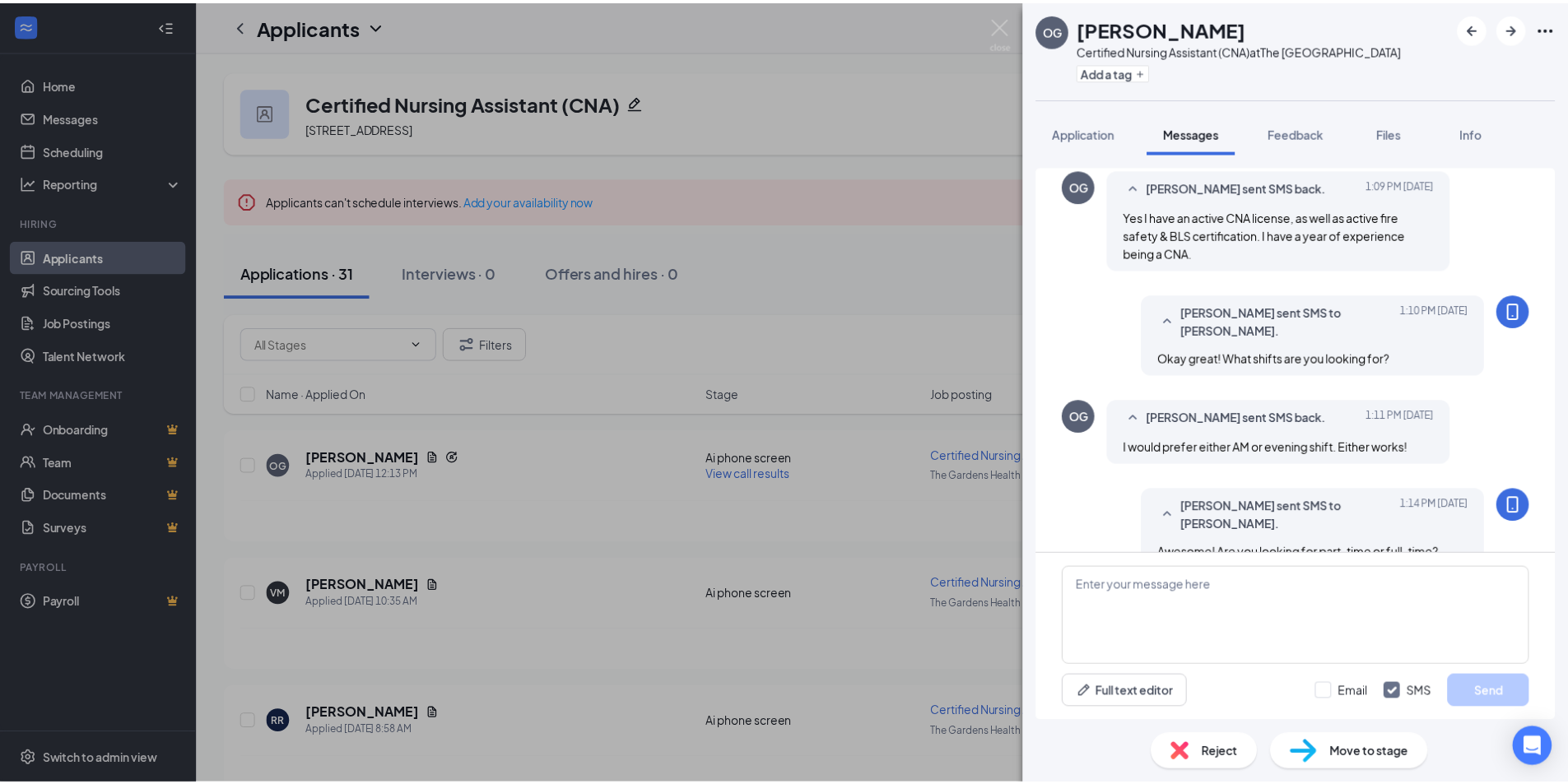
scroll to position [785, 0]
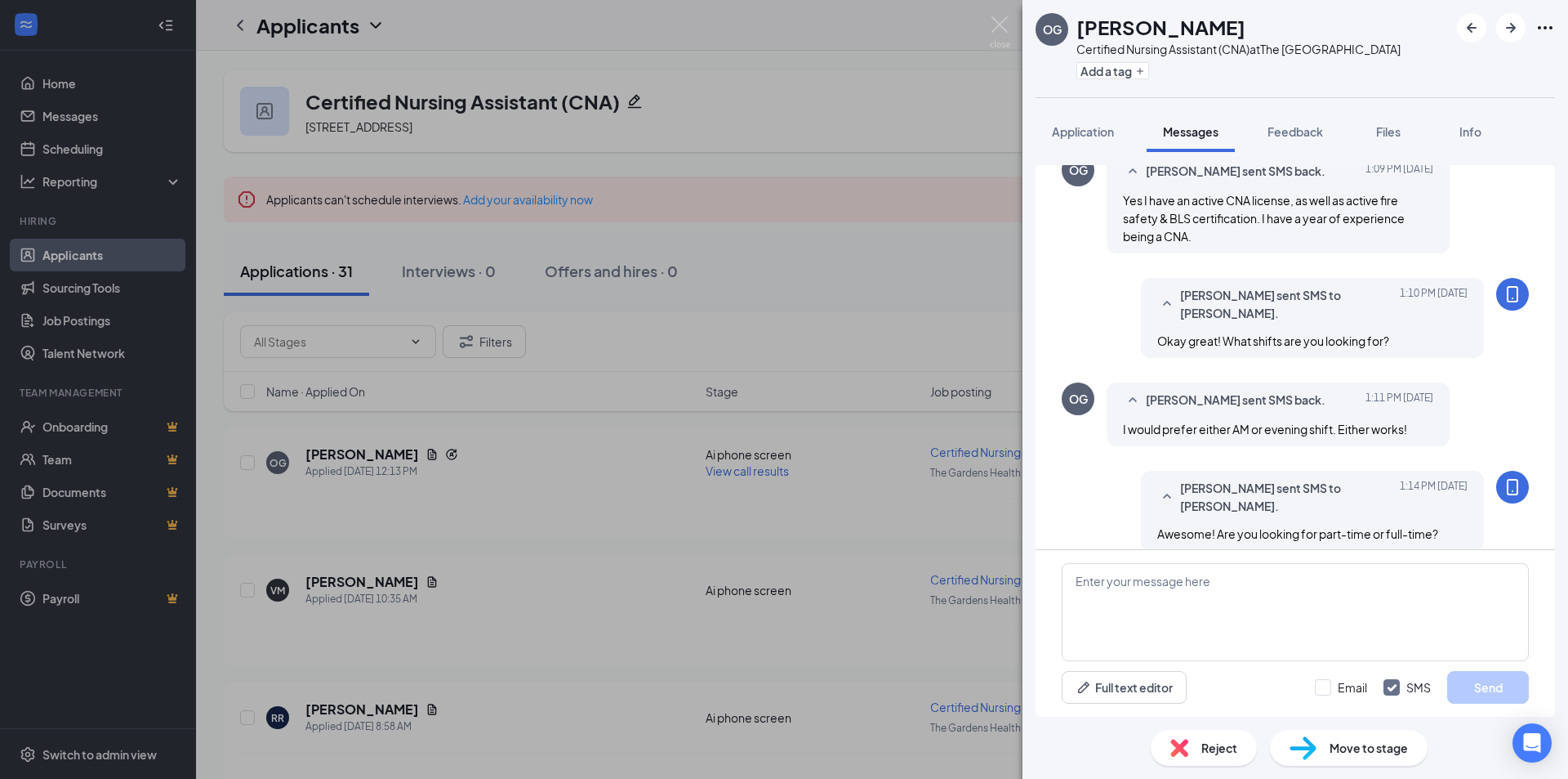
click at [742, 395] on div "OG [PERSON_NAME] Certified Nursing Assistant (CNA) at The [GEOGRAPHIC_DATA] Add…" at bounding box center [784, 390] width 1568 height 779
